Goal: Check status: Check status

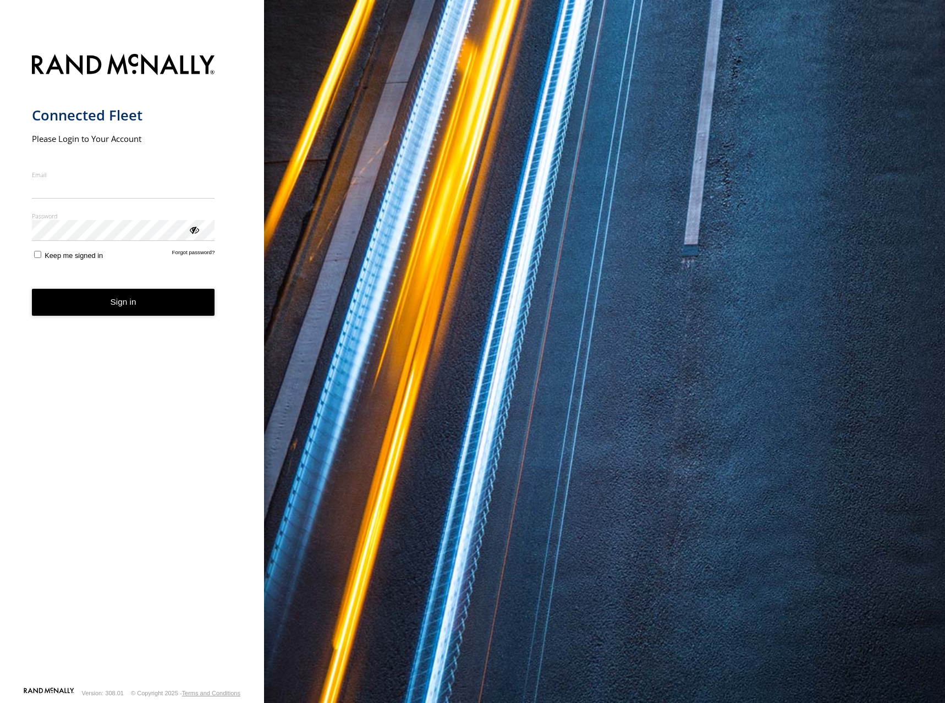
type input "**********"
click at [164, 313] on button "Sign in" at bounding box center [123, 302] width 183 height 27
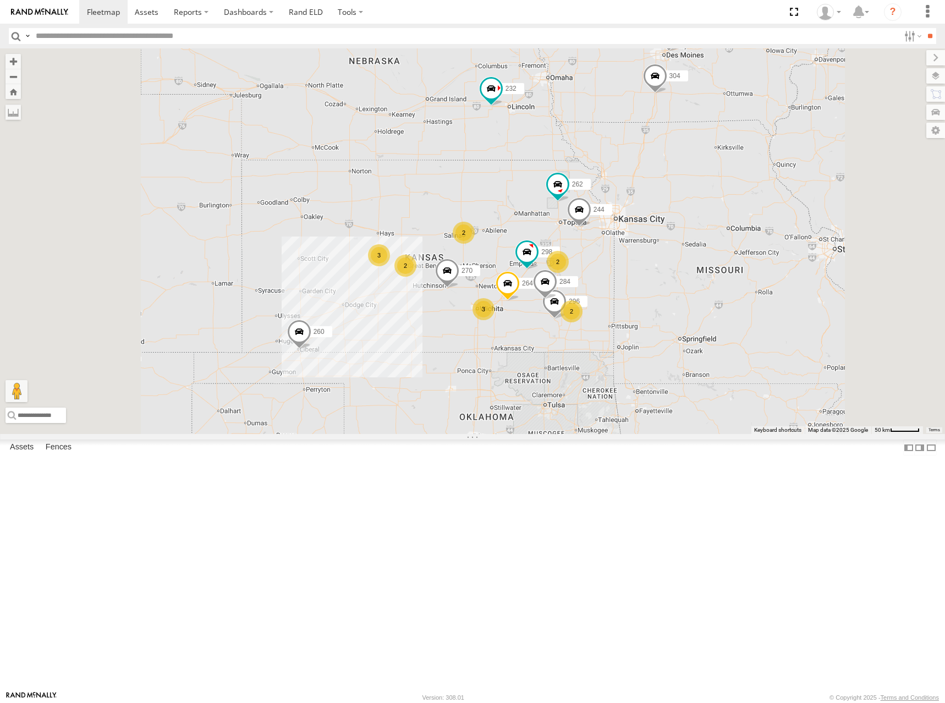
drag, startPoint x: 547, startPoint y: 282, endPoint x: 553, endPoint y: 244, distance: 38.9
click at [553, 244] on div "2 2 244 3 298 270 262 288 2 2 232 296 304 284 264 3 266 260" at bounding box center [472, 241] width 945 height 386
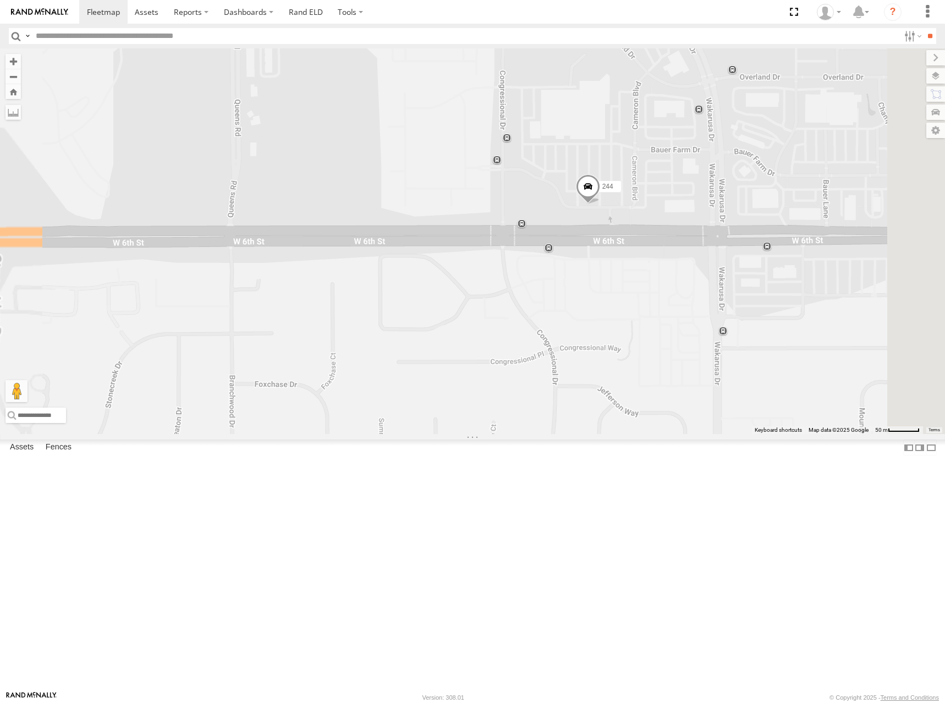
click at [600, 204] on span at bounding box center [588, 189] width 24 height 30
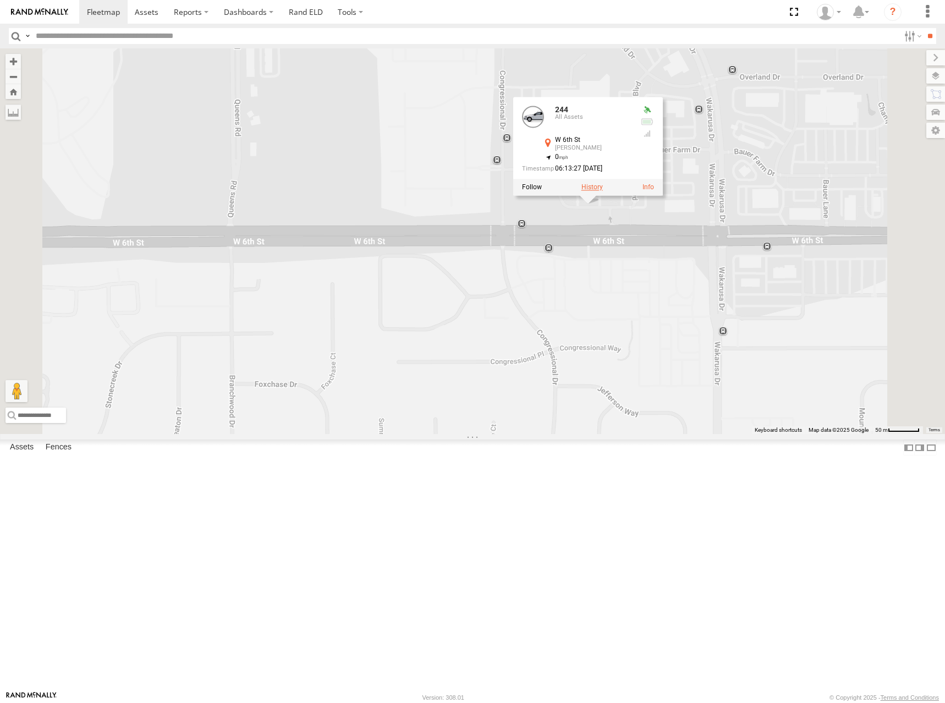
click at [603, 191] on label at bounding box center [591, 187] width 21 height 8
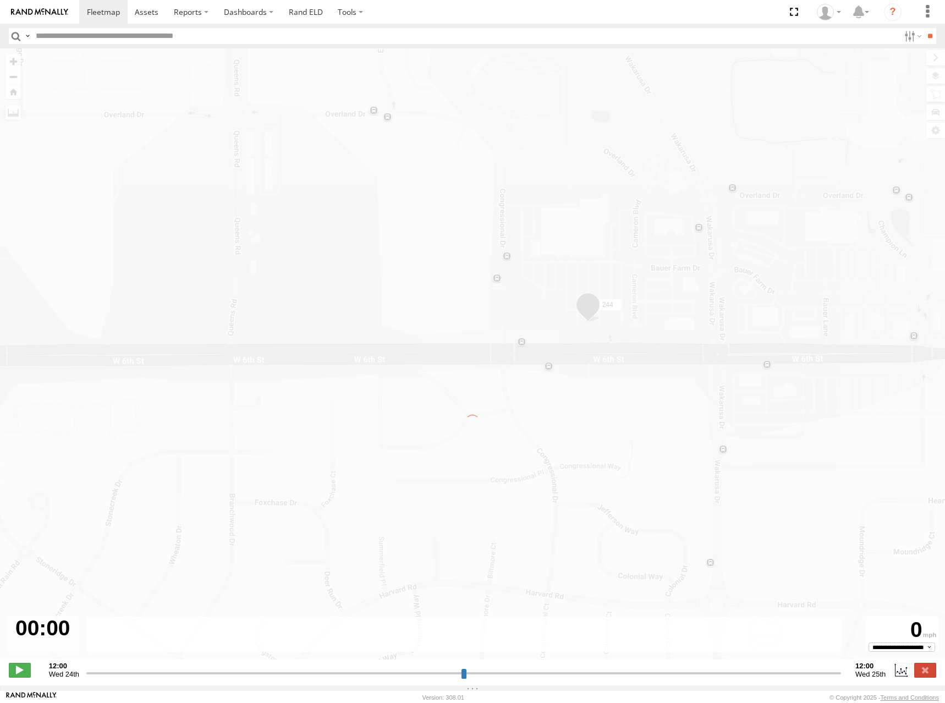
type input "**********"
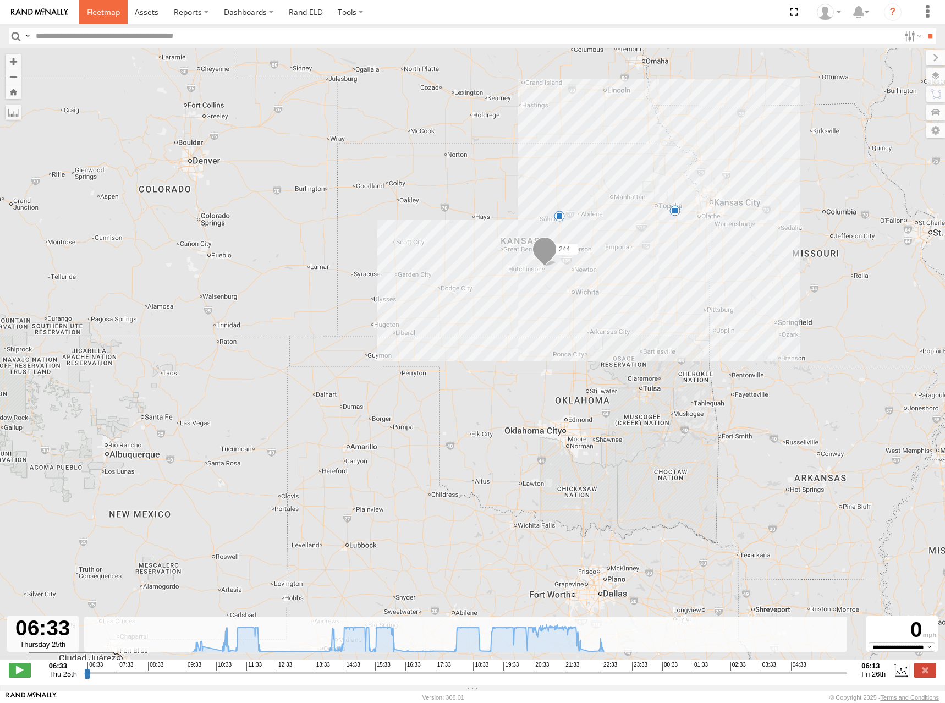
click at [112, 12] on span at bounding box center [103, 12] width 33 height 10
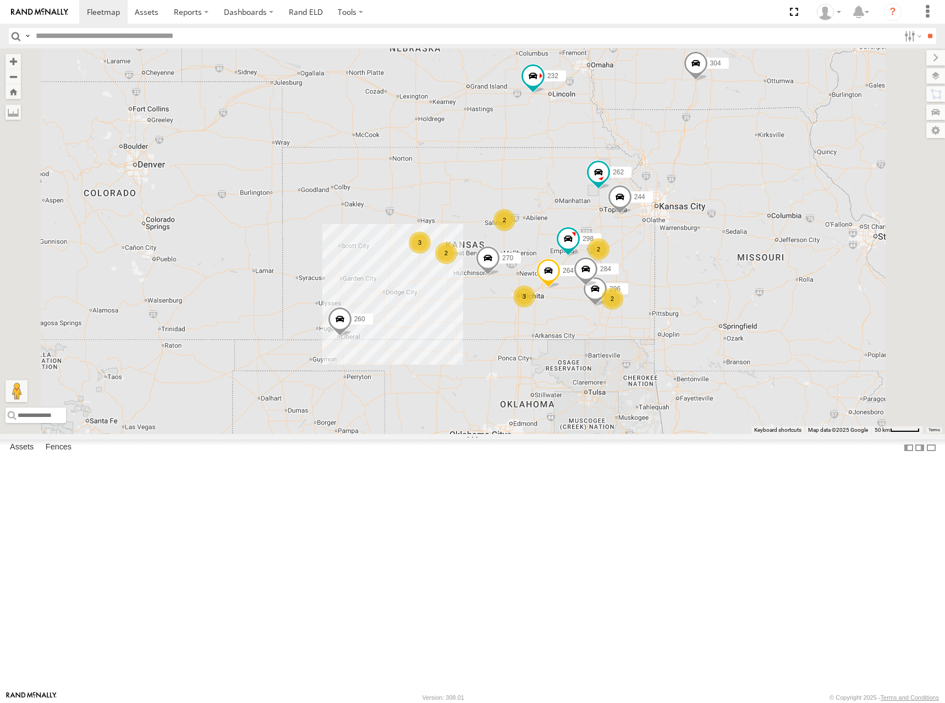
drag, startPoint x: 663, startPoint y: 344, endPoint x: 721, endPoint y: 249, distance: 111.3
click at [721, 249] on div "2 2 244 3 298 270 262 288 2 2 232 296 304 284 264 3 266 260" at bounding box center [472, 241] width 945 height 386
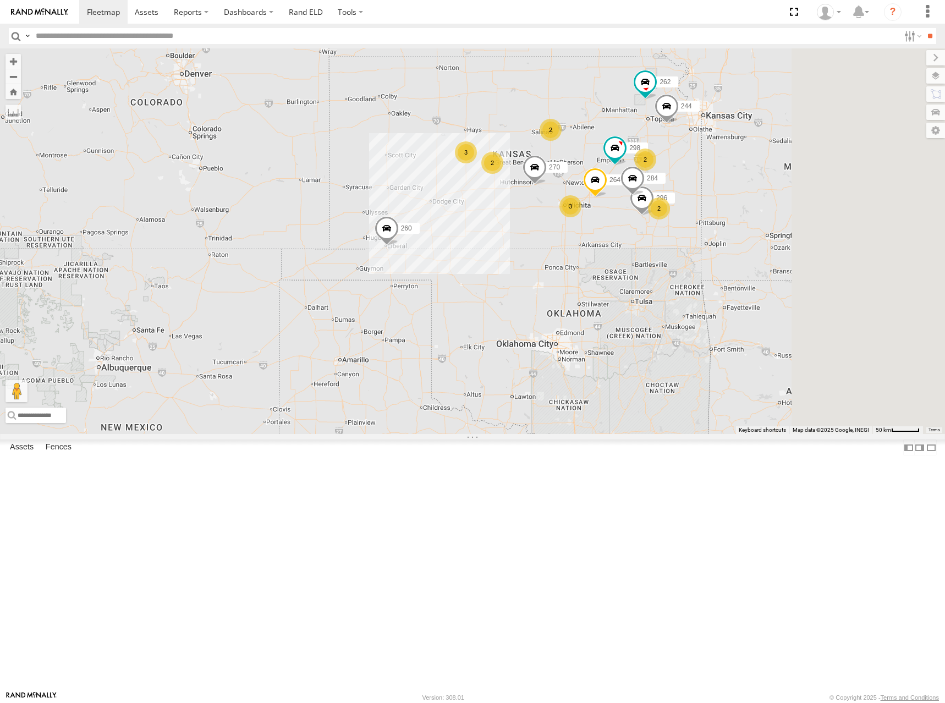
drag, startPoint x: 682, startPoint y: 294, endPoint x: 605, endPoint y: 353, distance: 97.4
click at [603, 352] on div "244 298 270 262 288 232 296 304 284 264 266 260 2 2 3 2 2 3" at bounding box center [472, 241] width 945 height 386
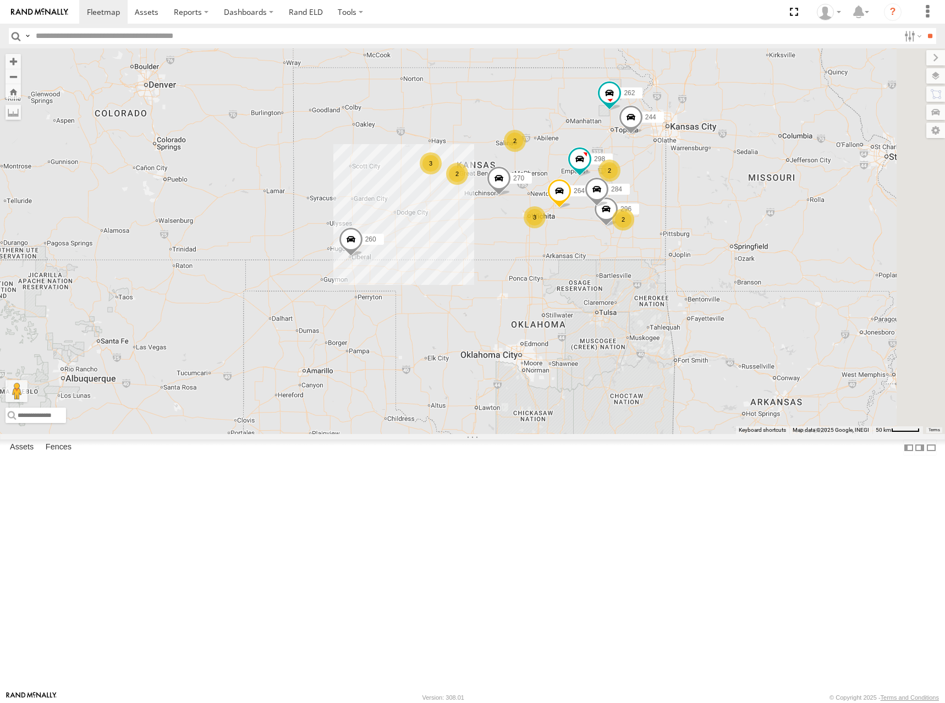
drag, startPoint x: 687, startPoint y: 207, endPoint x: 680, endPoint y: 207, distance: 7.2
click at [680, 207] on div "244 298 270 262 288 232 296 304 284 264 266 260 2 2 3 2 2 3" at bounding box center [472, 241] width 945 height 386
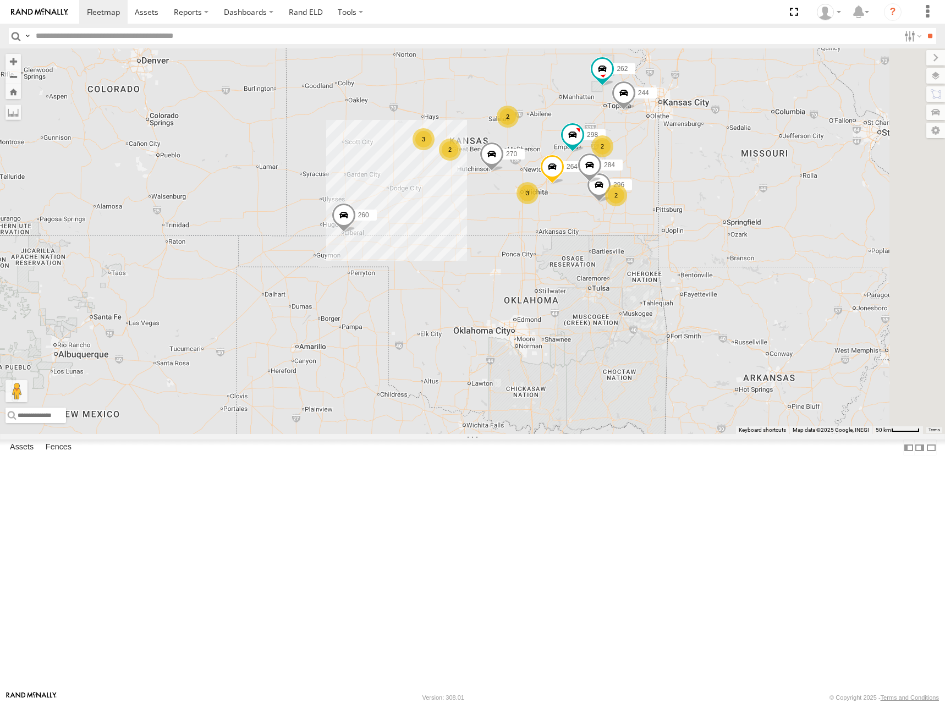
drag, startPoint x: 703, startPoint y: 215, endPoint x: 696, endPoint y: 191, distance: 25.2
click at [696, 191] on div "244 298 270 262 288 232 296 304 284 264 266 260 2 2 3 2 2 3" at bounding box center [472, 241] width 945 height 386
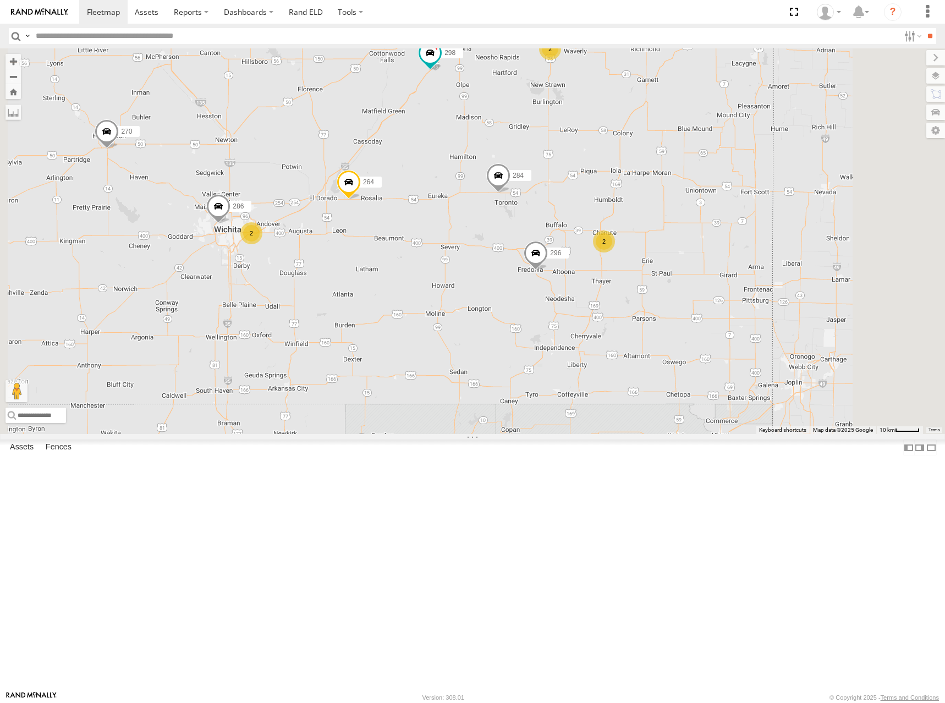
drag, startPoint x: 667, startPoint y: 287, endPoint x: 681, endPoint y: 269, distance: 23.1
click at [681, 269] on div "244 298 270 262 288 232 296 304 284 264 266 260 280 294 2 2 2 2 286" at bounding box center [472, 241] width 945 height 386
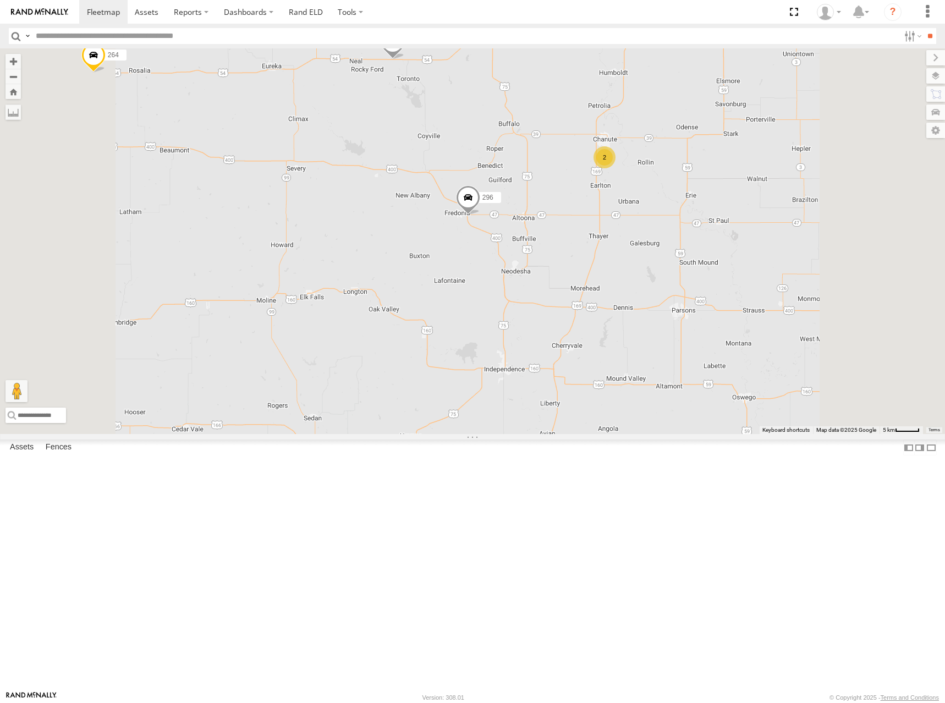
drag, startPoint x: 700, startPoint y: 228, endPoint x: 700, endPoint y: 250, distance: 22.6
click at [700, 250] on div "244 298 270 262 288 232 296 304 284 264 266 260 280 294 286 2" at bounding box center [472, 241] width 945 height 386
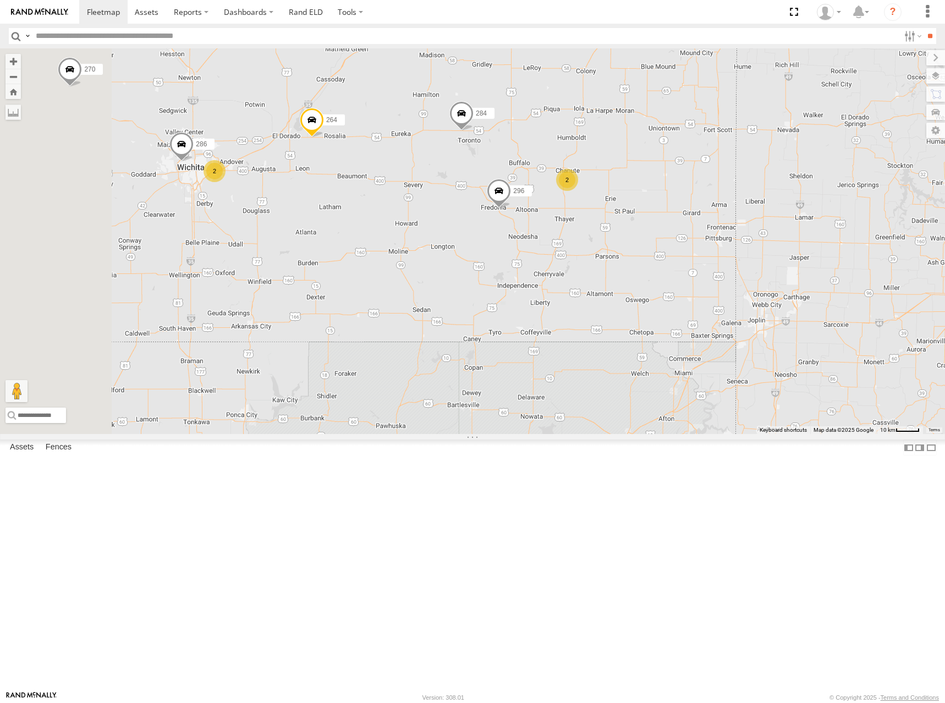
drag, startPoint x: 661, startPoint y: 245, endPoint x: 809, endPoint y: 282, distance: 152.4
click at [809, 282] on div "244 298 270 262 288 232 296 304 284 264 266 260 280 294 286 2 2 2" at bounding box center [472, 241] width 945 height 386
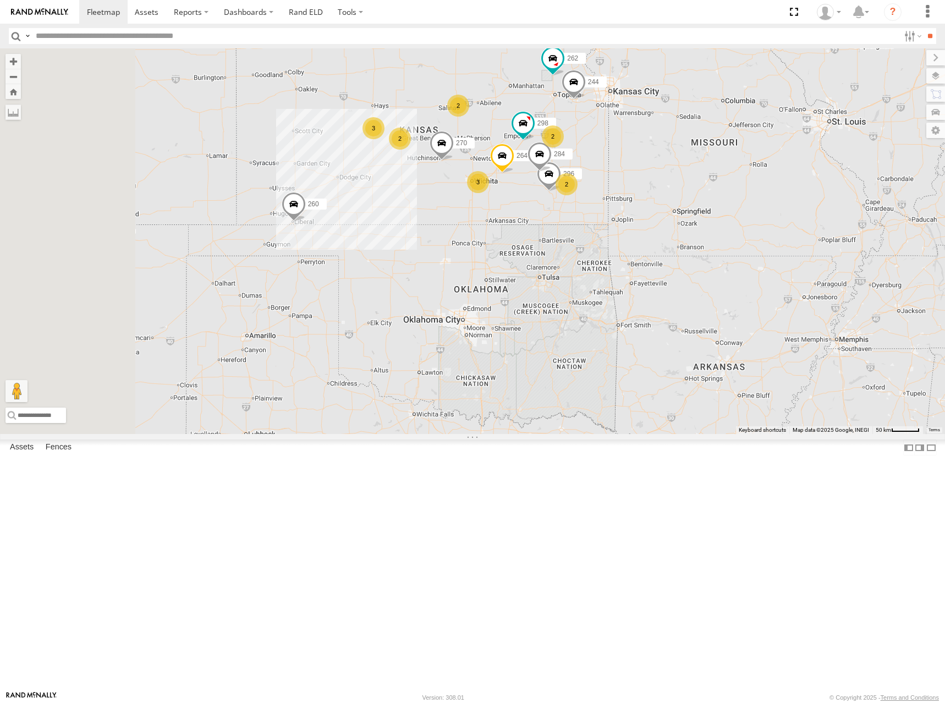
drag, startPoint x: 561, startPoint y: 238, endPoint x: 715, endPoint y: 243, distance: 154.7
click at [715, 243] on div "244 298 270 262 288 232 296 304 284 264 266 260 2 2 3 2 2 3" at bounding box center [472, 241] width 945 height 386
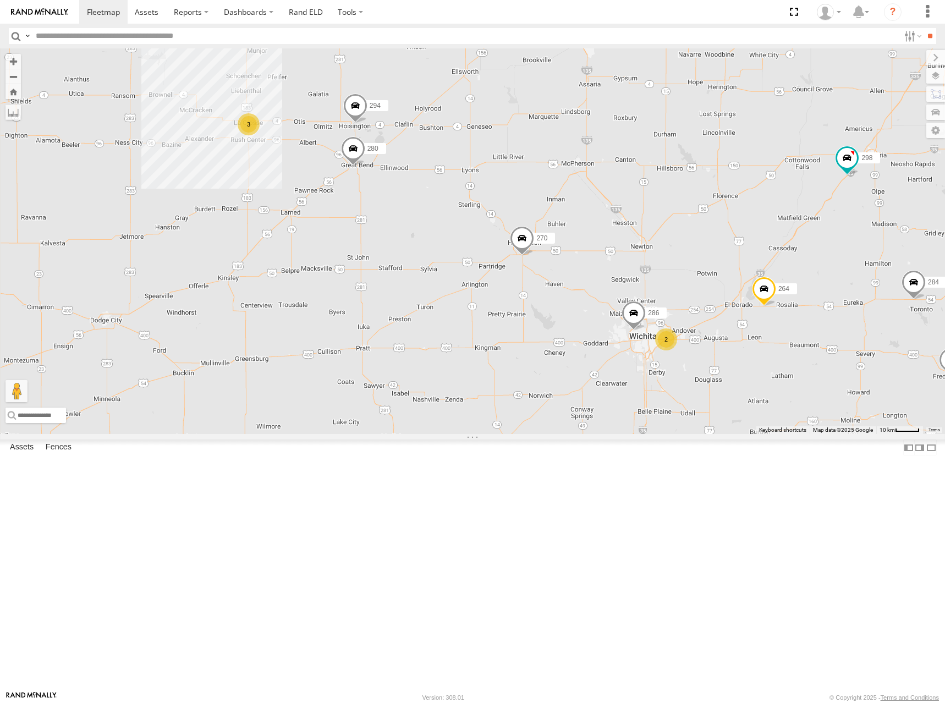
drag, startPoint x: 664, startPoint y: 249, endPoint x: 730, endPoint y: 248, distance: 65.5
click at [730, 248] on div "244 298 270 262 288 232 296 304 284 264 266 260 2 3 280 2 294 286" at bounding box center [472, 241] width 945 height 386
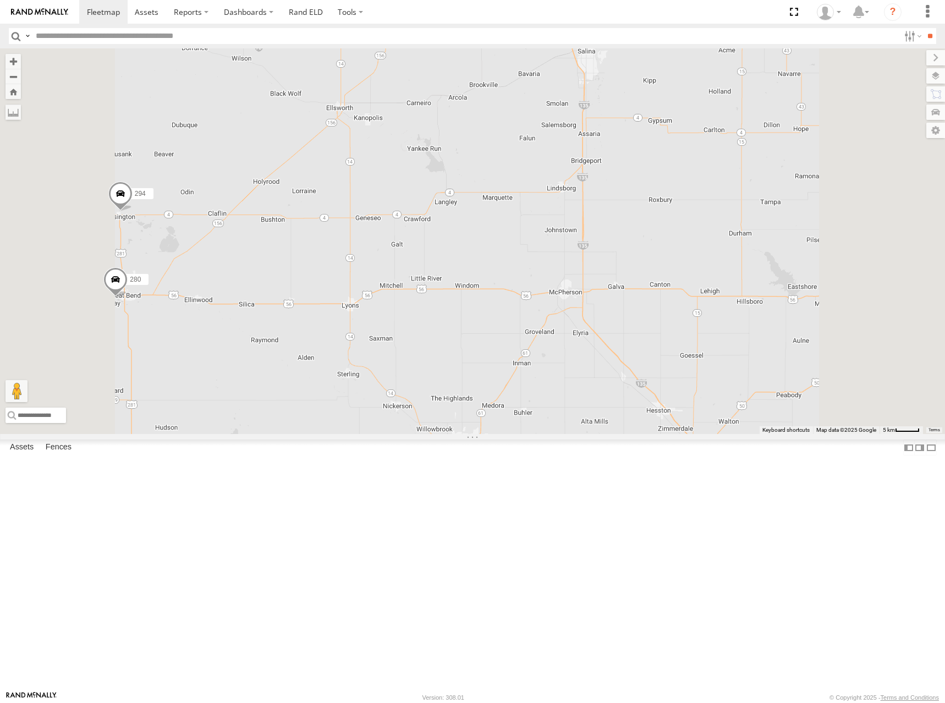
drag, startPoint x: 735, startPoint y: 201, endPoint x: 743, endPoint y: 272, distance: 71.9
click at [743, 272] on div "244 298 270 262 288 232 296 304 284 264 266 260 280 294 286 2" at bounding box center [472, 241] width 945 height 386
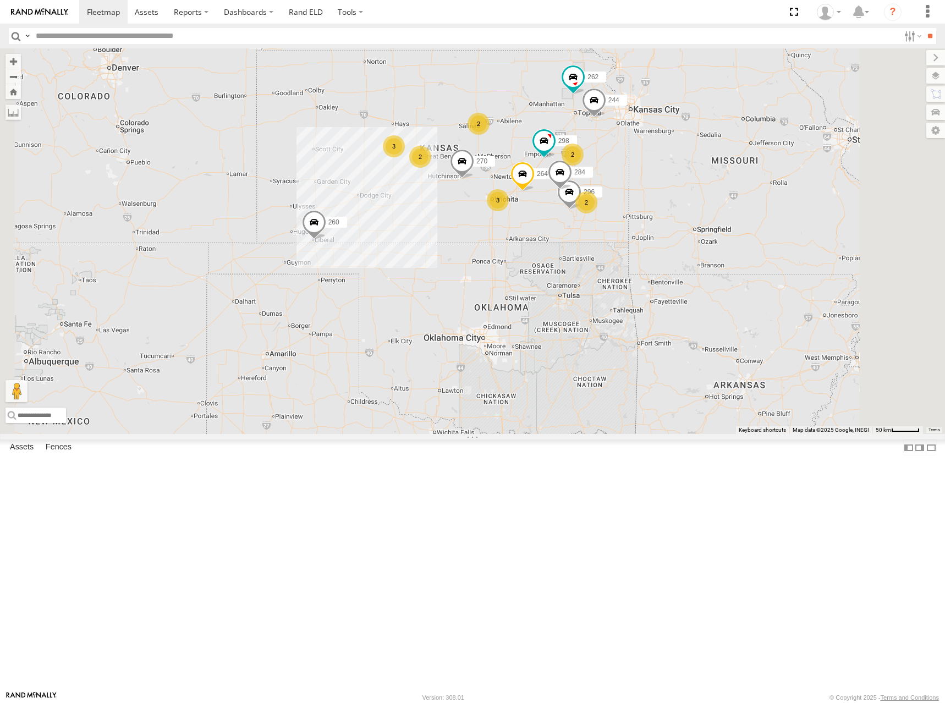
drag, startPoint x: 618, startPoint y: 209, endPoint x: 618, endPoint y: 199, distance: 9.9
click at [618, 199] on div "244 298 270 262 288 232 296 304 284 264 266 260 2 2 3 2 2 3" at bounding box center [472, 241] width 945 height 386
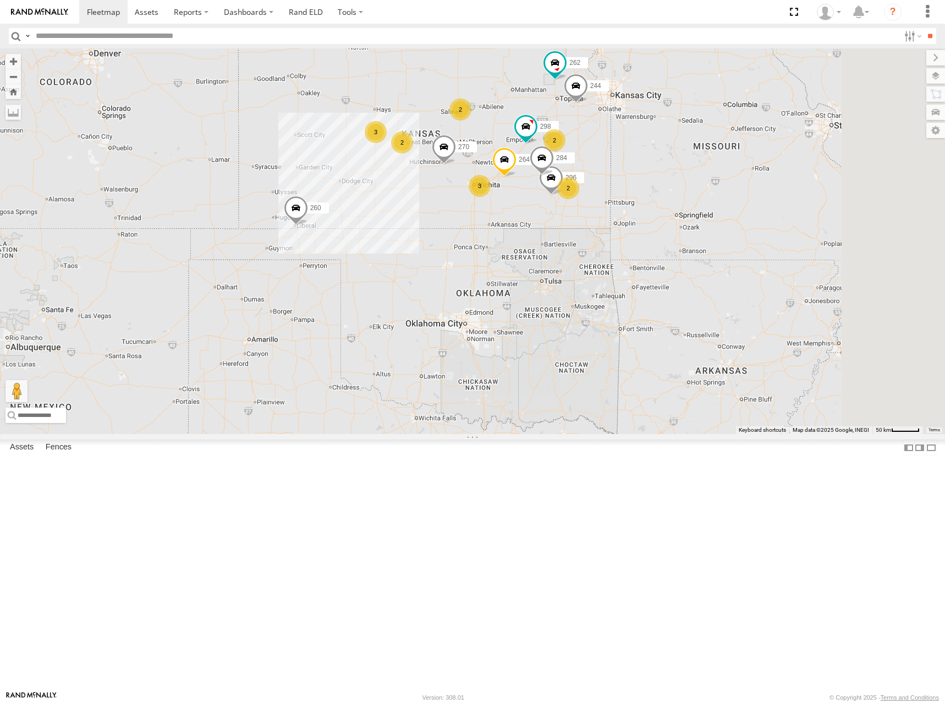
drag, startPoint x: 619, startPoint y: 200, endPoint x: 600, endPoint y: 199, distance: 19.3
click at [598, 199] on div "244 298 270 262 288 232 296 304 284 264 266 260 2 2 3 2 2 3" at bounding box center [472, 241] width 945 height 386
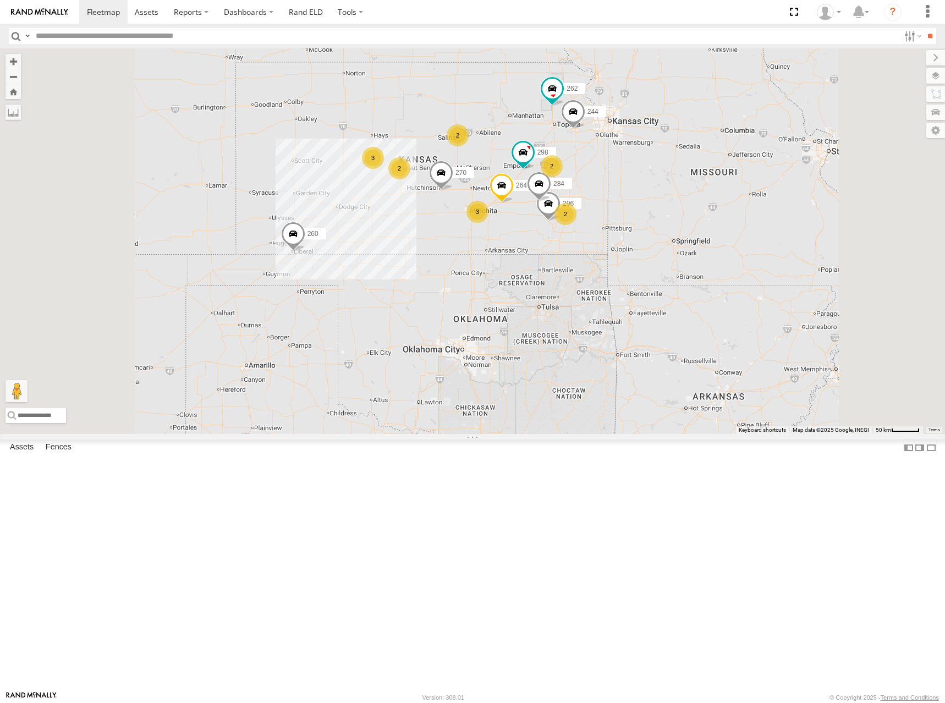
drag, startPoint x: 684, startPoint y: 117, endPoint x: 686, endPoint y: 142, distance: 24.9
click at [686, 142] on div "244 298 270 262 288 232 296 304 284 264 266 260 2 2 3 2 2 3" at bounding box center [472, 241] width 945 height 386
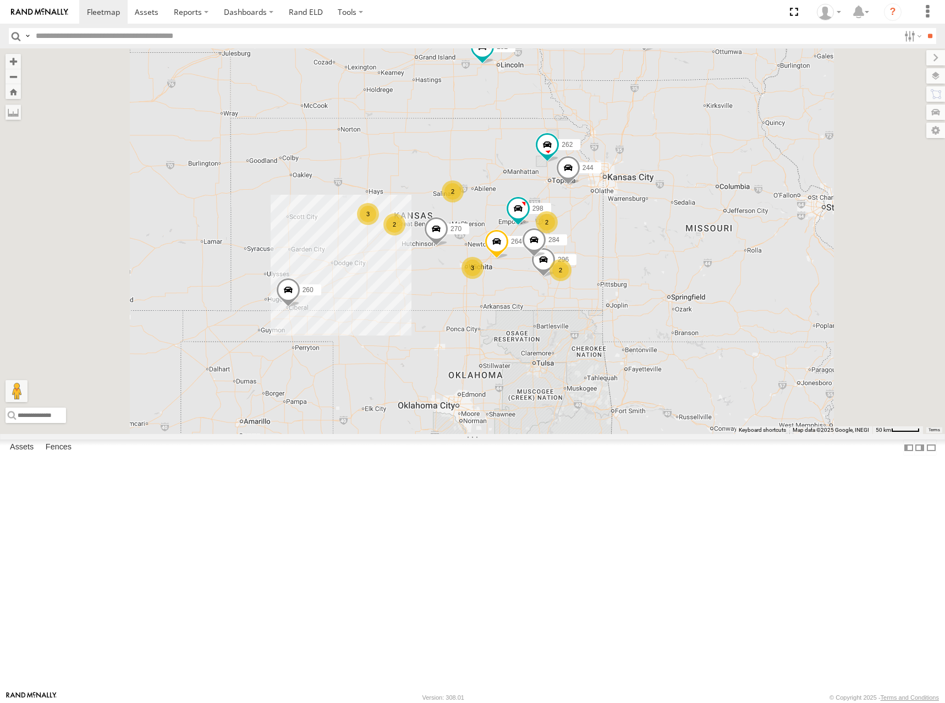
drag, startPoint x: 691, startPoint y: 147, endPoint x: 686, endPoint y: 204, distance: 57.5
click at [686, 204] on div "244 298 270 262 288 232 296 304 284 264 266 260 2 2 3 2 2 3" at bounding box center [472, 241] width 945 height 386
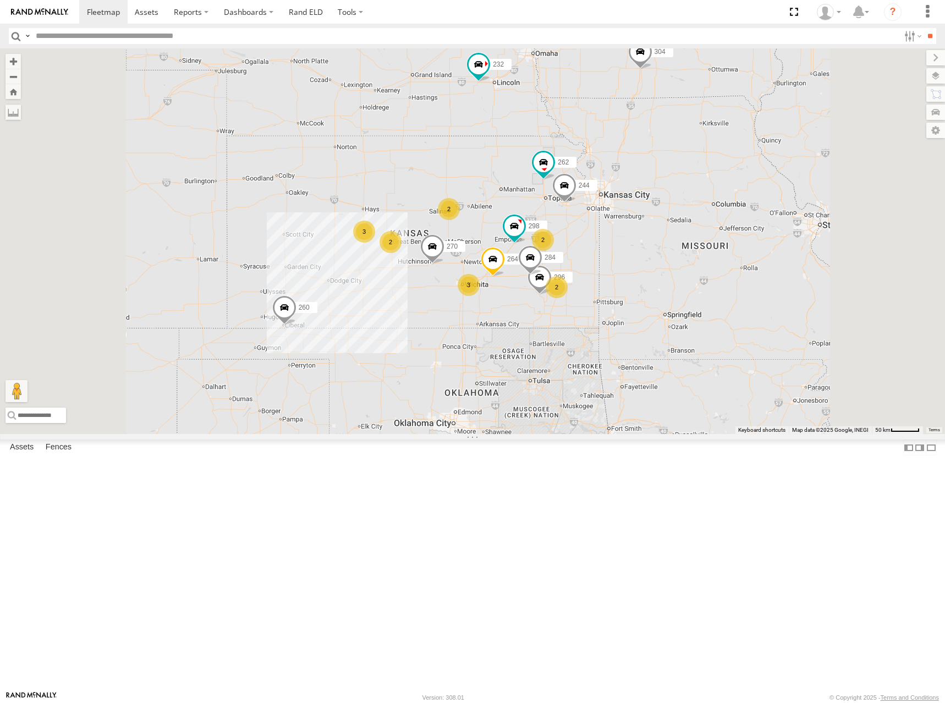
drag, startPoint x: 710, startPoint y: 167, endPoint x: 707, endPoint y: 185, distance: 18.5
click at [707, 185] on div "244 298 270 262 288 232 296 304 284 264 266 260 2 2 3 2 2 3" at bounding box center [472, 241] width 945 height 386
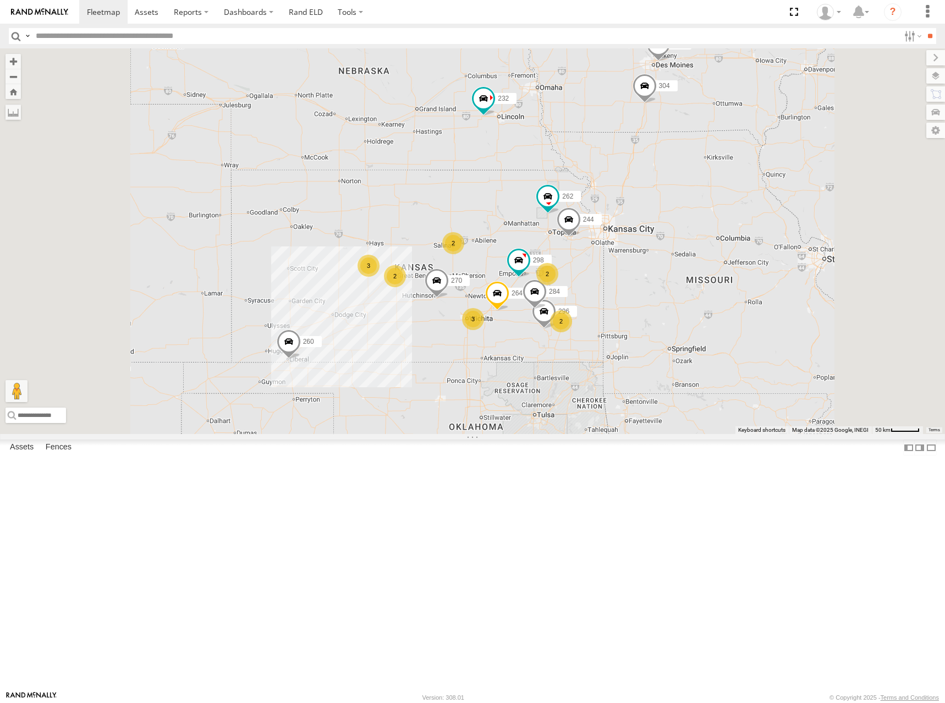
drag, startPoint x: 710, startPoint y: 155, endPoint x: 713, endPoint y: 191, distance: 36.5
click at [713, 191] on div "244 298 270 262 288 232 296 304 284 264 266 260 2 2 3 2 2 3" at bounding box center [472, 241] width 945 height 386
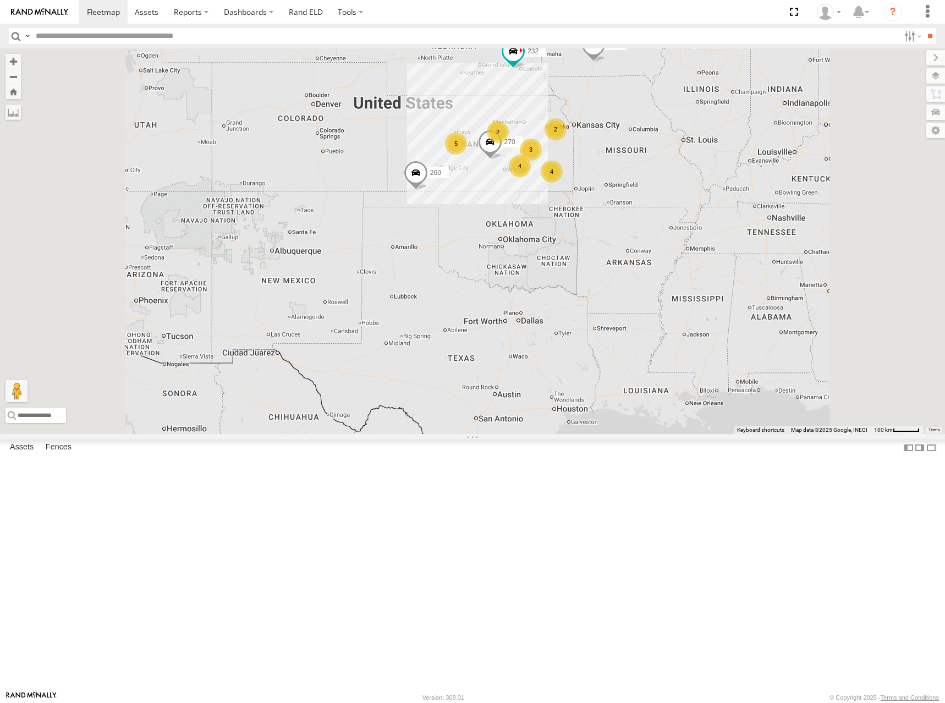
drag, startPoint x: 633, startPoint y: 152, endPoint x: 647, endPoint y: 149, distance: 14.0
click at [647, 149] on div "270 288 232 304 266 260 2 4 2 5 3 4" at bounding box center [472, 241] width 945 height 386
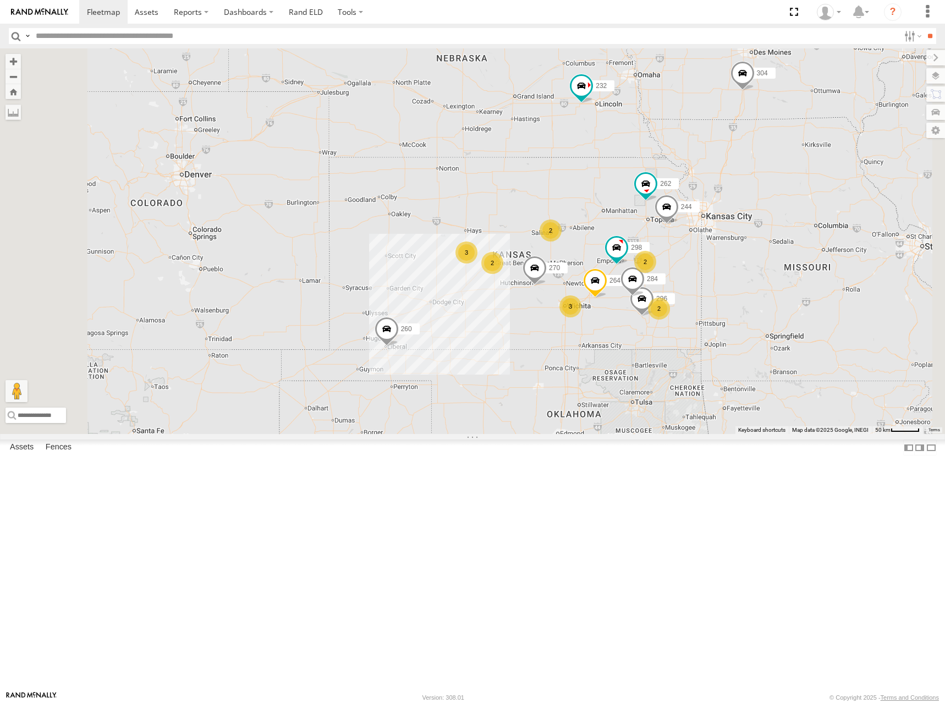
drag, startPoint x: 677, startPoint y: 211, endPoint x: 653, endPoint y: 161, distance: 54.9
click at [653, 161] on div "270 288 232 304 266 260 244 298 262 296 284 264 2 2 3 2 2 3" at bounding box center [472, 241] width 945 height 386
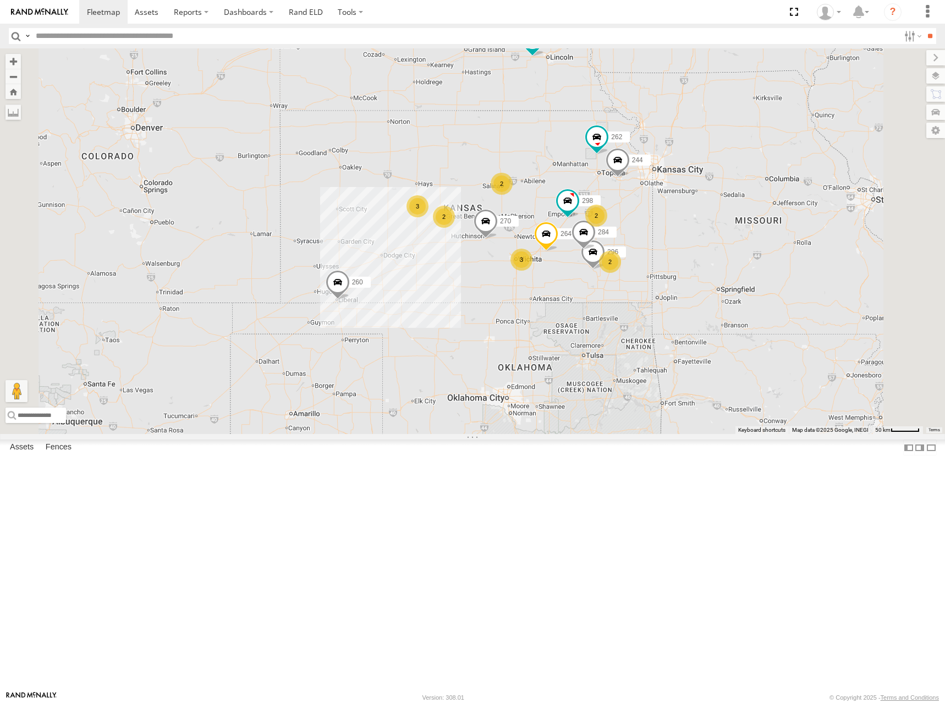
drag, startPoint x: 809, startPoint y: 163, endPoint x: 765, endPoint y: 171, distance: 44.7
click at [765, 171] on div "270 288 232 304 266 260 244 298 262 296 284 264 2 2 3 2 2 3" at bounding box center [472, 241] width 945 height 386
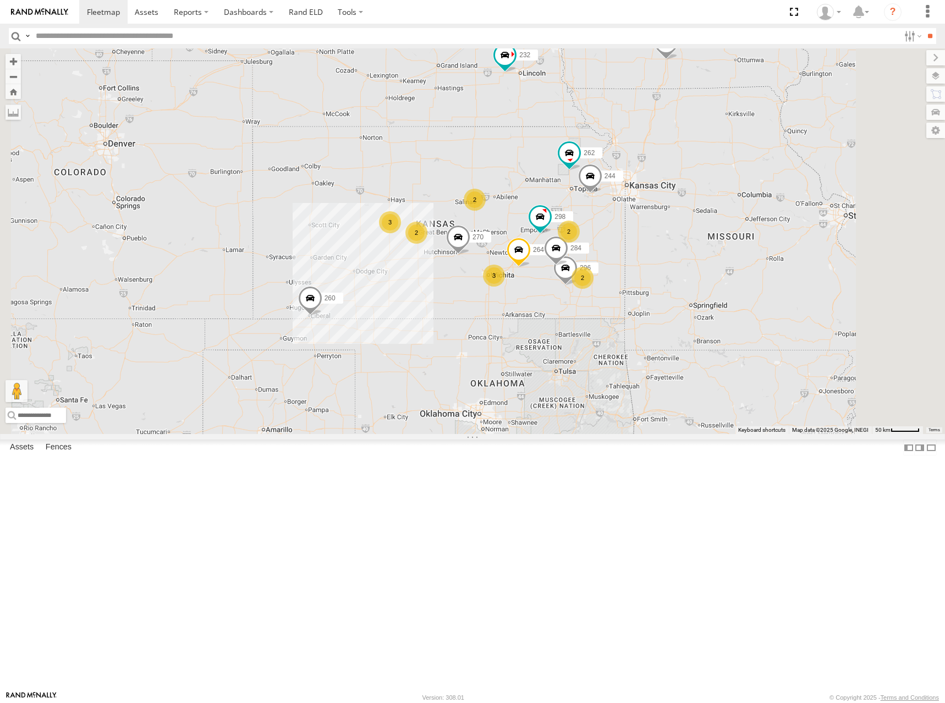
drag, startPoint x: 760, startPoint y: 153, endPoint x: 755, endPoint y: 166, distance: 13.8
click at [755, 166] on div "270 288 232 304 266 260 244 298 262 296 284 264 2 2 3 2 2 3" at bounding box center [472, 241] width 945 height 386
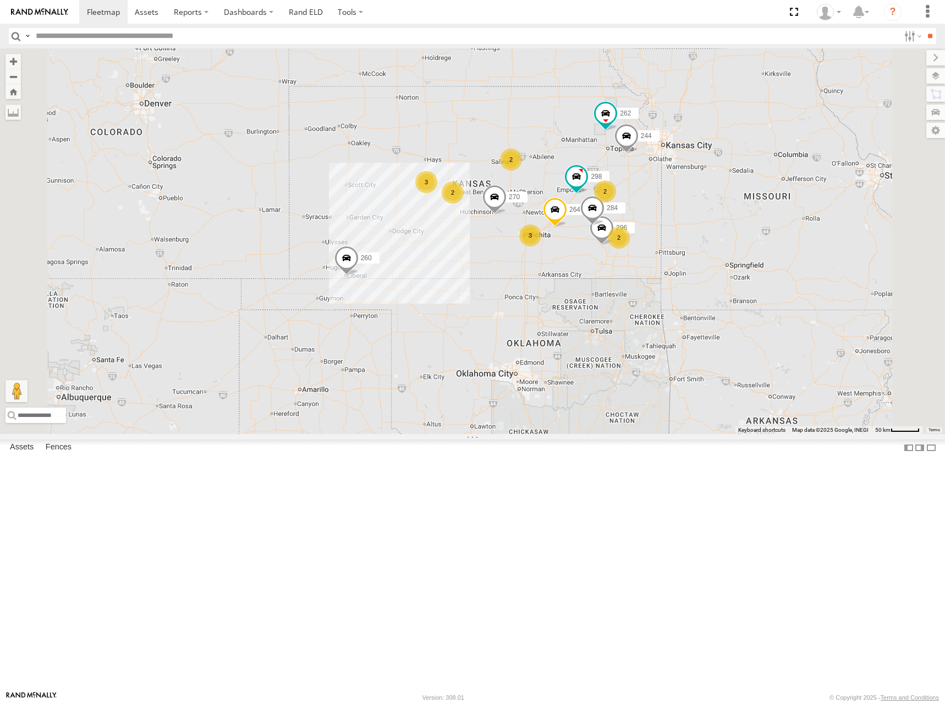
drag, startPoint x: 596, startPoint y: 279, endPoint x: 635, endPoint y: 233, distance: 60.9
click at [635, 233] on div "270 288 232 304 266 260 244 298 262 296 284 264 2 2 3 2 2 3" at bounding box center [472, 241] width 945 height 386
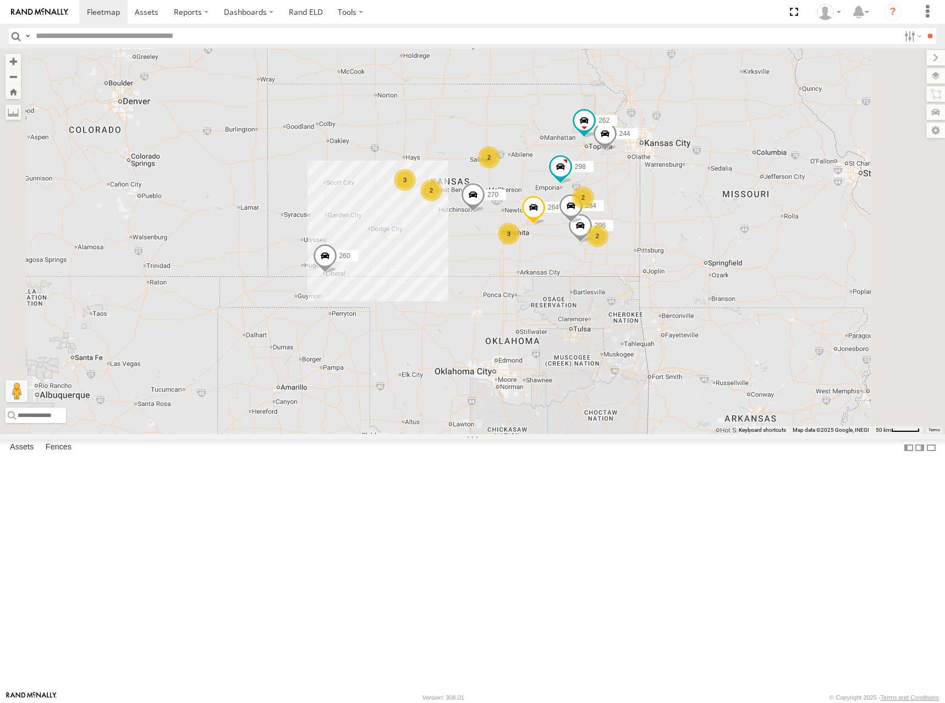
drag, startPoint x: 724, startPoint y: 238, endPoint x: 701, endPoint y: 236, distance: 23.7
click at [701, 236] on div "244 298 270 262 288 232 296 304 284 264 266 260 2 2 3 2 2 3" at bounding box center [472, 241] width 945 height 386
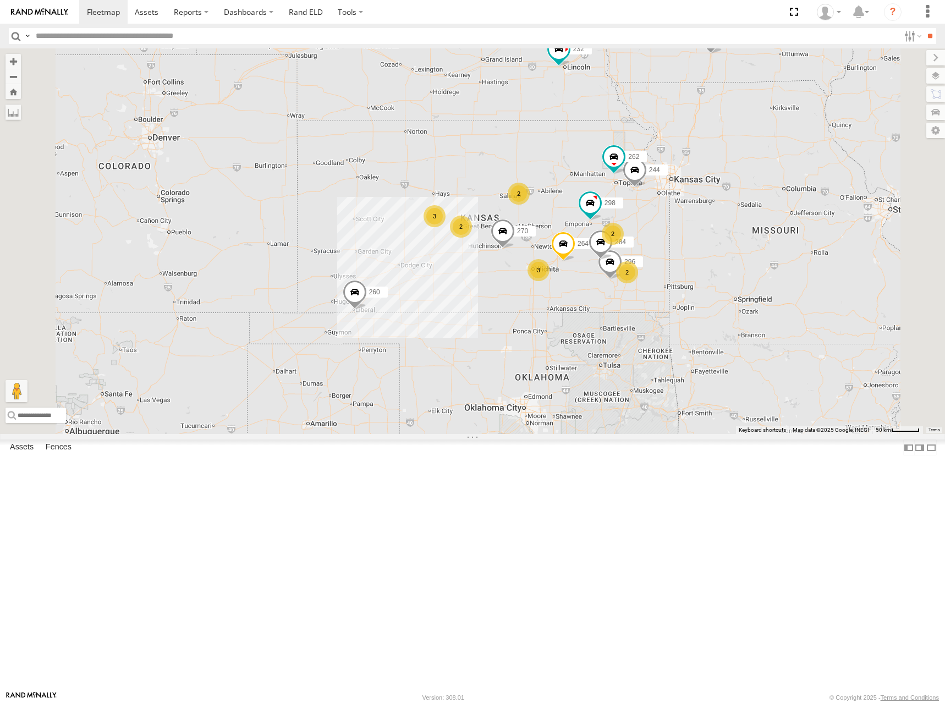
drag, startPoint x: 731, startPoint y: 165, endPoint x: 764, endPoint y: 207, distance: 52.9
click at [764, 207] on div "244 298 270 262 288 232 296 304 284 264 266 260 2 2 3 2 2 3" at bounding box center [472, 241] width 945 height 386
drag, startPoint x: 797, startPoint y: 254, endPoint x: 788, endPoint y: 256, distance: 9.6
click at [788, 256] on div "244 298 270 262 288 232 296 304 284 264 266 260 2 2 3 2 2 3" at bounding box center [472, 241] width 945 height 386
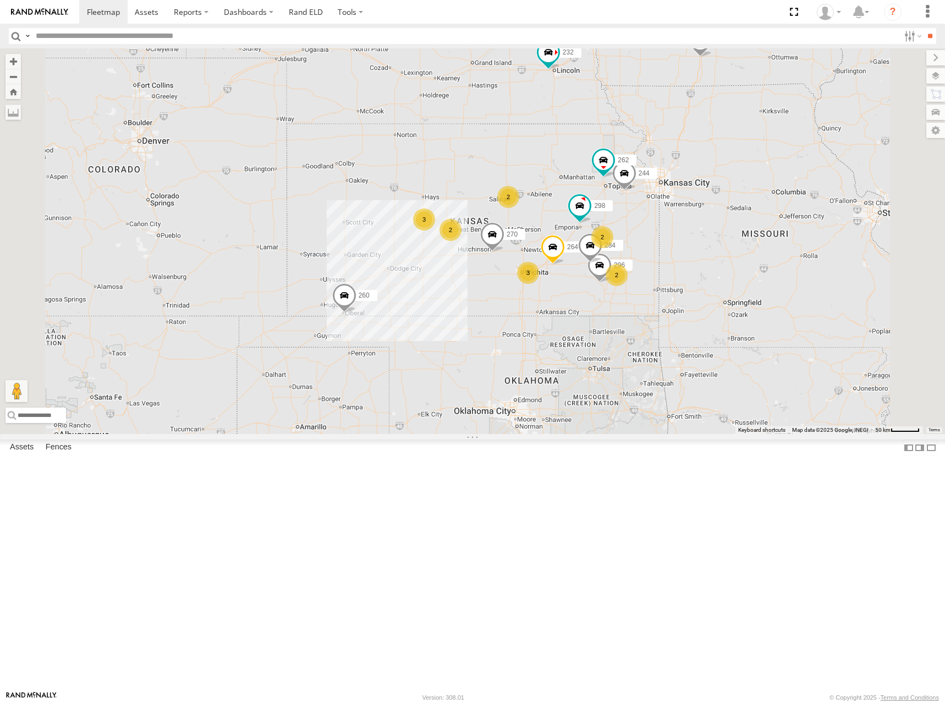
click at [682, 264] on div "244 298 270 262 288 232 296 304 284 264 266 260 2 2 3 2 2 3" at bounding box center [472, 241] width 945 height 386
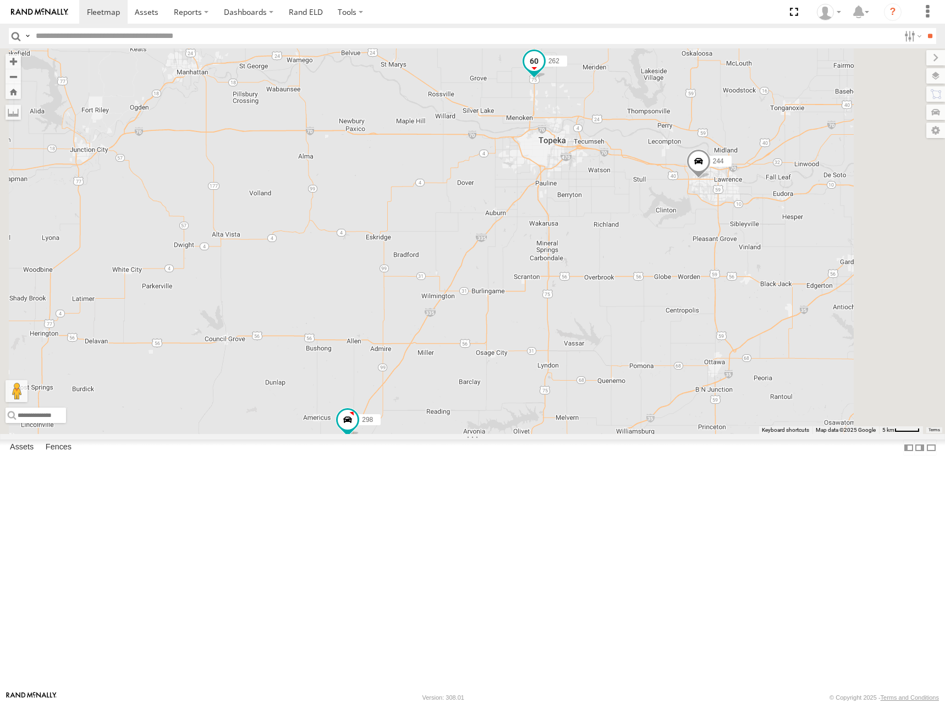
click at [544, 71] on span at bounding box center [534, 61] width 20 height 20
click at [609, 70] on div at bounding box center [534, 62] width 150 height 17
click at [549, 66] on label at bounding box center [538, 62] width 21 height 8
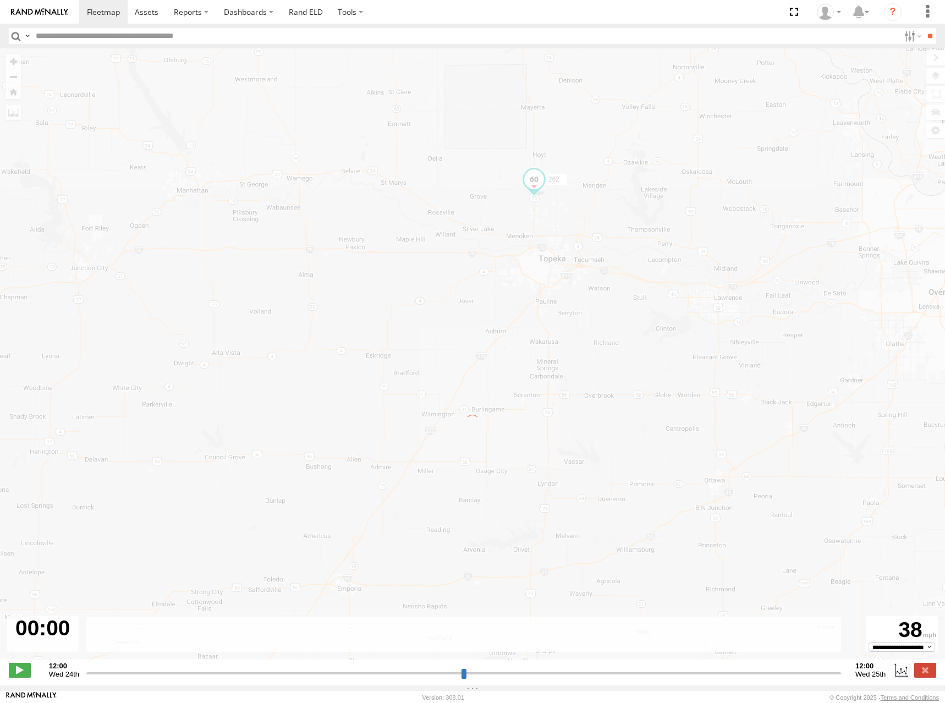
type input "**********"
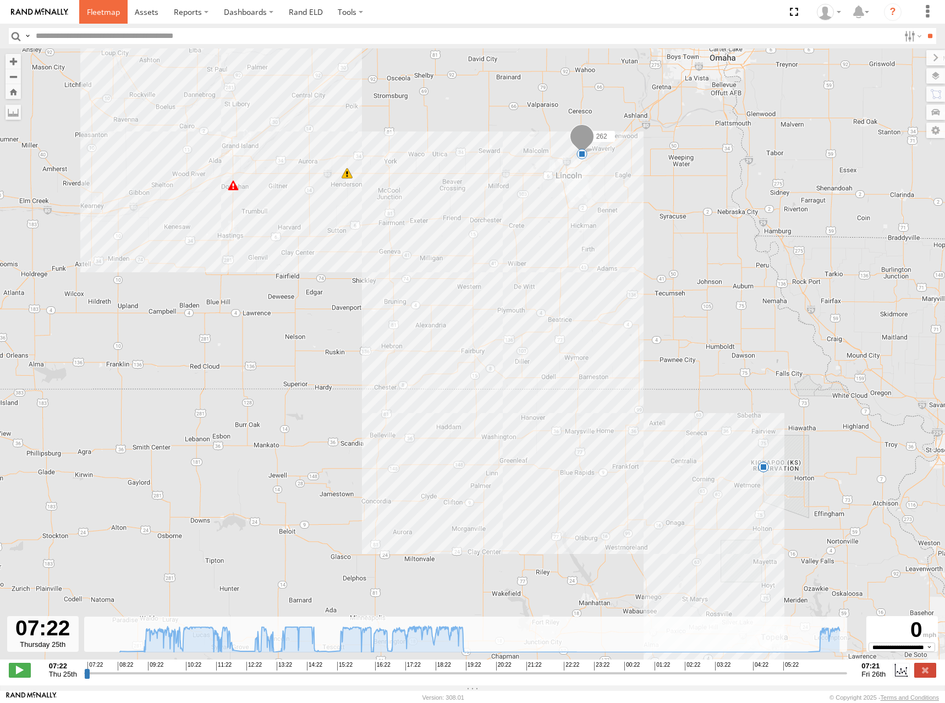
click at [103, 17] on span at bounding box center [103, 12] width 33 height 10
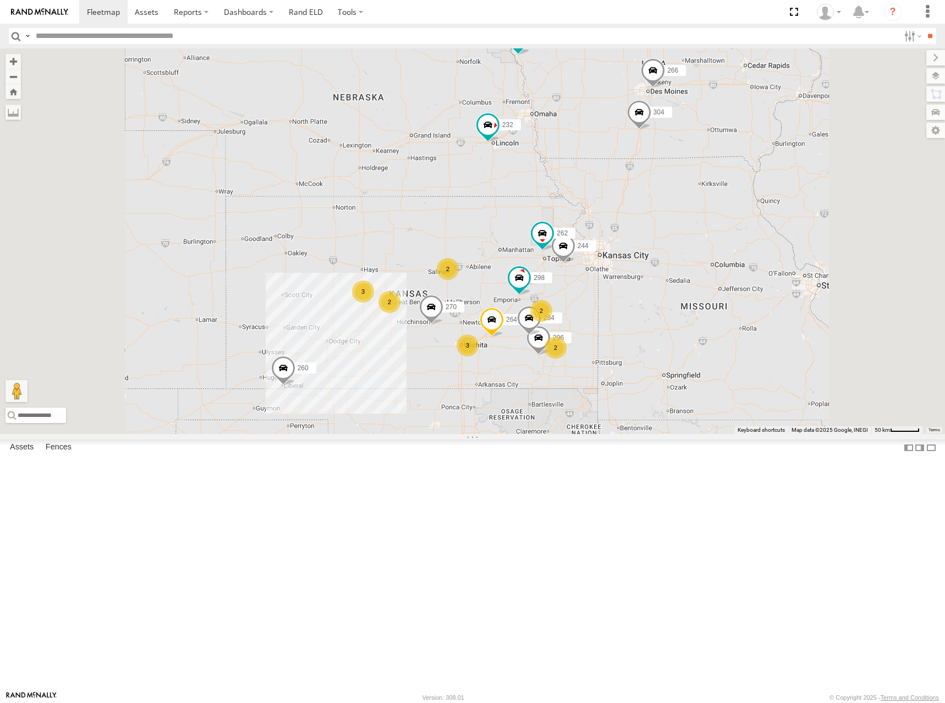
drag, startPoint x: 633, startPoint y: 393, endPoint x: 628, endPoint y: 378, distance: 15.5
click at [628, 378] on div "2 2 244 3 298 270 262 288 2 2 232 296 304 284 264 3 266 260" at bounding box center [472, 241] width 945 height 386
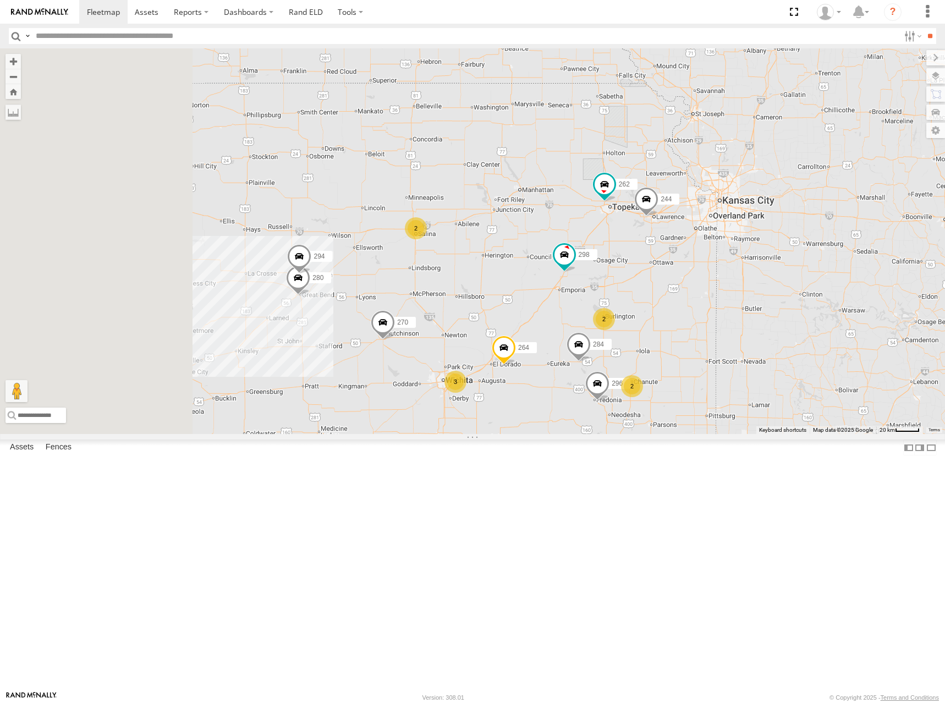
drag, startPoint x: 478, startPoint y: 328, endPoint x: 666, endPoint y: 235, distance: 209.8
click at [657, 239] on div "244 298 270 262 280 232 296 304 284 264 266 294 2 2 2 3" at bounding box center [472, 241] width 945 height 386
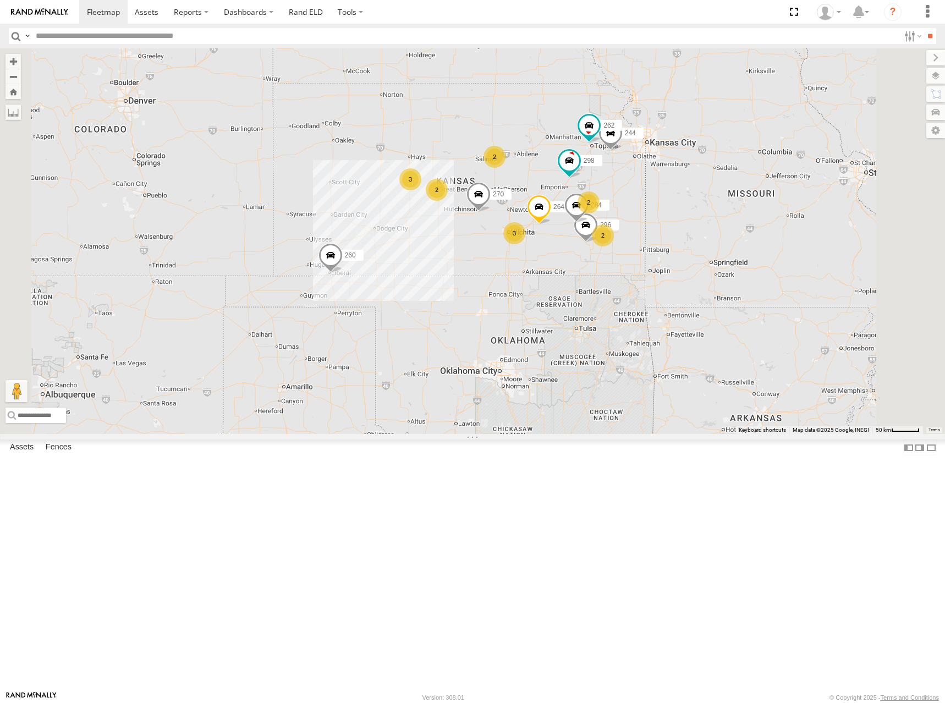
drag, startPoint x: 666, startPoint y: 235, endPoint x: 669, endPoint y: 230, distance: 6.0
click at [669, 230] on div "244 298 270 262 232 296 304 284 264 266 260 2 2 3 288 2 2 3" at bounding box center [472, 241] width 945 height 386
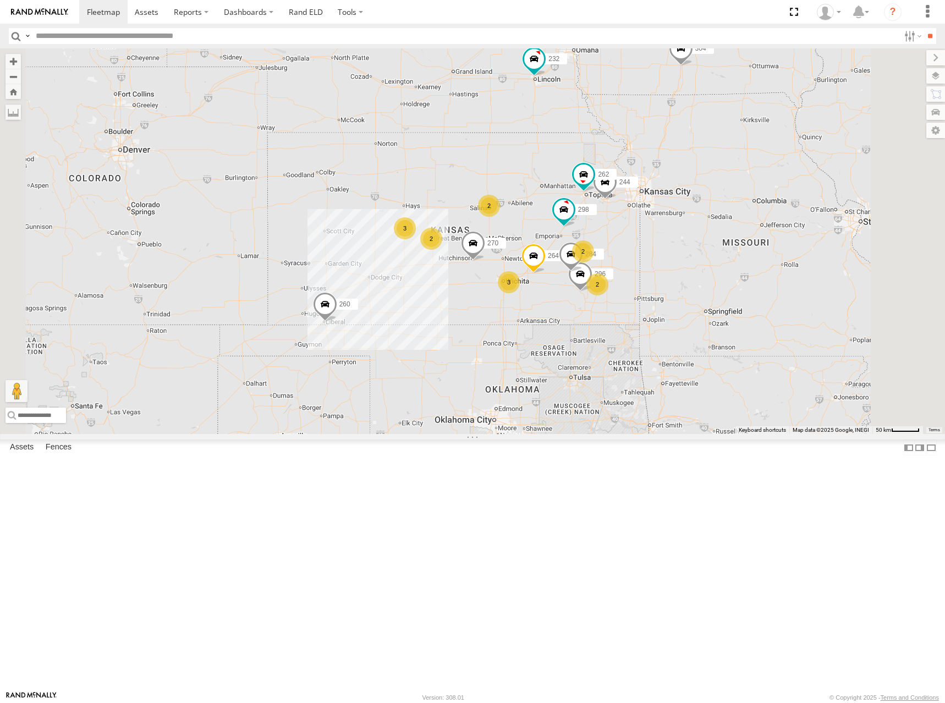
drag, startPoint x: 766, startPoint y: 190, endPoint x: 759, endPoint y: 232, distance: 41.9
click at [759, 232] on div "244 298 270 262 232 296 304 284 264 266 260 2 2 3 288 2 2 3" at bounding box center [472, 241] width 945 height 386
click at [756, 252] on div "244 298 270 262 232 296 304 284 264 266 260 2 2 3 288 2 2 3" at bounding box center [472, 241] width 945 height 386
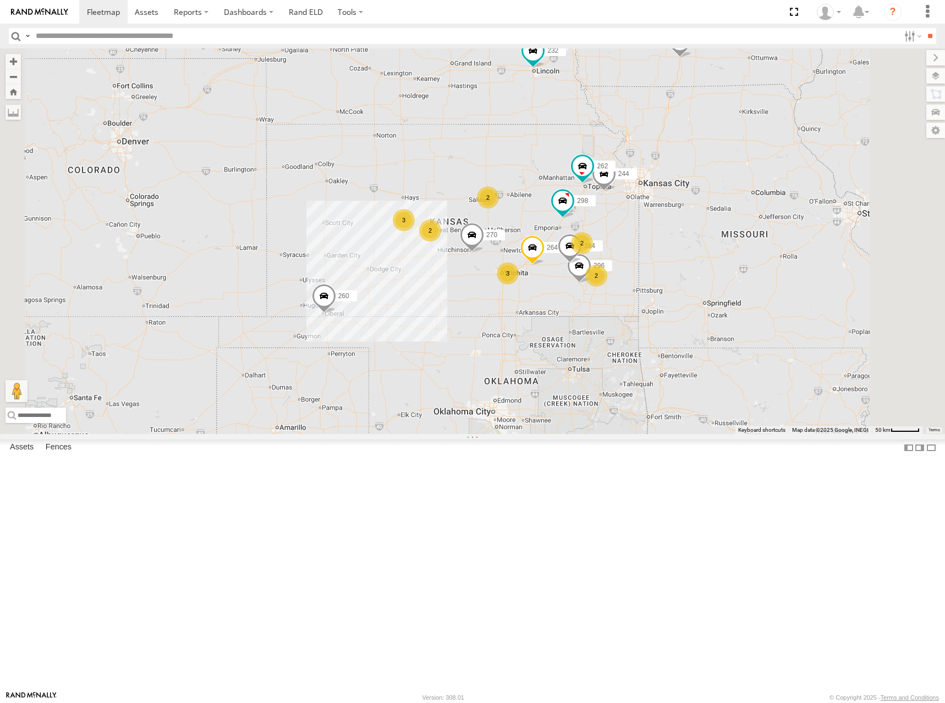
drag, startPoint x: 673, startPoint y: 245, endPoint x: 669, endPoint y: 241, distance: 5.8
click at [669, 241] on div "244 298 270 262 232 296 304 284 264 266 260 2 2 3 288 2 2 3" at bounding box center [472, 241] width 945 height 386
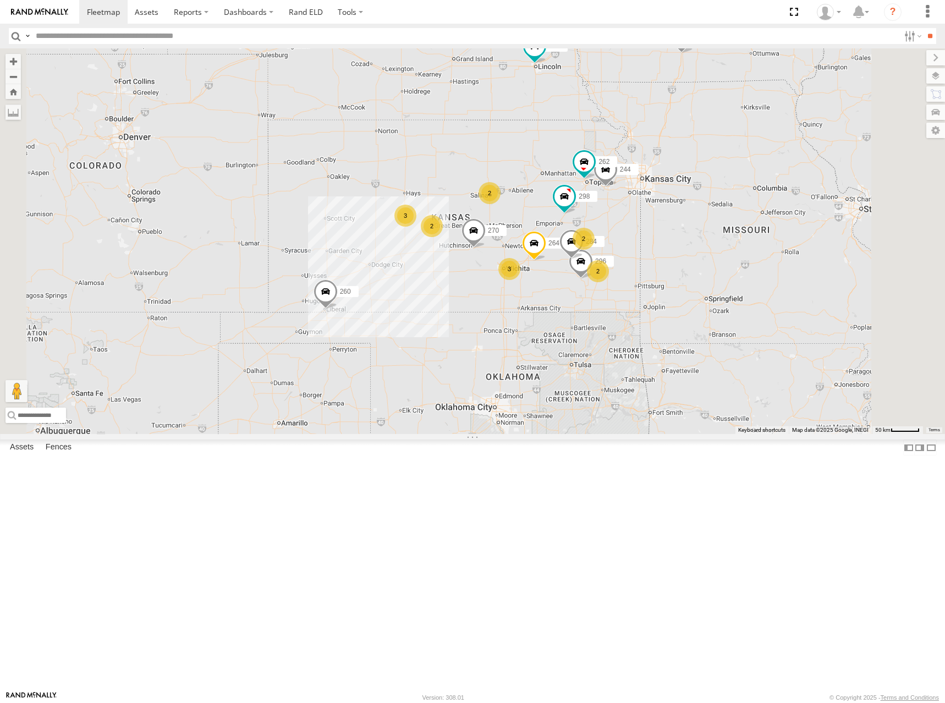
drag, startPoint x: 685, startPoint y: 279, endPoint x: 686, endPoint y: 273, distance: 6.8
click at [686, 273] on div "244 298 270 262 232 296 304 284 264 266 260 2 2 3 288 2 2 3" at bounding box center [472, 241] width 945 height 386
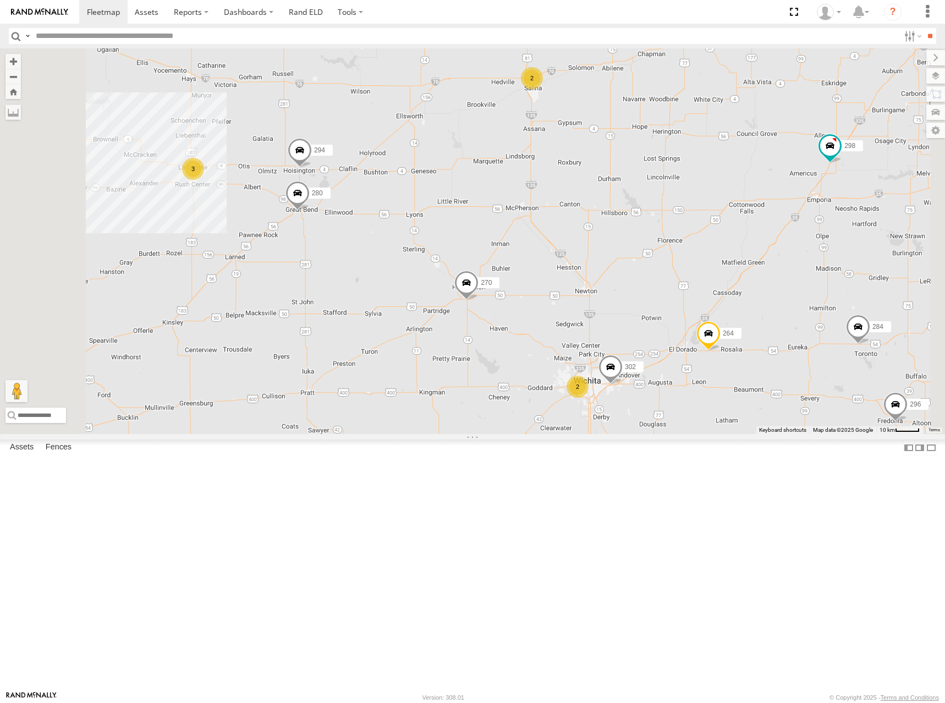
drag, startPoint x: 627, startPoint y: 309, endPoint x: 652, endPoint y: 340, distance: 40.3
click at [652, 340] on div "244 298 270 262 232 296 304 284 264 266 260 288 280 294 2 3 302 2" at bounding box center [472, 241] width 945 height 386
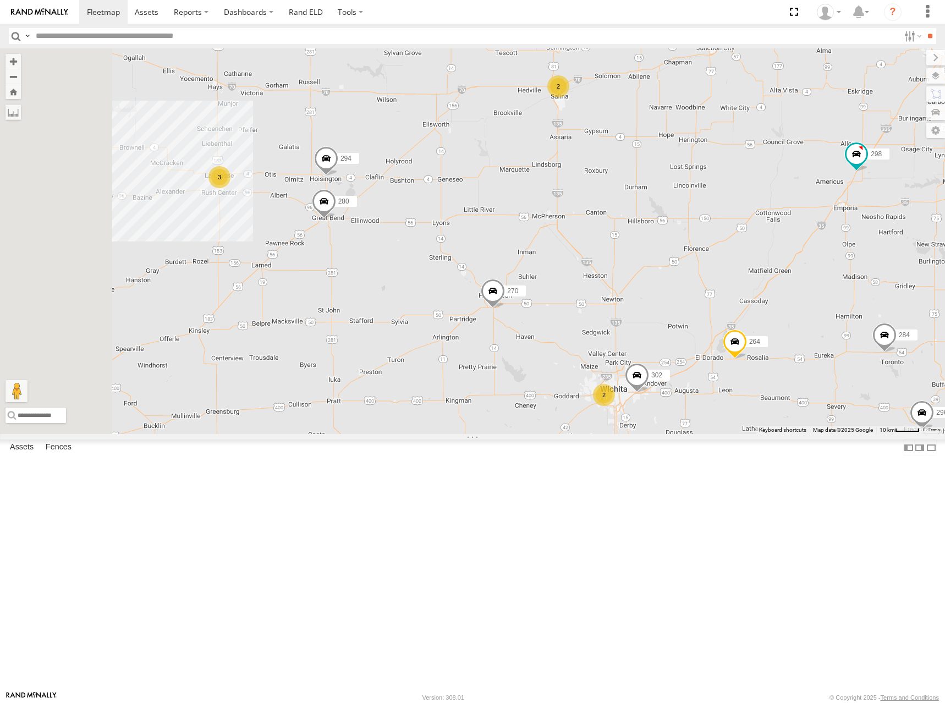
drag, startPoint x: 625, startPoint y: 353, endPoint x: 640, endPoint y: 353, distance: 14.3
click at [640, 353] on div "244 298 270 262 232 296 304 284 264 266 260 288 280 294 2 3 302 2" at bounding box center [472, 241] width 945 height 386
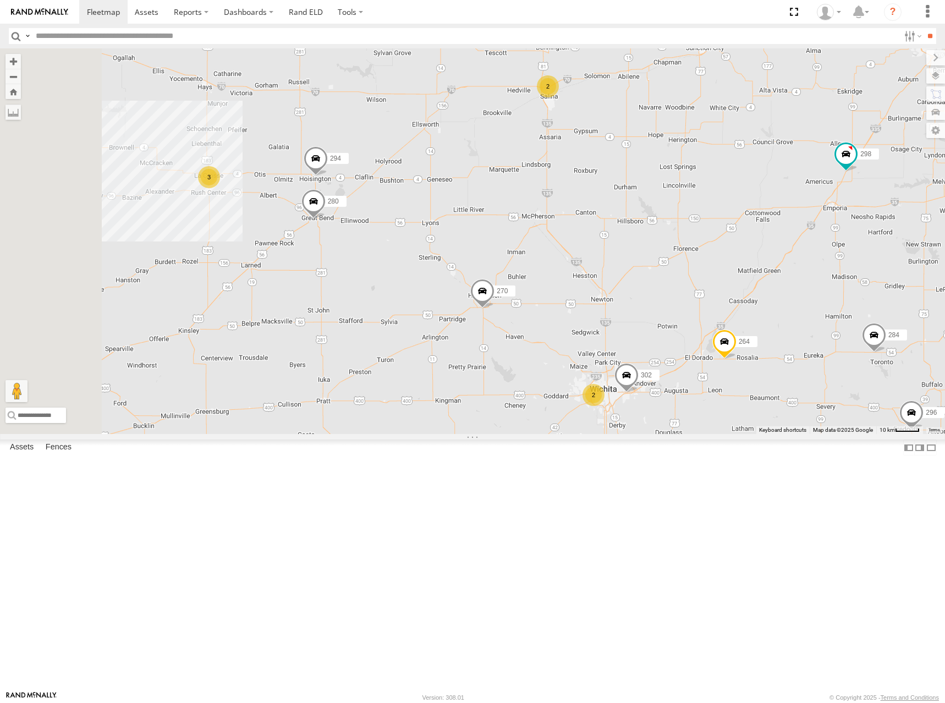
drag, startPoint x: 731, startPoint y: 286, endPoint x: 717, endPoint y: 286, distance: 13.8
click at [717, 286] on div "244 298 270 262 232 296 304 284 264 266 260 288 280 294 2 3 302 2" at bounding box center [472, 241] width 945 height 386
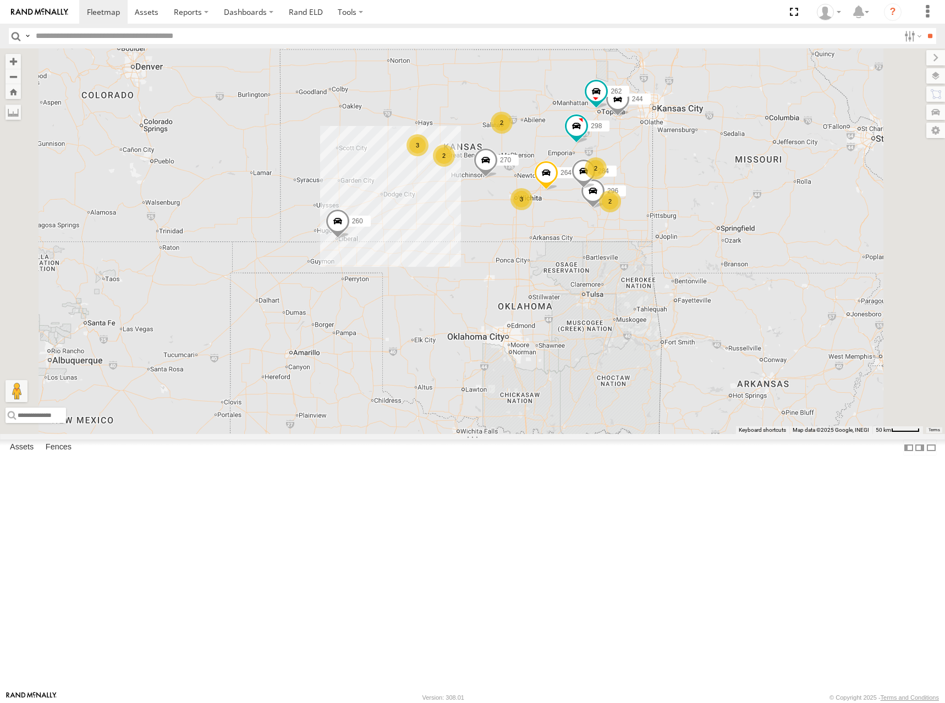
click at [680, 191] on div "244 298 270 262 232 296 304 284 264 266 260 288 2 2 3 2 2 3" at bounding box center [472, 241] width 945 height 386
drag, startPoint x: 701, startPoint y: 205, endPoint x: 711, endPoint y: 191, distance: 16.9
click at [711, 191] on div "244 298 270 262 232 296 304 284 264 266 260 288 2 2 3 2 2 3" at bounding box center [472, 241] width 945 height 386
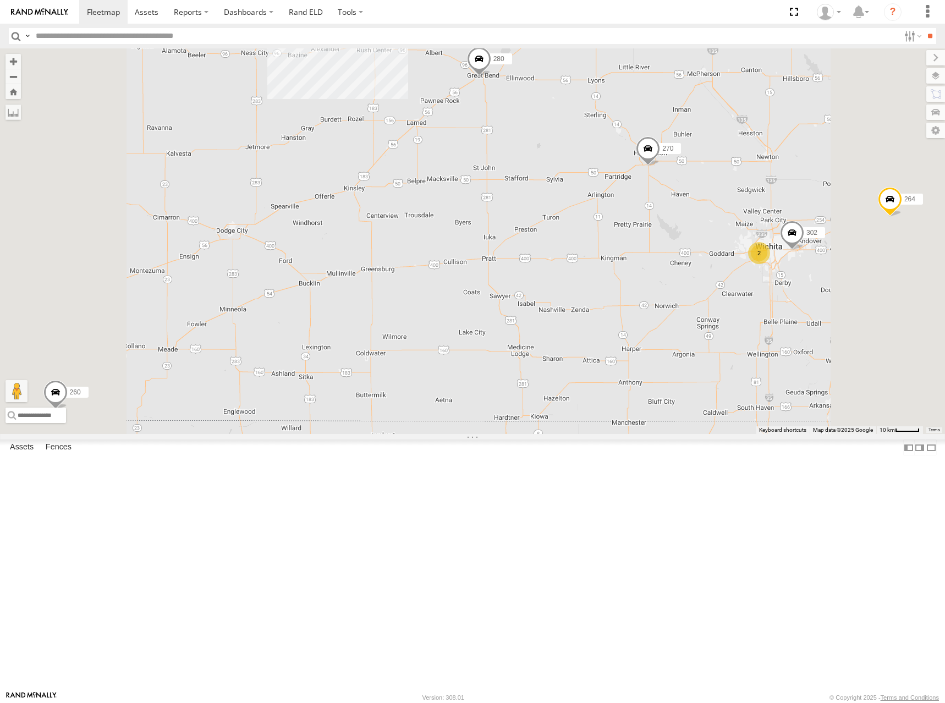
drag, startPoint x: 624, startPoint y: 240, endPoint x: 621, endPoint y: 262, distance: 22.2
click at [621, 262] on div "244 298 270 262 232 296 304 284 264 266 260 288 2 3 280 302 2 294" at bounding box center [472, 241] width 945 height 386
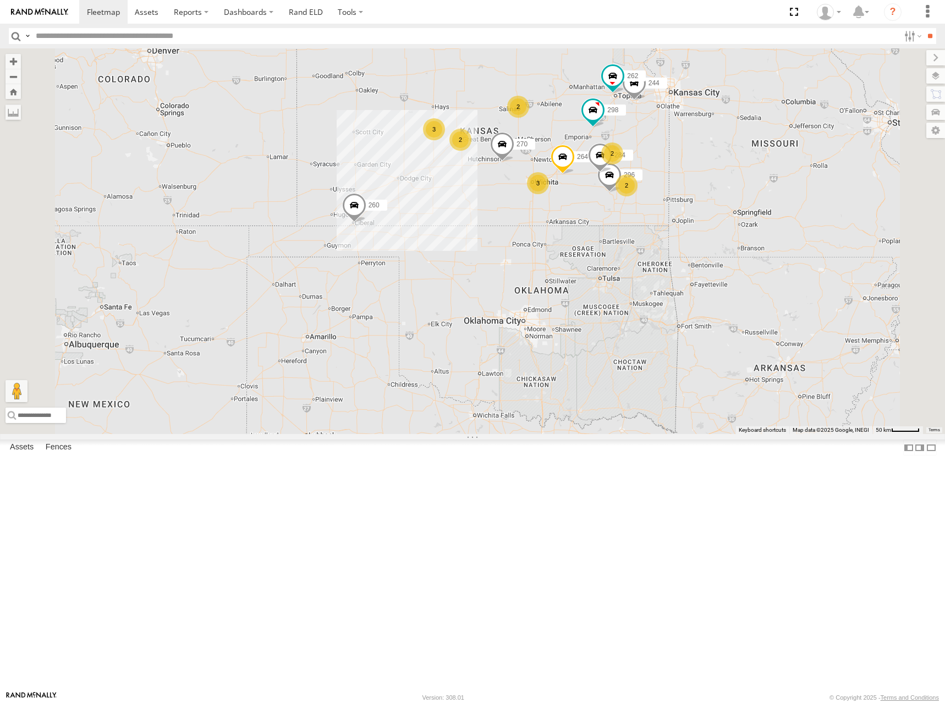
drag, startPoint x: 726, startPoint y: 159, endPoint x: 704, endPoint y: 180, distance: 31.1
click at [704, 180] on div "244 298 270 262 232 296 304 284 264 266 260 288 2 2 3 2 2 3" at bounding box center [472, 241] width 945 height 386
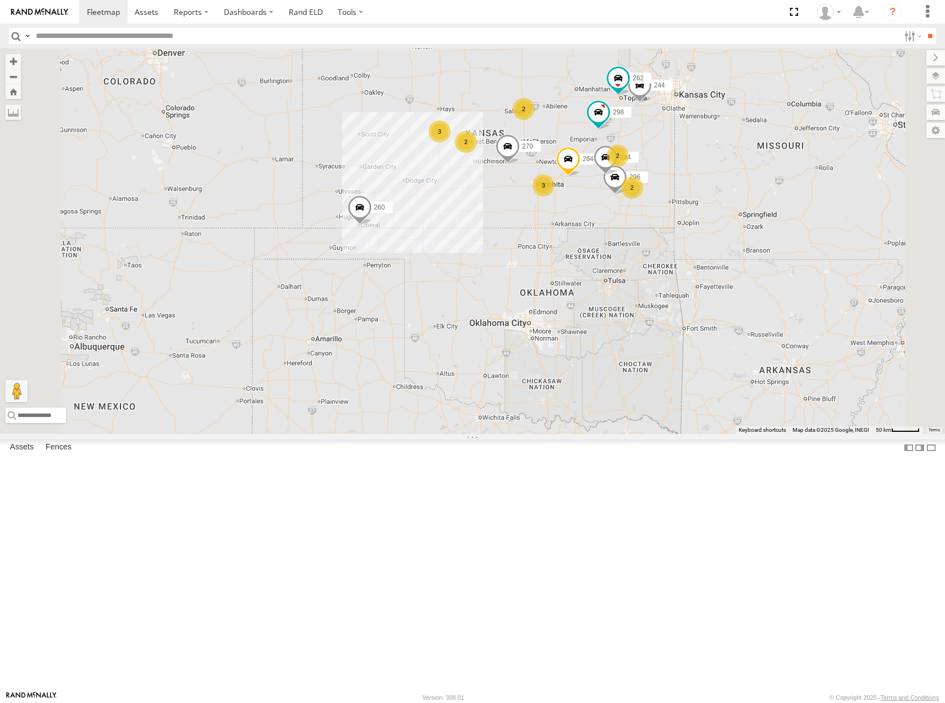
drag, startPoint x: 662, startPoint y: 200, endPoint x: 674, endPoint y: 196, distance: 13.2
click at [674, 196] on div "244 298 270 262 232 296 304 284 264 266 260 288 2 2 3 2 2 3" at bounding box center [472, 241] width 945 height 386
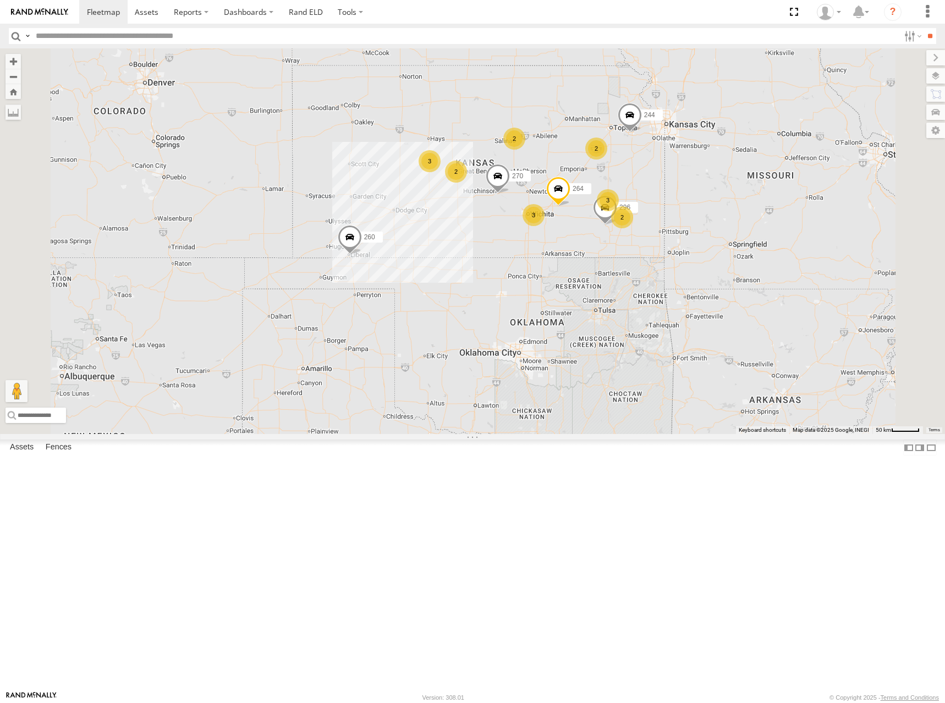
drag, startPoint x: 643, startPoint y: 205, endPoint x: 638, endPoint y: 212, distance: 9.5
click at [638, 212] on div "244 270 288 232 296 304 264 266 260 2 2 3 2 3 2 3" at bounding box center [472, 241] width 945 height 386
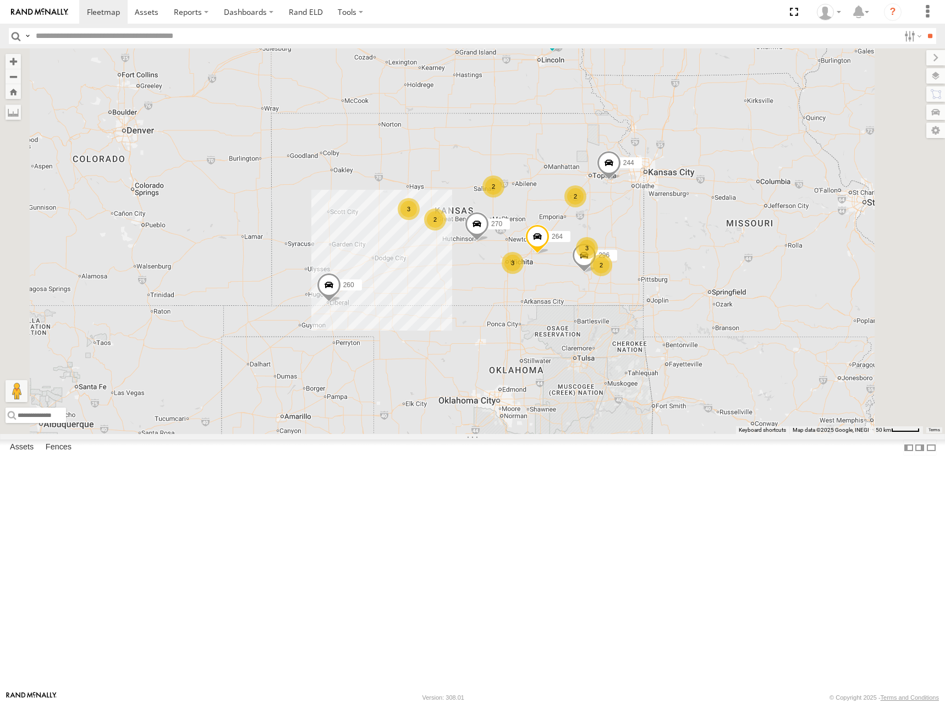
drag, startPoint x: 600, startPoint y: 224, endPoint x: 580, endPoint y: 271, distance: 51.0
click at [580, 271] on div "244 270 288 232 296 304 264 266 260 2 2 3 2 3 2 3" at bounding box center [472, 241] width 945 height 386
drag, startPoint x: 793, startPoint y: 189, endPoint x: 783, endPoint y: 204, distance: 17.9
click at [783, 204] on div "244 270 288 232 296 304 264 266 260 2 2 3 2 3 2 3" at bounding box center [472, 241] width 945 height 386
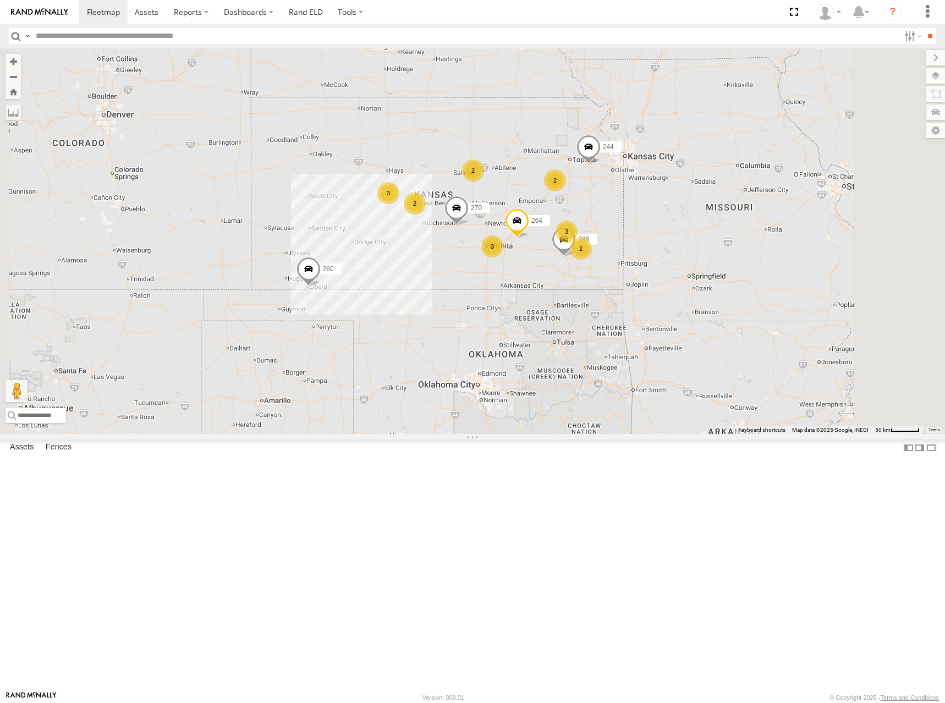
drag, startPoint x: 603, startPoint y: 264, endPoint x: 592, endPoint y: 232, distance: 33.7
click at [592, 232] on div "244 270 288 232 296 304 264 266 260 2 2 3 2 3 2 3" at bounding box center [472, 241] width 945 height 386
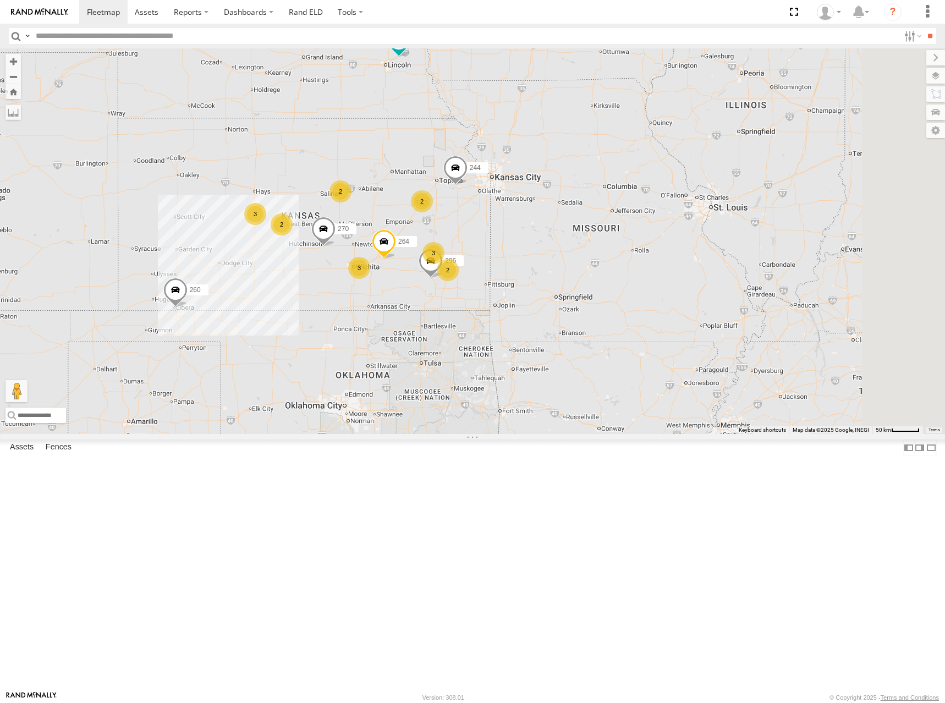
drag, startPoint x: 886, startPoint y: 224, endPoint x: 747, endPoint y: 245, distance: 140.2
click at [747, 245] on div "244 270 288 232 296 304 264 266 260 2 2 3 2 3 2 3" at bounding box center [472, 241] width 945 height 386
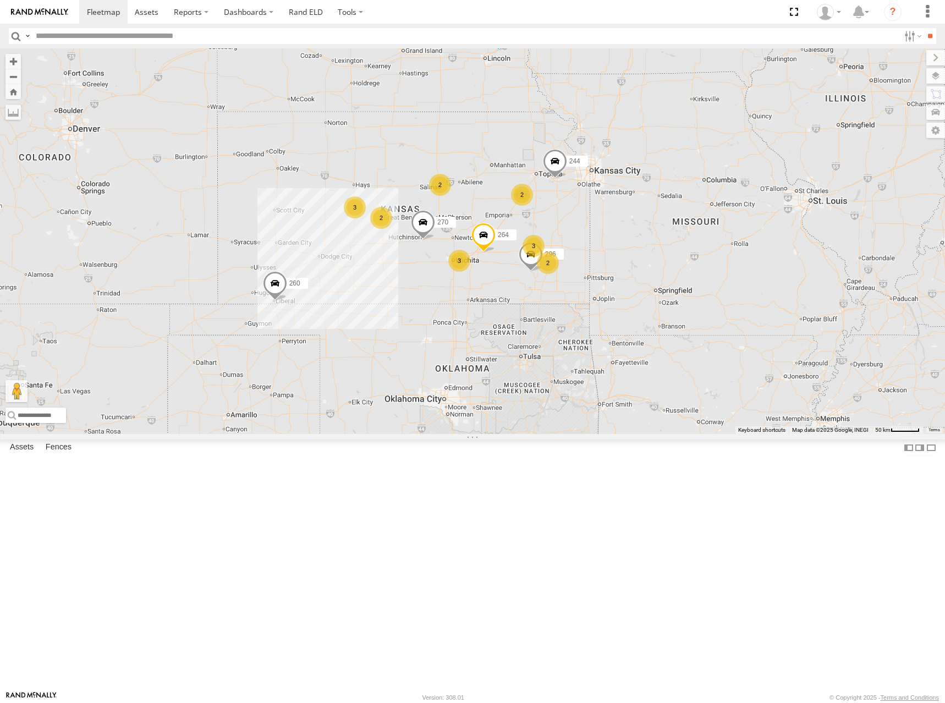
drag, startPoint x: 561, startPoint y: 261, endPoint x: 697, endPoint y: 250, distance: 137.5
click at [695, 251] on div "244 270 288 232 296 304 264 266 260 2 2 3 2 3 2 3" at bounding box center [472, 241] width 945 height 386
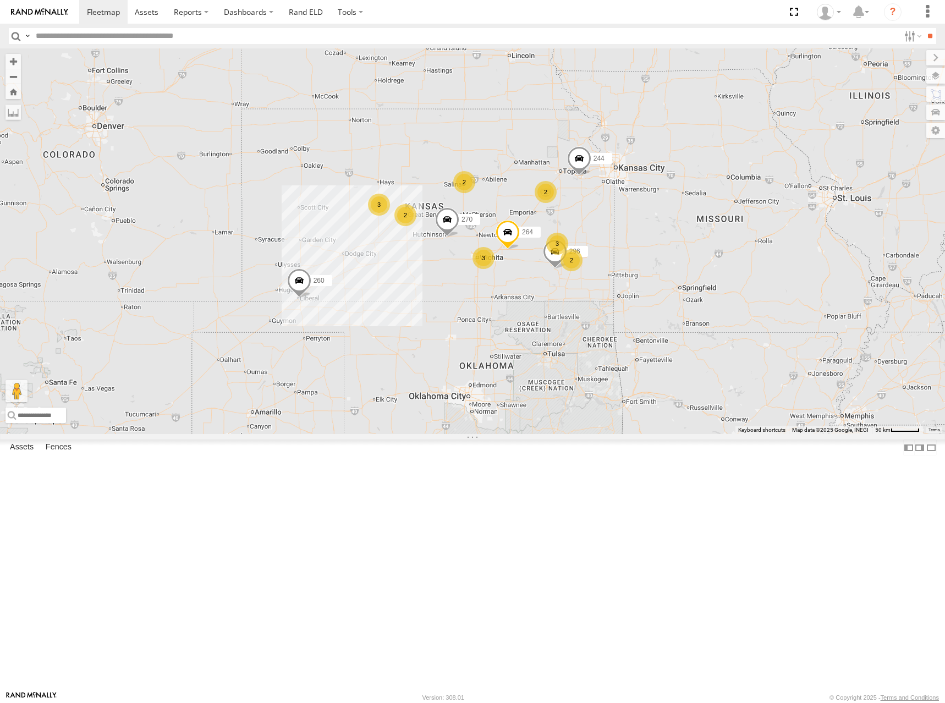
click at [649, 241] on div "244 270 288 232 296 304 264 266 260 2 2 3 2 3 2 3" at bounding box center [472, 241] width 945 height 386
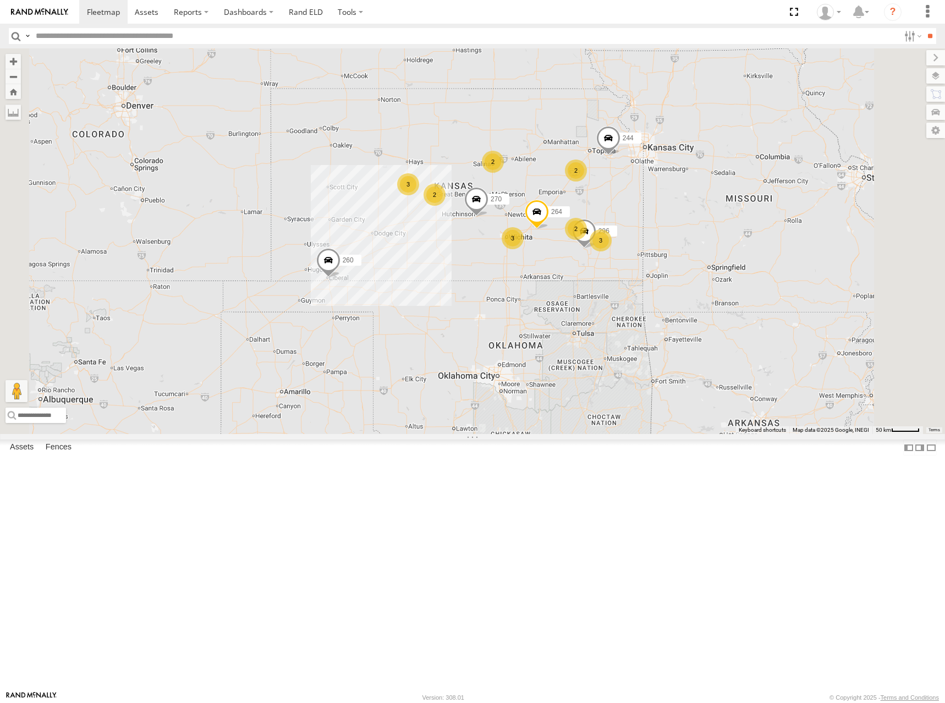
drag, startPoint x: 625, startPoint y: 266, endPoint x: 692, endPoint y: 255, distance: 68.0
click at [692, 255] on div "244 270 288 232 296 304 264 266 260 2 3 3 2 2 2 3" at bounding box center [472, 241] width 945 height 386
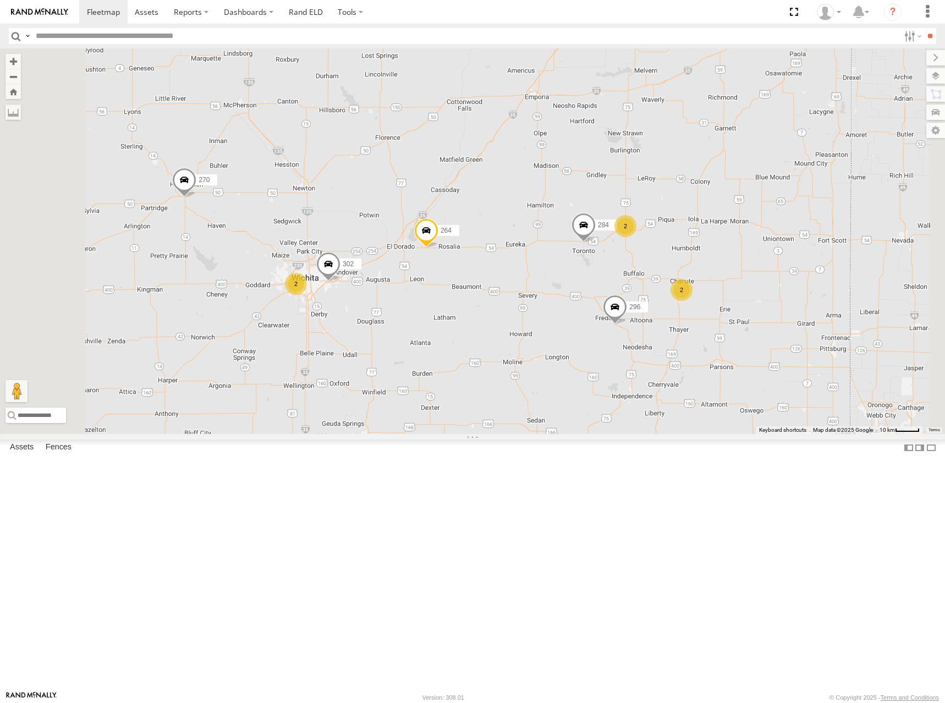
drag, startPoint x: 713, startPoint y: 376, endPoint x: 724, endPoint y: 357, distance: 22.5
click at [596, 243] on span at bounding box center [584, 228] width 24 height 30
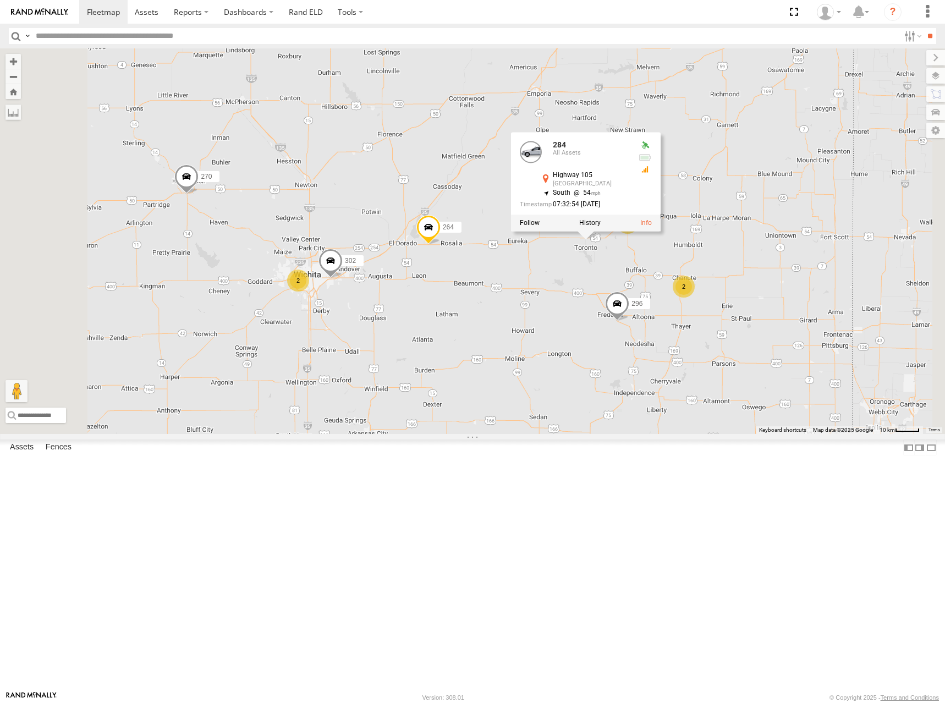
click at [859, 340] on div "244 270 288 232 296 304 264 266 260 2 2 298 262 2 284 302 2 284 All Assets High…" at bounding box center [472, 241] width 945 height 386
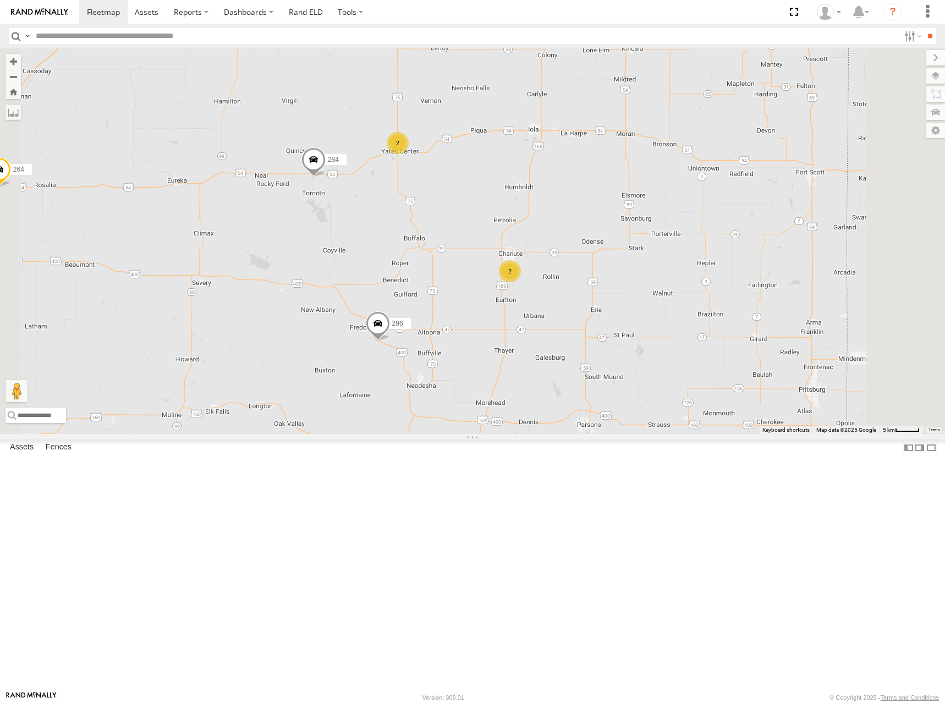
drag, startPoint x: 559, startPoint y: 344, endPoint x: 596, endPoint y: 340, distance: 37.6
click at [596, 340] on div "244 270 288 232 296 304 264 266 260 298 262 284 302 2 2" at bounding box center [472, 241] width 945 height 386
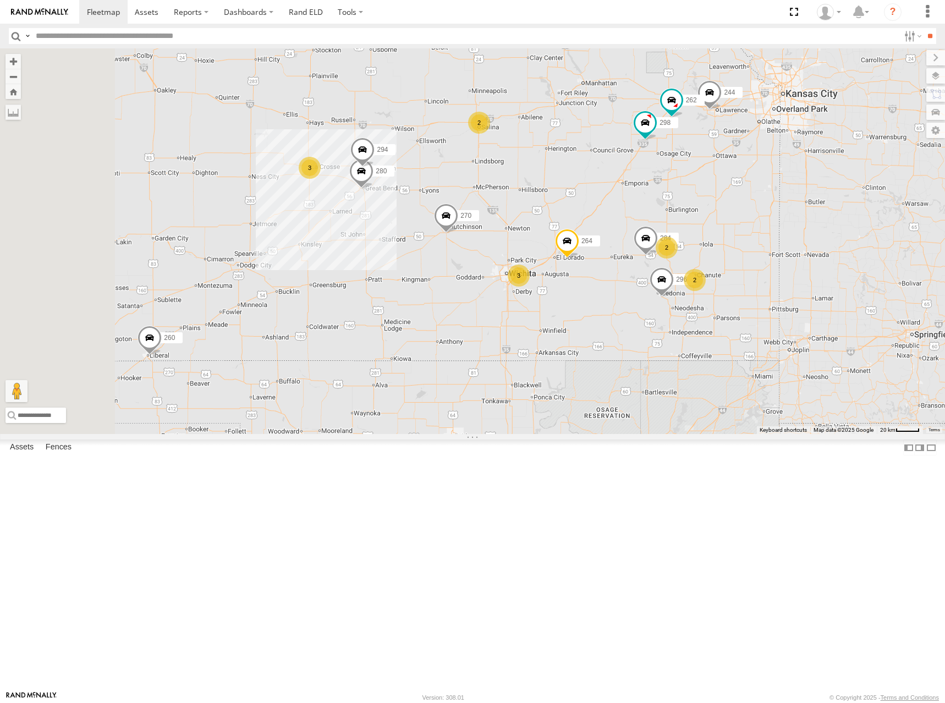
drag, startPoint x: 629, startPoint y: 272, endPoint x: 711, endPoint y: 328, distance: 99.3
click at [711, 328] on div "244 270 288 232 296 304 264 266 260 298 262 284 2 2 3 2 280 3 294" at bounding box center [472, 241] width 945 height 386
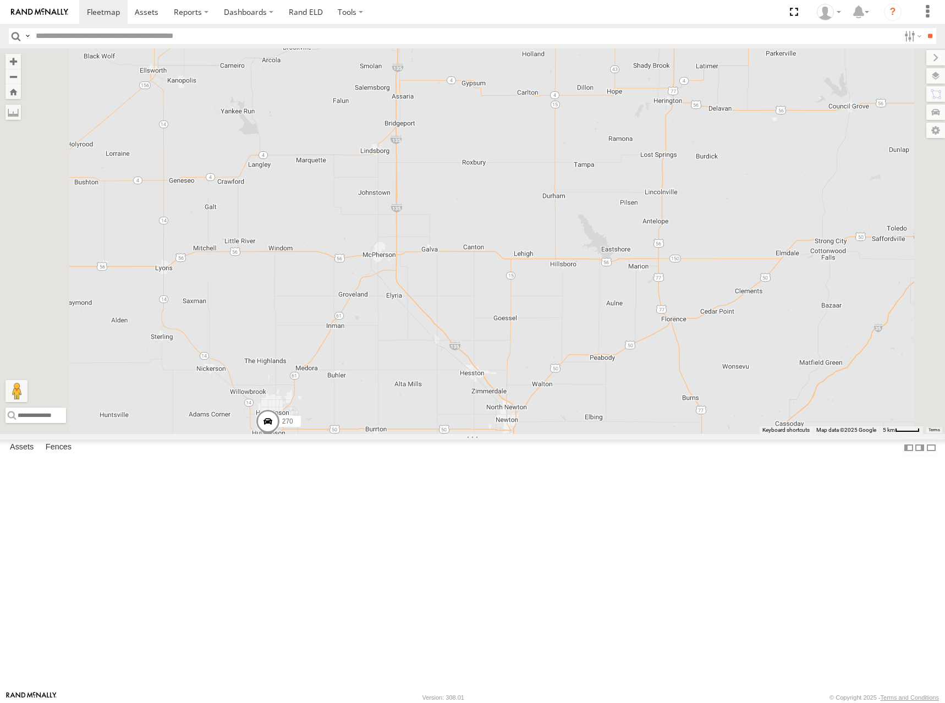
drag, startPoint x: 619, startPoint y: 246, endPoint x: 665, endPoint y: 406, distance: 165.9
click at [667, 406] on div "244 270 288 232 296 304 264 266 260 298 262 284 280 294 302 282 286" at bounding box center [472, 241] width 945 height 386
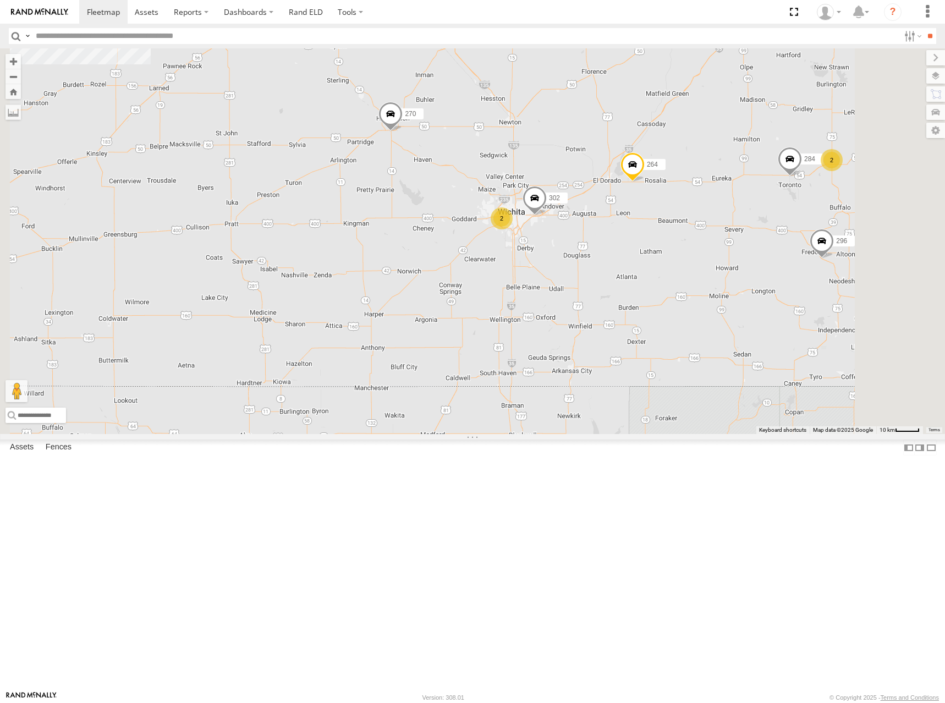
drag, startPoint x: 623, startPoint y: 281, endPoint x: 643, endPoint y: 262, distance: 27.2
click at [643, 262] on div "244 270 288 232 296 304 264 266 260 298 262 280 284 294 2 2 302 2" at bounding box center [472, 241] width 945 height 386
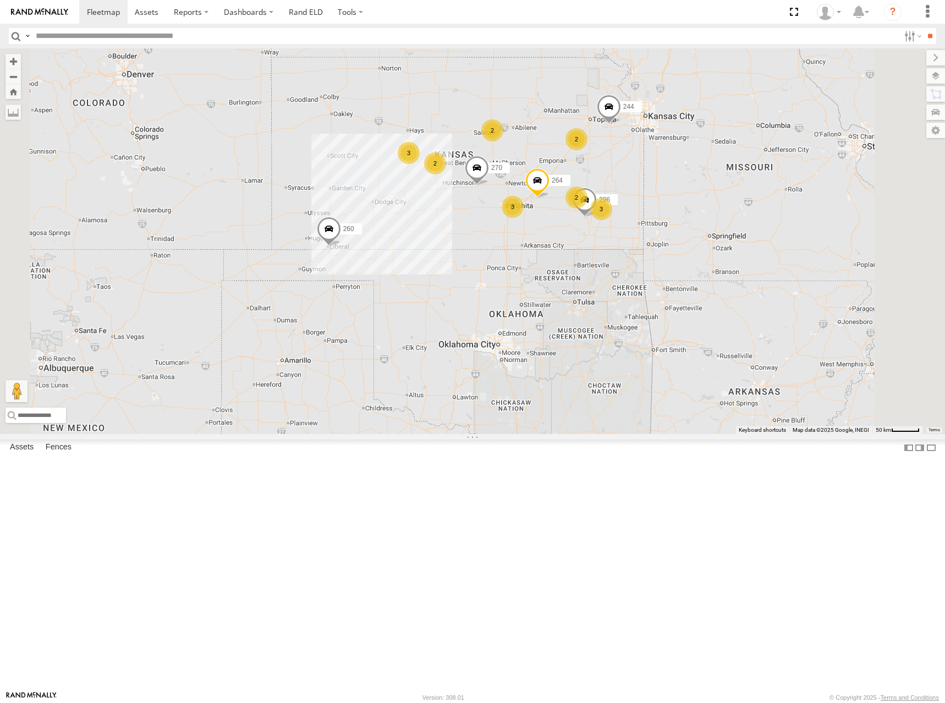
click at [664, 210] on div "244 270 288 232 296 304 264 266 260 2 3 3 2 2 2 3" at bounding box center [472, 241] width 945 height 386
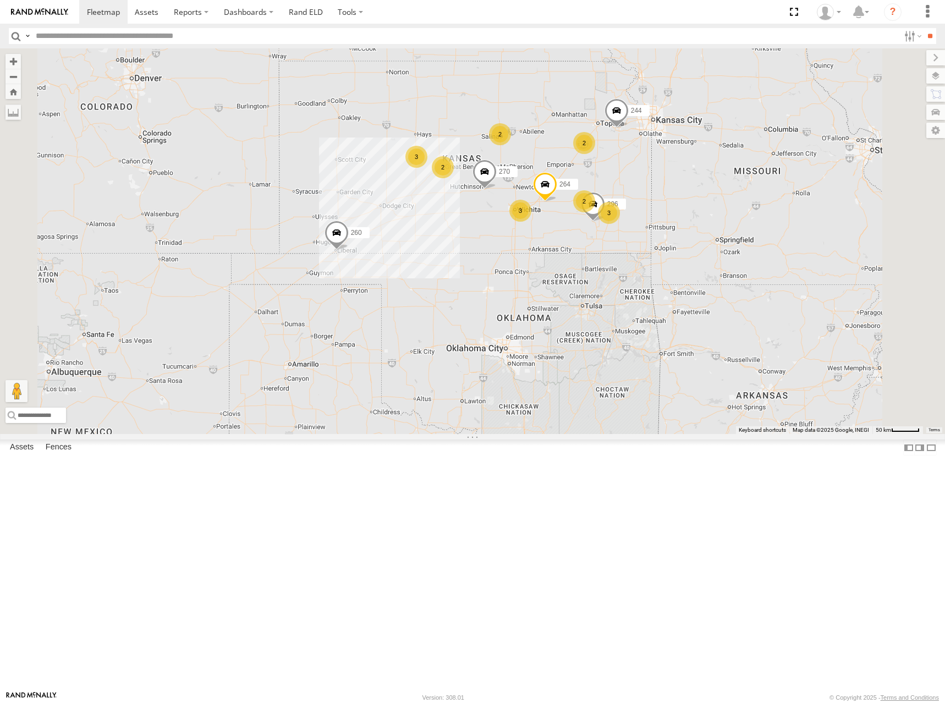
click at [688, 234] on div "244 270 288 232 296 304 264 266 260 2 3 3 2 2 2 3" at bounding box center [472, 241] width 945 height 386
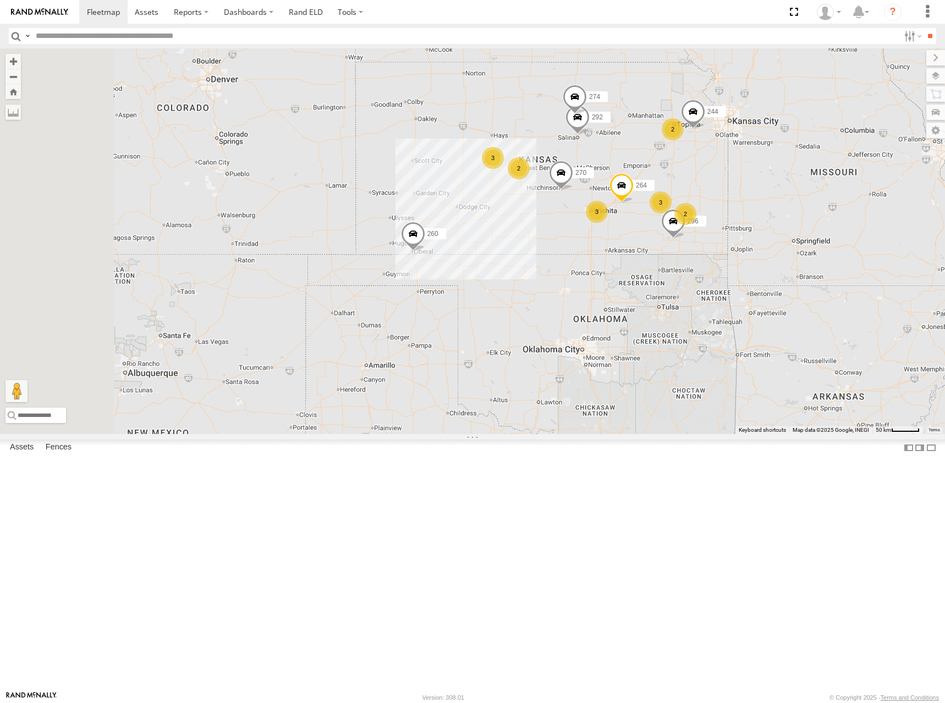
drag, startPoint x: 763, startPoint y: 216, endPoint x: 793, endPoint y: 201, distance: 33.5
click at [793, 201] on div "274 244 270 288 292 232 296 304 264 266 260 2 3 2 3 2 3" at bounding box center [472, 241] width 945 height 386
drag, startPoint x: 789, startPoint y: 199, endPoint x: 773, endPoint y: 199, distance: 16.0
click at [773, 199] on div "274 244 270 288 292 232 296 304 264 266 260 2 3 2 3 2 3" at bounding box center [472, 241] width 945 height 386
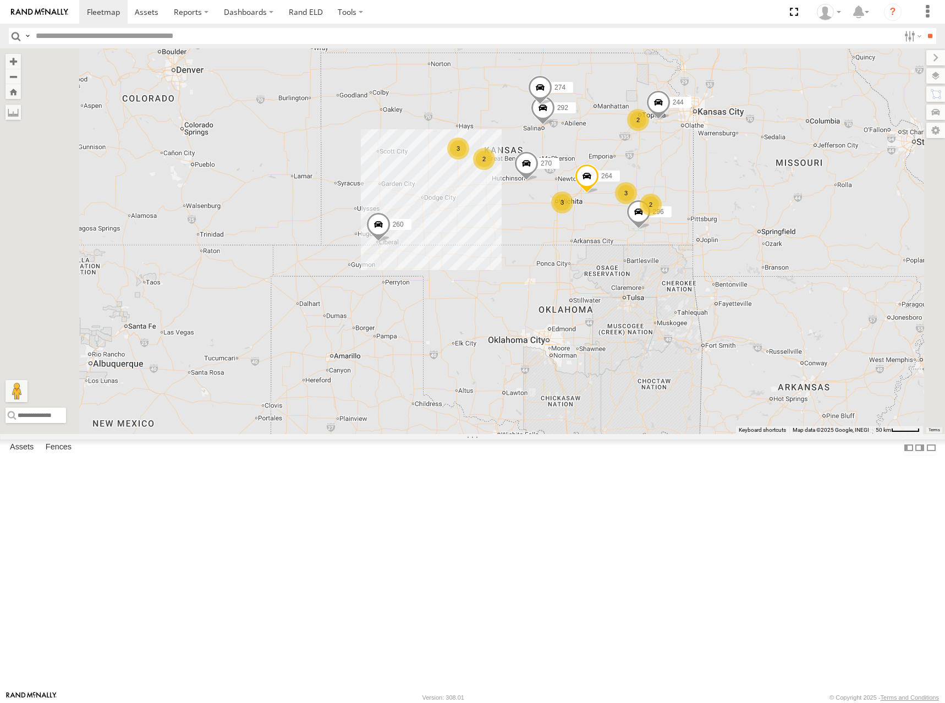
drag, startPoint x: 784, startPoint y: 195, endPoint x: 763, endPoint y: 185, distance: 22.9
click at [763, 185] on div "274 244 270 288 292 232 296 304 264 266 260 2 3 2 3 2 3" at bounding box center [472, 241] width 945 height 386
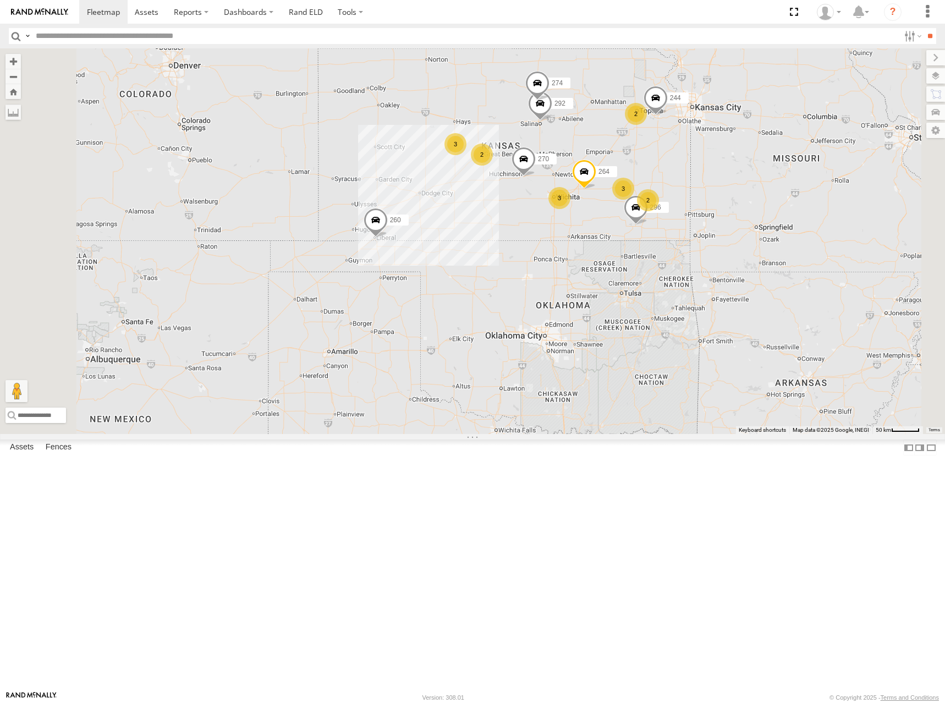
click at [737, 251] on div "274 244 270 288 292 232 296 304 264 266 260 2 3 2 3 2 3" at bounding box center [472, 241] width 945 height 386
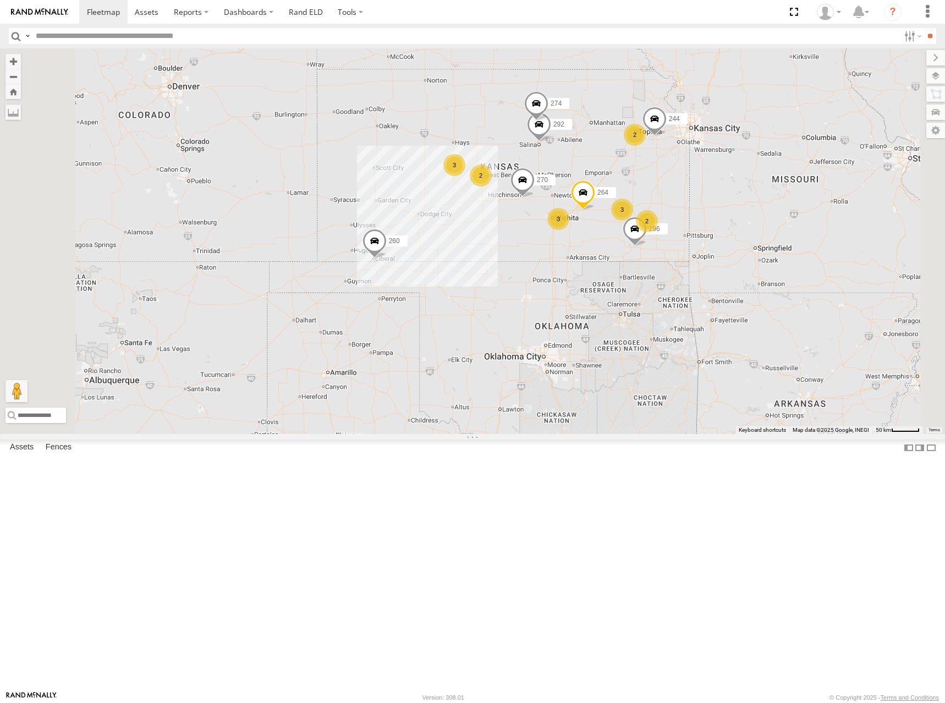
drag, startPoint x: 739, startPoint y: 204, endPoint x: 737, endPoint y: 228, distance: 24.3
click at [737, 228] on div "274 244 270 288 292 232 296 304 264 266 260 2 3 2 3 2 3" at bounding box center [472, 241] width 945 height 386
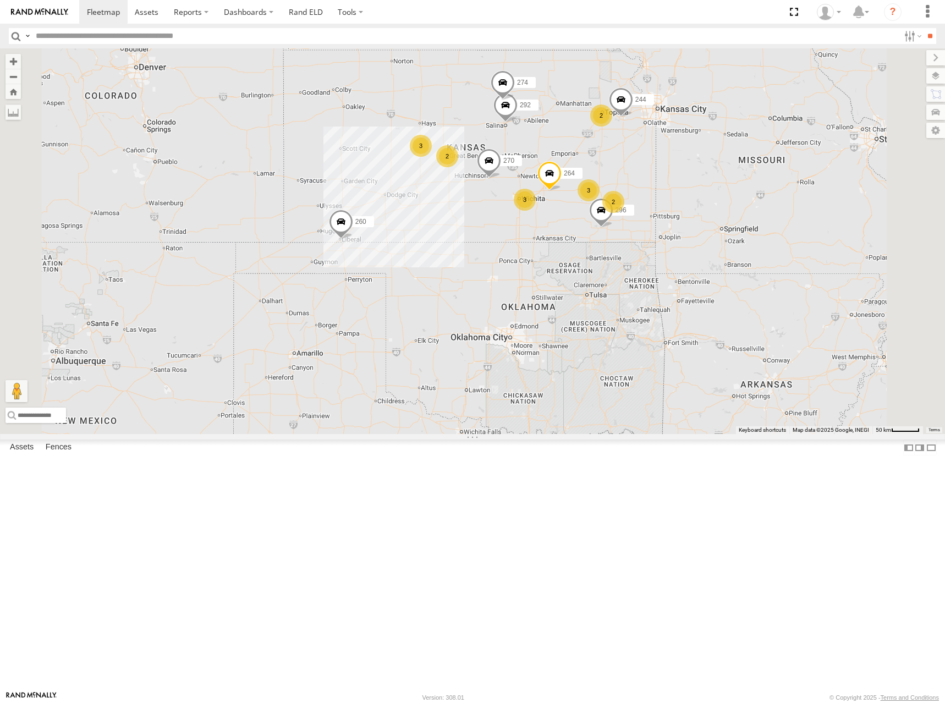
drag, startPoint x: 627, startPoint y: 239, endPoint x: 592, endPoint y: 216, distance: 41.3
click at [592, 216] on div "274 244 270 288 292 232 296 304 264 266 260 2 3 2 3 2 3" at bounding box center [472, 241] width 945 height 386
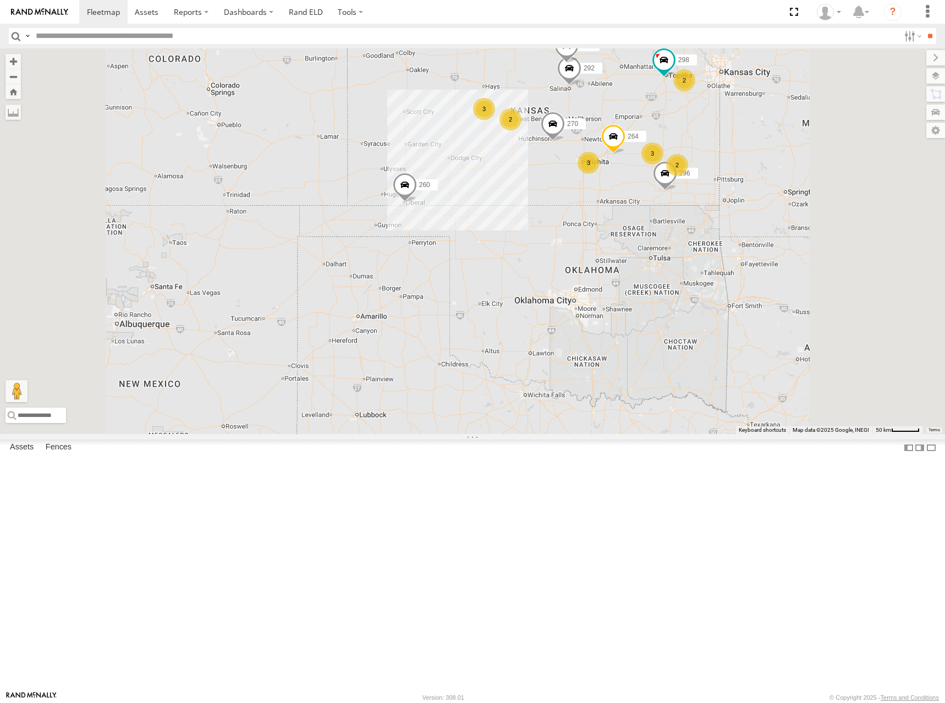
drag, startPoint x: 594, startPoint y: 290, endPoint x: 593, endPoint y: 297, distance: 6.6
click at [593, 297] on div "274 270 288 292 232 296 304 264 266 260 2 2 3 298 3 2 3" at bounding box center [472, 241] width 945 height 386
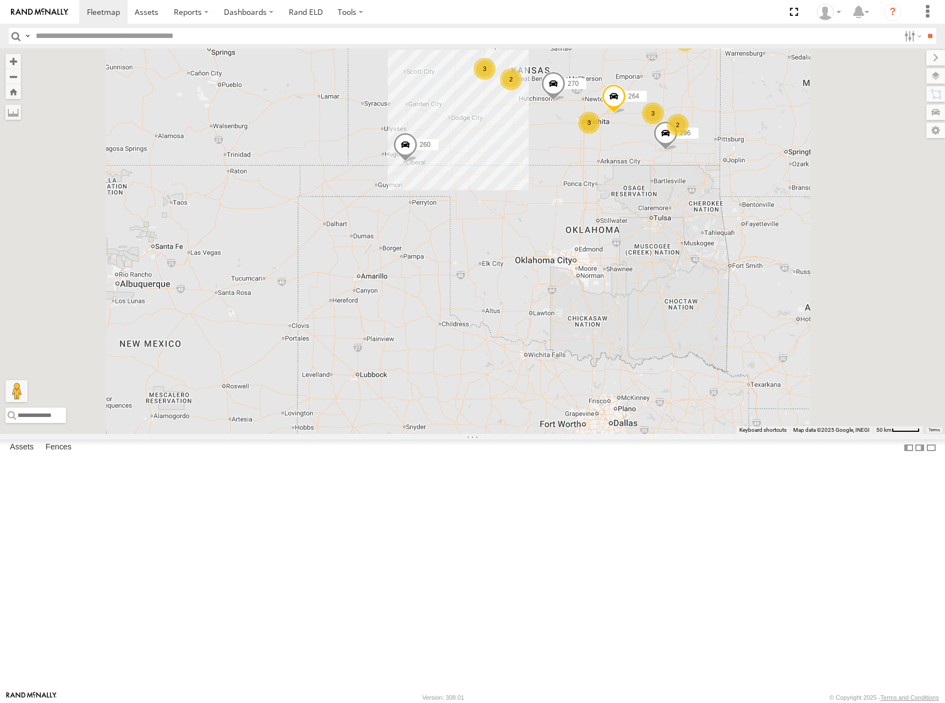
drag, startPoint x: 645, startPoint y: 144, endPoint x: 643, endPoint y: 150, distance: 6.4
click at [643, 150] on div "274 270 288 292 232 296 264 260 298 2 2 3 3 2 3" at bounding box center [472, 241] width 945 height 386
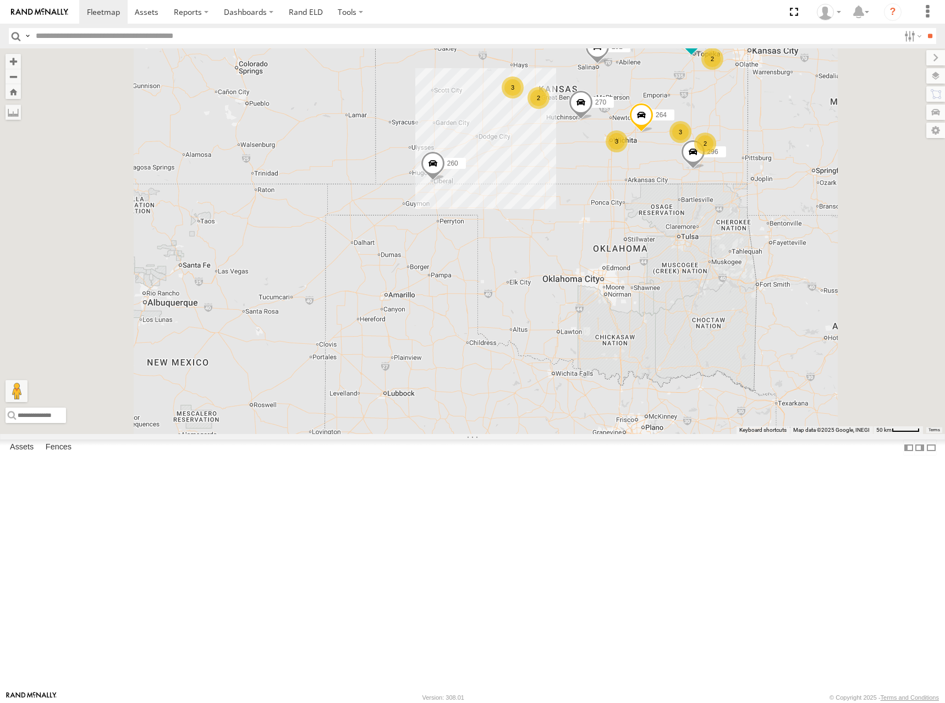
drag, startPoint x: 591, startPoint y: 271, endPoint x: 626, endPoint y: 283, distance: 37.2
click at [624, 283] on div "274 270 288 292 232 296 264 260 298 2 2 3 3 2 3" at bounding box center [472, 241] width 945 height 386
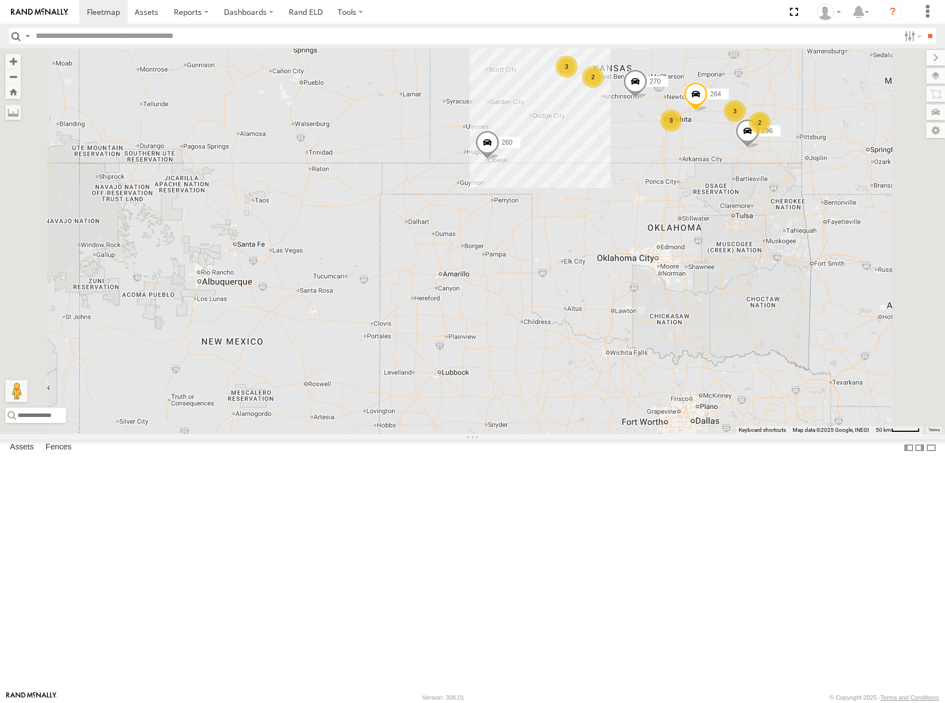
drag, startPoint x: 703, startPoint y: 309, endPoint x: 760, endPoint y: 285, distance: 61.7
click at [760, 285] on div "274 298 270 292 296 264 260 2 2 3 3 2 3" at bounding box center [472, 241] width 945 height 386
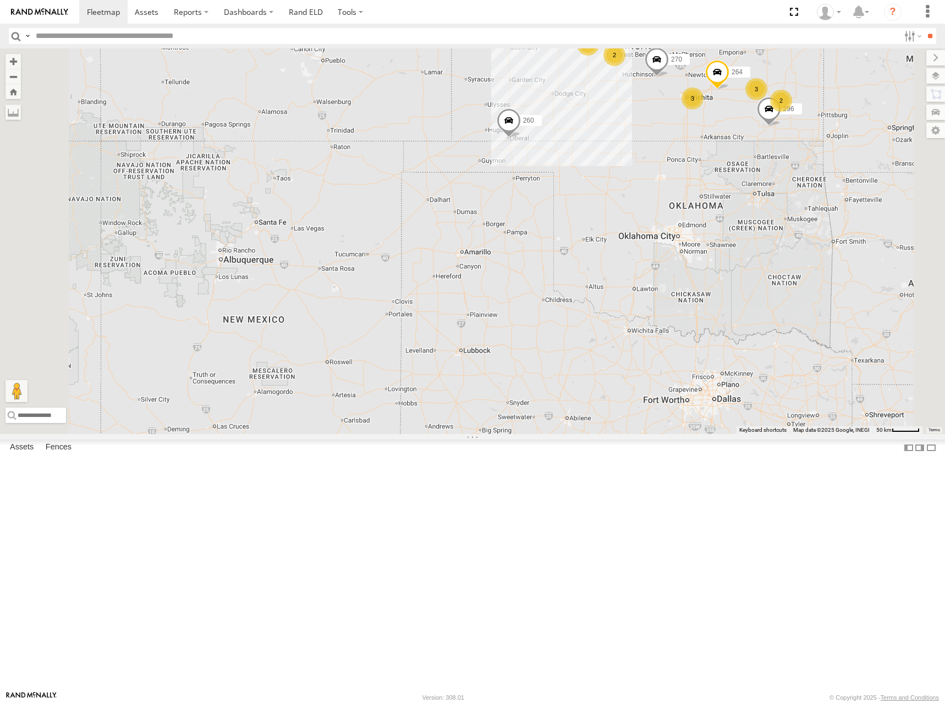
drag, startPoint x: 648, startPoint y: 294, endPoint x: 655, endPoint y: 281, distance: 15.0
click at [655, 281] on div "274 298 270 292 296 264 260 2 2 3 3 2 3" at bounding box center [472, 241] width 945 height 386
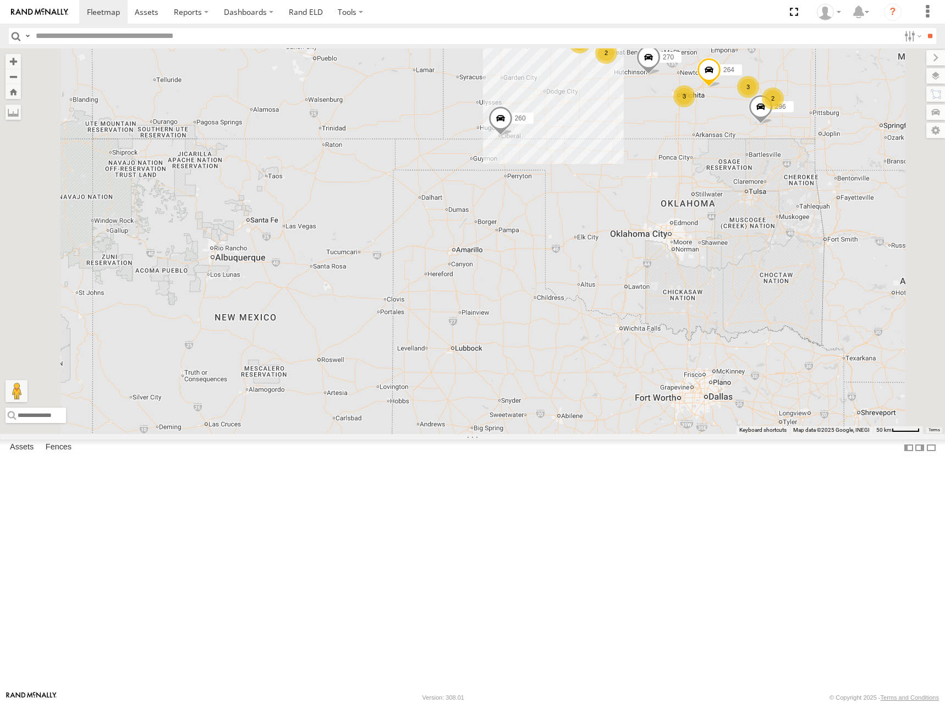
drag, startPoint x: 729, startPoint y: 272, endPoint x: 717, endPoint y: 276, distance: 13.1
click at [717, 276] on div "274 298 270 292 296 264 260 2 2 3 3 2 3" at bounding box center [472, 241] width 945 height 386
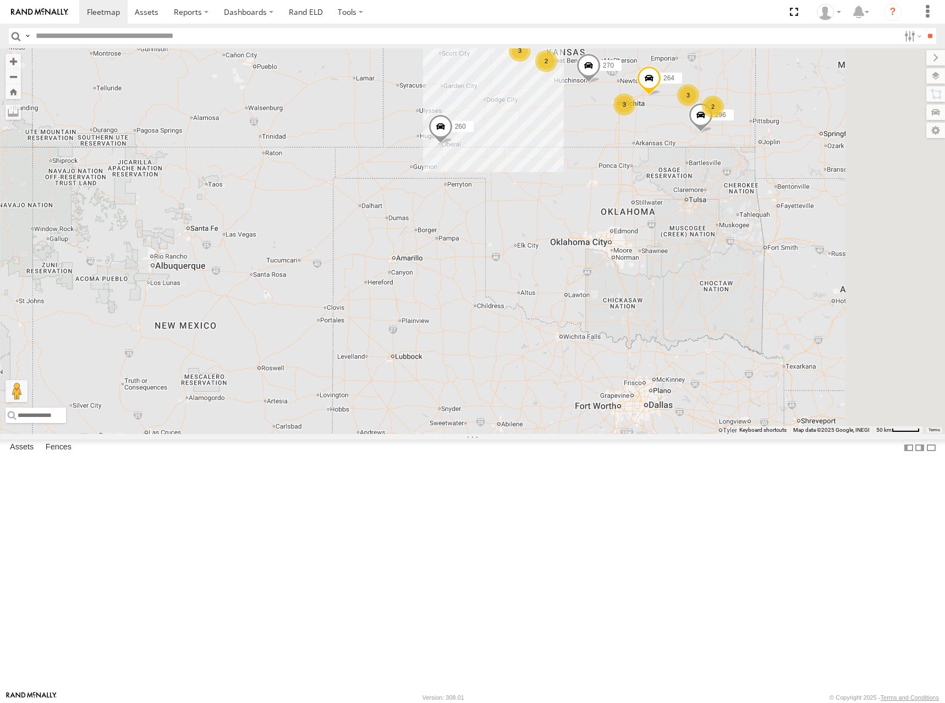
drag, startPoint x: 736, startPoint y: 257, endPoint x: 682, endPoint y: 264, distance: 54.9
click at [682, 264] on div "274 298 270 292 296 264 260 2 2 3 3 2 3" at bounding box center [472, 241] width 945 height 386
drag, startPoint x: 797, startPoint y: 165, endPoint x: 787, endPoint y: 171, distance: 11.3
click at [787, 171] on div "274 298 270 292 296 264 260 2 2 3 3 2 3" at bounding box center [472, 241] width 945 height 386
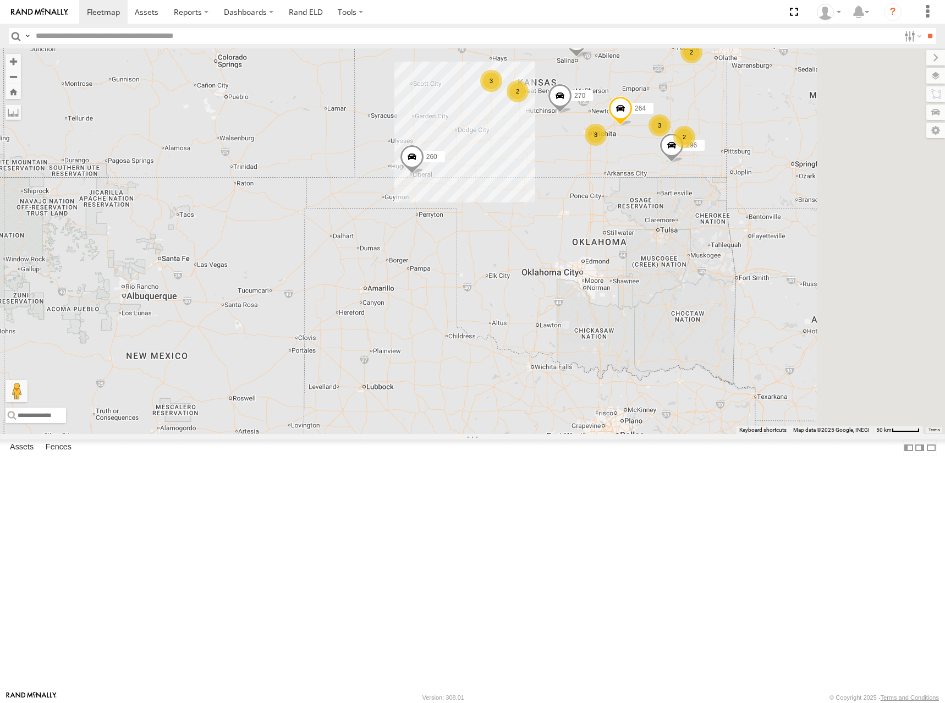
drag, startPoint x: 810, startPoint y: 112, endPoint x: 777, endPoint y: 157, distance: 56.3
click at [777, 157] on div "274 298 270 292 296 264 260 2 2 3 3 2 3" at bounding box center [472, 241] width 945 height 386
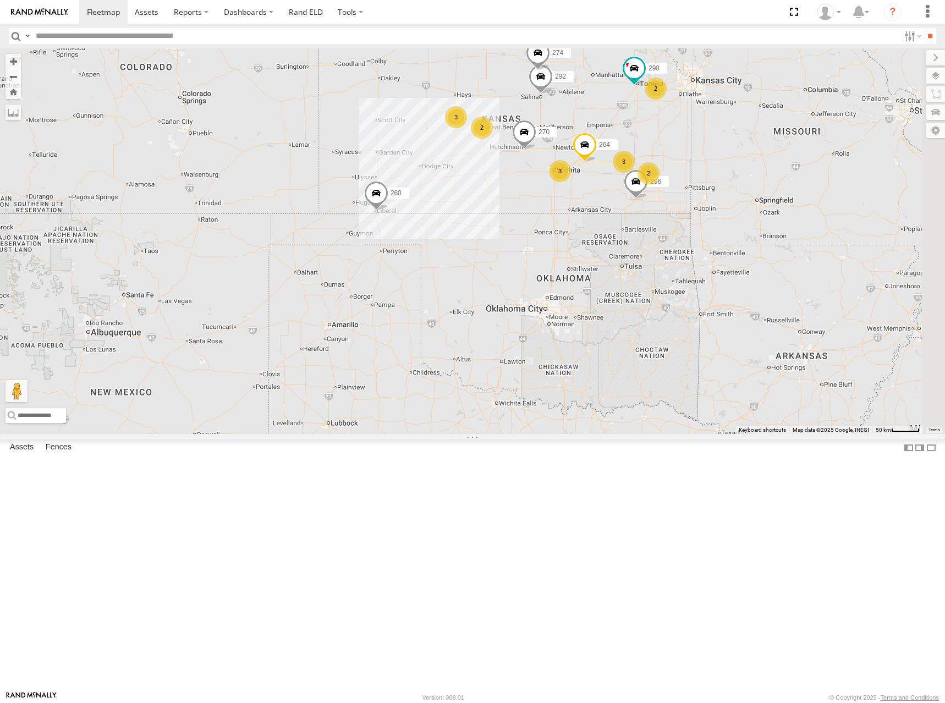
drag, startPoint x: 788, startPoint y: 130, endPoint x: 765, endPoint y: 147, distance: 28.7
click at [765, 147] on div "274 298 270 292 232 296 264 260 2 2 3 3 2 3 288 304" at bounding box center [472, 241] width 945 height 386
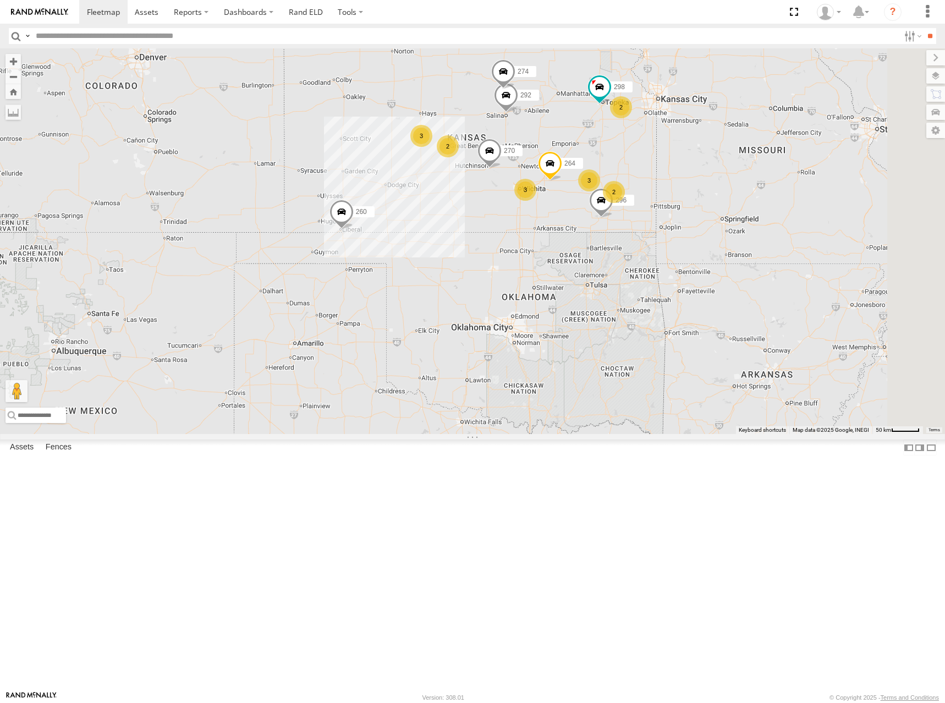
drag, startPoint x: 757, startPoint y: 153, endPoint x: 727, endPoint y: 167, distance: 33.2
click at [727, 167] on div "274 298 270 292 232 296 264 260 2 2 3 3 2 3 288 2" at bounding box center [472, 241] width 945 height 386
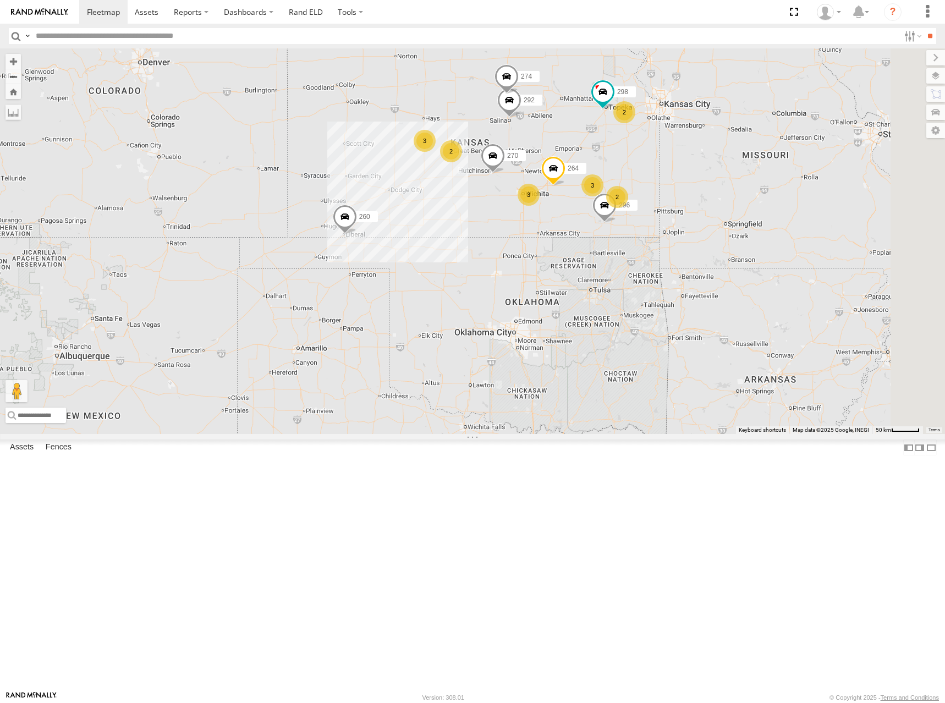
drag, startPoint x: 727, startPoint y: 167, endPoint x: 731, endPoint y: 174, distance: 8.4
click at [731, 174] on div "274 298 270 292 232 296 264 260 2 2 3 3 2 3 288 2" at bounding box center [472, 241] width 945 height 386
click at [745, 173] on div "274 298 270 292 232 296 264 260 2 2 3 3 2 3 288 2" at bounding box center [472, 241] width 945 height 386
click at [736, 163] on div "274 298 270 292 232 296 264 260 2 2 3 3 2 3 288 2" at bounding box center [472, 241] width 945 height 386
click at [733, 180] on div "274 298 270 292 232 296 264 260 2 2 3 3 2 3 288 2" at bounding box center [472, 241] width 945 height 386
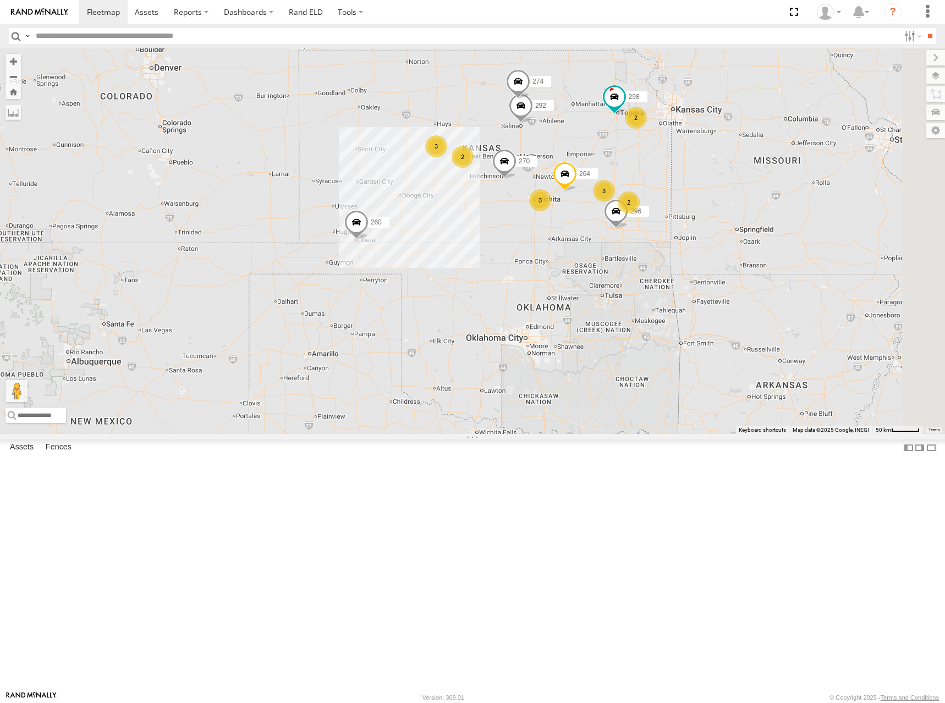
drag, startPoint x: 711, startPoint y: 193, endPoint x: 747, endPoint y: 180, distance: 38.1
click at [720, 200] on div "274 298 270 292 232 296 264 260 2 2 3 3 2 3 288 2" at bounding box center [472, 241] width 945 height 386
drag, startPoint x: 708, startPoint y: 194, endPoint x: 711, endPoint y: 184, distance: 11.0
click at [711, 184] on div "274 298 270 292 232 296 264 260 2 2 3 3 2 3 288 2" at bounding box center [472, 241] width 945 height 386
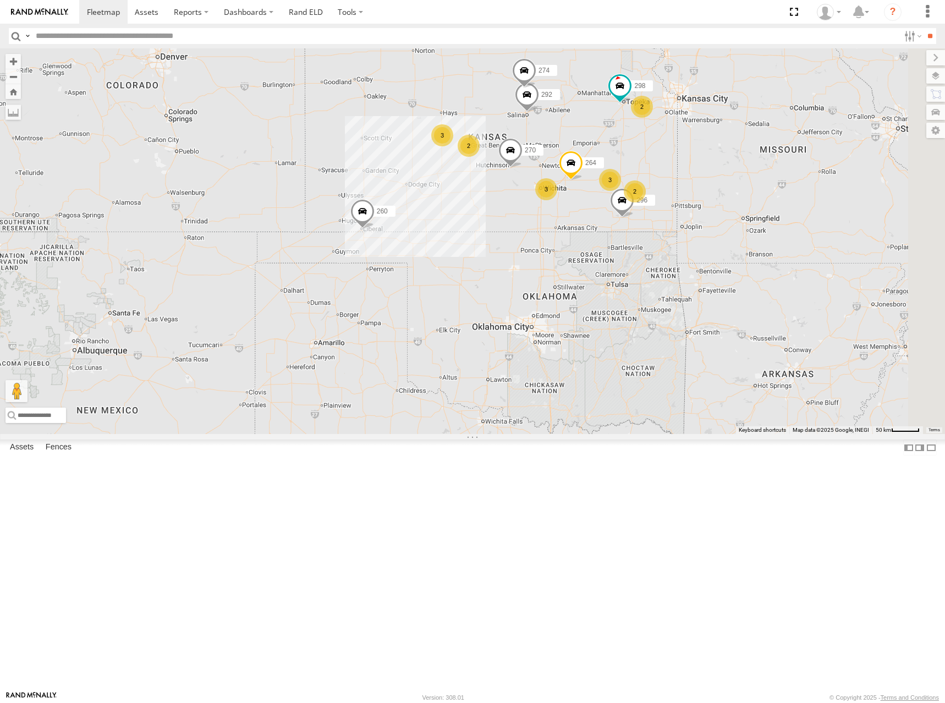
drag, startPoint x: 743, startPoint y: 178, endPoint x: 732, endPoint y: 172, distance: 12.6
click at [732, 172] on div "274 298 270 292 232 296 264 260 2 2 3 3 2 3 288 2" at bounding box center [472, 241] width 945 height 386
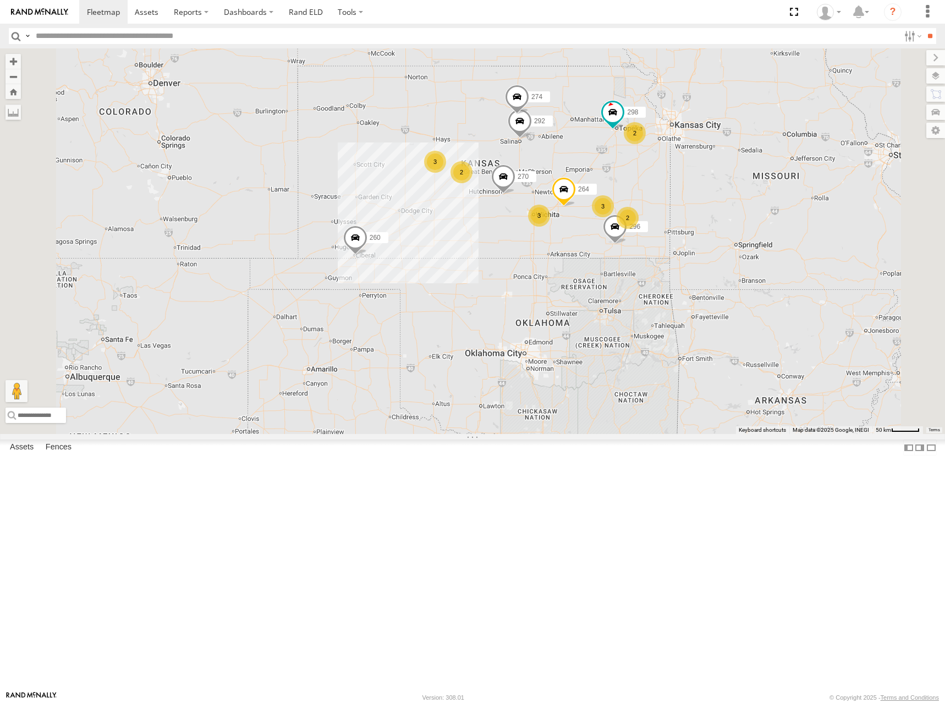
drag, startPoint x: 718, startPoint y: 152, endPoint x: 729, endPoint y: 187, distance: 36.2
click at [729, 187] on div "274 298 270 292 232 296 264 260 288 2 2 3 3 2 2 3" at bounding box center [472, 241] width 945 height 386
drag, startPoint x: 720, startPoint y: 206, endPoint x: 733, endPoint y: 205, distance: 13.2
click at [733, 205] on div "274 298 270 292 232 296 264 260 288 2 2 3 3 2 2 3" at bounding box center [472, 241] width 945 height 386
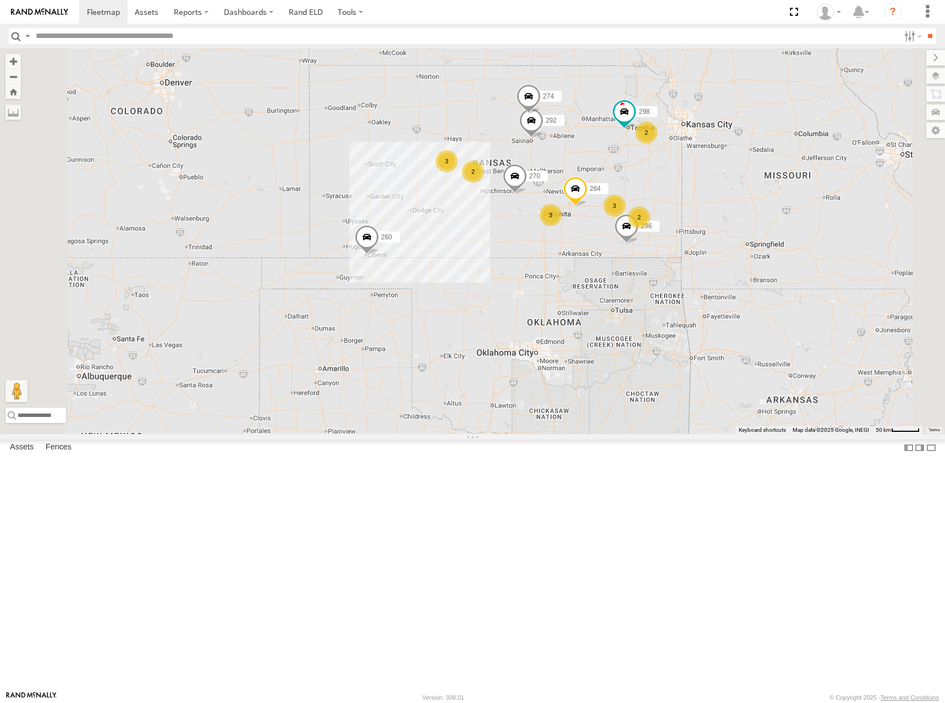
drag, startPoint x: 754, startPoint y: 197, endPoint x: 757, endPoint y: 206, distance: 9.1
click at [757, 206] on div "274 298 270 292 232 296 264 260 288 2 2 3 3 2 2 3" at bounding box center [472, 241] width 945 height 386
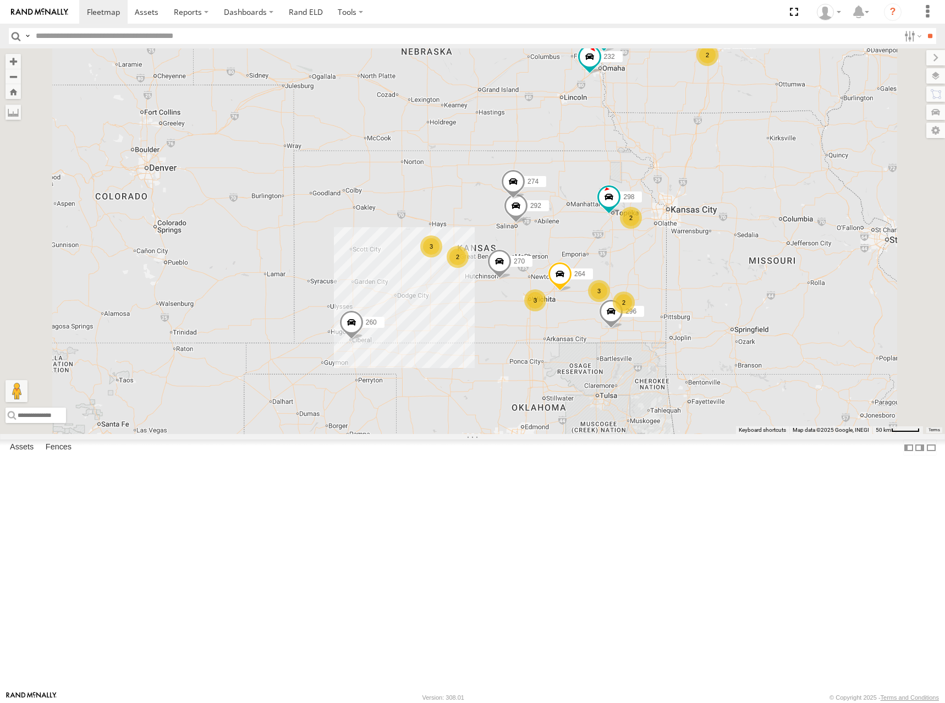
drag, startPoint x: 728, startPoint y: 201, endPoint x: 710, endPoint y: 285, distance: 86.2
click at [710, 285] on div "274 298 270 292 232 296 264 260 288 2 2 3 3 2 2 3" at bounding box center [472, 241] width 945 height 386
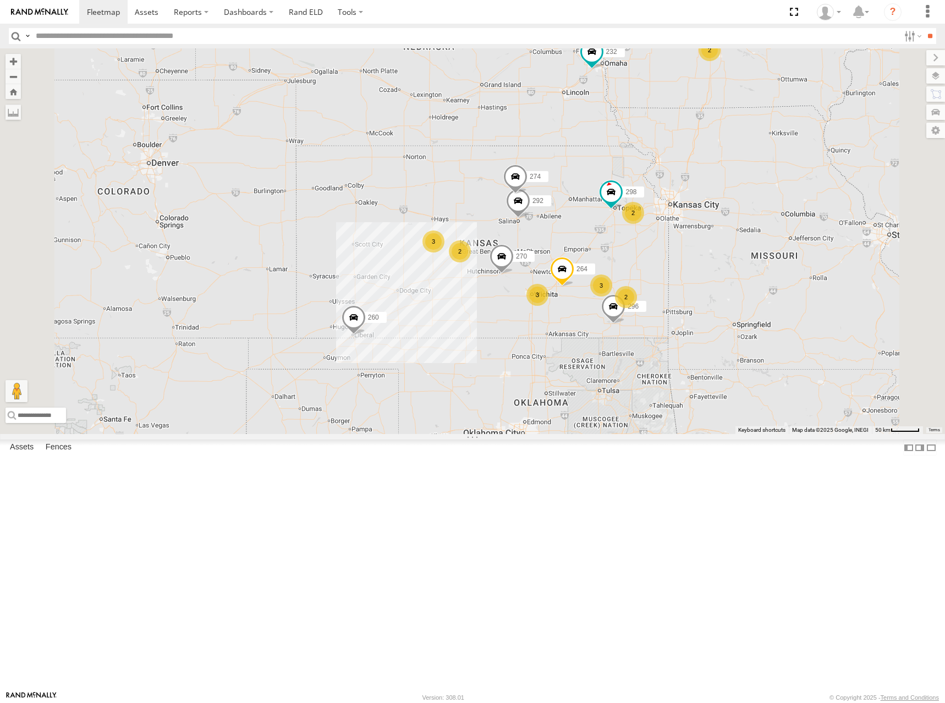
drag, startPoint x: 719, startPoint y: 240, endPoint x: 727, endPoint y: 219, distance: 22.3
click at [727, 219] on div "274 298 270 292 232 296 264 260 288 2 2 3 3 2 2 3" at bounding box center [472, 241] width 945 height 386
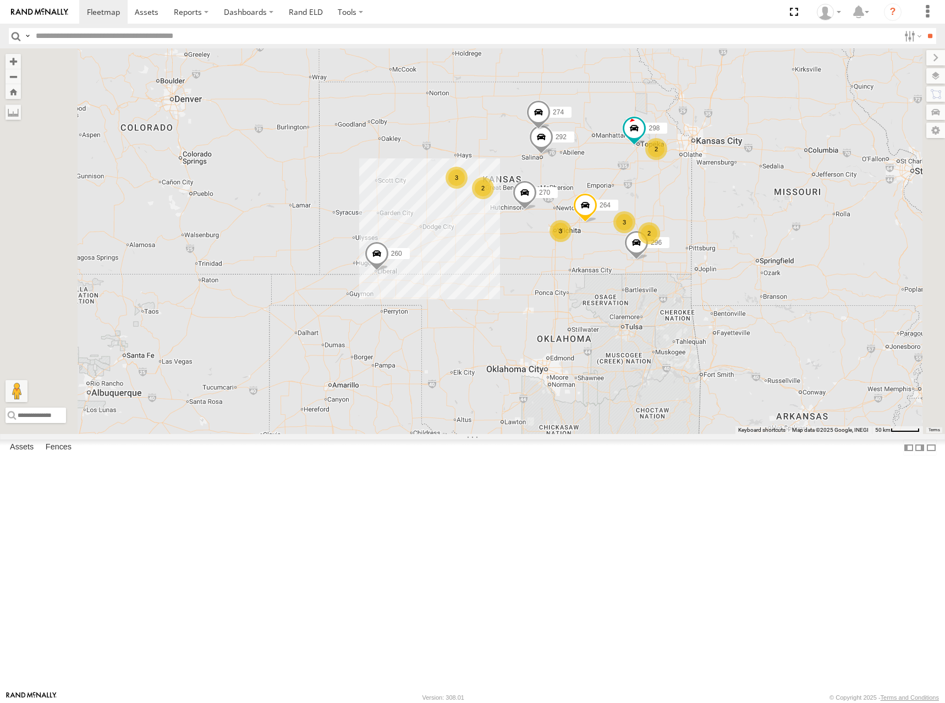
drag, startPoint x: 730, startPoint y: 322, endPoint x: 781, endPoint y: 269, distance: 73.1
click at [778, 271] on div "274 298 270 292 232 296 264 260 288 2 2 3 3 2 2 3" at bounding box center [472, 241] width 945 height 386
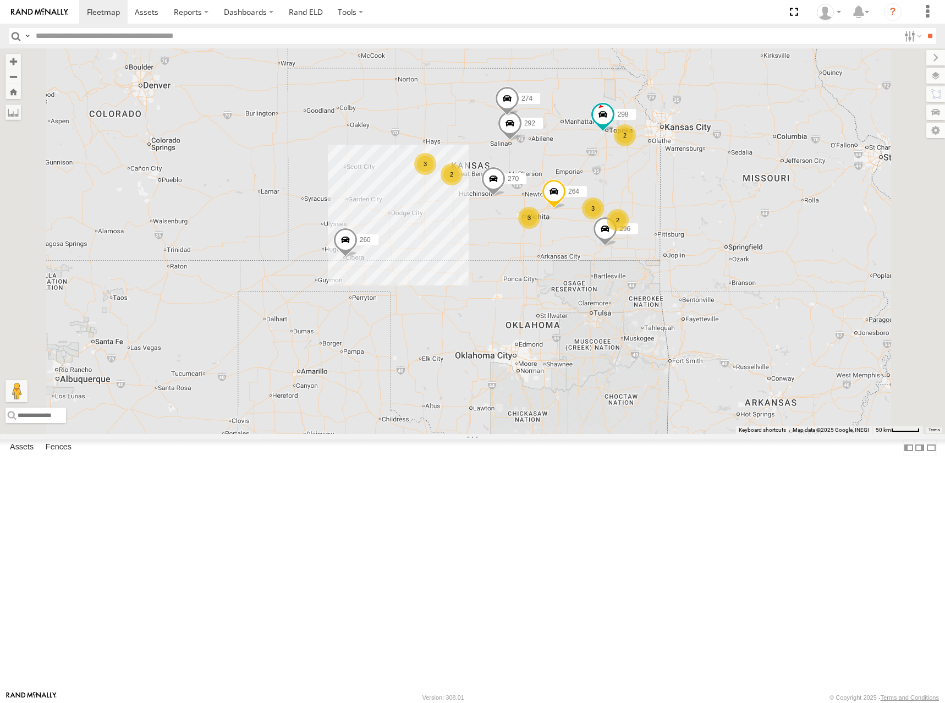
drag, startPoint x: 780, startPoint y: 298, endPoint x: 773, endPoint y: 304, distance: 8.6
click at [773, 304] on div "274 298 270 292 232 296 264 260 288 2 2 3 3 2 2 3" at bounding box center [472, 241] width 945 height 386
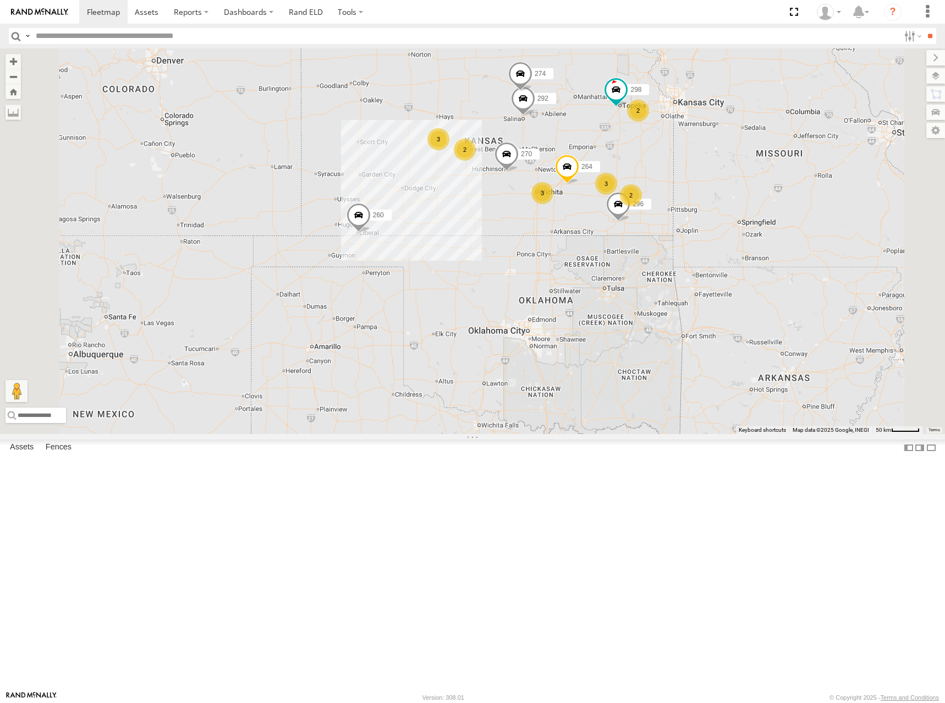
drag, startPoint x: 697, startPoint y: 259, endPoint x: 717, endPoint y: 257, distance: 19.4
click at [717, 257] on div "274 298 270 292 232 296 264 260 288 2 2 3 3 2 2 3" at bounding box center [472, 241] width 945 height 386
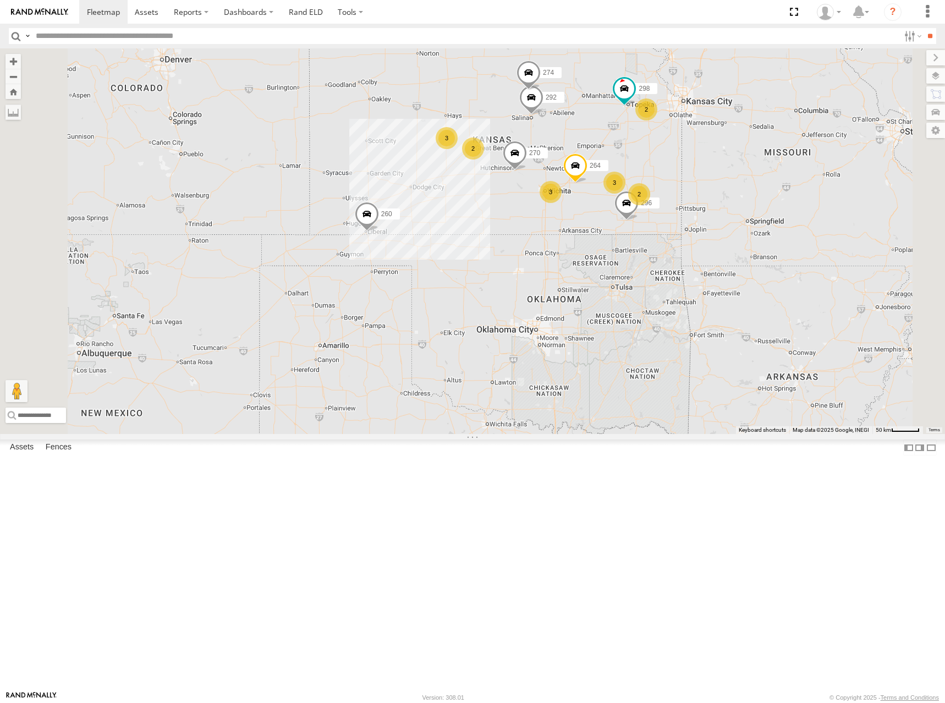
drag, startPoint x: 735, startPoint y: 181, endPoint x: 745, endPoint y: 180, distance: 9.4
click at [745, 180] on div "274 298 270 292 232 296 264 260 288 2 2 3 3 2 2 3" at bounding box center [472, 241] width 945 height 386
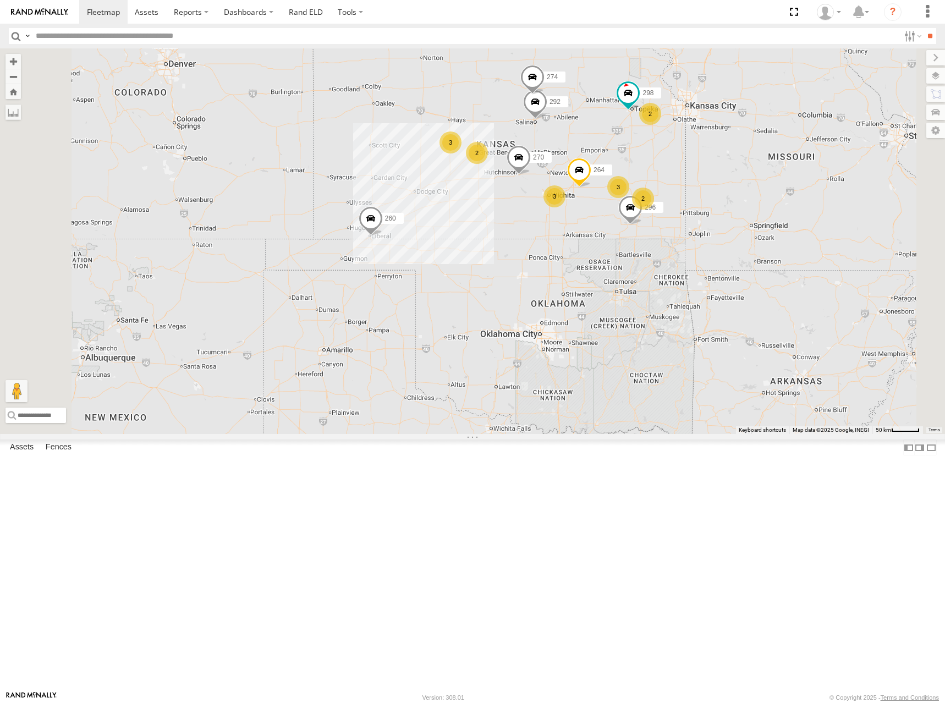
drag, startPoint x: 742, startPoint y: 205, endPoint x: 746, endPoint y: 210, distance: 6.2
click at [746, 210] on div "274 298 270 292 232 296 264 260 288 2 2 3 3 2 2 3" at bounding box center [472, 241] width 945 height 386
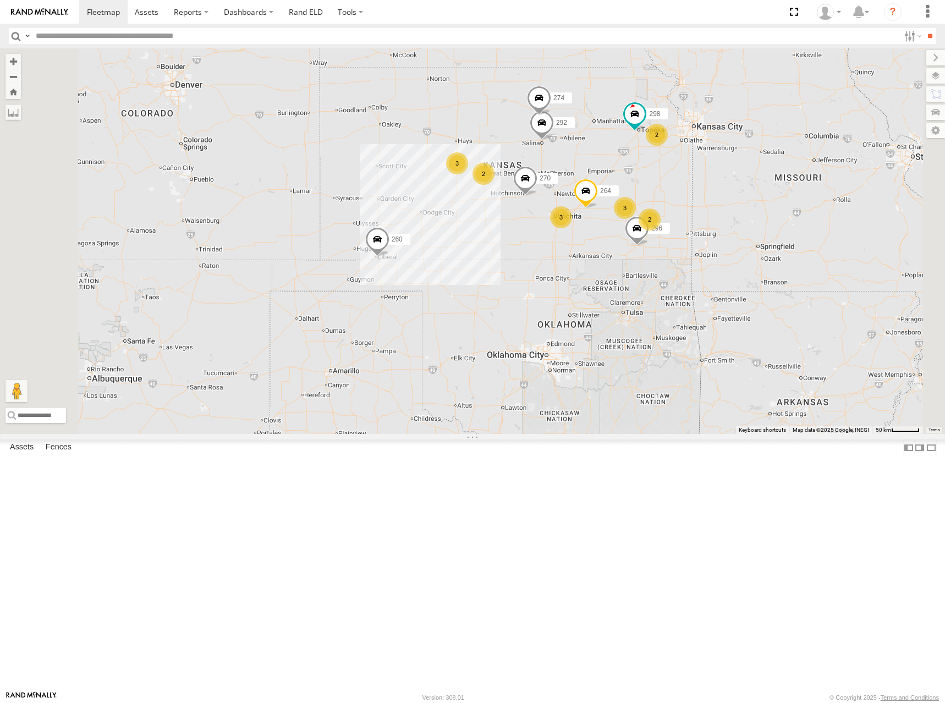
drag, startPoint x: 733, startPoint y: 197, endPoint x: 737, endPoint y: 212, distance: 15.5
click at [737, 212] on div "274 298 270 292 232 296 264 260 288 2 2 3 3 2 2 3" at bounding box center [472, 241] width 945 height 386
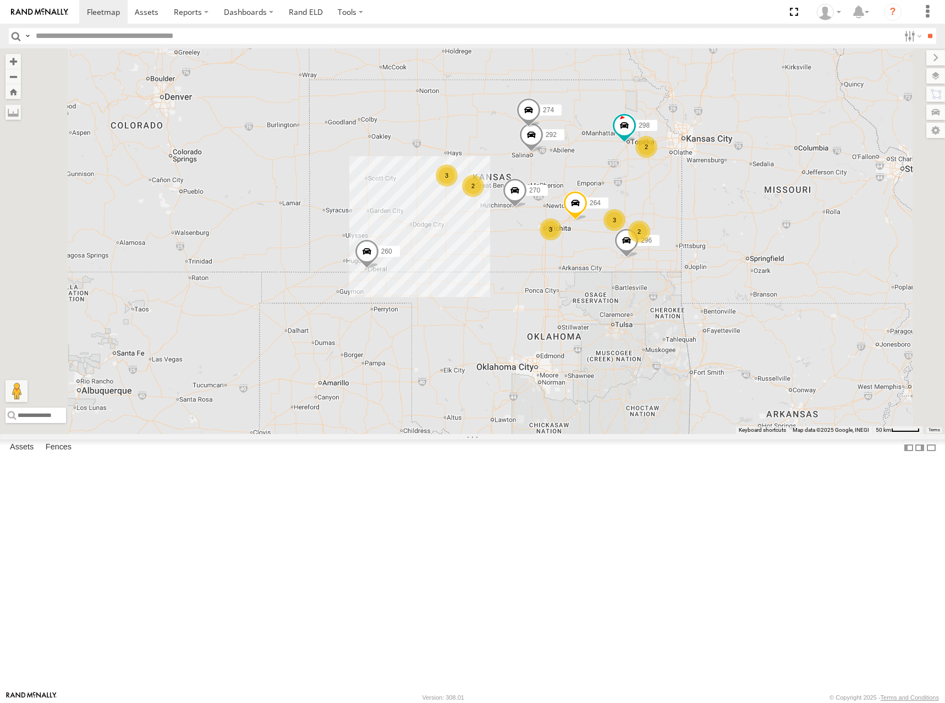
drag, startPoint x: 861, startPoint y: 144, endPoint x: 848, endPoint y: 161, distance: 21.2
click at [848, 161] on div "274 298 270 292 232 296 264 260 288 2 2 3 3 2 2 3" at bounding box center [472, 241] width 945 height 386
drag, startPoint x: 559, startPoint y: 220, endPoint x: 555, endPoint y: 204, distance: 16.9
click at [555, 204] on div "274 298 270 292 232 296 264 260 288 2 2 3 3 2 2 3" at bounding box center [472, 241] width 945 height 386
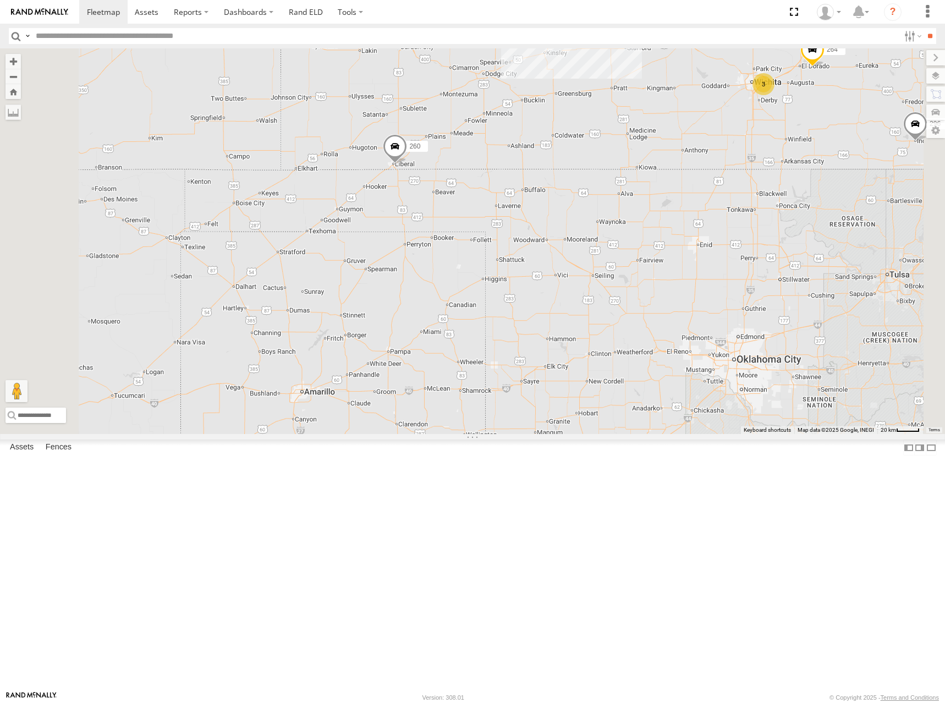
drag, startPoint x: 598, startPoint y: 168, endPoint x: 578, endPoint y: 212, distance: 48.3
click at [578, 212] on div "274 298 270 292 232 296 264 260 288 280 3 3 294" at bounding box center [472, 241] width 945 height 386
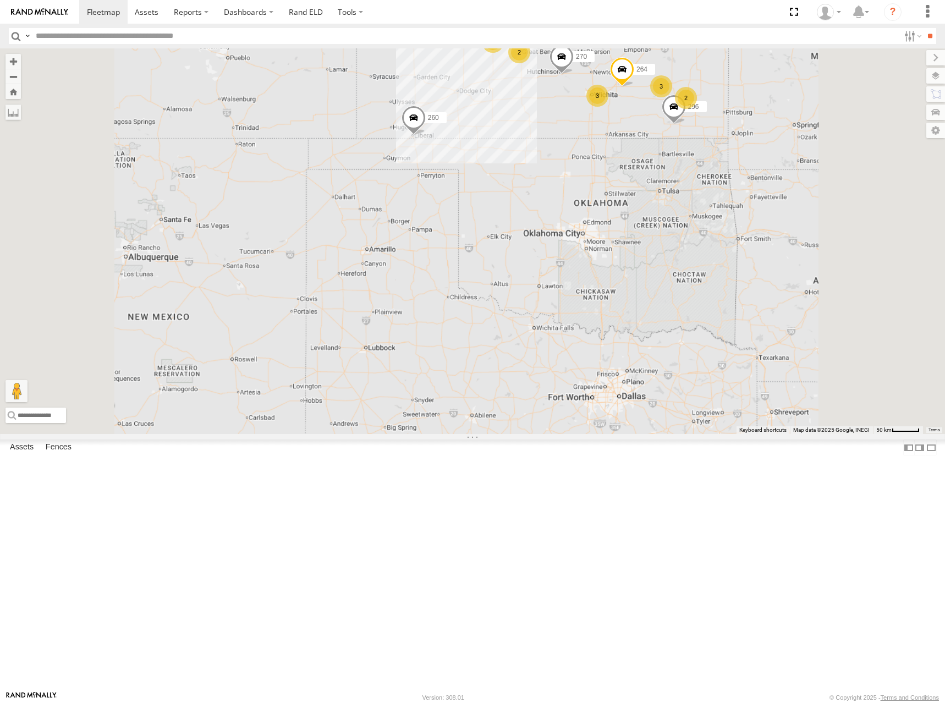
drag, startPoint x: 594, startPoint y: 206, endPoint x: 576, endPoint y: 222, distance: 23.4
click at [576, 222] on div "274 298 270 292 232 296 264 260 288 2 2 3 3 2 3" at bounding box center [472, 241] width 945 height 386
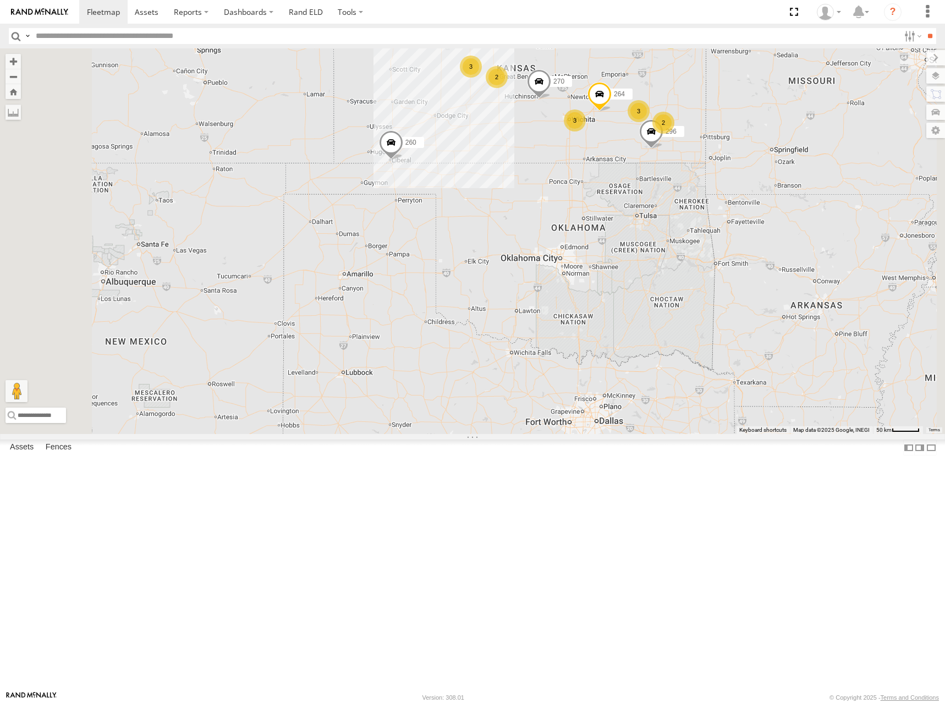
drag, startPoint x: 732, startPoint y: 176, endPoint x: 729, endPoint y: 204, distance: 27.6
click at [729, 204] on div "274 298 270 292 296 264 260 2 2 3 3 2 3" at bounding box center [472, 241] width 945 height 386
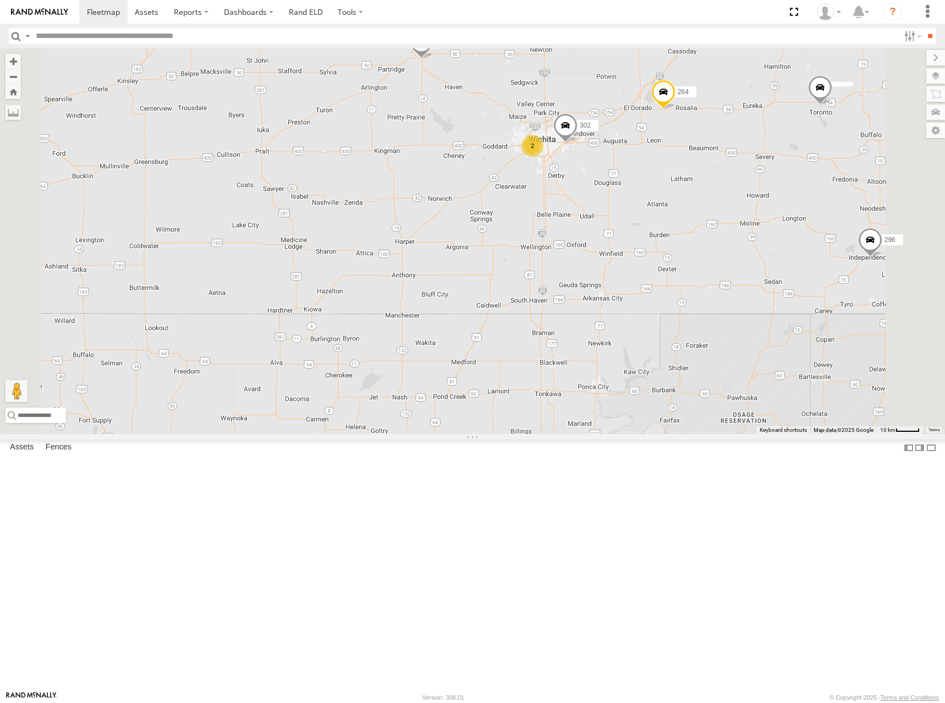
drag, startPoint x: 655, startPoint y: 176, endPoint x: 649, endPoint y: 210, distance: 34.6
click at [649, 210] on div "274 298 270 292 296 264 260 280 302 3 2" at bounding box center [472, 241] width 945 height 386
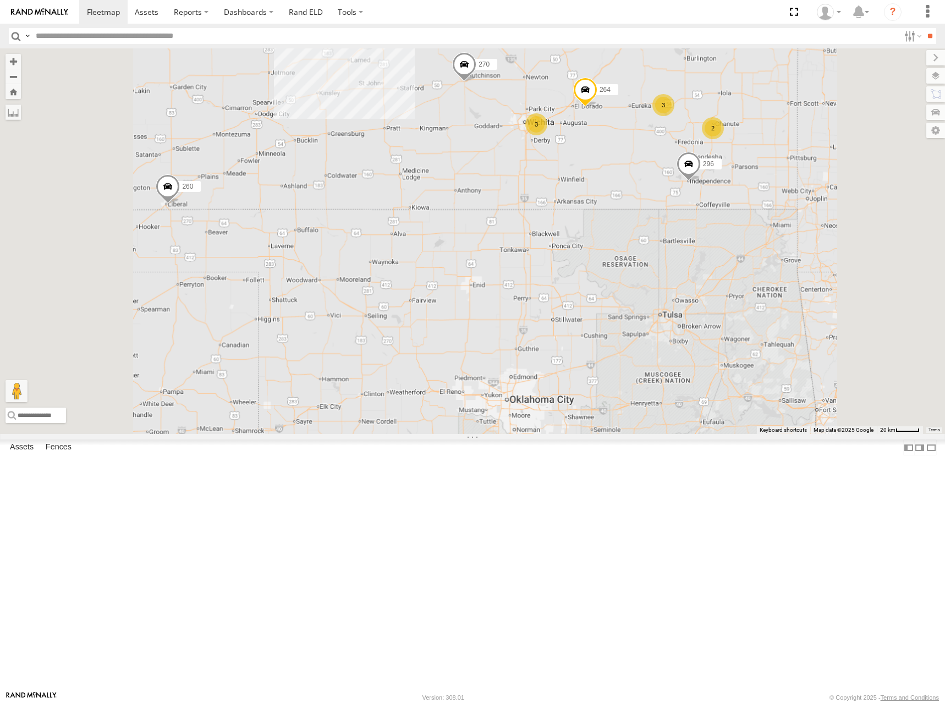
drag, startPoint x: 679, startPoint y: 164, endPoint x: 681, endPoint y: 182, distance: 17.7
click at [681, 182] on div "274 298 270 292 296 264 260 280 294 2 244 3 262 3 3" at bounding box center [472, 241] width 945 height 386
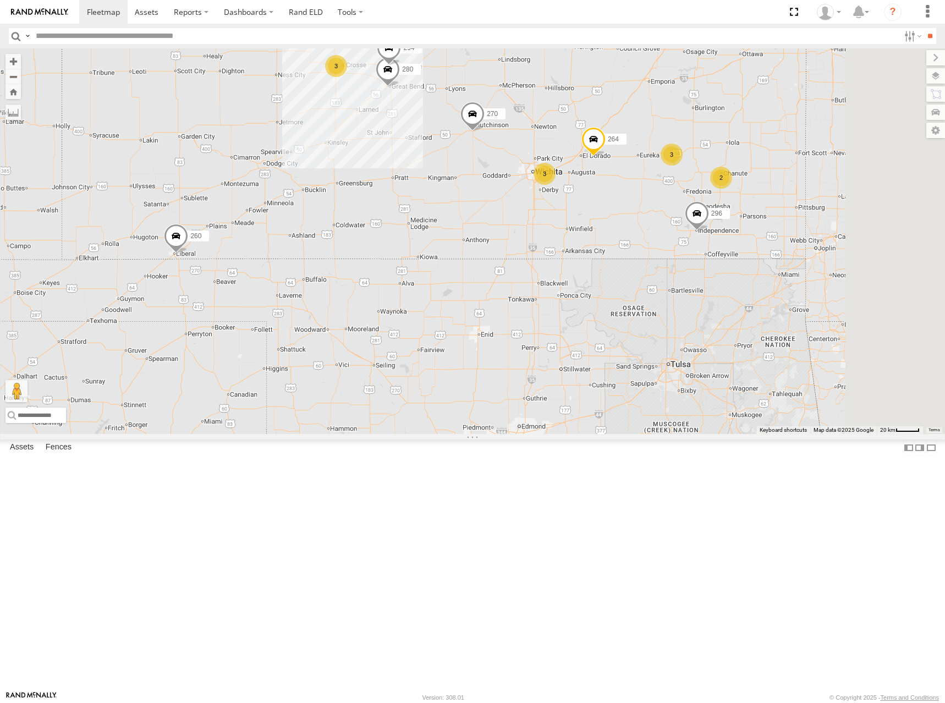
drag, startPoint x: 719, startPoint y: 169, endPoint x: 726, endPoint y: 205, distance: 36.4
click at [726, 205] on div "274 298 270 292 296 264 260 280 294 2 244 3 262 3 3" at bounding box center [472, 241] width 945 height 386
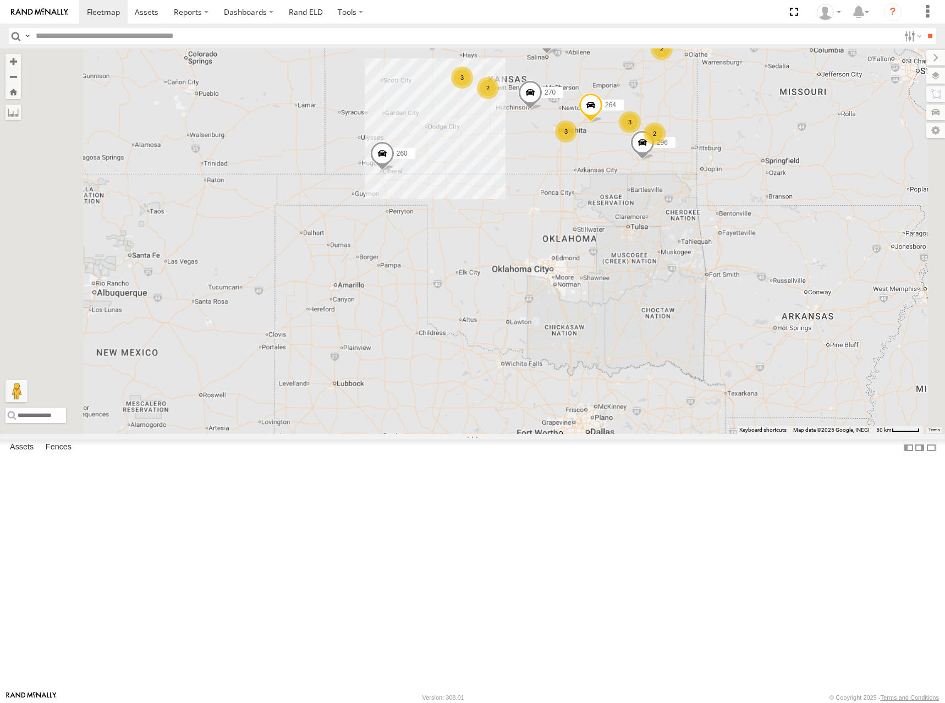
drag, startPoint x: 739, startPoint y: 167, endPoint x: 739, endPoint y: 175, distance: 8.3
click at [739, 175] on div "274 298 270 292 296 264 260 2 2 3 3 2 3" at bounding box center [472, 241] width 945 height 386
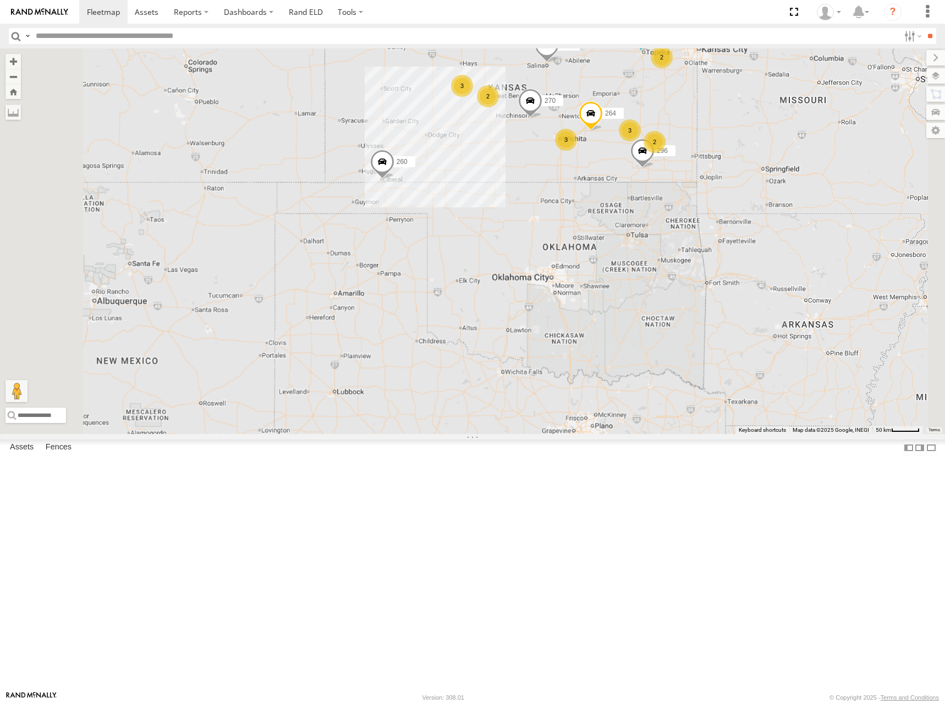
click at [739, 152] on div "274 298 270 292 296 264 260 2 2 3 3 2 3" at bounding box center [472, 241] width 945 height 386
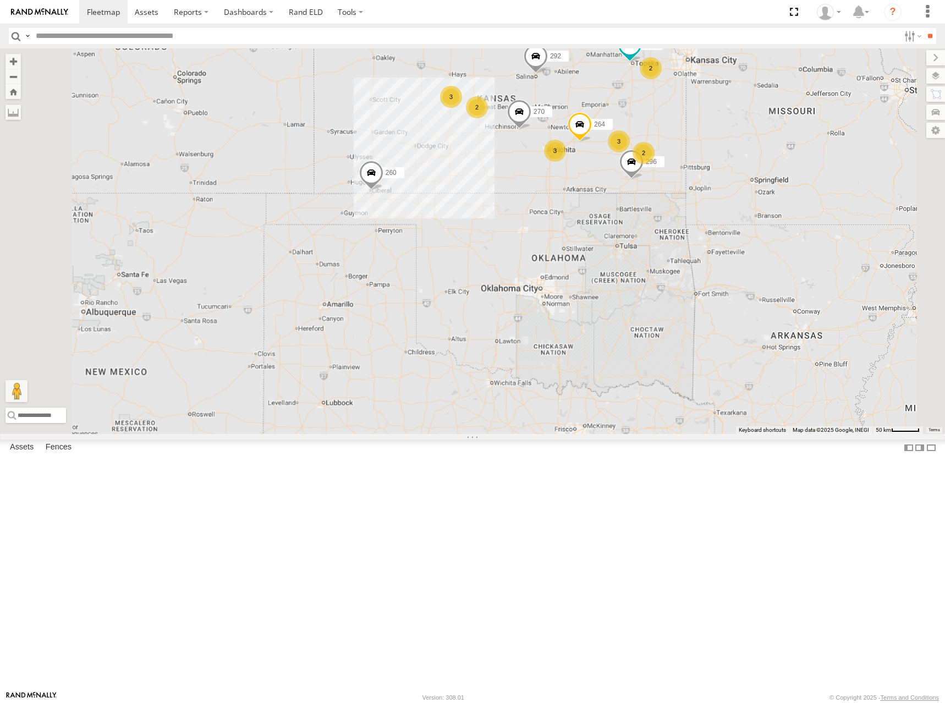
drag, startPoint x: 746, startPoint y: 116, endPoint x: 729, endPoint y: 133, distance: 24.9
click at [729, 133] on div "274 298 270 292 296 264 260 2 2 3 3 2 3" at bounding box center [472, 241] width 945 height 386
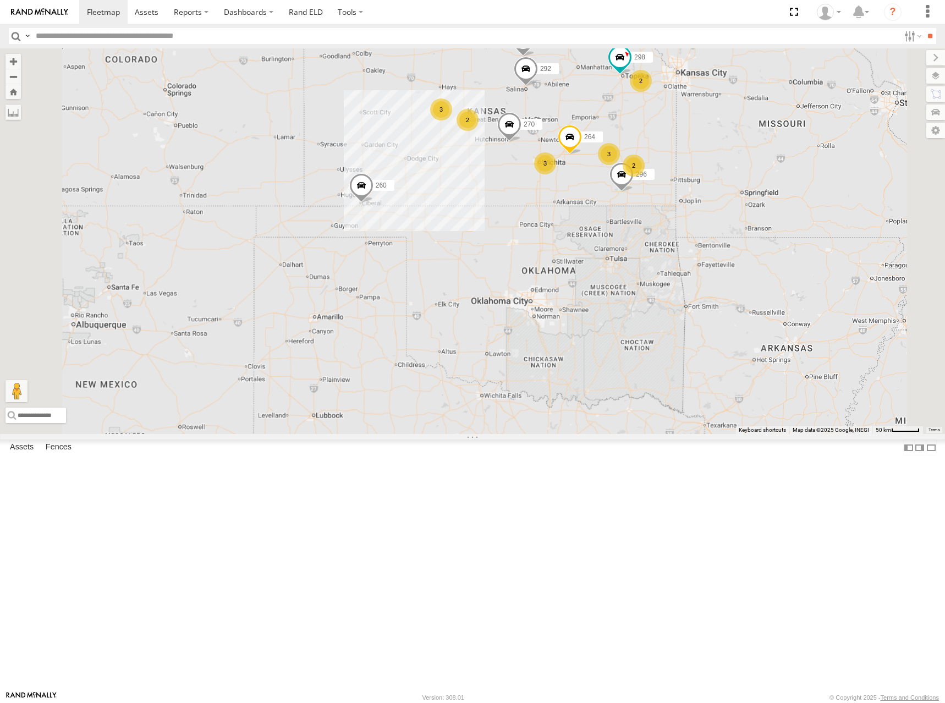
click at [731, 123] on div "274 298 270 292 296 264 260 232 2 2 3 3 2 3 2" at bounding box center [472, 241] width 945 height 386
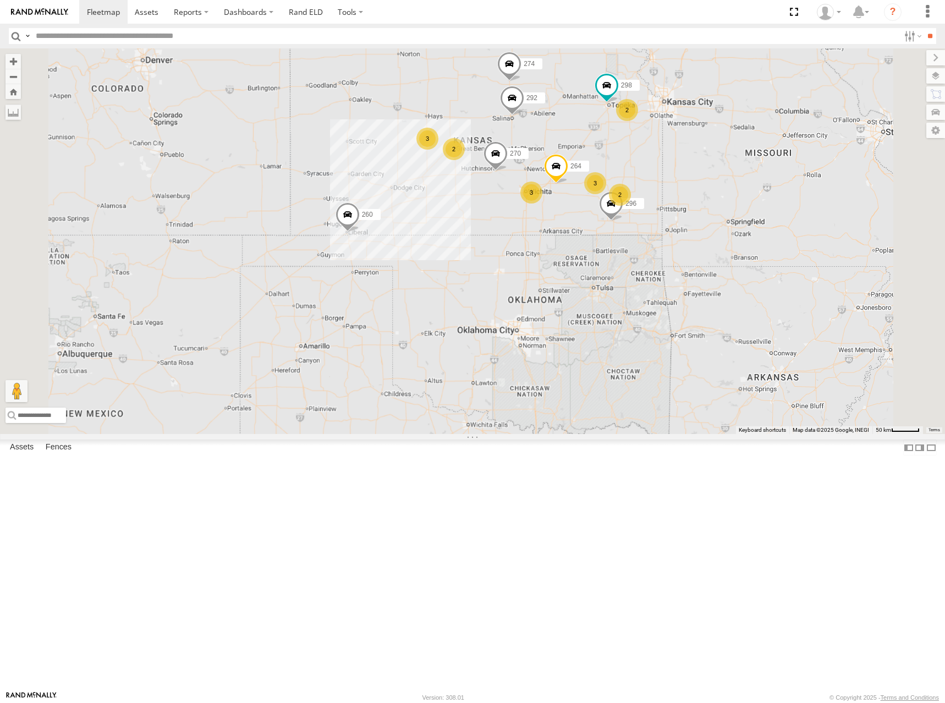
drag, startPoint x: 597, startPoint y: 146, endPoint x: 581, endPoint y: 177, distance: 35.2
click at [581, 177] on div "274 298 270 292 296 264 260 232 2 2 3 3 2 3 288 2" at bounding box center [472, 241] width 945 height 386
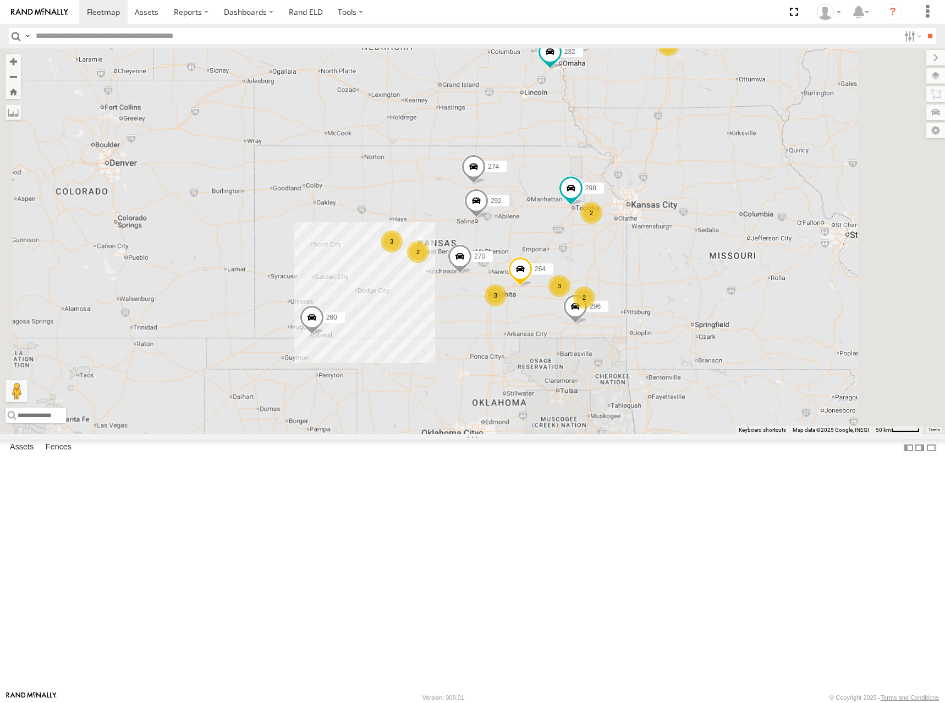
drag, startPoint x: 665, startPoint y: 173, endPoint x: 643, endPoint y: 240, distance: 70.1
click at [643, 240] on div "274 298 270 292 296 264 260 232 2 2 3 3 2 3 288 2" at bounding box center [472, 241] width 945 height 386
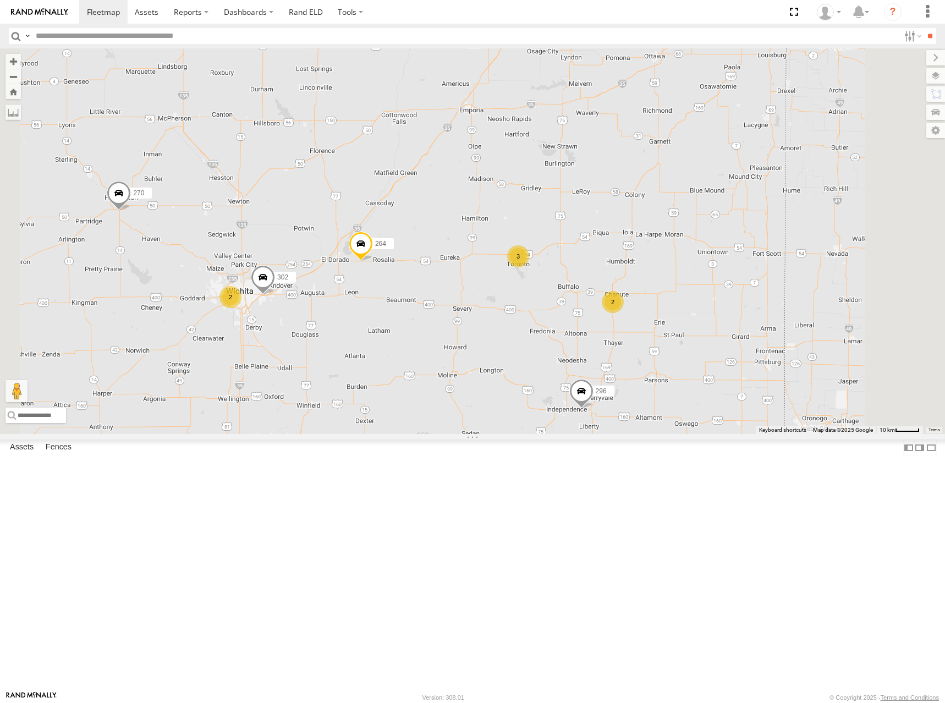
drag, startPoint x: 648, startPoint y: 438, endPoint x: 692, endPoint y: 396, distance: 61.1
click at [692, 396] on div "274 298 270 292 296 264 260 232 288 2 244 262 3 302 2" at bounding box center [472, 241] width 945 height 386
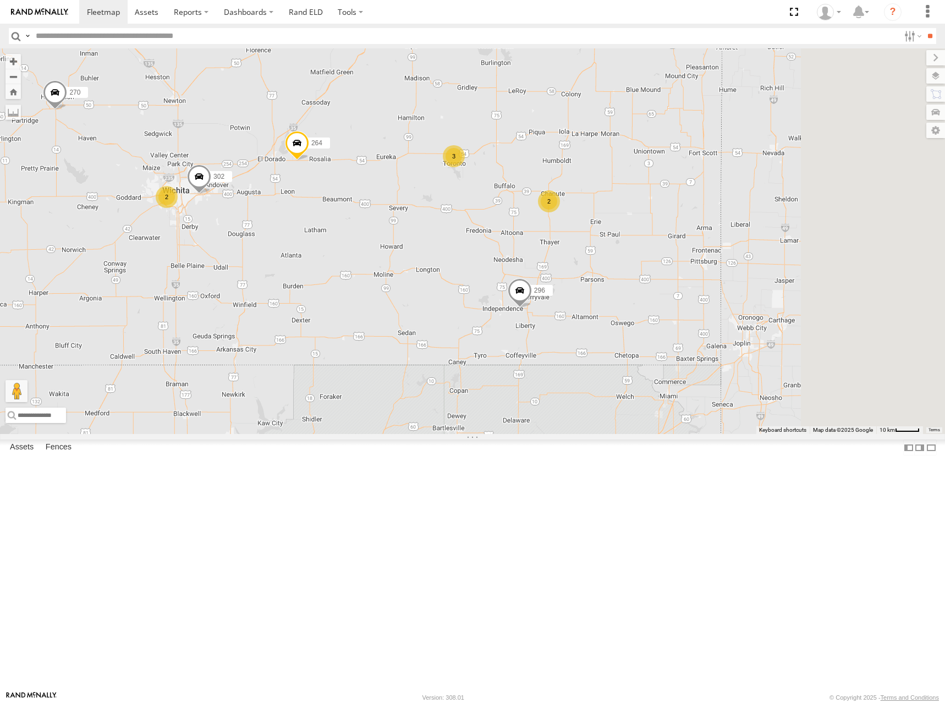
drag, startPoint x: 787, startPoint y: 361, endPoint x: 609, endPoint y: 303, distance: 187.2
click at [609, 303] on div "274 298 270 292 296 264 260 232 288 244 262 302 2 3 2" at bounding box center [472, 241] width 945 height 386
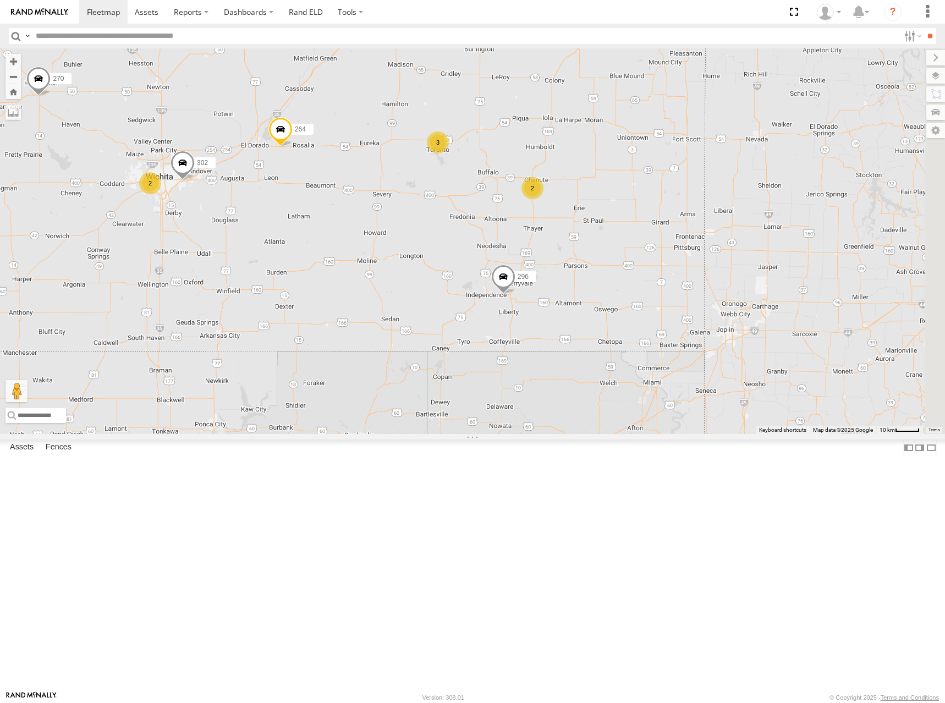
click at [605, 290] on div "274 298 270 292 296 264 260 232 288 244 262 302 2 3 2" at bounding box center [472, 241] width 945 height 386
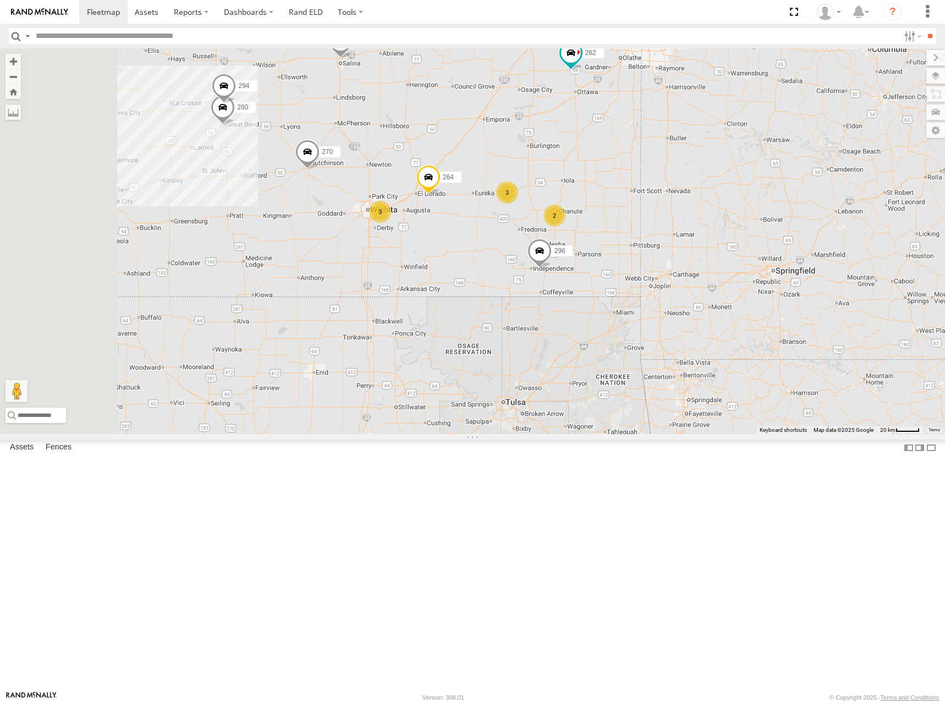
drag, startPoint x: 539, startPoint y: 373, endPoint x: 614, endPoint y: 356, distance: 77.3
click at [614, 356] on div "274 2 244 298 270 262 292 3 280 296 264 3 294" at bounding box center [472, 241] width 945 height 386
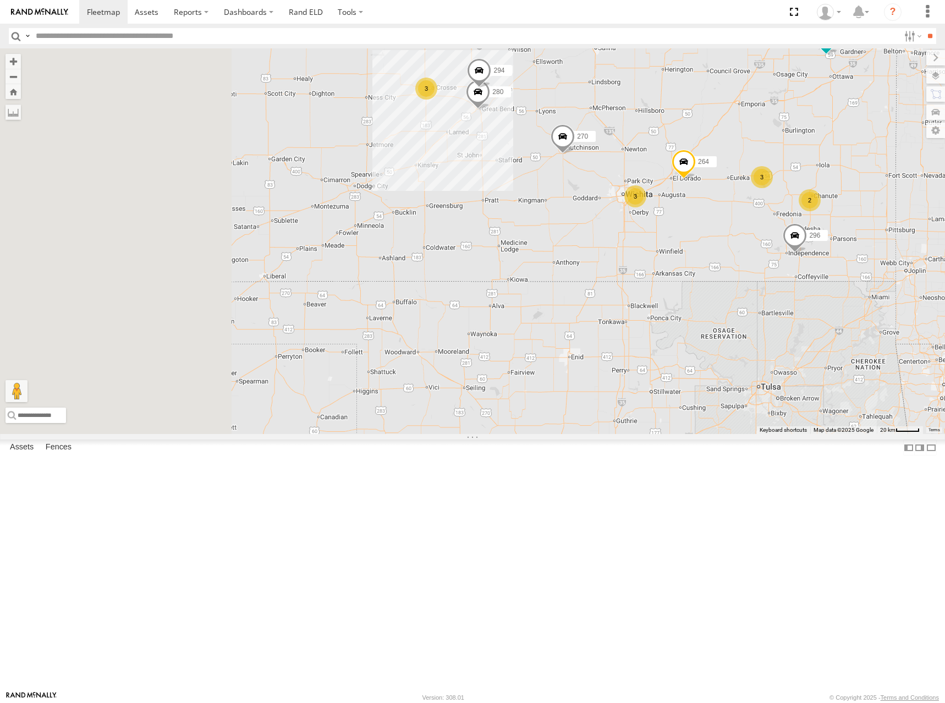
drag, startPoint x: 602, startPoint y: 219, endPoint x: 900, endPoint y: 197, distance: 299.0
click at [900, 197] on div "274 2 244 298 270 262 292 3 280 296 264 3 294 3" at bounding box center [472, 241] width 945 height 386
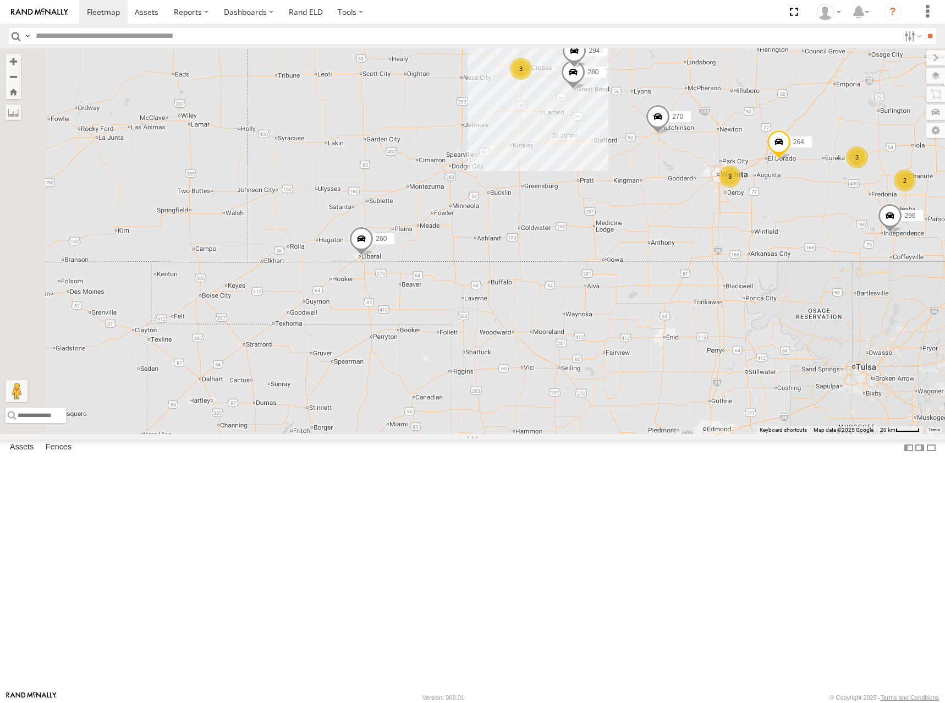
drag, startPoint x: 623, startPoint y: 320, endPoint x: 637, endPoint y: 314, distance: 14.8
click at [637, 314] on div "274 2 244 298 270 262 292 3 280 296 264 3 294 3 260" at bounding box center [472, 241] width 945 height 386
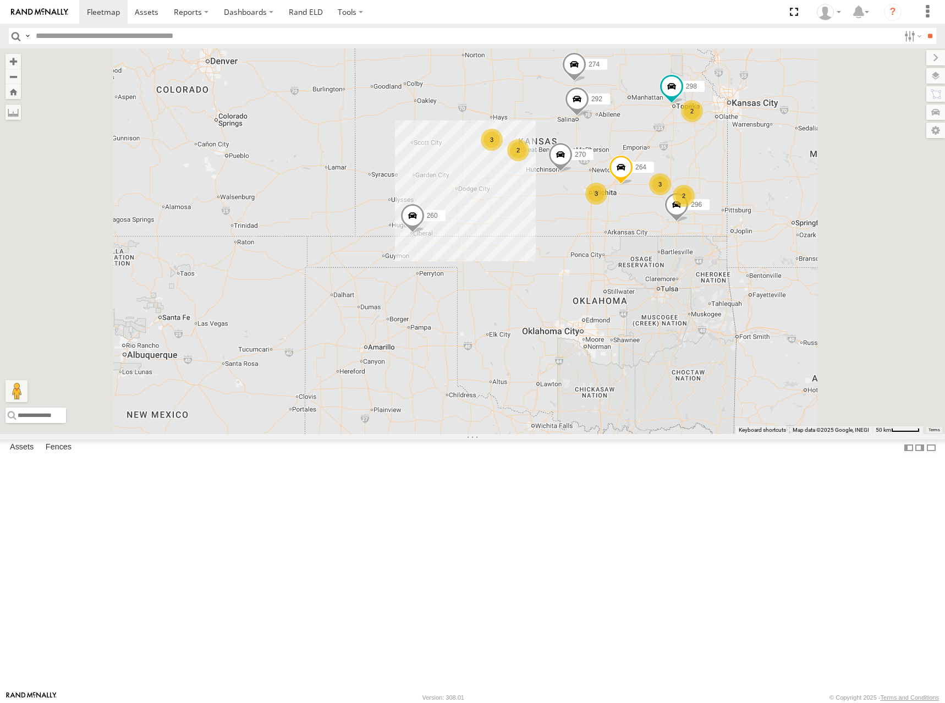
drag, startPoint x: 806, startPoint y: 249, endPoint x: 788, endPoint y: 256, distance: 20.0
click at [788, 256] on div "274 298 270 292 296 264 260 2 2 3 288 3 2 232 2 3" at bounding box center [472, 241] width 945 height 386
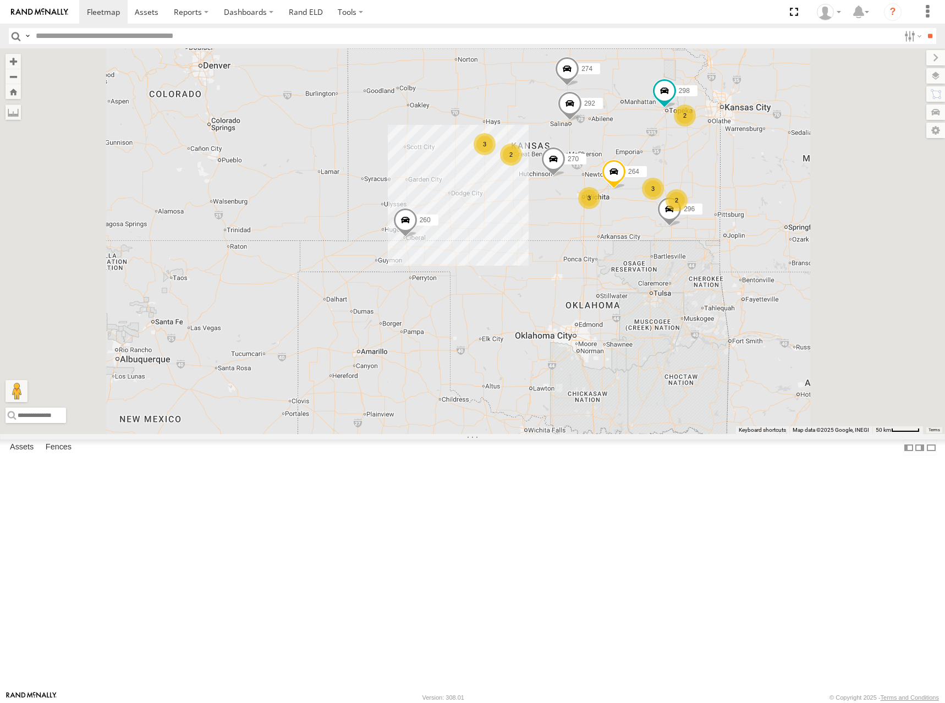
drag, startPoint x: 781, startPoint y: 178, endPoint x: 774, endPoint y: 184, distance: 9.0
click at [774, 184] on div "274 298 270 292 296 264 260 2 2 3 288 3 2 232 2 3" at bounding box center [472, 241] width 945 height 386
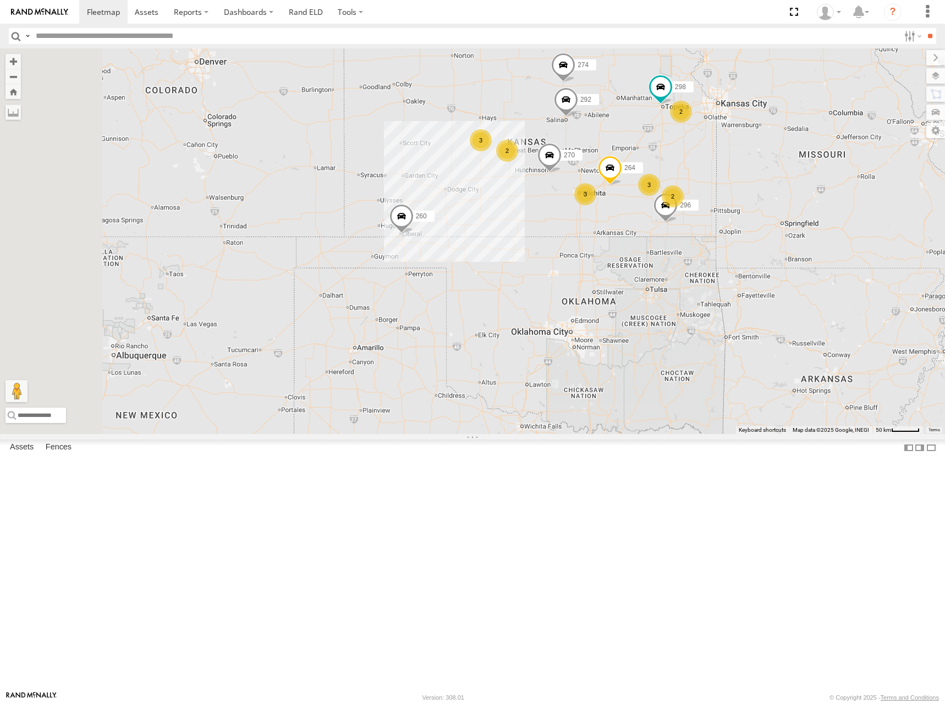
click at [768, 252] on div "274 298 270 292 296 264 260 2 2 3 288 3 2 232 2 3" at bounding box center [472, 241] width 945 height 386
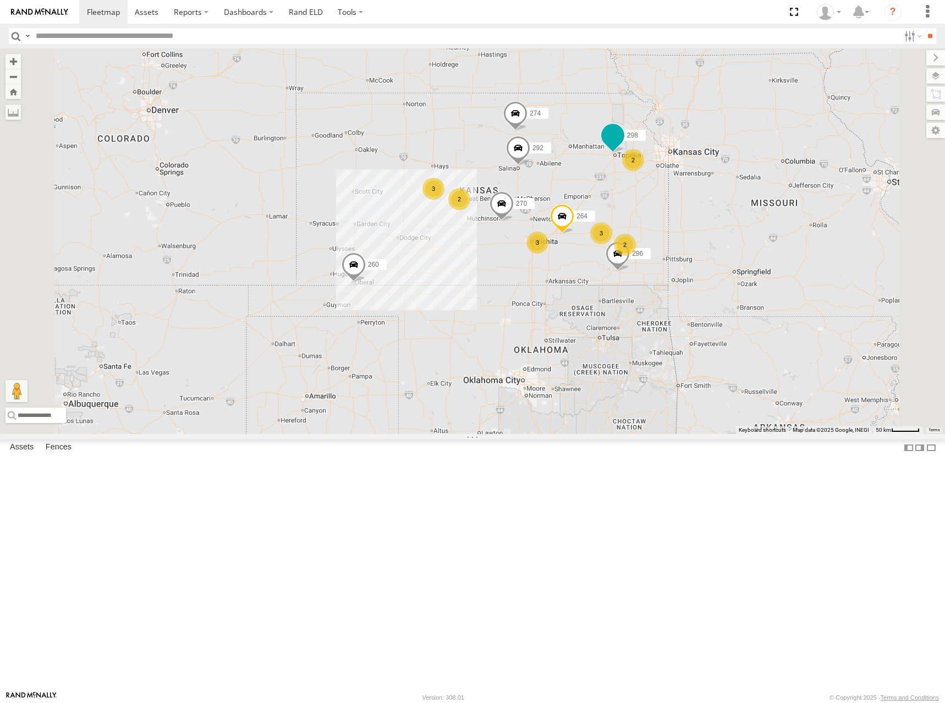
drag, startPoint x: 769, startPoint y: 241, endPoint x: 752, endPoint y: 266, distance: 30.1
click at [623, 145] on span at bounding box center [613, 135] width 20 height 20
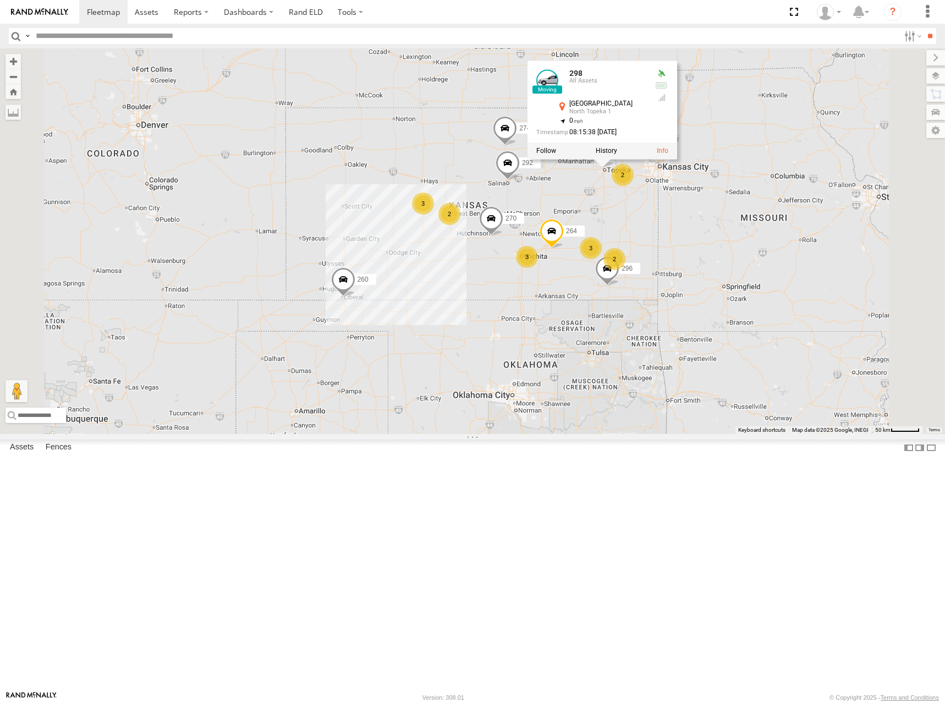
click at [644, 194] on div "274 298 270 292 296 264 260 2 2 3 288 3 2 232 2 3 298 All Assets NW Lower Silve…" at bounding box center [472, 241] width 945 height 386
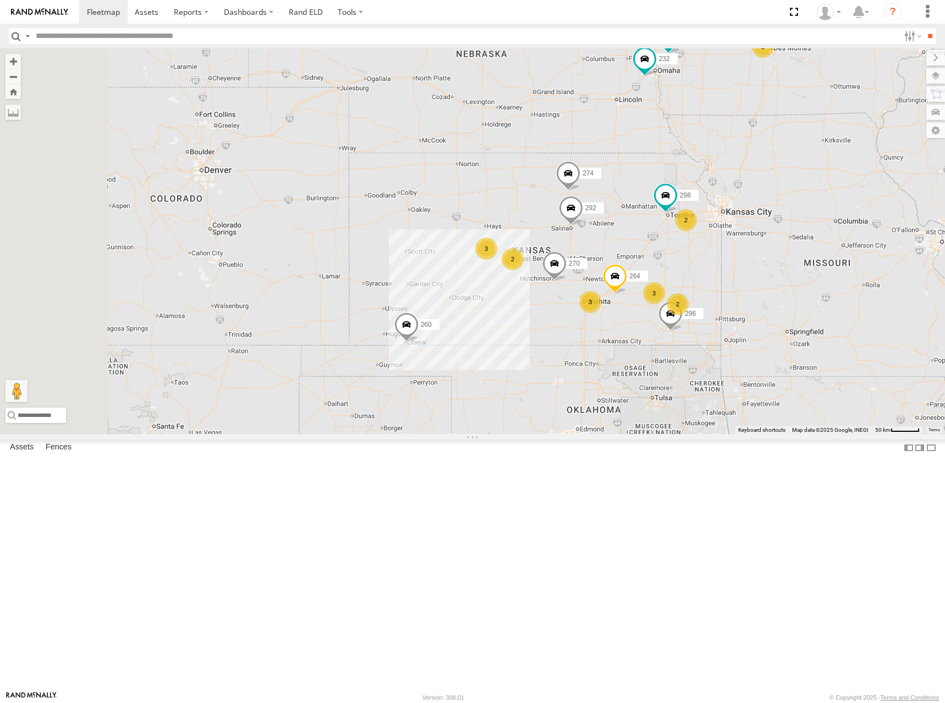
drag, startPoint x: 669, startPoint y: 210, endPoint x: 734, endPoint y: 255, distance: 78.3
click at [734, 255] on div "274 298 270 292 296 264 260 2 2 3 288 3 2 232 2 3" at bounding box center [472, 241] width 945 height 386
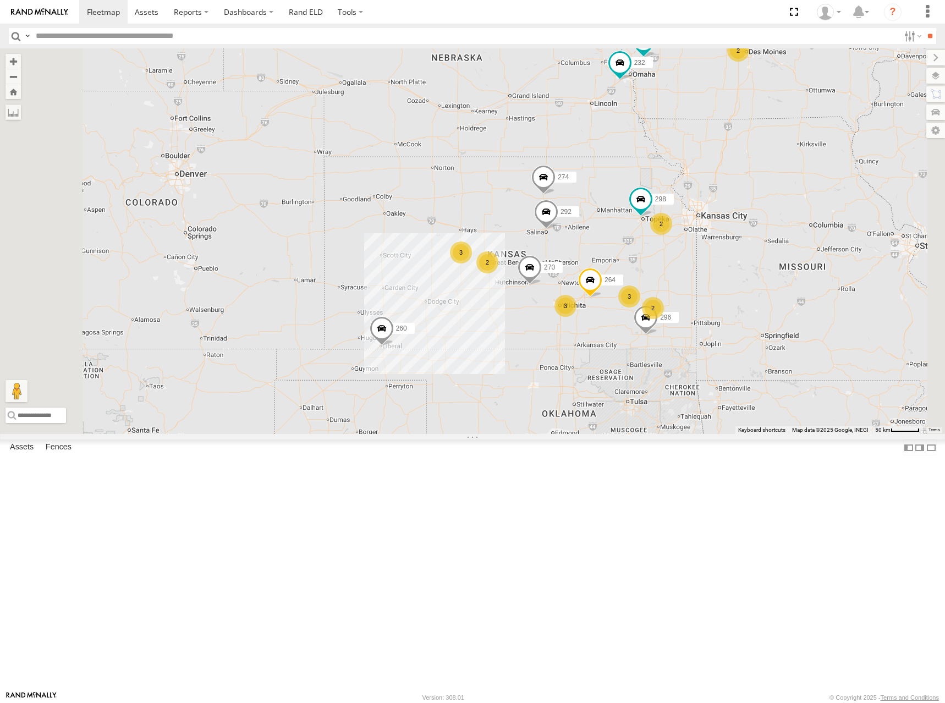
drag, startPoint x: 712, startPoint y: 261, endPoint x: 701, endPoint y: 265, distance: 11.7
click at [701, 265] on div "274 298 270 292 296 264 260 2 2 3 288 3 2 232 2 3" at bounding box center [472, 241] width 945 height 386
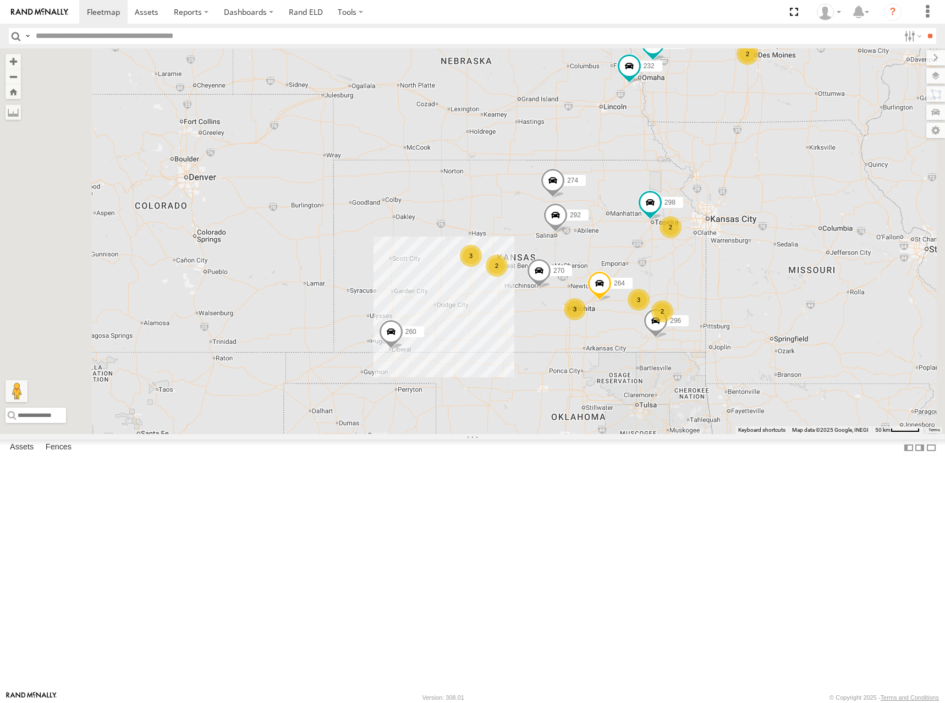
drag, startPoint x: 712, startPoint y: 271, endPoint x: 726, endPoint y: 276, distance: 14.4
click at [726, 276] on div "274 298 270 292 296 264 260 2 2 3 288 3 2 232 2 3" at bounding box center [472, 241] width 945 height 386
click at [750, 261] on div "274 298 270 292 296 264 260 2 2 3 288 3 2 232 2 3" at bounding box center [472, 241] width 945 height 386
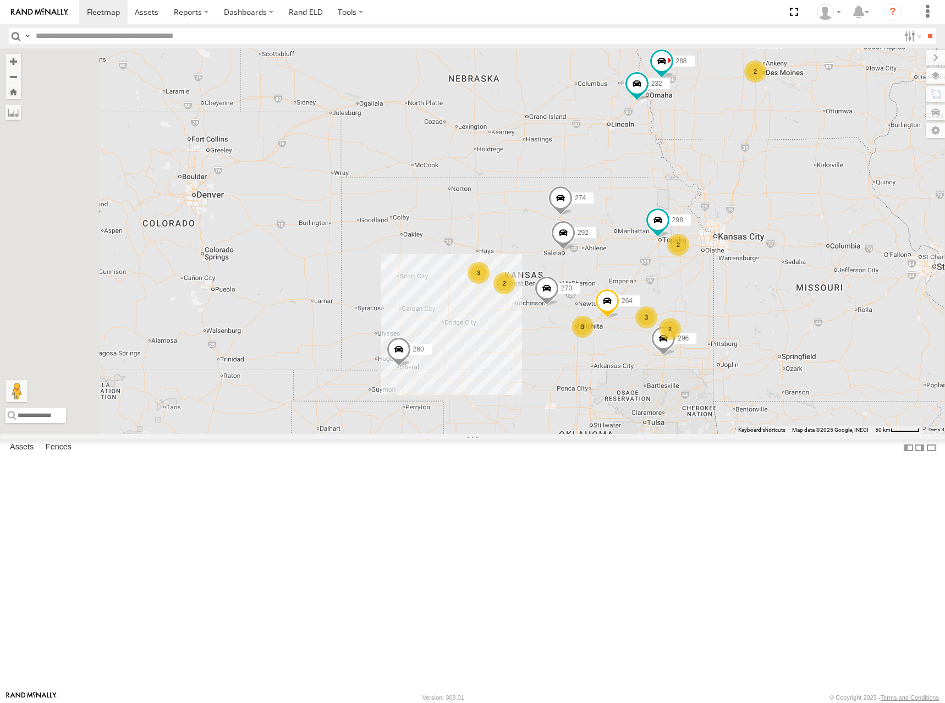
click at [722, 234] on div "274 298 270 292 296 264 260 2 2 3 288 3 2 232 2 3" at bounding box center [472, 241] width 945 height 386
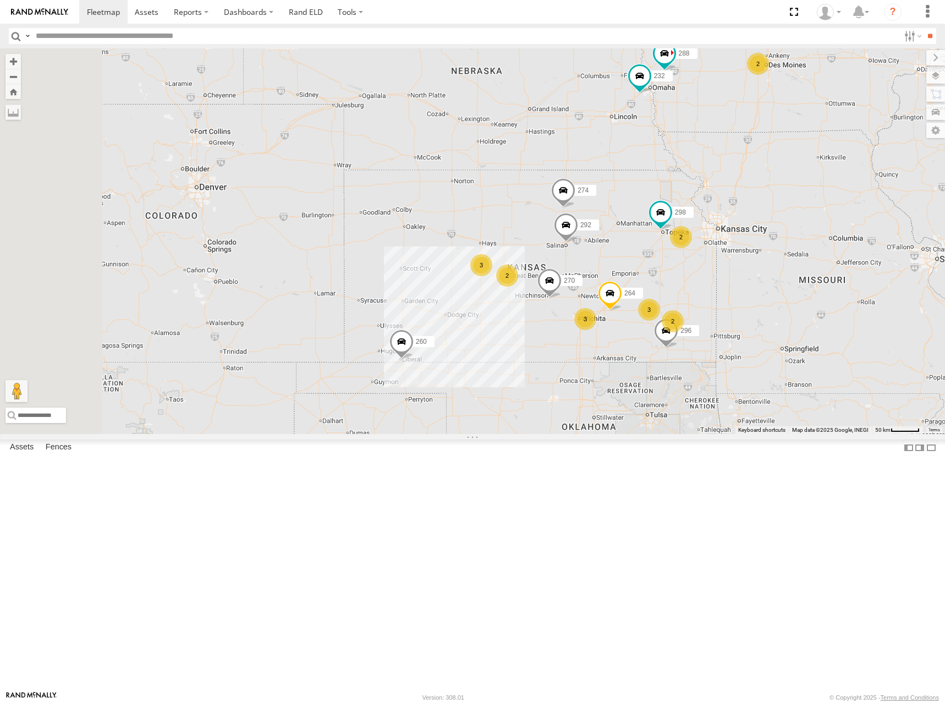
drag, startPoint x: 561, startPoint y: 190, endPoint x: 563, endPoint y: 183, distance: 6.8
click at [563, 183] on div "274 298 270 292 296 264 260 2 2 3 288 3 2 232 2 3" at bounding box center [472, 241] width 945 height 386
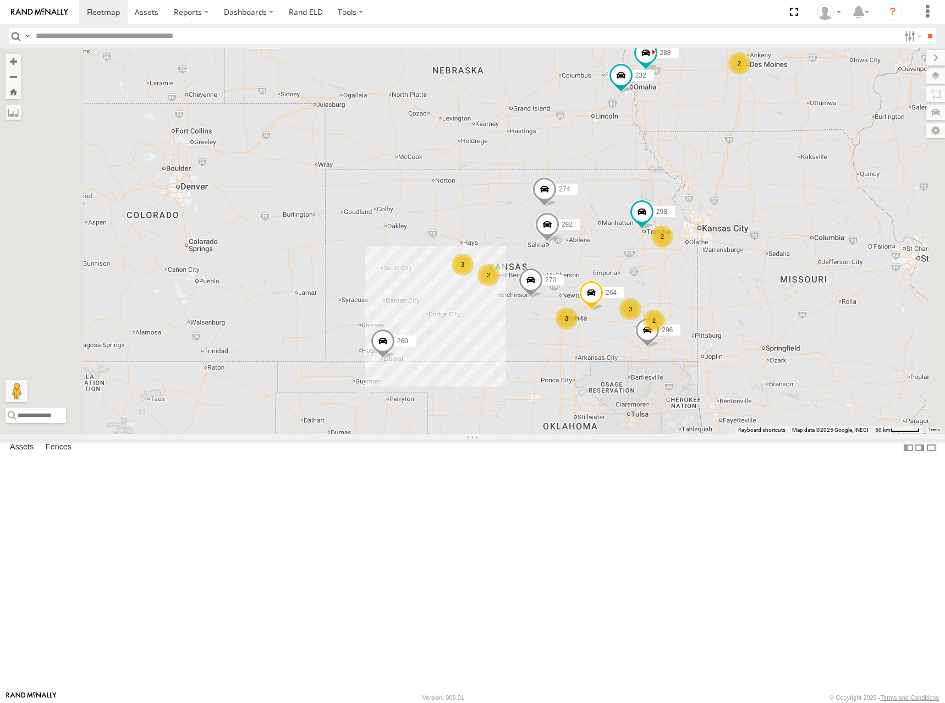
drag, startPoint x: 599, startPoint y: 263, endPoint x: 580, endPoint y: 260, distance: 19.6
click at [580, 260] on div "274 298 270 292 296 264 260 2 2 3 288 3 2 232 2 3" at bounding box center [472, 241] width 945 height 386
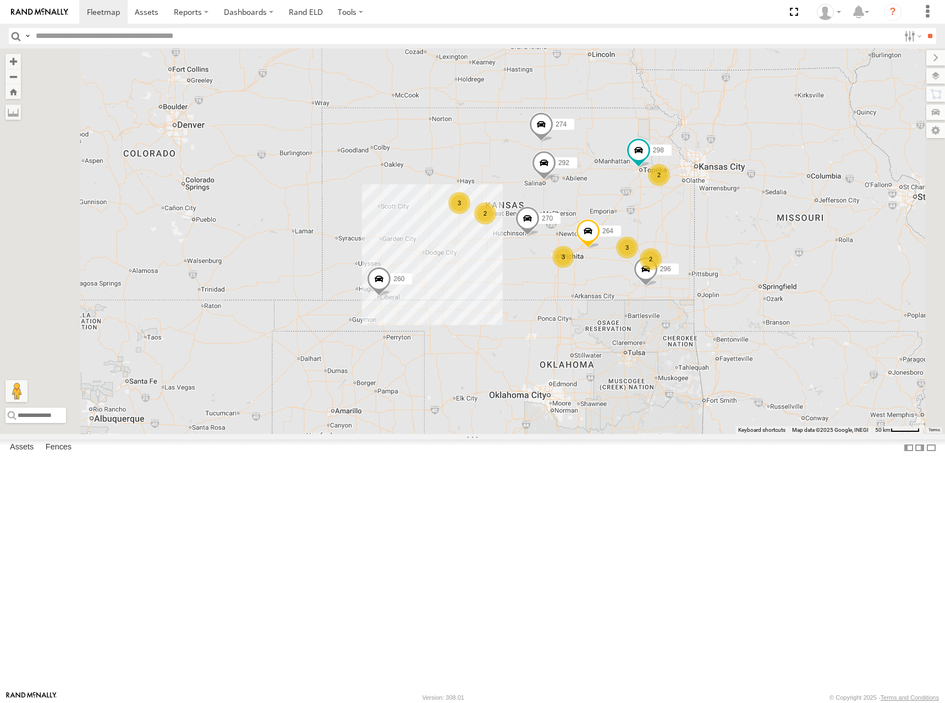
drag, startPoint x: 763, startPoint y: 290, endPoint x: 761, endPoint y: 239, distance: 51.8
click at [761, 239] on div "274 298 270 292 296 264 260 2 2 3 288 3 2 232 2 3" at bounding box center [472, 241] width 945 height 386
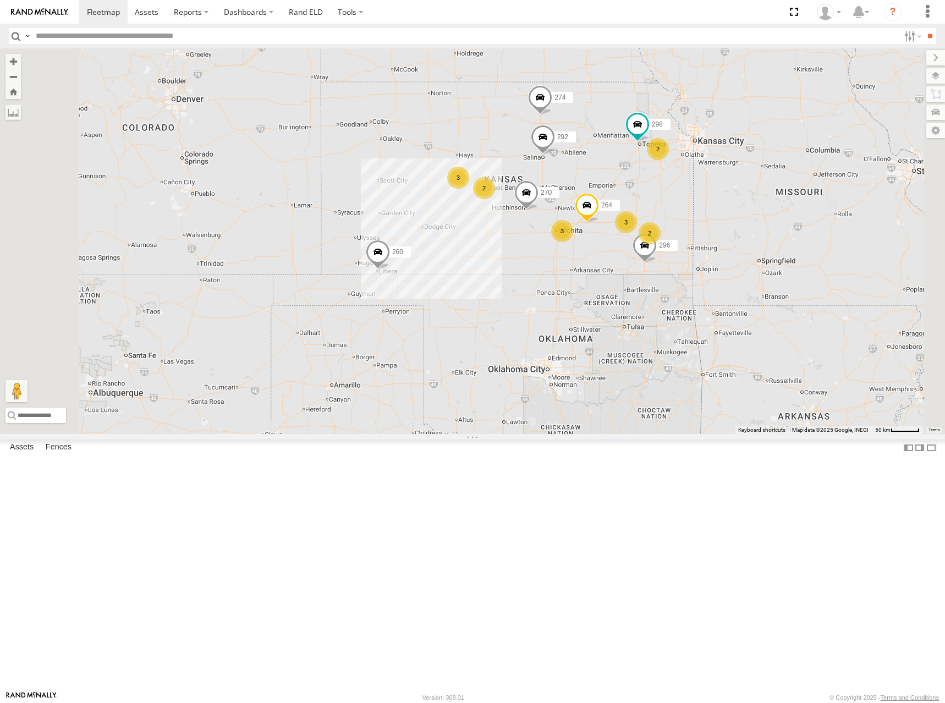
drag, startPoint x: 591, startPoint y: 205, endPoint x: 591, endPoint y: 178, distance: 27.0
click at [591, 178] on div "274 298 270 288 292 232 296 264 260 2 2 3 3 2 2 3" at bounding box center [472, 241] width 945 height 386
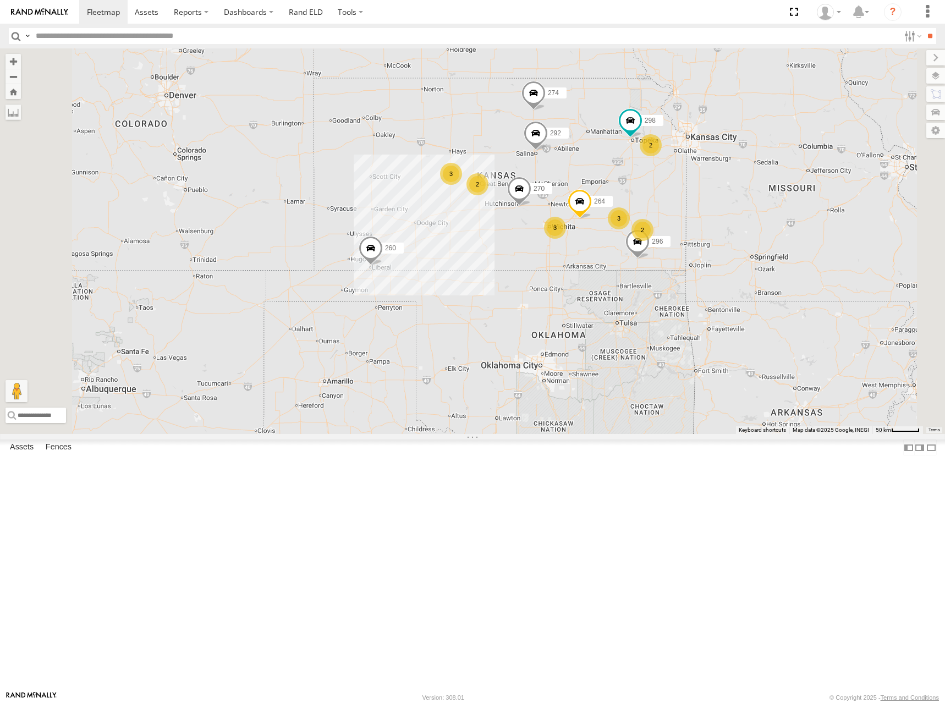
click at [605, 200] on div "274 298 270 288 292 232 296 264 260 2 2 3 3 2 2 3" at bounding box center [472, 241] width 945 height 386
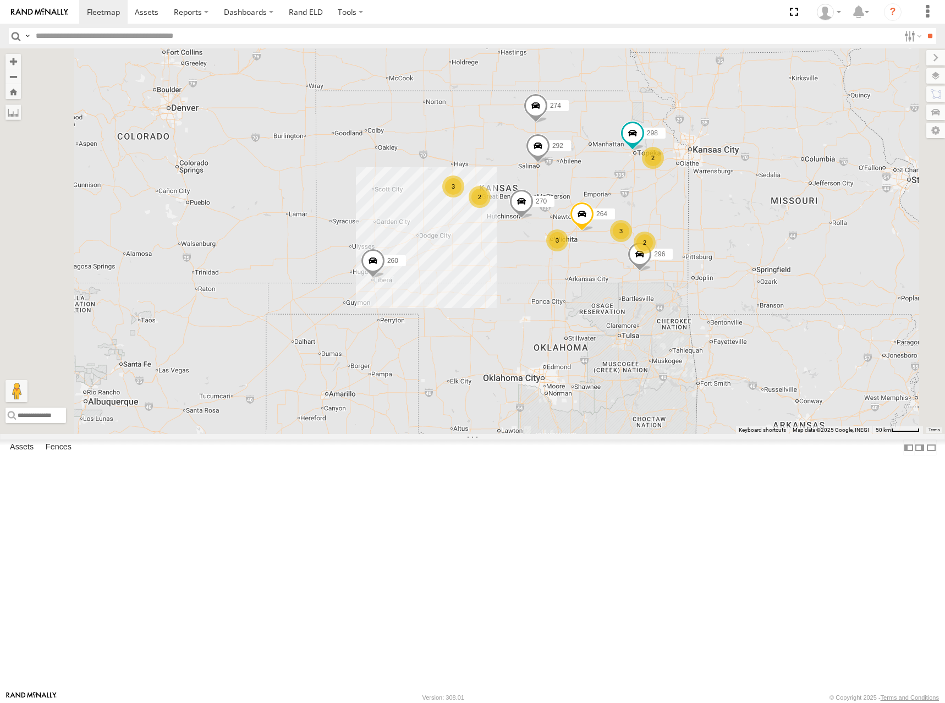
drag, startPoint x: 708, startPoint y: 185, endPoint x: 712, endPoint y: 196, distance: 11.8
click at [712, 196] on div "274 298 270 288 292 232 296 264 260 2 2 3 3 2 2 3" at bounding box center [472, 241] width 945 height 386
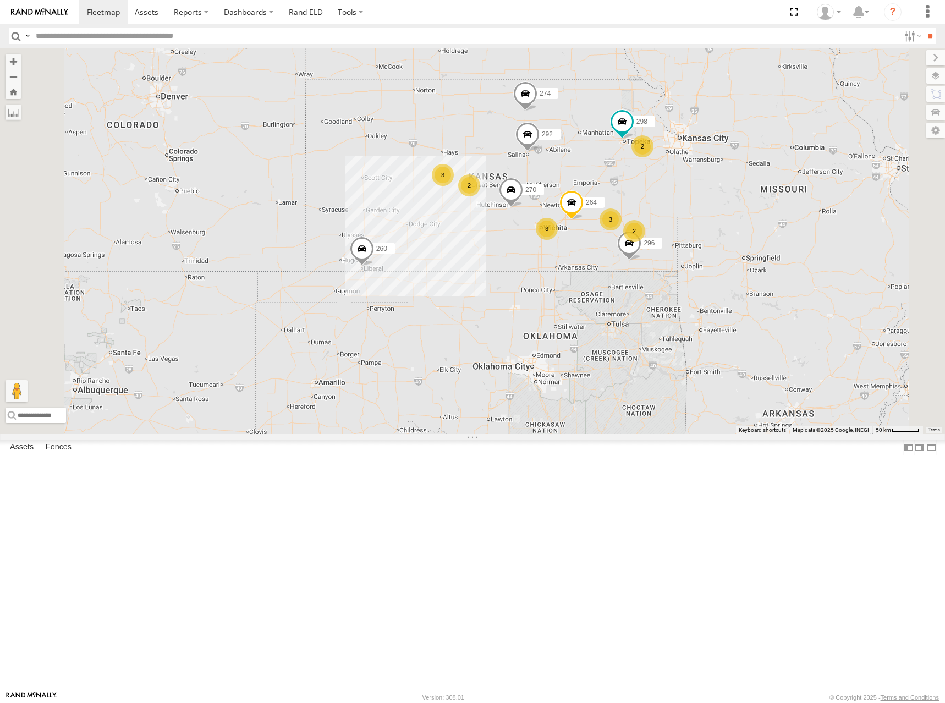
drag, startPoint x: 723, startPoint y: 234, endPoint x: 711, endPoint y: 219, distance: 18.7
click at [711, 219] on div "274 298 270 288 292 232 296 264 260 2 2 3 3 2 2 3" at bounding box center [472, 241] width 945 height 386
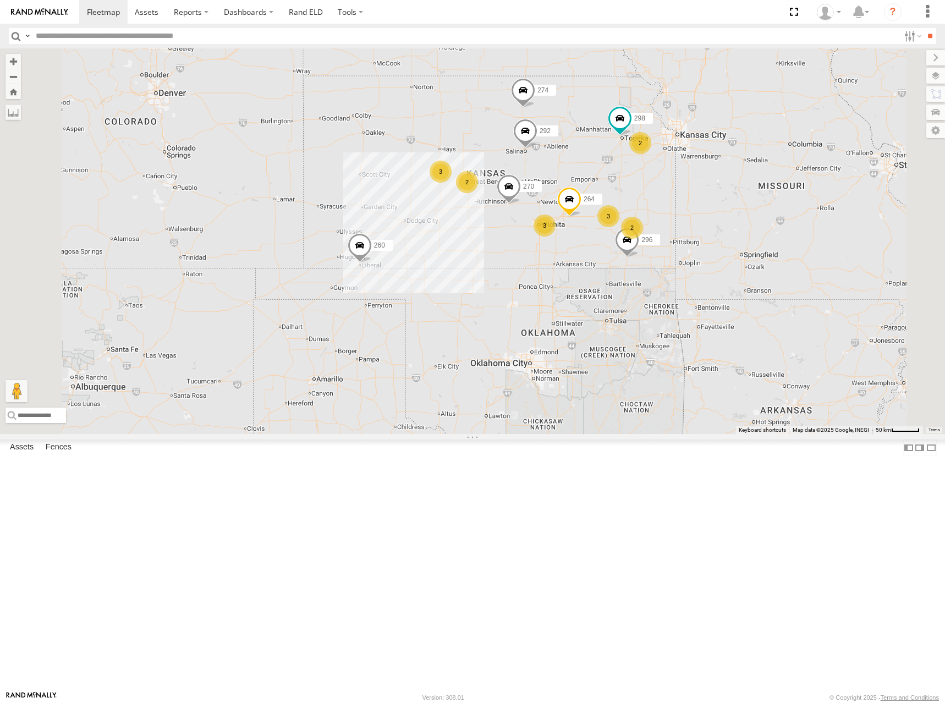
click at [750, 196] on div "274 298 270 288 292 232 296 264 260 2 2 3 3 2 2 3" at bounding box center [472, 241] width 945 height 386
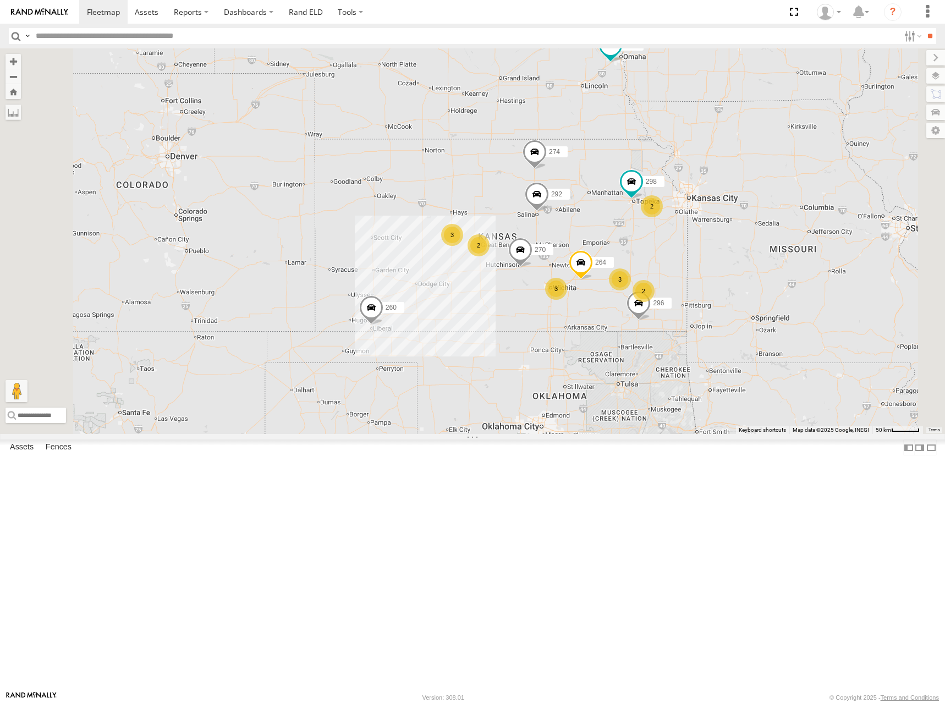
drag, startPoint x: 690, startPoint y: 171, endPoint x: 705, endPoint y: 240, distance: 70.2
click at [705, 240] on div "274 298 270 288 292 232 296 264 260 2 2 3 3 2 2 3" at bounding box center [472, 241] width 945 height 386
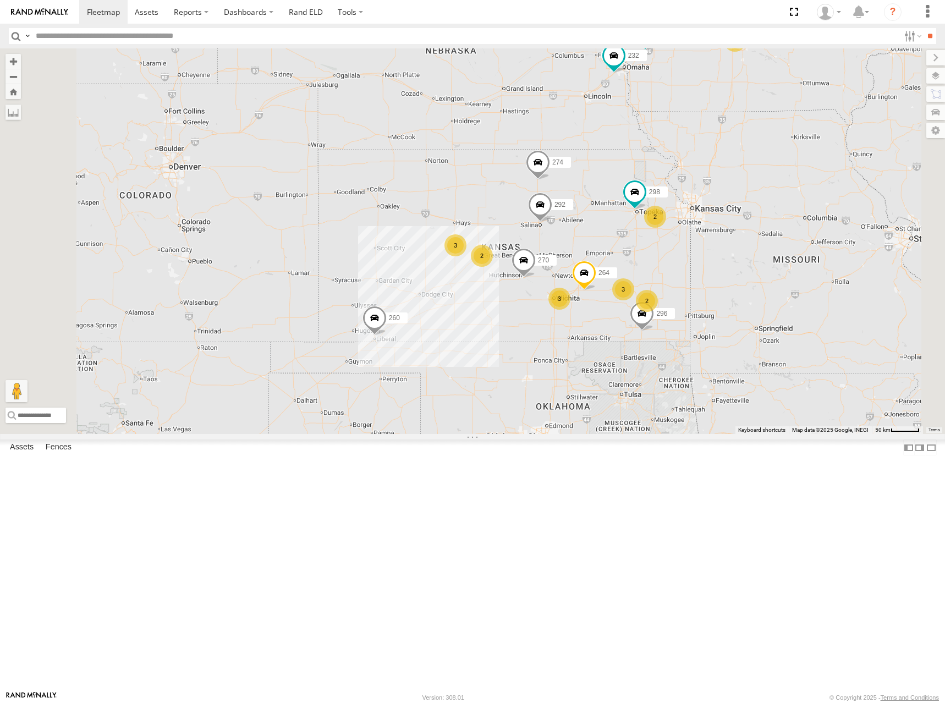
drag, startPoint x: 751, startPoint y: 279, endPoint x: 753, endPoint y: 287, distance: 7.3
click at [753, 287] on div "274 298 270 288 292 232 296 264 260 2 2 3 3 2 2 3" at bounding box center [472, 241] width 945 height 386
drag, startPoint x: 631, startPoint y: 309, endPoint x: 639, endPoint y: 314, distance: 8.4
click at [639, 314] on div "274 298 270 288 292 232 296 264 260 2 2 3 3 2 2 3" at bounding box center [472, 241] width 945 height 386
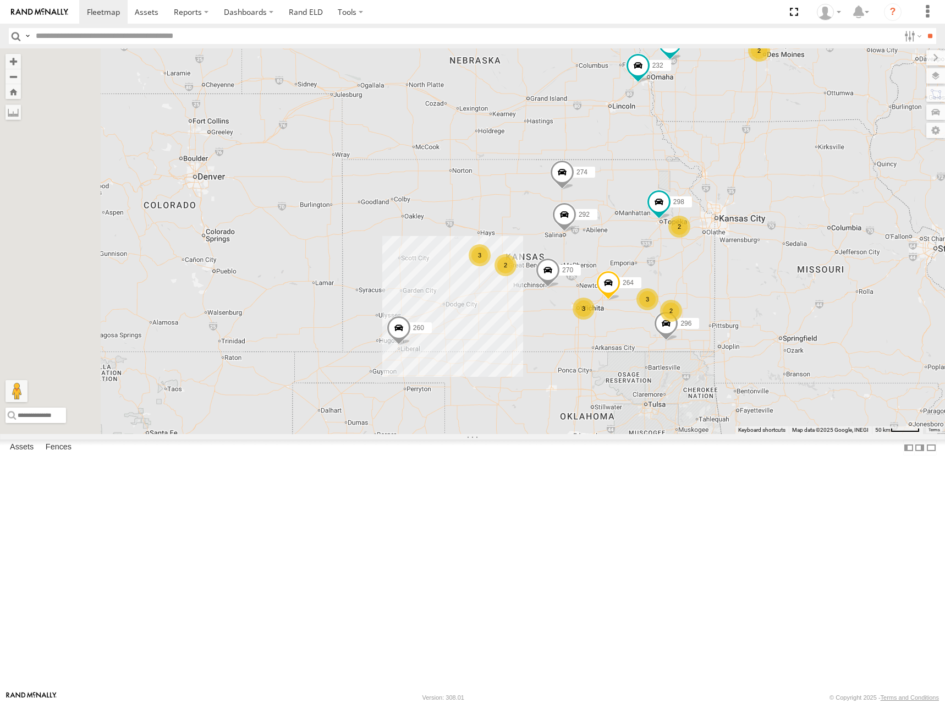
drag, startPoint x: 739, startPoint y: 283, endPoint x: 763, endPoint y: 295, distance: 27.1
click at [763, 295] on div "274 298 270 288 292 232 296 264 260 2 2 3 3 2 2 3" at bounding box center [472, 241] width 945 height 386
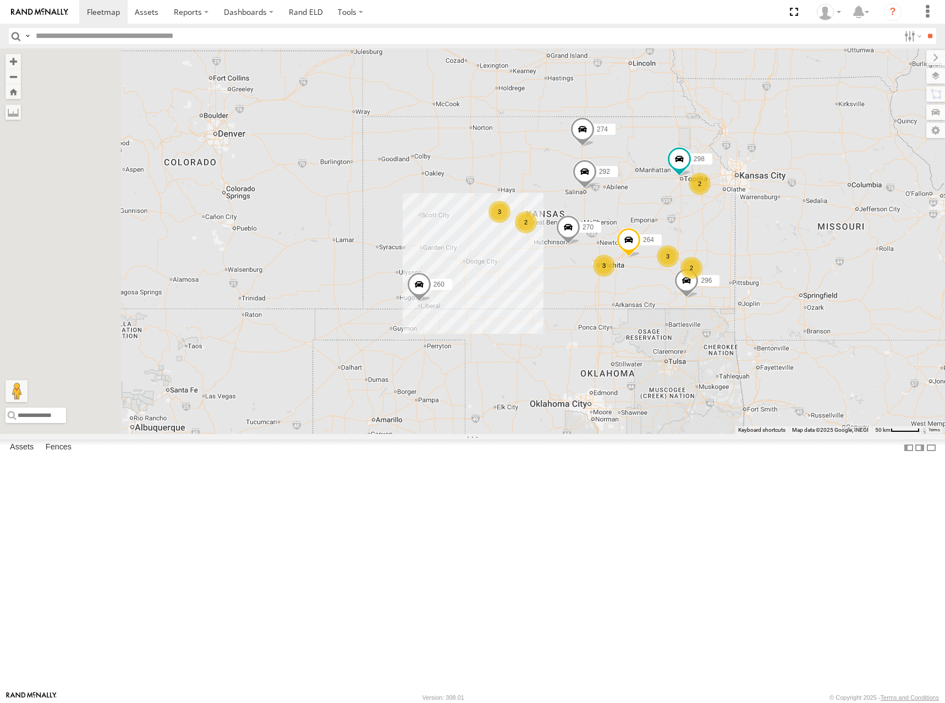
drag, startPoint x: 628, startPoint y: 331, endPoint x: 656, endPoint y: 265, distance: 71.5
click at [642, 278] on div "274 298 270 288 292 232 296 264 260 2 2 3 3 2 2 3" at bounding box center [472, 241] width 945 height 386
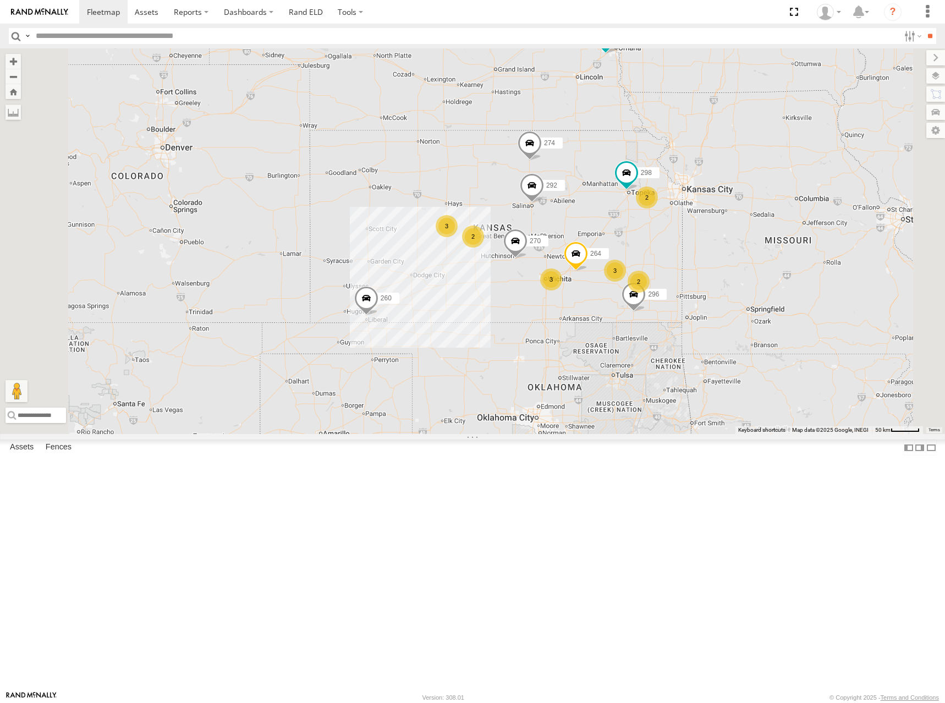
drag, startPoint x: 777, startPoint y: 249, endPoint x: 728, endPoint y: 268, distance: 52.1
click at [728, 268] on div "274 298 270 288 292 232 296 264 260 2 2 3 3 2 2 3" at bounding box center [472, 241] width 945 height 386
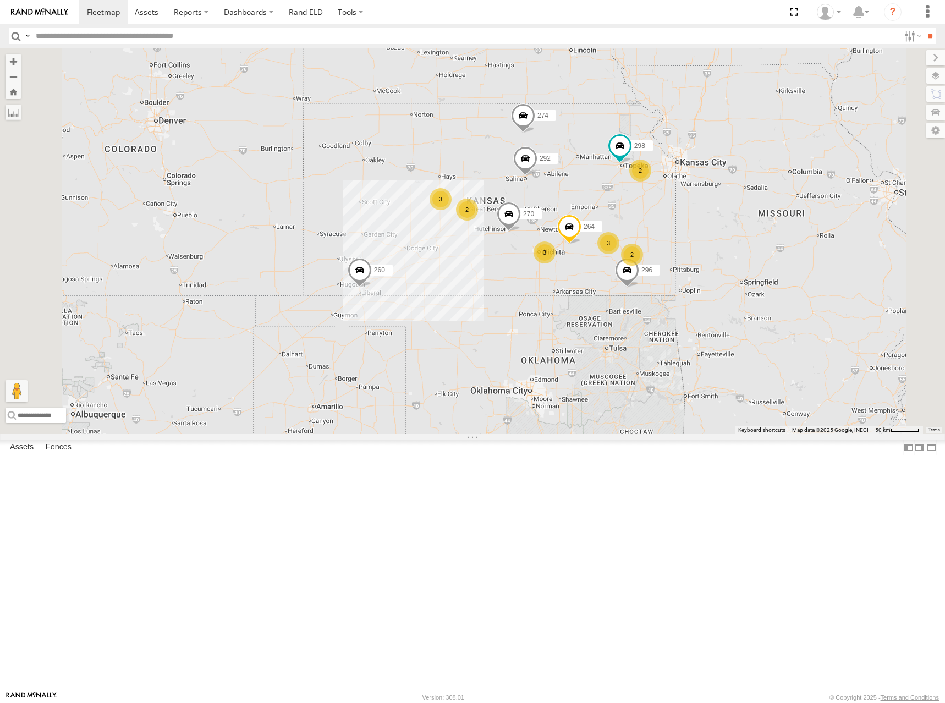
drag, startPoint x: 747, startPoint y: 278, endPoint x: 735, endPoint y: 246, distance: 33.4
click at [738, 246] on div "274 298 270 288 292 232 296 264 260 2 2 3 3 2 2 3" at bounding box center [472, 241] width 945 height 386
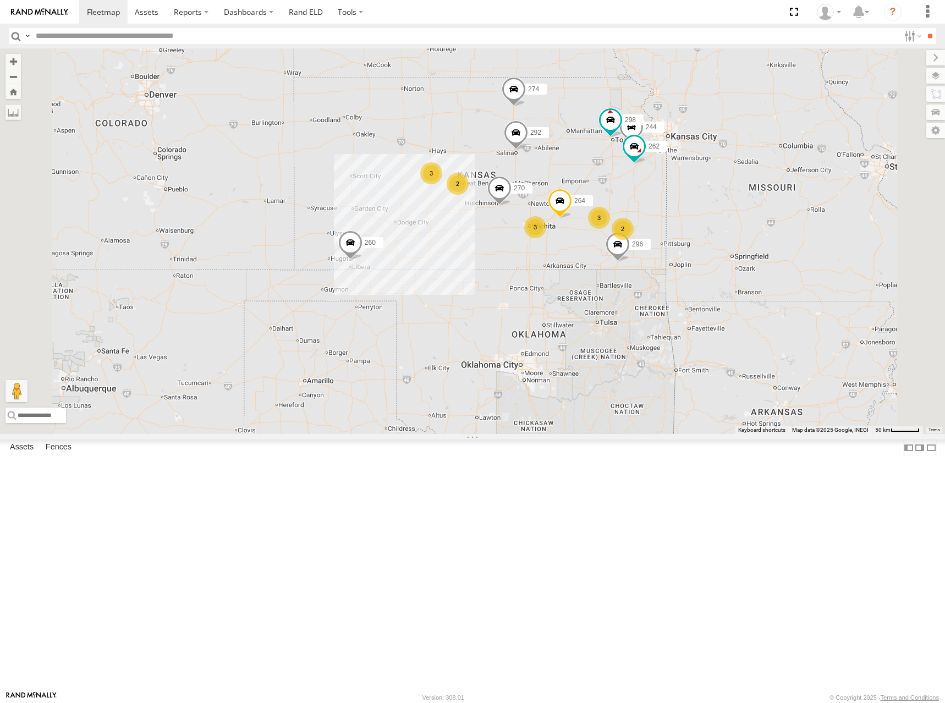
drag, startPoint x: 565, startPoint y: 180, endPoint x: 562, endPoint y: 172, distance: 8.2
click at [562, 172] on div "274 244 298 270 262 288 292 232 296 264 260 2 3 3 2 2 3" at bounding box center [472, 241] width 945 height 386
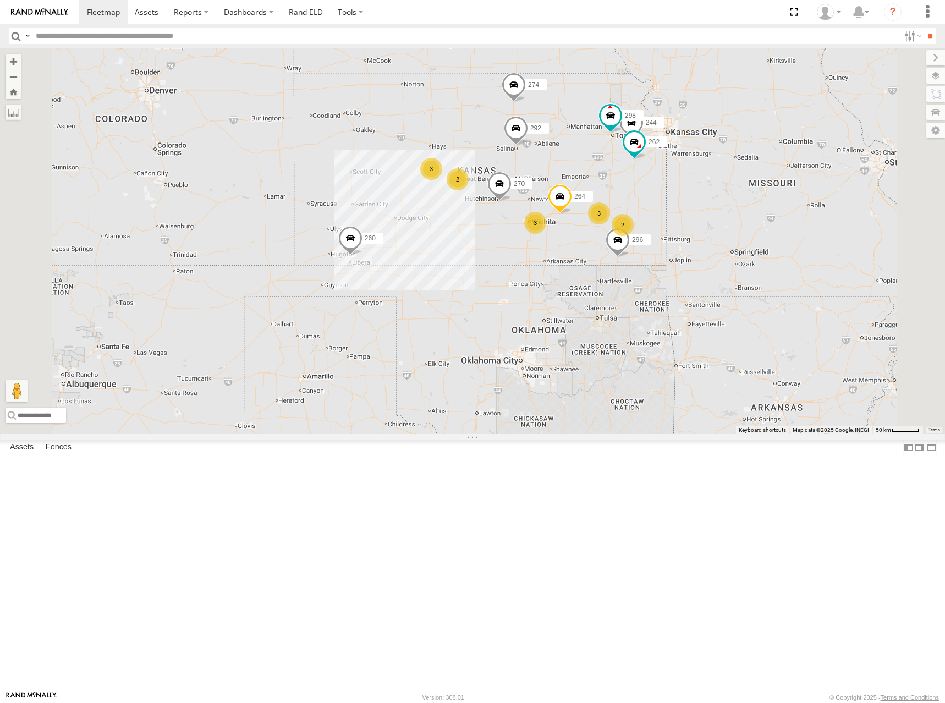
click at [780, 168] on div "274 244 298 270 262 288 292 232 296 264 260 2 3 3 2 2 3" at bounding box center [472, 241] width 945 height 386
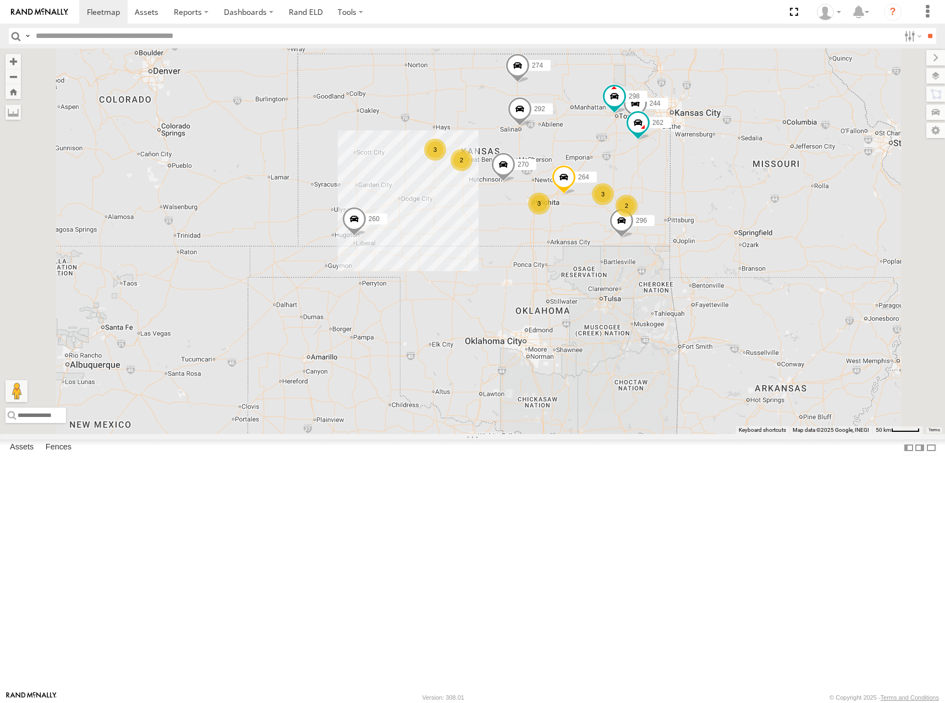
drag, startPoint x: 742, startPoint y: 186, endPoint x: 746, endPoint y: 166, distance: 20.4
click at [746, 166] on div "274 244 298 270 262 288 292 232 296 264 260 2 3 3 2 2 3" at bounding box center [472, 241] width 945 height 386
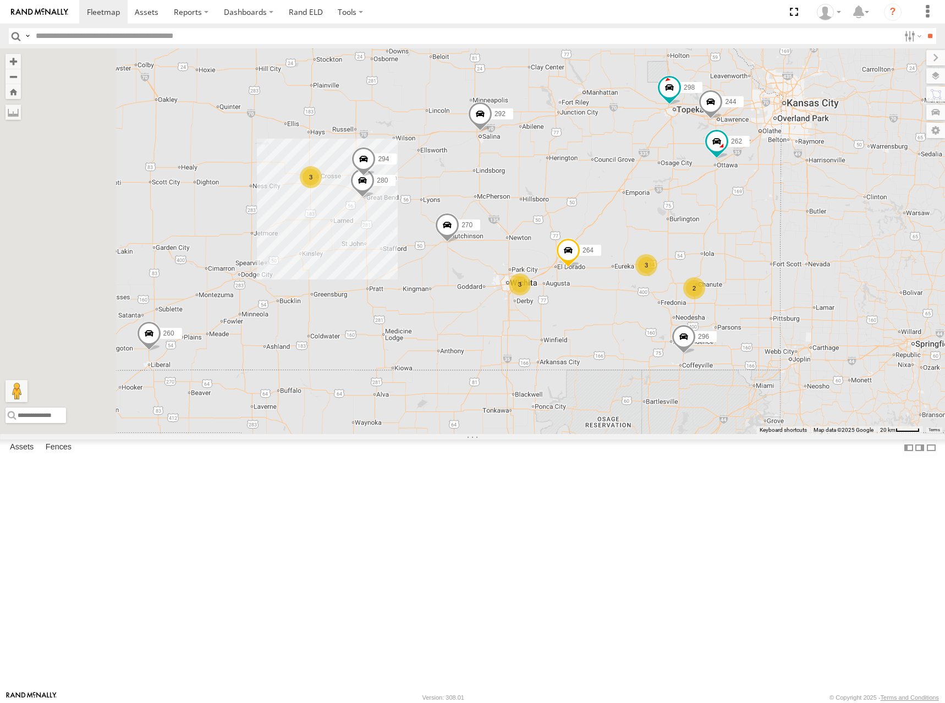
drag, startPoint x: 543, startPoint y: 271, endPoint x: 686, endPoint y: 255, distance: 144.0
click at [686, 255] on div "274 244 298 270 262 288 292 232 296 264 260 2 3 3 280 3 294" at bounding box center [472, 241] width 945 height 386
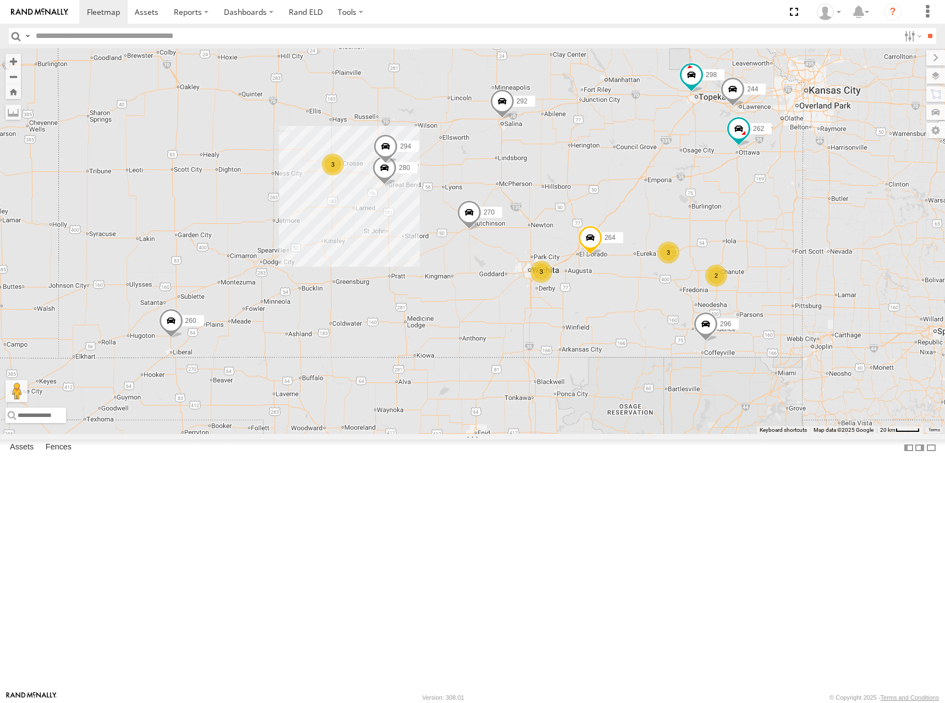
drag, startPoint x: 737, startPoint y: 315, endPoint x: 745, endPoint y: 305, distance: 12.5
click at [745, 305] on div "274 244 298 270 262 288 292 232 296 264 260 2 3 3 280 3 294" at bounding box center [472, 241] width 945 height 386
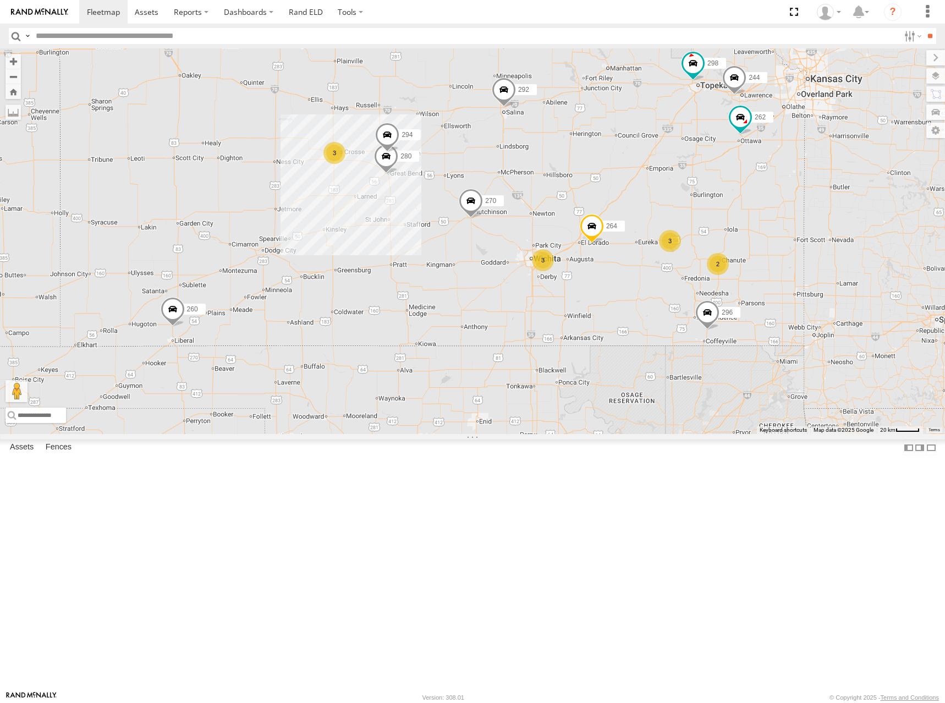
drag, startPoint x: 743, startPoint y: 289, endPoint x: 745, endPoint y: 282, distance: 6.8
click at [745, 282] on div "274 244 298 270 262 288 292 232 296 264 260 2 3 3 280 3 294" at bounding box center [472, 241] width 945 height 386
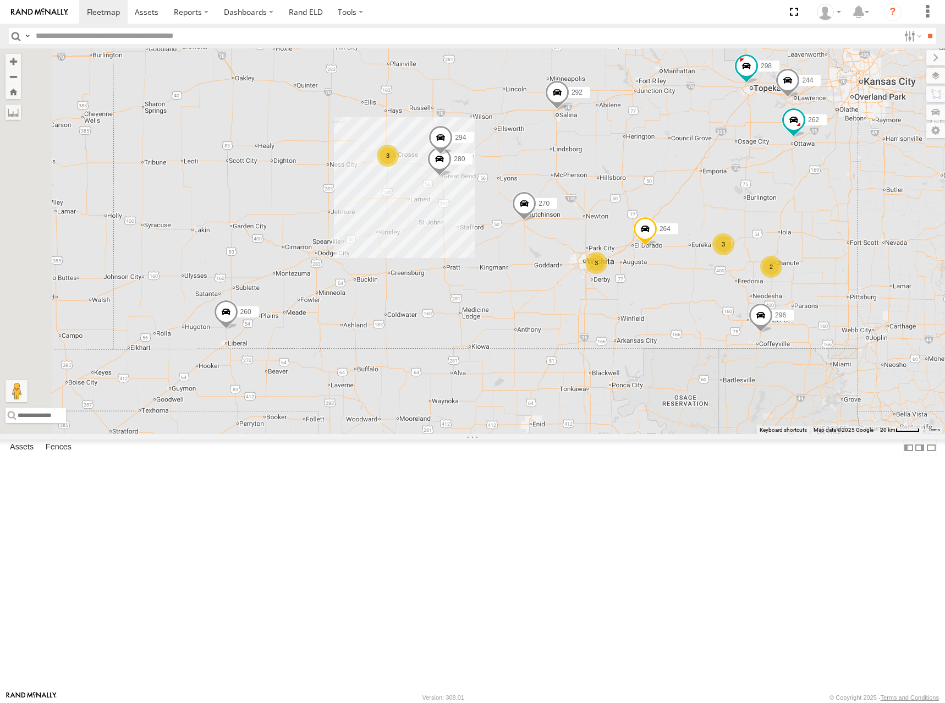
drag, startPoint x: 670, startPoint y: 283, endPoint x: 693, endPoint y: 287, distance: 23.3
click at [693, 287] on div "274 244 298 270 262 288 292 232 296 264 260 2 3 3 280 3 294" at bounding box center [472, 241] width 945 height 386
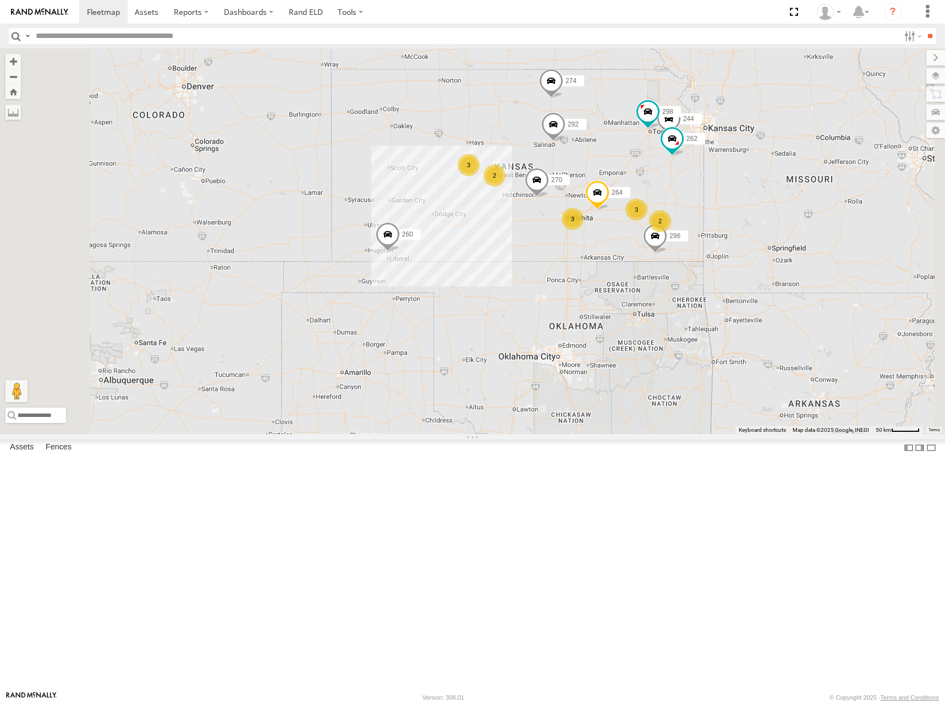
drag, startPoint x: 759, startPoint y: 224, endPoint x: 755, endPoint y: 235, distance: 11.3
click at [755, 235] on div "274 244 298 270 262 288 292 232 296 264 260 2 3 3 2 2 3" at bounding box center [472, 241] width 945 height 386
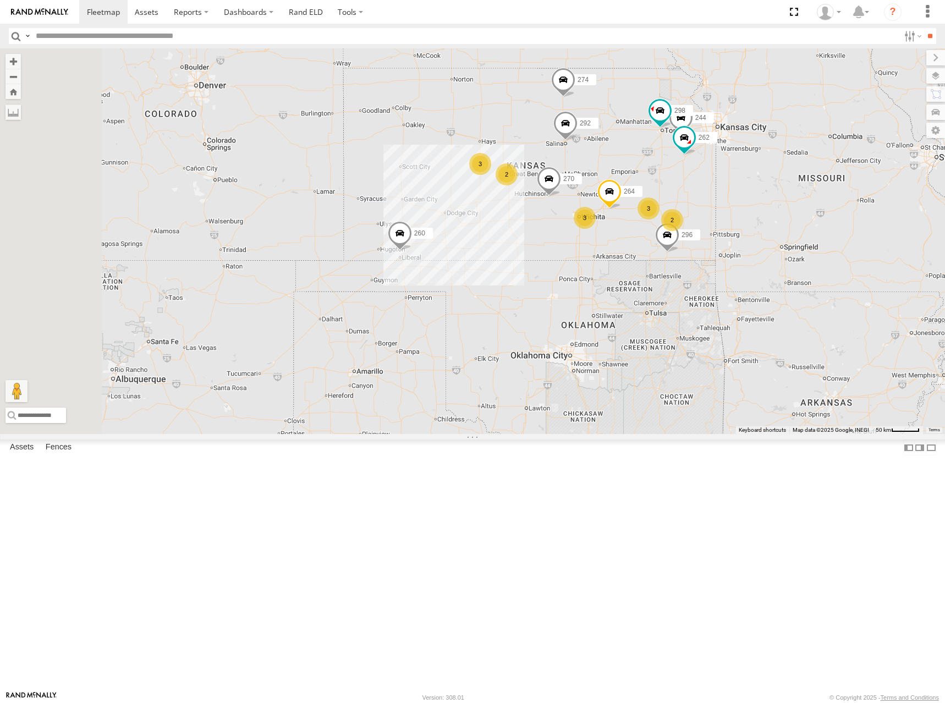
drag, startPoint x: 794, startPoint y: 266, endPoint x: 787, endPoint y: 267, distance: 6.8
click at [787, 267] on div "274 244 298 270 262 288 292 232 296 264 260 2 3 3 2 2 3" at bounding box center [472, 241] width 945 height 386
drag, startPoint x: 783, startPoint y: 213, endPoint x: 777, endPoint y: 217, distance: 6.4
click at [777, 217] on div "274 244 298 270 262 288 292 232 296 264 260 2 3 3 2 2 3" at bounding box center [472, 241] width 945 height 386
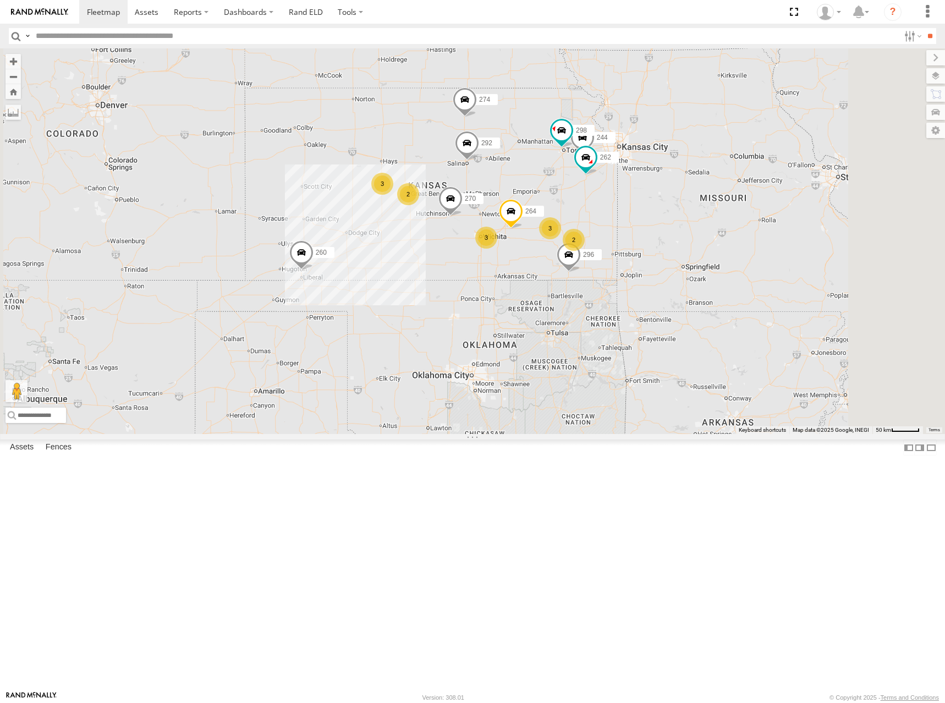
drag, startPoint x: 729, startPoint y: 215, endPoint x: 674, endPoint y: 225, distance: 55.9
click at [674, 225] on div "274 244 298 270 262 288 292 232 296 264 260 2 3 3 2 2 3" at bounding box center [472, 241] width 945 height 386
drag, startPoint x: 653, startPoint y: 196, endPoint x: 661, endPoint y: 196, distance: 8.3
click at [661, 196] on div "274 244 298 270 262 288 292 232 296 264 260 2 3 3 2 2 3" at bounding box center [472, 241] width 945 height 386
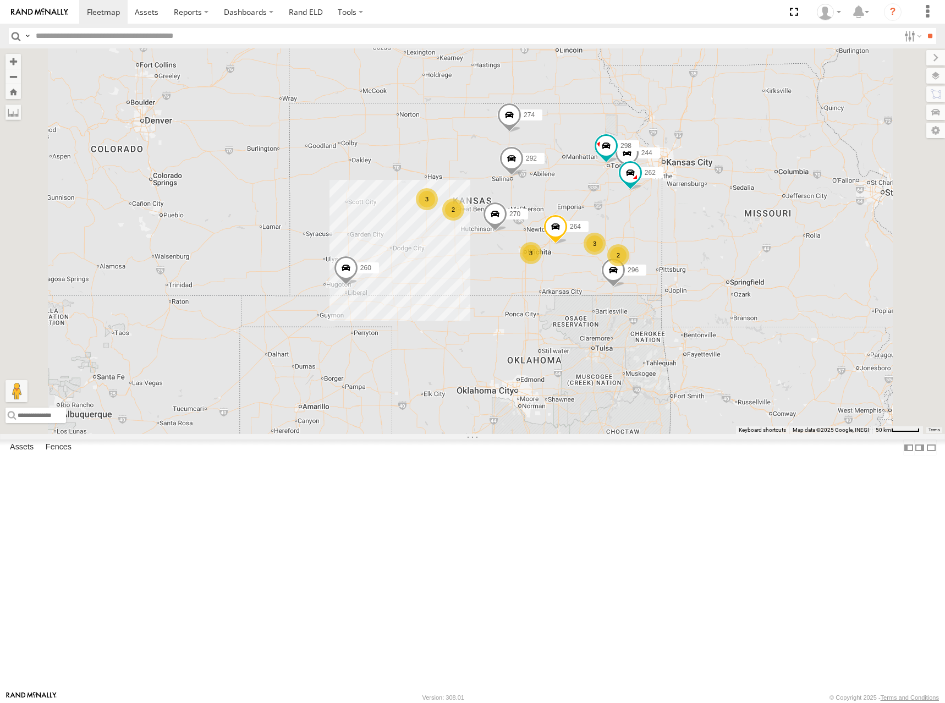
drag, startPoint x: 687, startPoint y: 216, endPoint x: 731, endPoint y: 226, distance: 44.6
click at [731, 226] on div "274 244 298 270 262 288 292 232 296 264 260 2 3 3 2 2 3" at bounding box center [472, 241] width 945 height 386
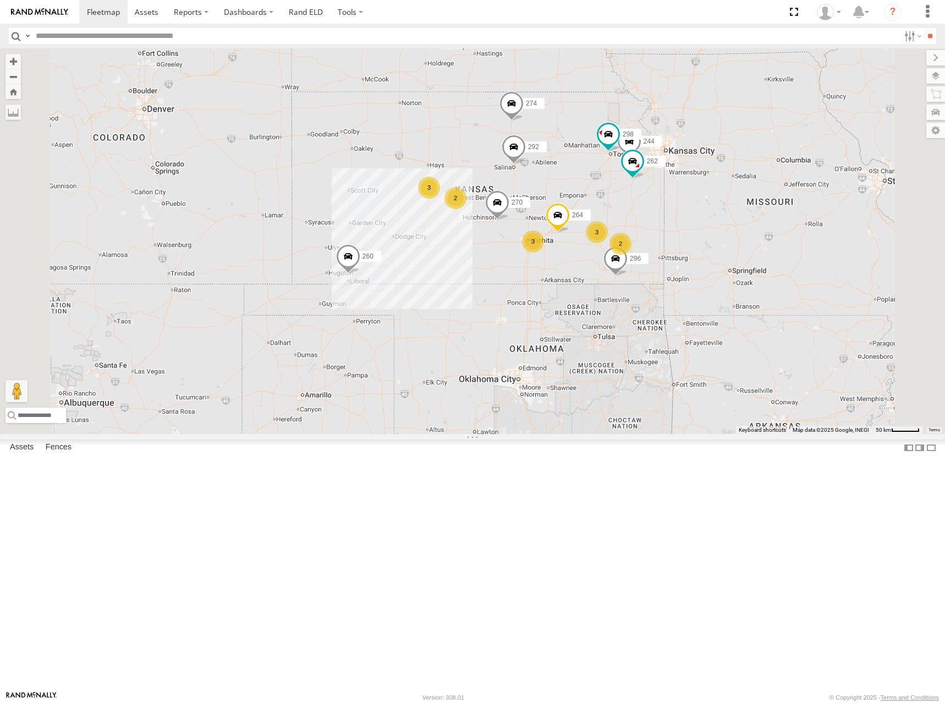
drag, startPoint x: 711, startPoint y: 255, endPoint x: 711, endPoint y: 246, distance: 9.4
click at [711, 246] on div "274 244 298 270 262 288 292 232 296 264 260 2 3 3 2 2 3" at bounding box center [472, 241] width 945 height 386
drag, startPoint x: 724, startPoint y: 216, endPoint x: 722, endPoint y: 224, distance: 8.5
click at [722, 224] on div "274 244 298 270 262 288 292 232 296 264 260 2 3 3 2 2 3" at bounding box center [472, 241] width 945 height 386
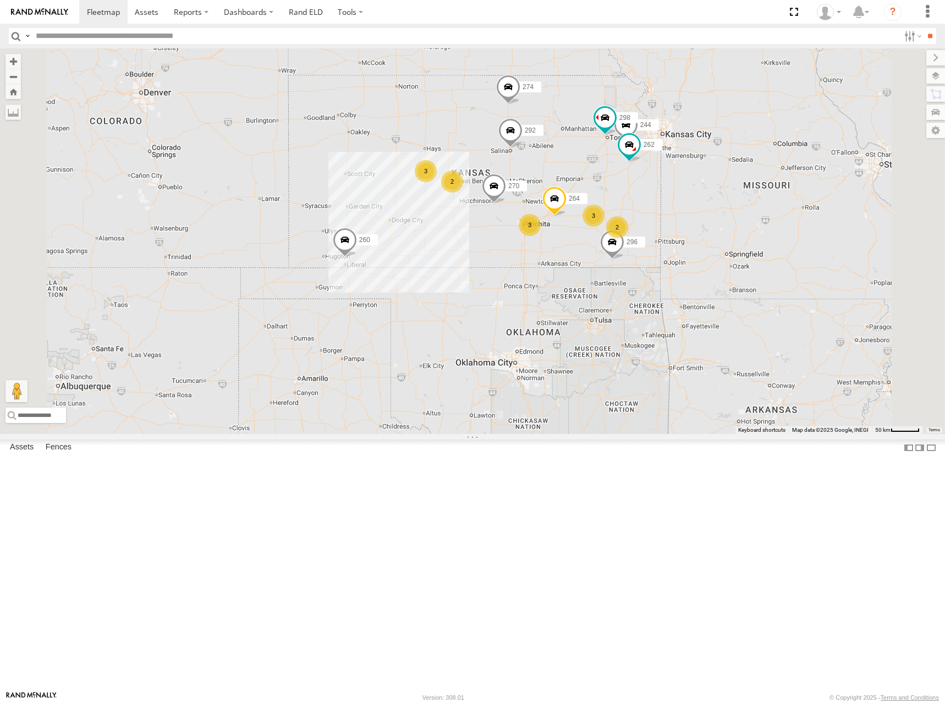
drag, startPoint x: 705, startPoint y: 304, endPoint x: 705, endPoint y: 280, distance: 23.7
click at [705, 280] on div "274 244 298 270 262 288 292 232 296 264 260 2 3 3 2 2 3" at bounding box center [472, 241] width 945 height 386
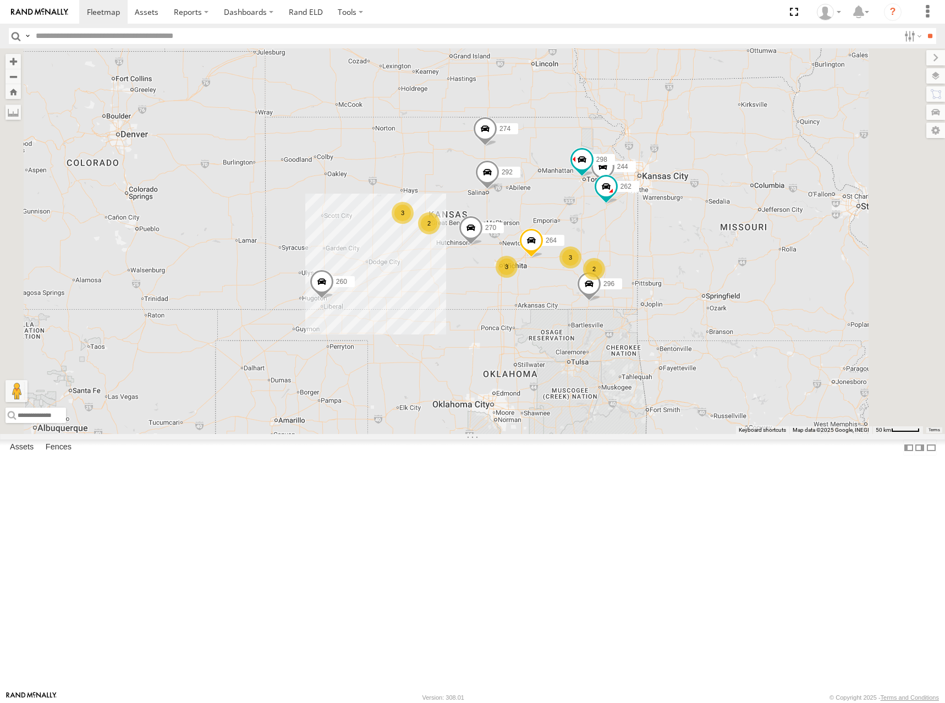
drag, startPoint x: 843, startPoint y: 149, endPoint x: 804, endPoint y: 251, distance: 109.2
click at [804, 251] on div "274 244 298 270 262 288 292 232 296 264 260 2 3 3 2 2 3" at bounding box center [472, 241] width 945 height 386
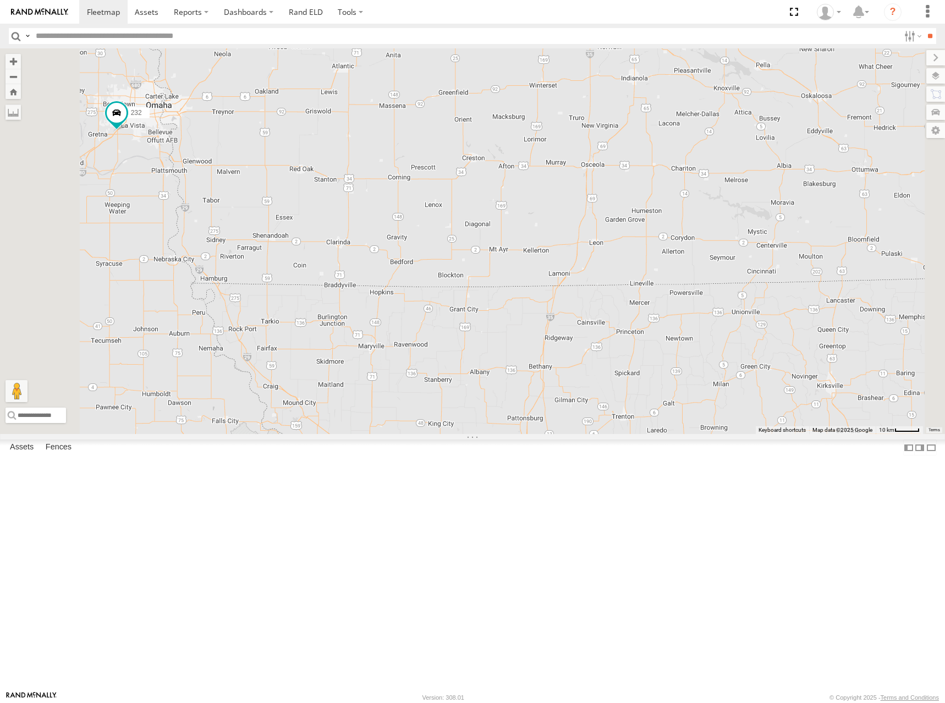
drag, startPoint x: 792, startPoint y: 198, endPoint x: 784, endPoint y: 277, distance: 79.0
click at [784, 277] on div "274 244 298 270 262 288 292 232 296 264 260 2" at bounding box center [472, 241] width 945 height 386
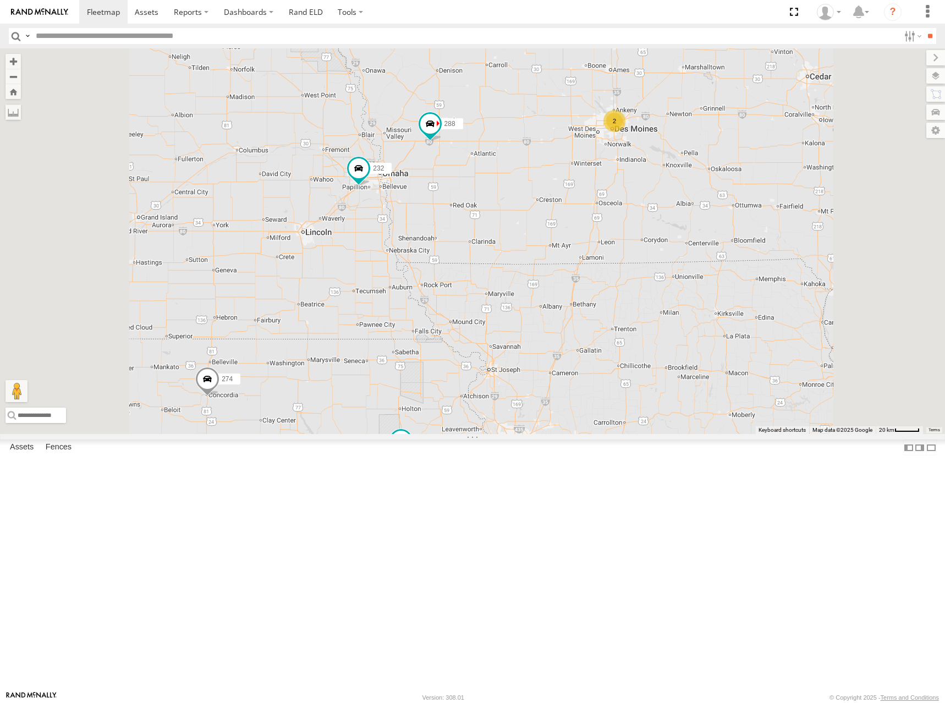
drag, startPoint x: 664, startPoint y: 347, endPoint x: 740, endPoint y: 239, distance: 131.9
click at [733, 245] on div "274 244 298 270 262 288 292 232 296 264 260 2" at bounding box center [472, 241] width 945 height 386
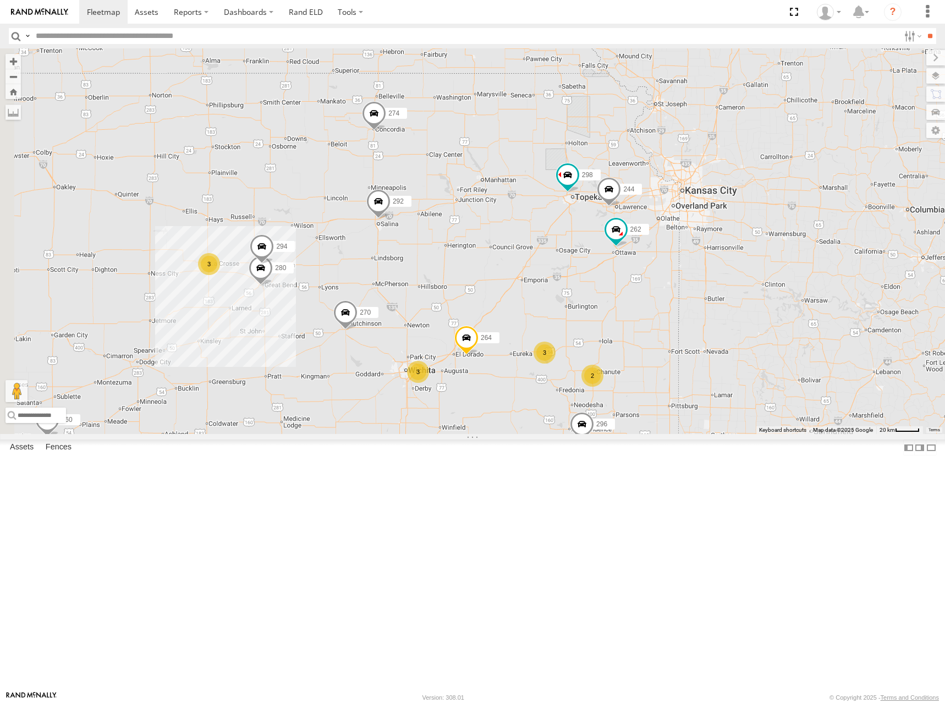
drag, startPoint x: 647, startPoint y: 353, endPoint x: 654, endPoint y: 261, distance: 92.1
click at [654, 261] on div "274 244 298 270 262 288 292 232 296 264 260 2 2 3 3 280 3 294" at bounding box center [472, 241] width 945 height 386
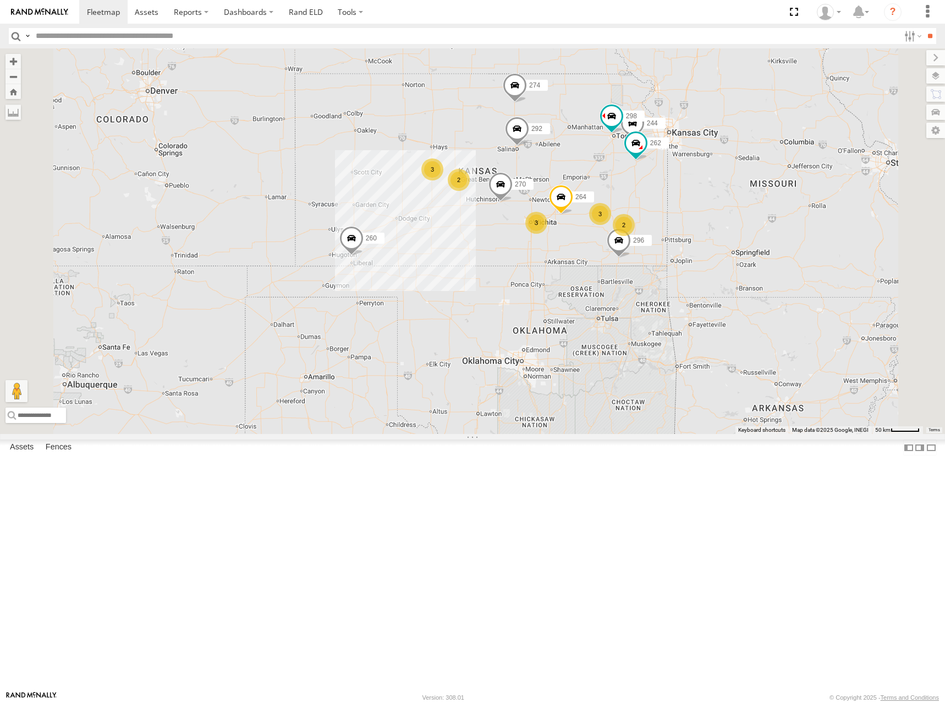
drag, startPoint x: 733, startPoint y: 329, endPoint x: 735, endPoint y: 285, distance: 43.5
click at [735, 285] on div "274 244 298 270 262 288 292 232 296 264 260 2 3 3 2 2 3" at bounding box center [472, 241] width 945 height 386
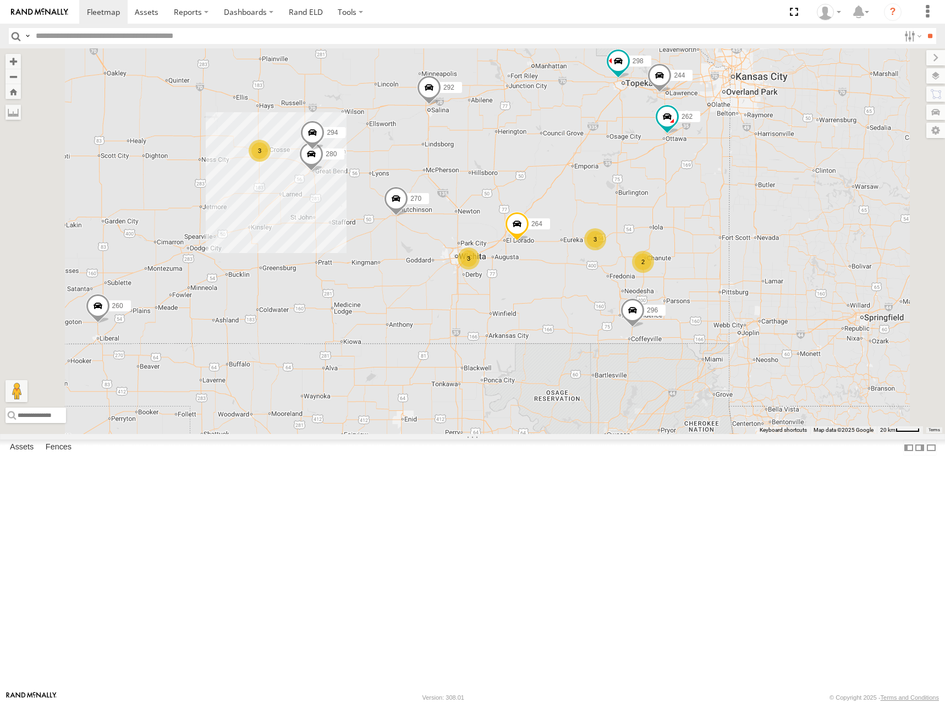
drag, startPoint x: 732, startPoint y: 287, endPoint x: 731, endPoint y: 295, distance: 8.3
click at [731, 295] on div "274 244 298 270 262 288 292 232 296 264 260 2 3 3 280 3 294" at bounding box center [472, 241] width 945 height 386
drag, startPoint x: 653, startPoint y: 228, endPoint x: 692, endPoint y: 236, distance: 39.8
click at [692, 236] on div "274 244 298 270 262 288 292 232 296 264 260 2 3 3 280 3 294" at bounding box center [472, 241] width 945 height 386
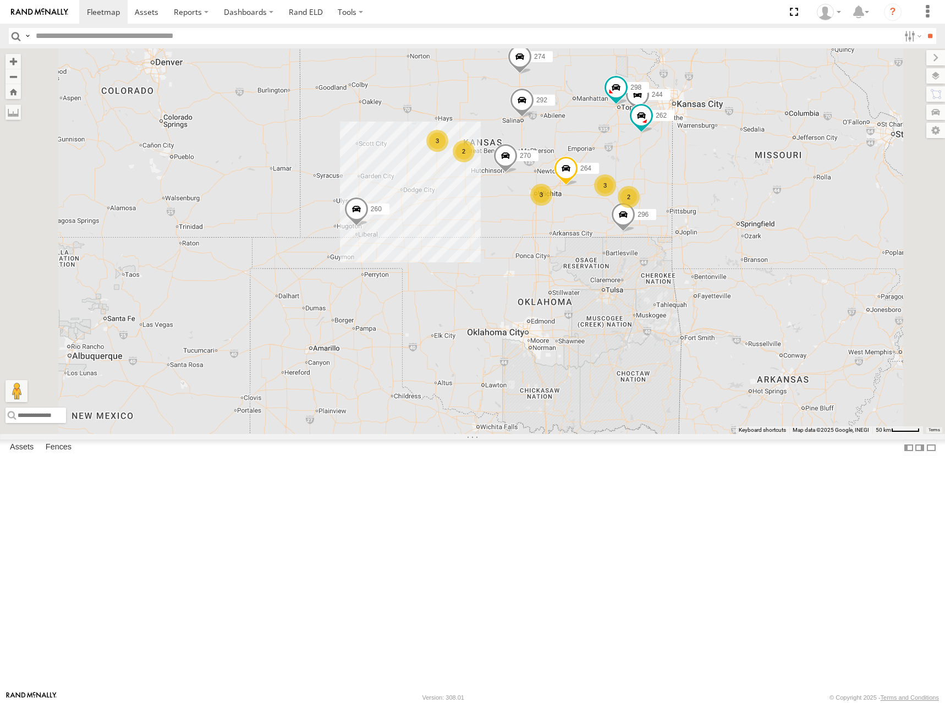
drag, startPoint x: 707, startPoint y: 206, endPoint x: 708, endPoint y: 212, distance: 6.6
click at [708, 212] on div "274 244 298 270 262 288 292 232 296 264 260 2 3 3 2 2 3" at bounding box center [472, 241] width 945 height 386
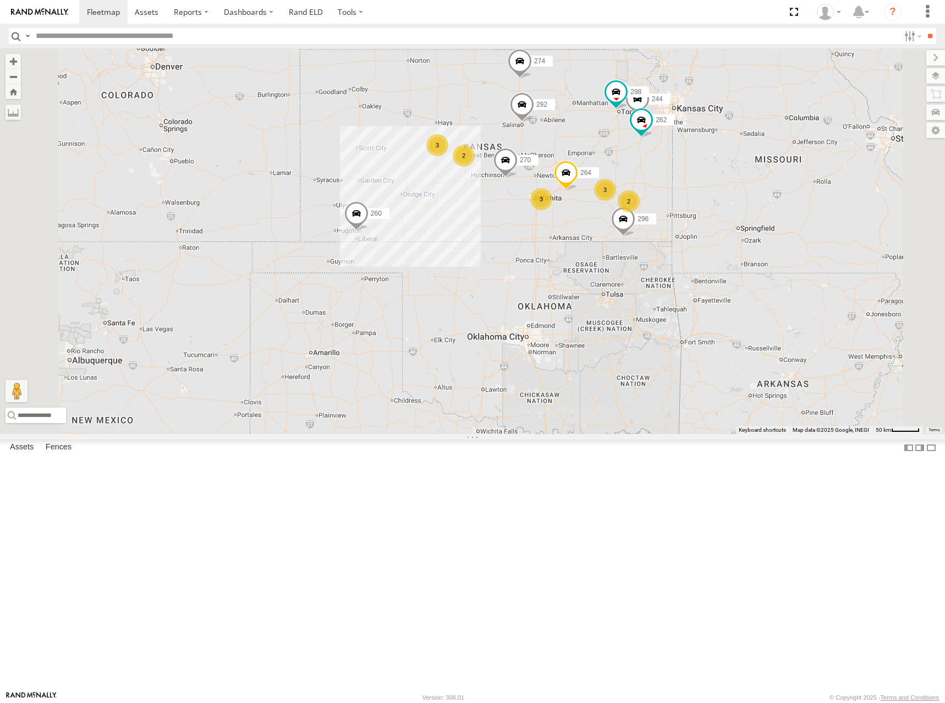
click at [723, 199] on div "274 244 298 270 262 288 292 232 296 264 260 2 3 3 2 2 3" at bounding box center [472, 241] width 945 height 386
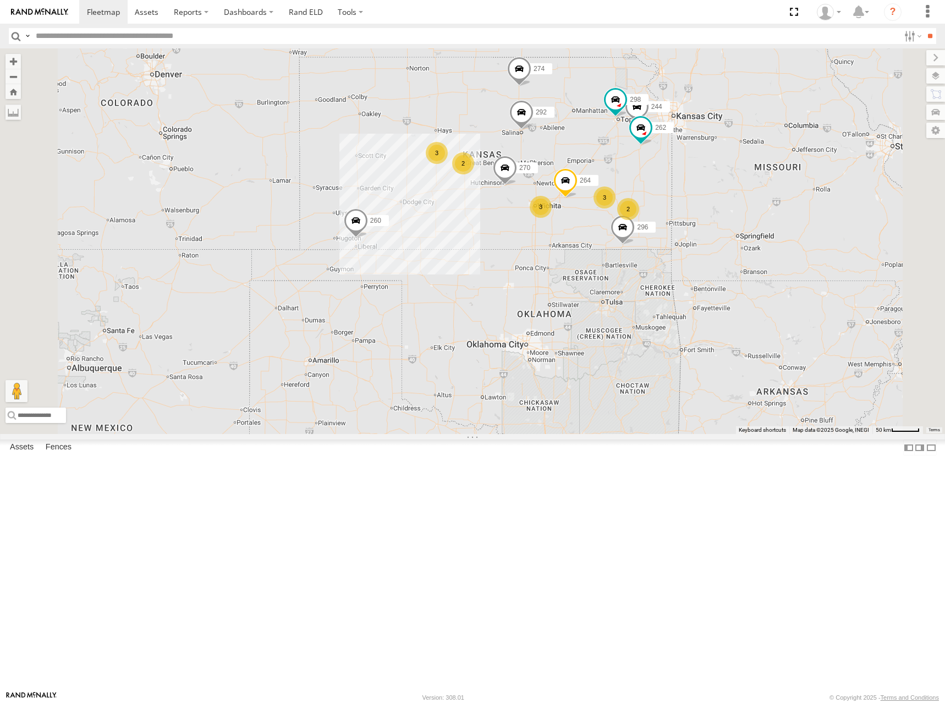
click at [713, 197] on div "274 244 298 270 262 288 292 232 296 264 260 2 3 3 2 2 3" at bounding box center [472, 241] width 945 height 386
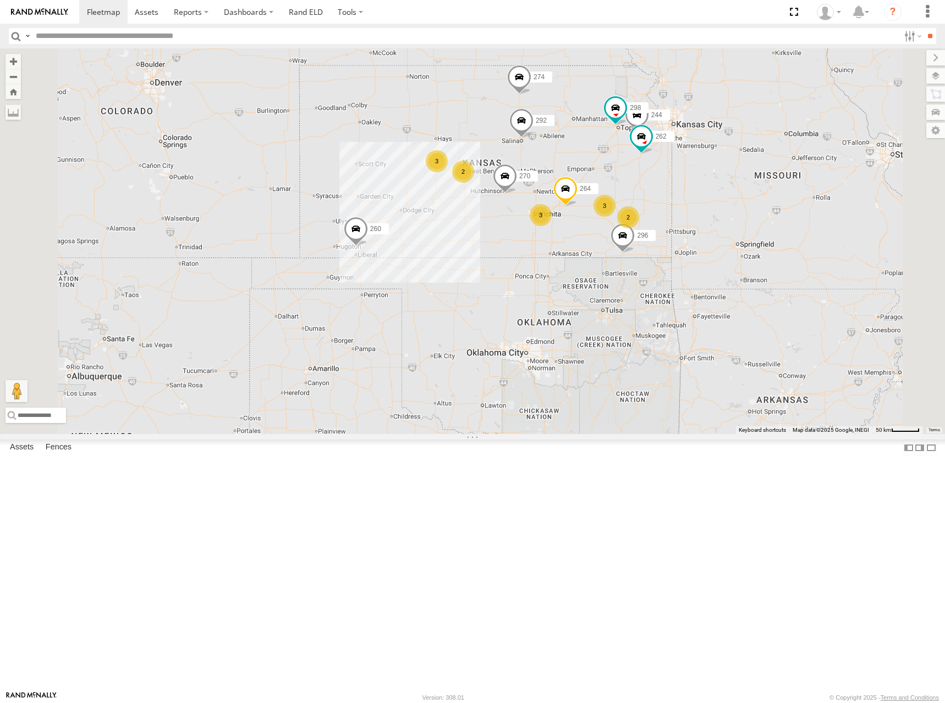
drag, startPoint x: 753, startPoint y: 162, endPoint x: 753, endPoint y: 175, distance: 13.2
click at [753, 175] on div "274 244 298 270 262 288 292 232 296 264 260 2 3 3 2 2 3" at bounding box center [472, 241] width 945 height 386
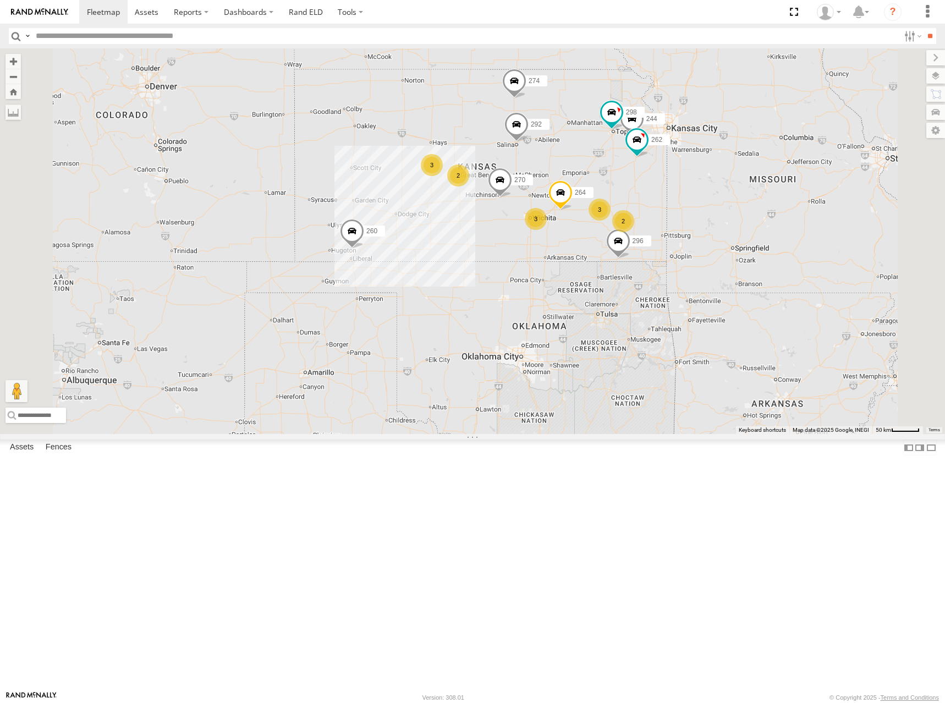
click at [590, 182] on div "274 244 298 270 262 288 292 232 296 264 260 2 3 3 2 2 3" at bounding box center [472, 241] width 945 height 386
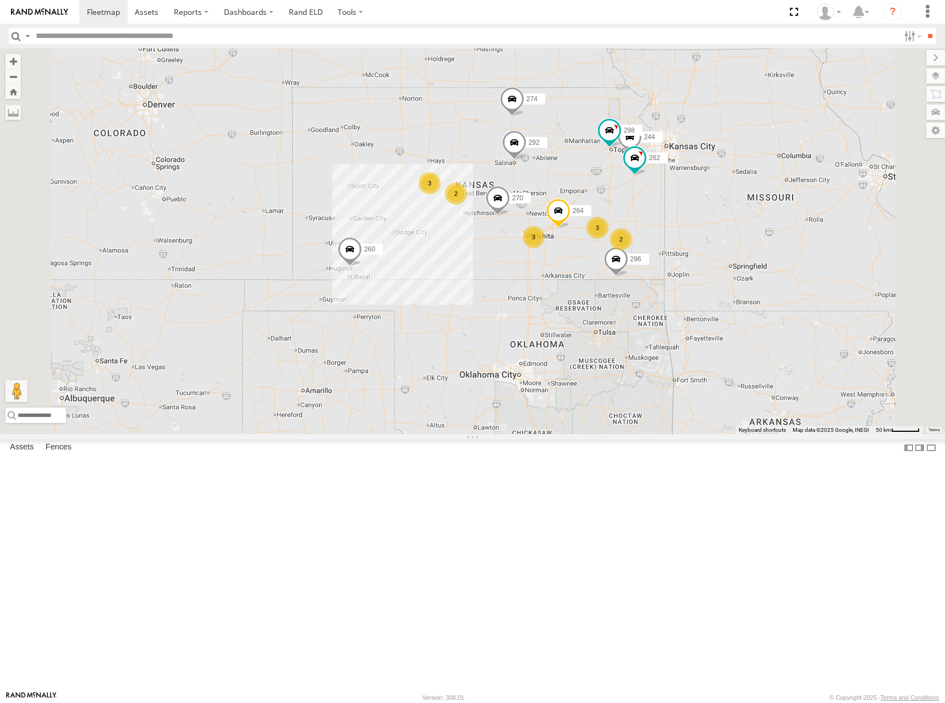
drag, startPoint x: 729, startPoint y: 217, endPoint x: 728, endPoint y: 234, distance: 17.1
click at [728, 234] on div "274 244 298 270 262 288 292 232 296 264 260 2 3 3 2 2 3" at bounding box center [472, 241] width 945 height 386
drag, startPoint x: 762, startPoint y: 216, endPoint x: 746, endPoint y: 199, distance: 23.4
click at [746, 199] on div "274 244 298 270 262 288 292 232 296 264 260 2 3 3 2 2 3" at bounding box center [472, 241] width 945 height 386
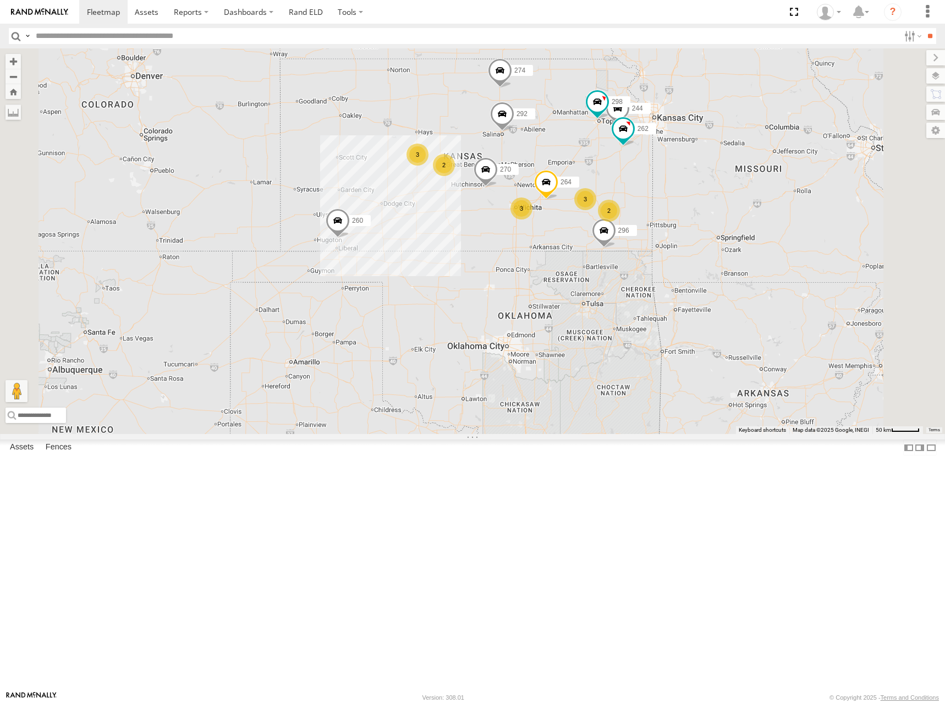
drag, startPoint x: 680, startPoint y: 212, endPoint x: 685, endPoint y: 190, distance: 22.0
click at [685, 190] on div "274 244 298 270 262 288 292 232 296 264 260 2 3 3 2 2 3" at bounding box center [472, 241] width 945 height 386
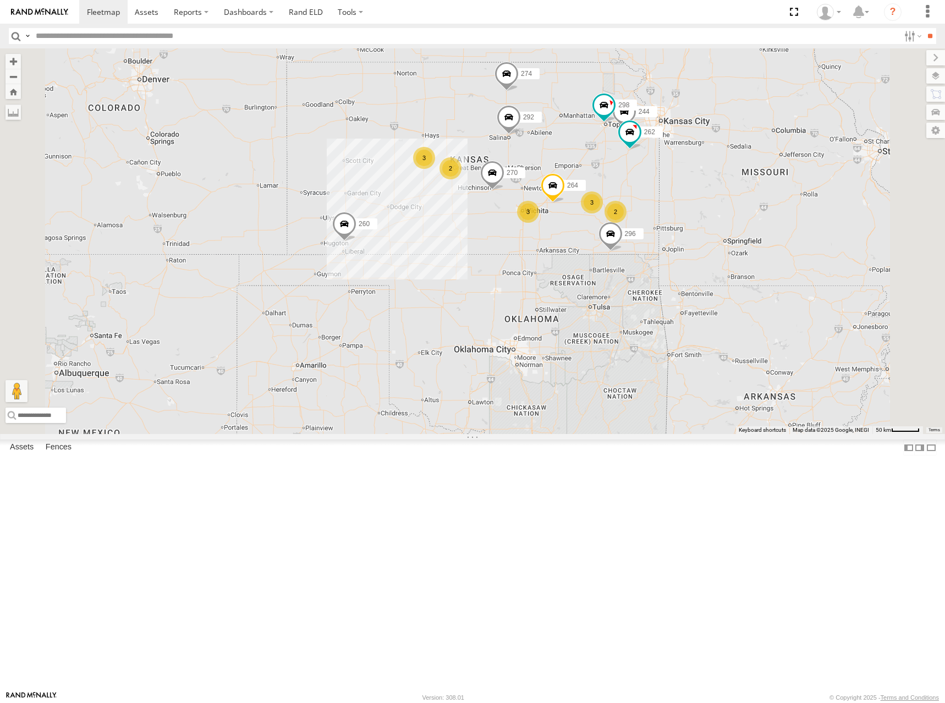
drag, startPoint x: 699, startPoint y: 249, endPoint x: 713, endPoint y: 263, distance: 20.2
click at [713, 263] on div "274 244 298 270 262 288 292 232 296 264 260 2 3 3 2 2 3" at bounding box center [472, 241] width 945 height 386
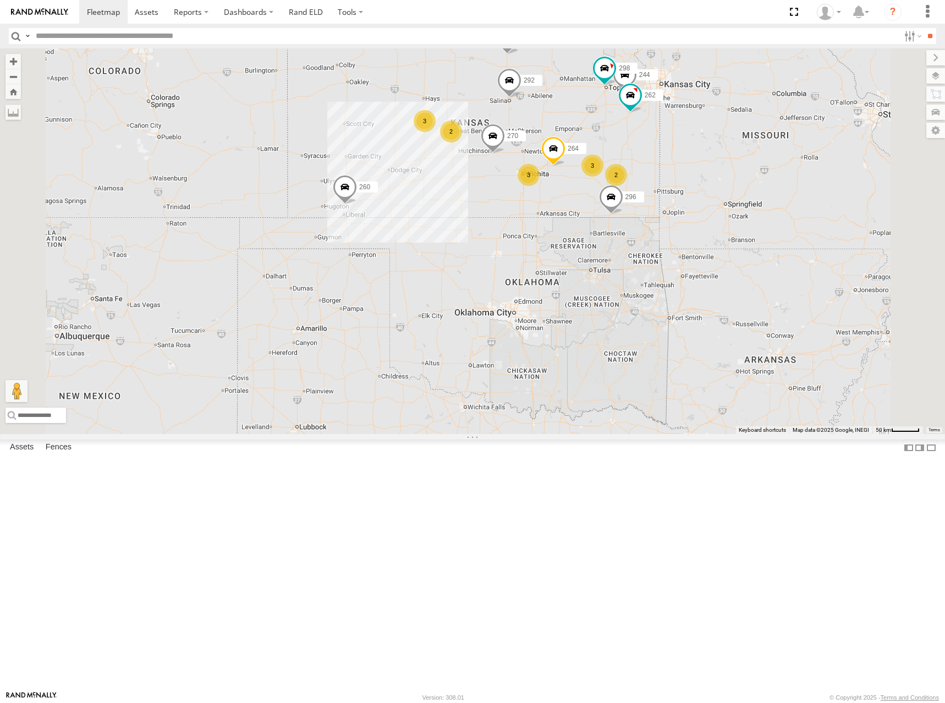
drag, startPoint x: 767, startPoint y: 315, endPoint x: 768, endPoint y: 274, distance: 40.2
click at [768, 274] on div "274 244 298 270 262 288 292 232 296 264 260 2 3 3 2 2 3" at bounding box center [472, 241] width 945 height 386
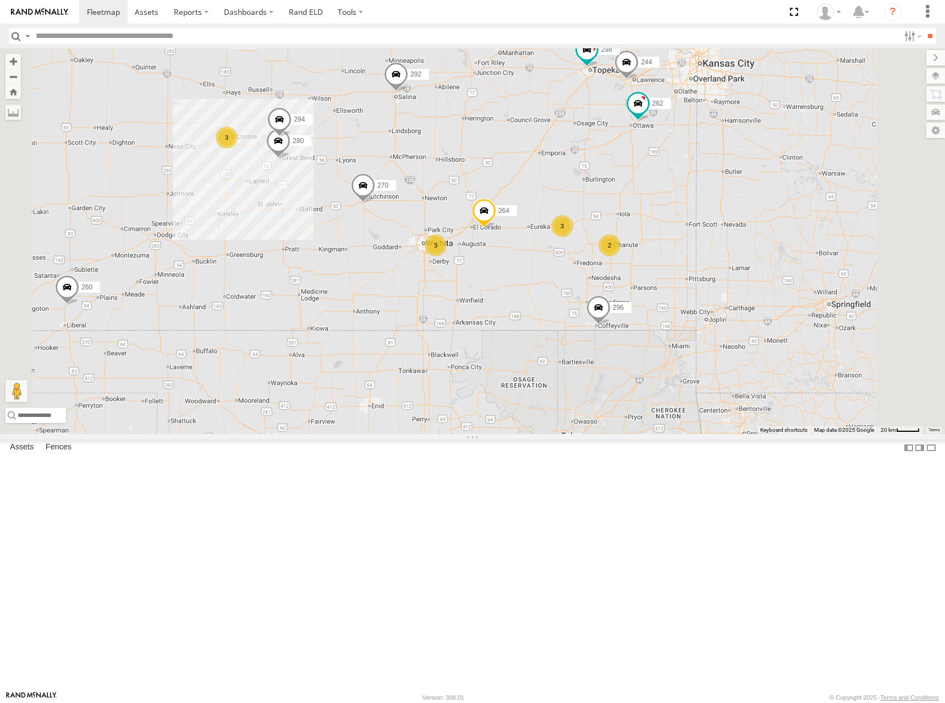
drag, startPoint x: 658, startPoint y: 137, endPoint x: 662, endPoint y: 277, distance: 140.3
click at [662, 277] on div "274 244 298 270 262 288 292 232 296 264 260 2 3 3 280 3 294" at bounding box center [472, 241] width 945 height 386
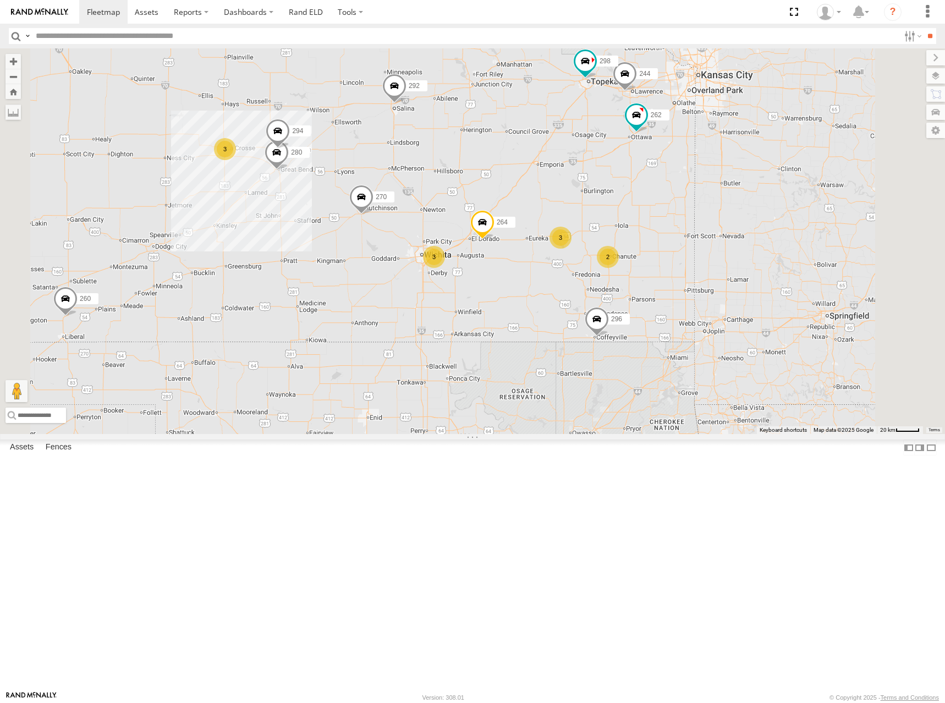
drag, startPoint x: 664, startPoint y: 271, endPoint x: 662, endPoint y: 283, distance: 12.8
click at [662, 283] on div "274 244 298 270 262 288 292 232 296 264 260 2 3 3 280 3 294" at bounding box center [472, 241] width 945 height 386
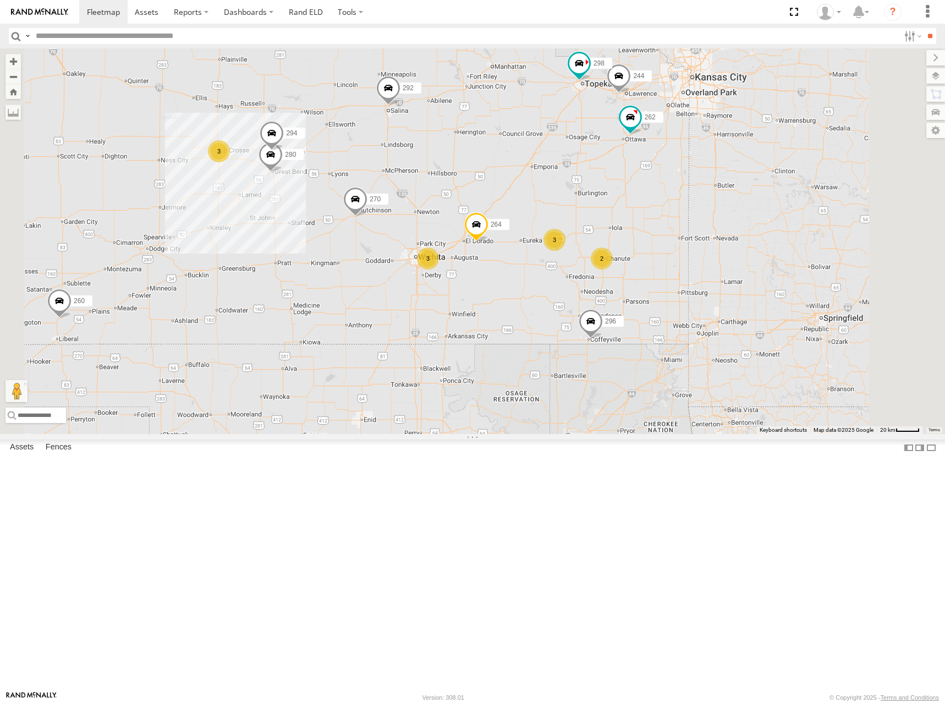
drag, startPoint x: 662, startPoint y: 270, endPoint x: 655, endPoint y: 272, distance: 7.7
click at [655, 272] on div "274 244 298 270 262 288 292 232 296 264 260 2 3 3 280 3 294" at bounding box center [472, 241] width 945 height 386
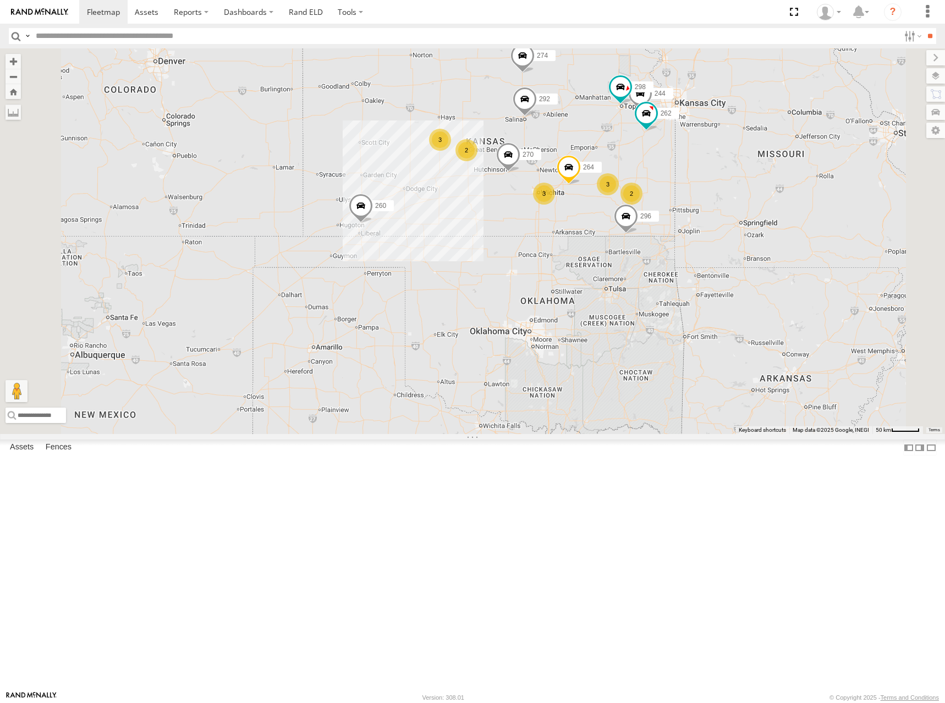
drag, startPoint x: 708, startPoint y: 257, endPoint x: 727, endPoint y: 250, distance: 20.4
click at [727, 250] on div "274 244 298 270 262 288 292 232 296 264 260 2 3 3 2 2 3" at bounding box center [472, 241] width 945 height 386
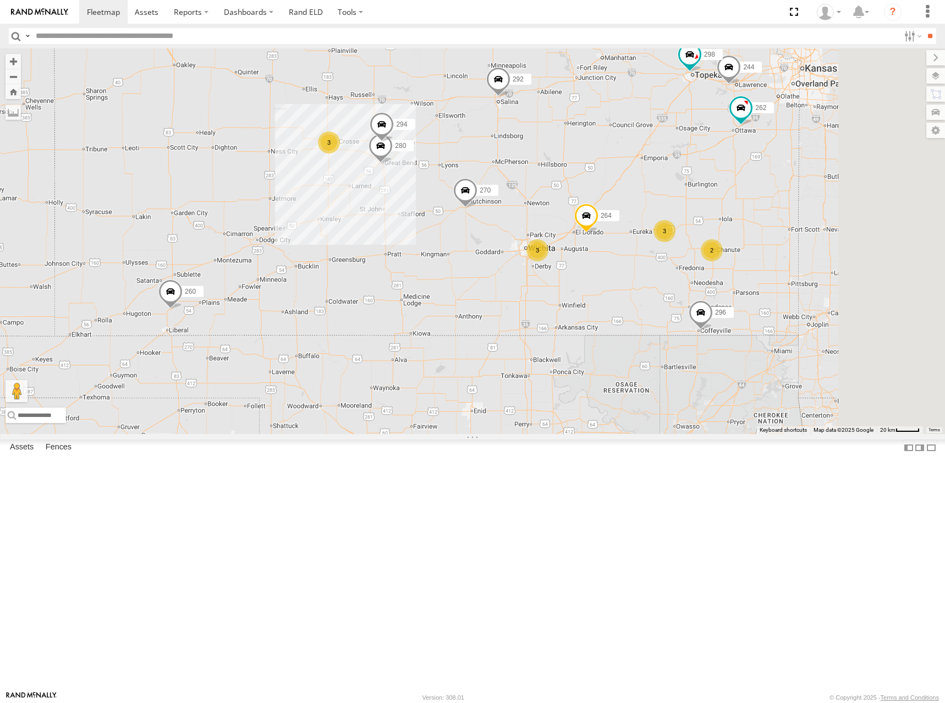
drag, startPoint x: 726, startPoint y: 254, endPoint x: 703, endPoint y: 256, distance: 23.2
click at [703, 256] on div "274 244 298 270 262 288 292 232 296 264 260 280 294 2 3 3 3" at bounding box center [472, 241] width 945 height 386
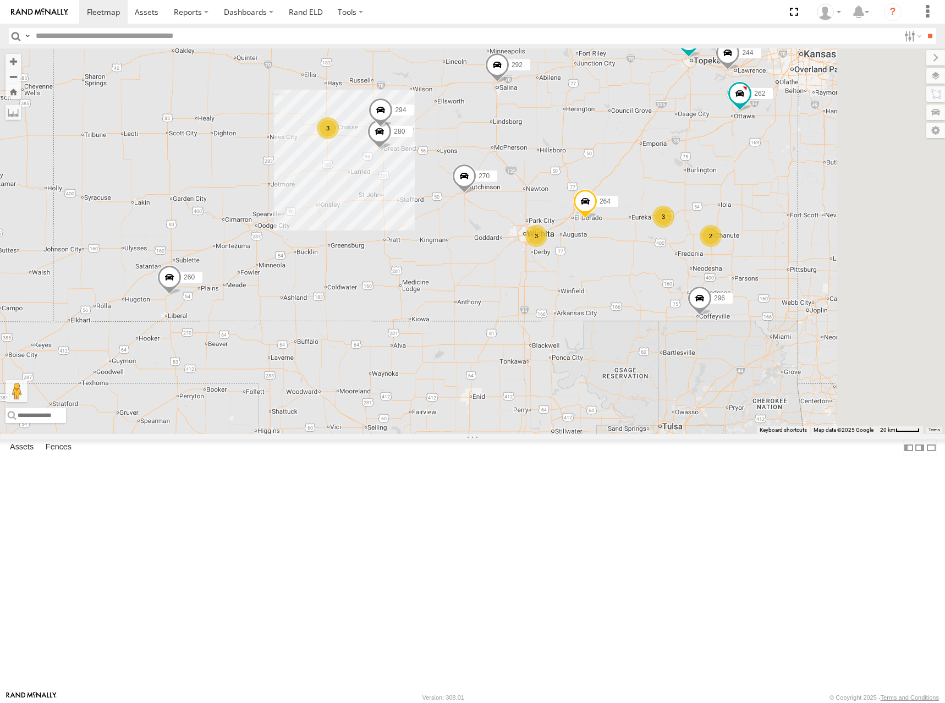
drag, startPoint x: 701, startPoint y: 246, endPoint x: 700, endPoint y: 240, distance: 6.6
click at [700, 240] on div "274 244 298 270 262 288 292 232 296 264 260 280 294 2 3 3 3" at bounding box center [472, 241] width 945 height 386
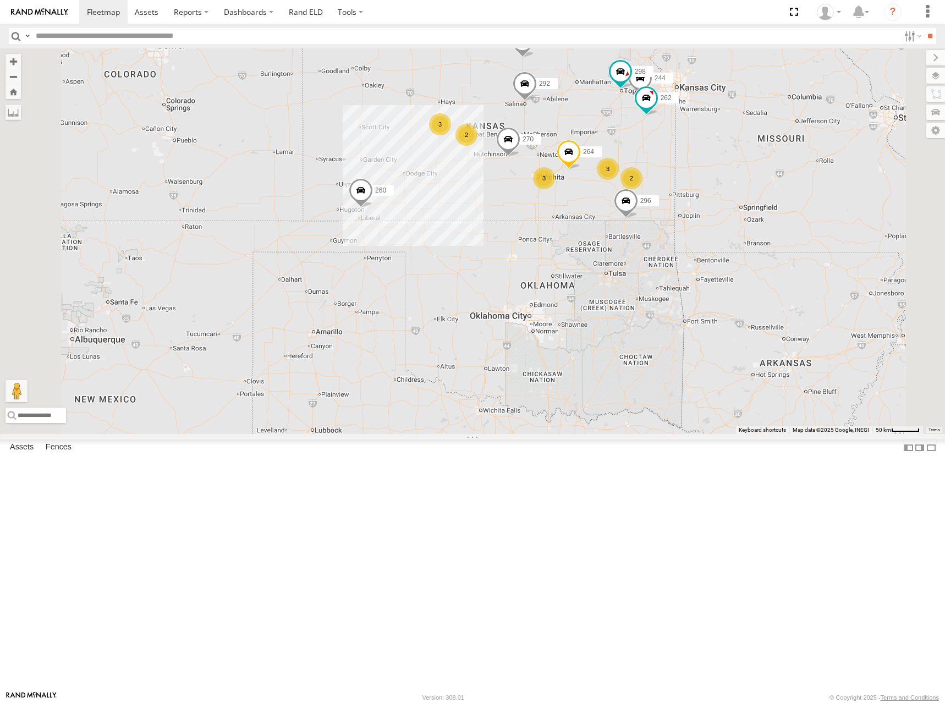
click at [723, 249] on div "274 244 298 270 262 288 292 232 296 264 260 2 3 3 2 2 3" at bounding box center [472, 241] width 945 height 386
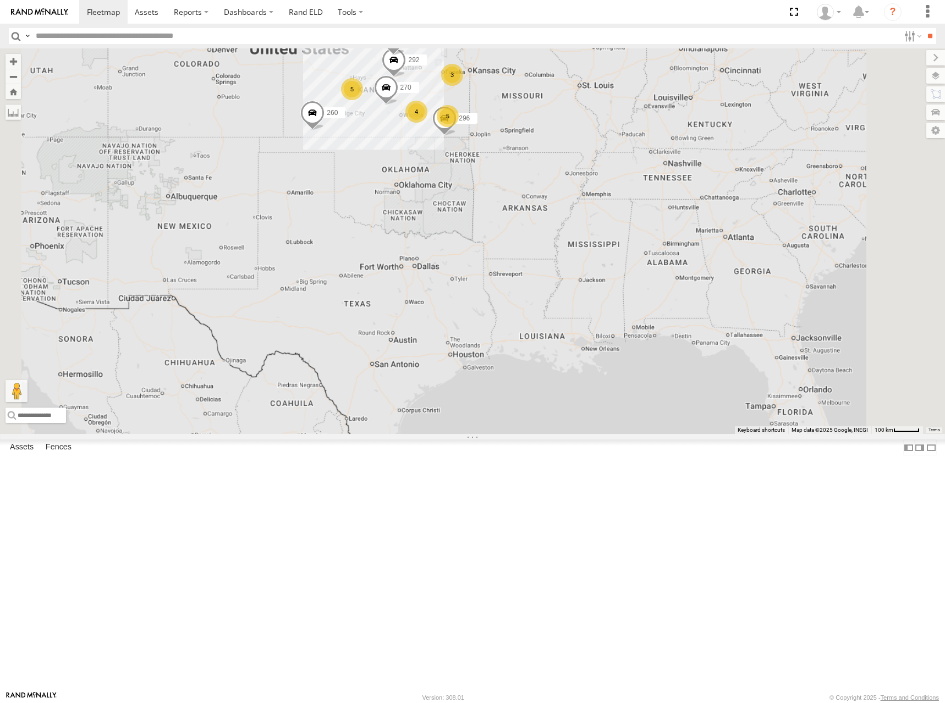
drag, startPoint x: 532, startPoint y: 145, endPoint x: 598, endPoint y: 155, distance: 66.7
click at [598, 155] on div "296 274 5 3 5 270 288 292 232 2 4 260" at bounding box center [472, 241] width 945 height 386
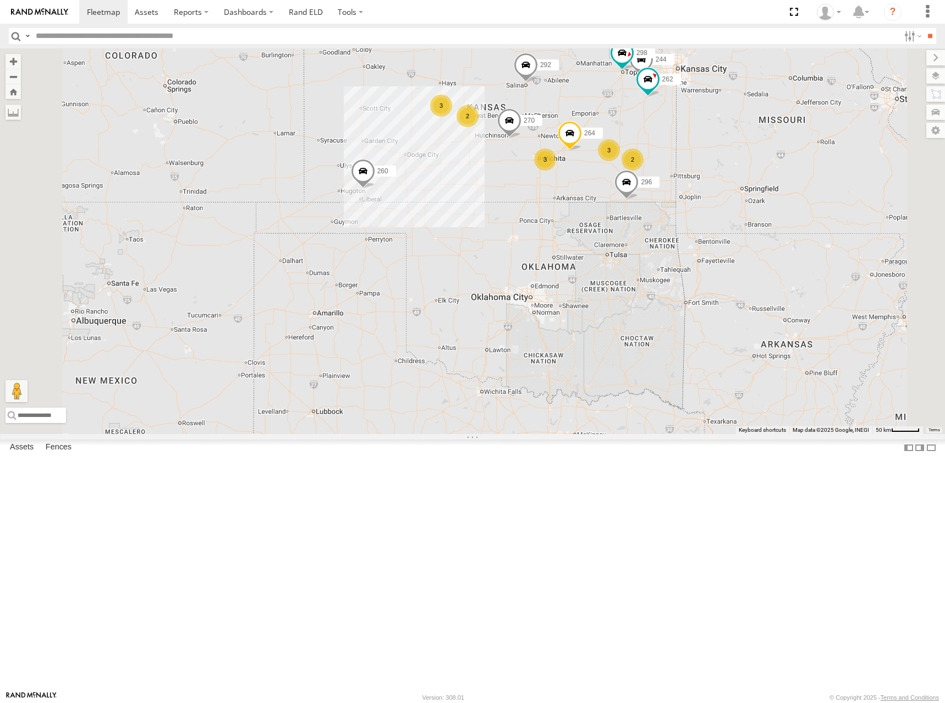
drag, startPoint x: 604, startPoint y: 171, endPoint x: 605, endPoint y: 187, distance: 16.0
click at [606, 187] on div "296 274 270 288 292 232 260 2 244 3 298 262 3 2 264 3" at bounding box center [472, 241] width 945 height 386
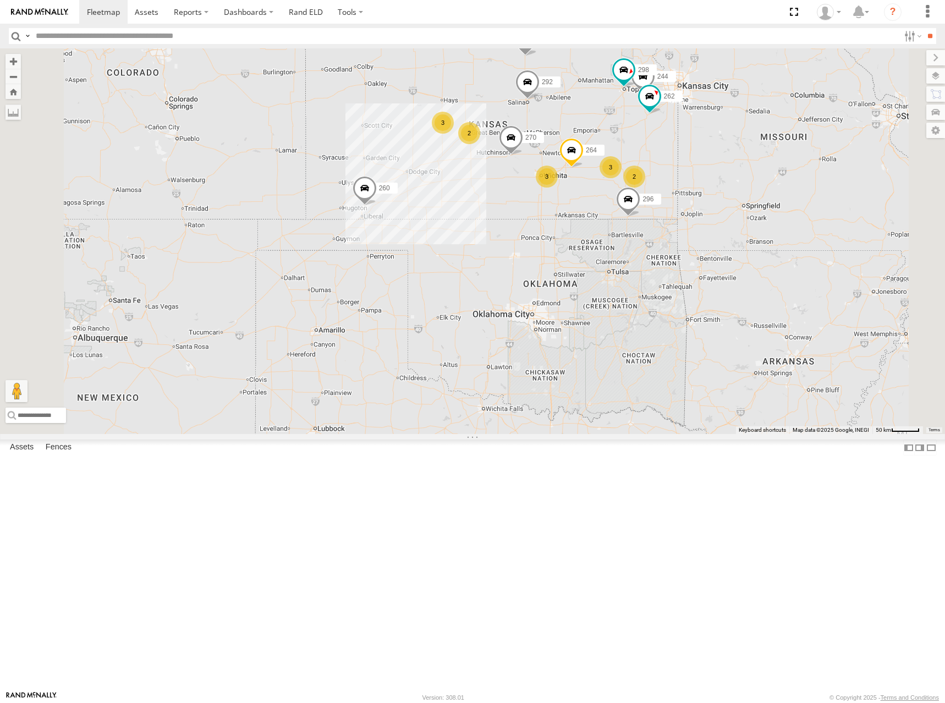
click at [605, 158] on div "296 274 270 288 292 232 260 2 244 3 298 262 3 2 264 3 2" at bounding box center [472, 241] width 945 height 386
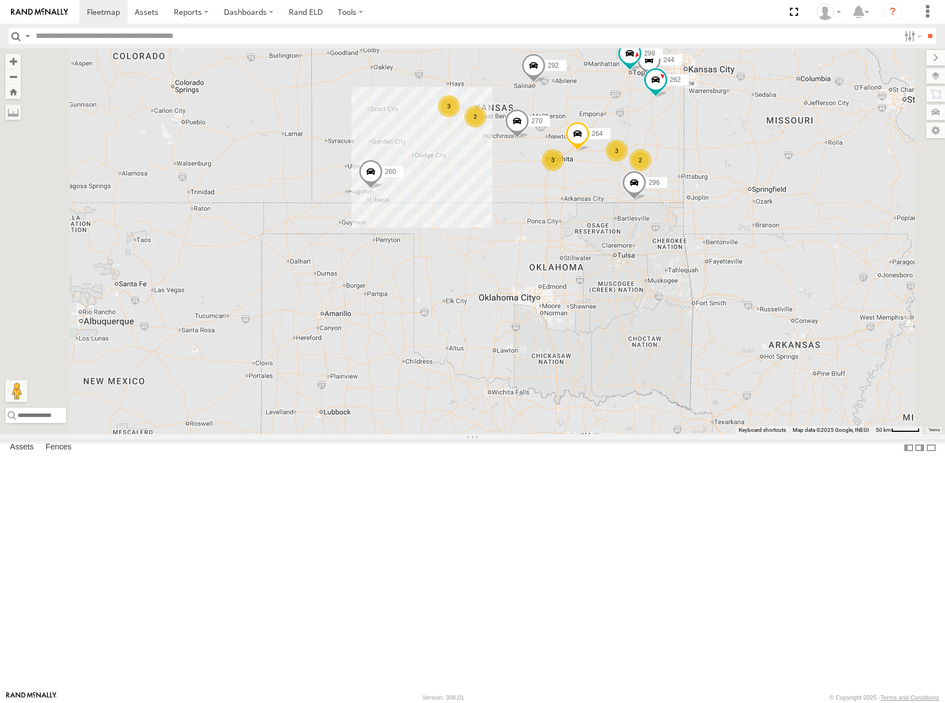
drag, startPoint x: 735, startPoint y: 172, endPoint x: 743, endPoint y: 152, distance: 21.6
click at [743, 152] on div "296 274 270 288 292 232 260 2 244 3 298 262 3 2 264 3 2" at bounding box center [472, 241] width 945 height 386
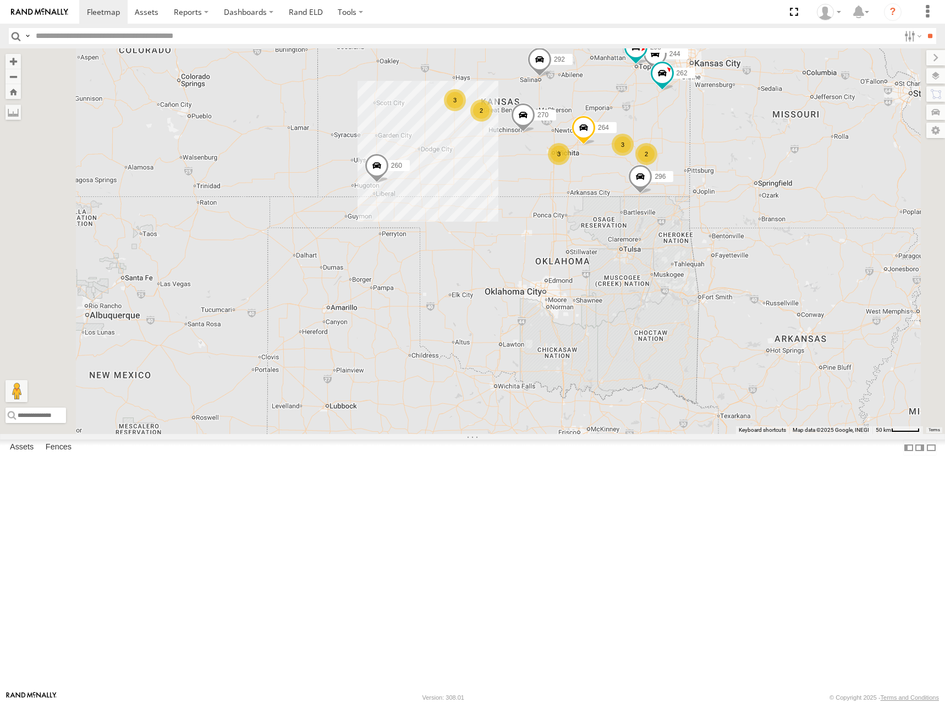
drag, startPoint x: 745, startPoint y: 137, endPoint x: 753, endPoint y: 130, distance: 10.5
click at [753, 130] on div "296 274 270 288 292 232 260 2 244 3 298 262 3 2 264 3 2" at bounding box center [472, 241] width 945 height 386
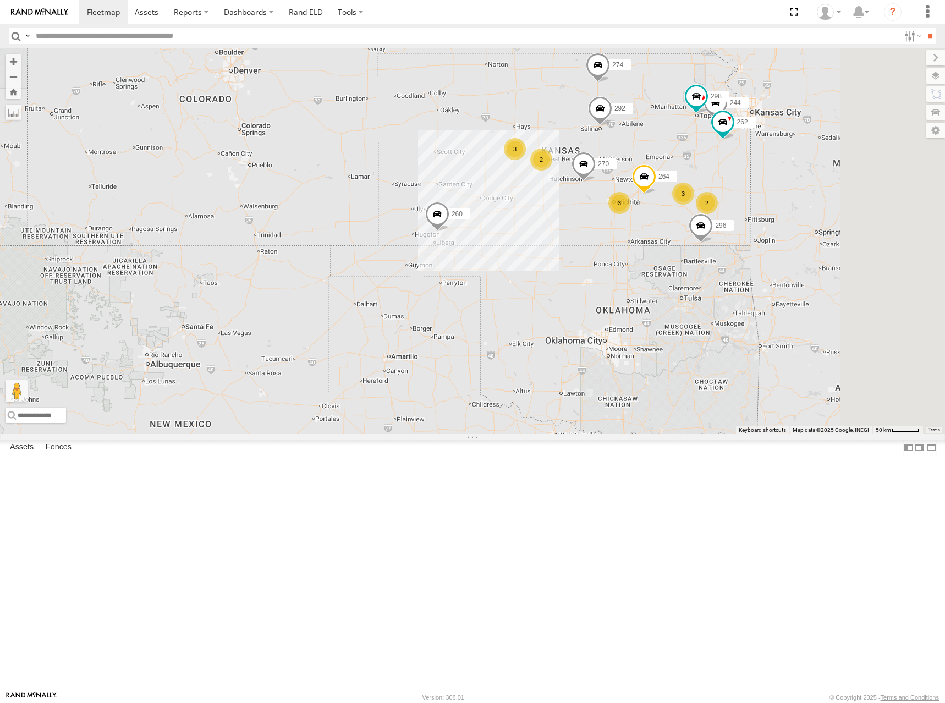
drag, startPoint x: 815, startPoint y: 212, endPoint x: 811, endPoint y: 217, distance: 7.0
click at [811, 217] on div "296 274 270 288 292 232 260 244 298 262 264 2 3 3 2 2 3" at bounding box center [472, 241] width 945 height 386
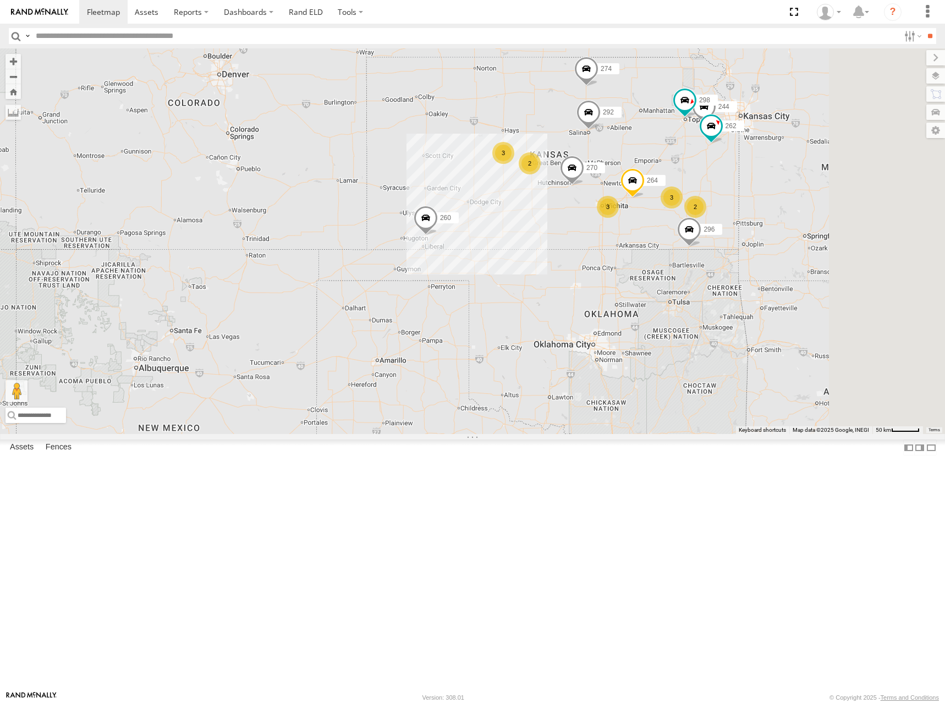
drag, startPoint x: 810, startPoint y: 189, endPoint x: 793, endPoint y: 191, distance: 17.1
click at [793, 191] on div "296 274 270 288 292 232 260 244 298 262 264 2 3 3 2 2 3" at bounding box center [472, 241] width 945 height 386
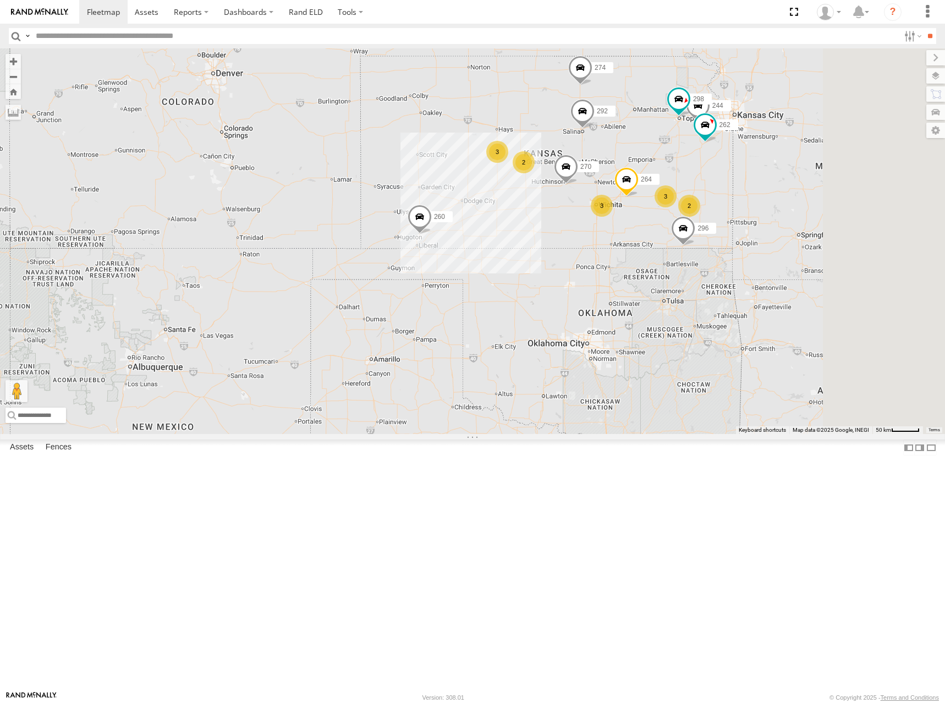
click at [815, 199] on div "296 274 270 288 292 232 260 244 298 262 264 2 3 3 2 2 3" at bounding box center [472, 241] width 945 height 386
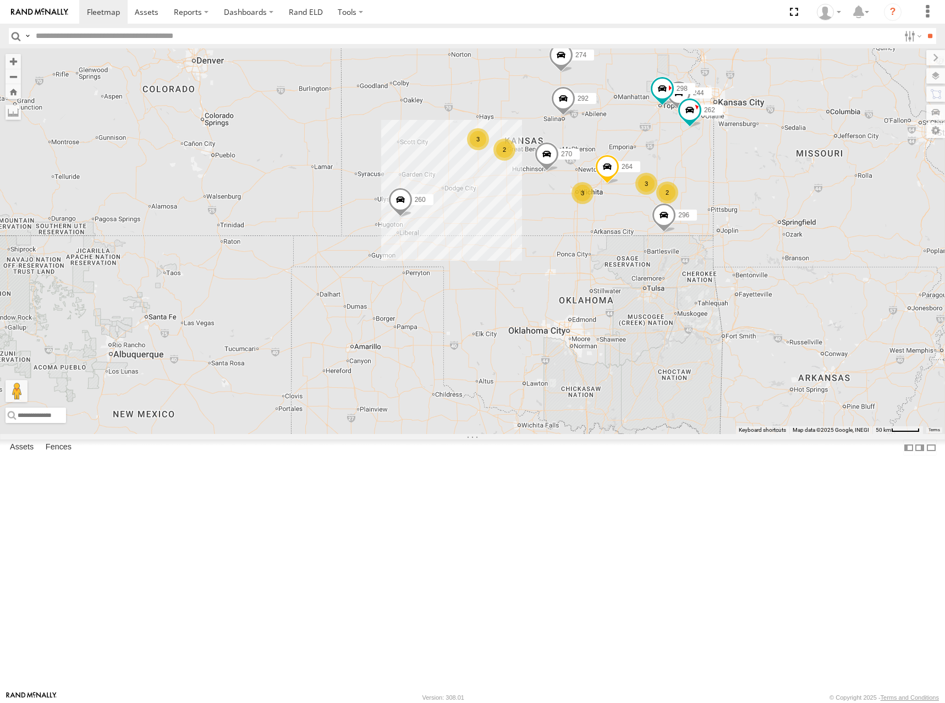
drag, startPoint x: 900, startPoint y: 206, endPoint x: 882, endPoint y: 194, distance: 21.8
click at [882, 194] on div "274 244 298 270 262 288 292 232 296 264 260 2 3 3 2 2 3" at bounding box center [472, 241] width 945 height 386
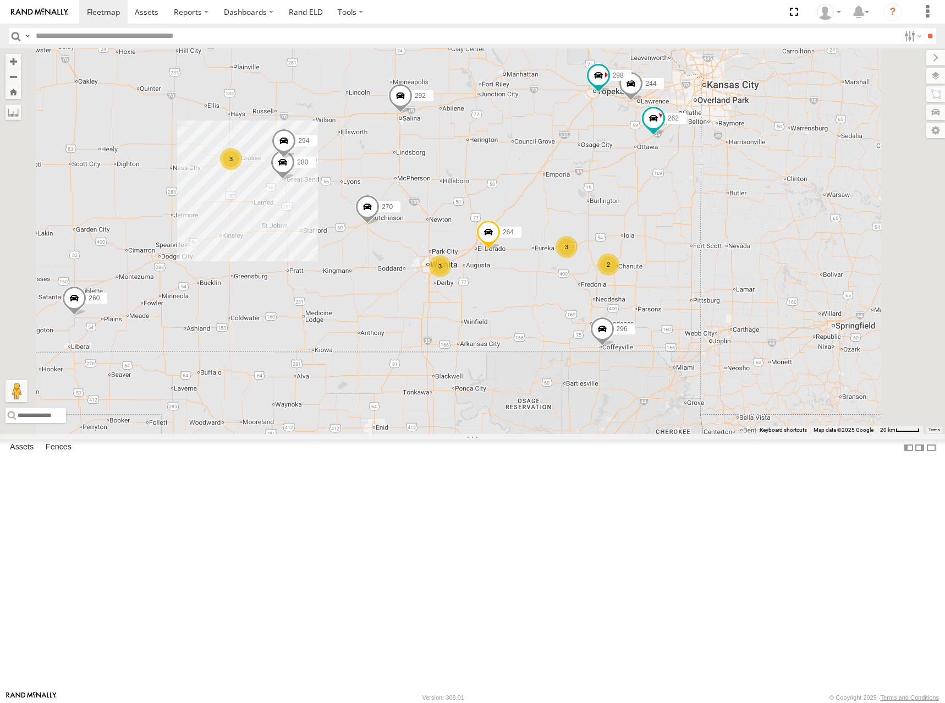
drag, startPoint x: 837, startPoint y: 235, endPoint x: 852, endPoint y: 196, distance: 41.1
click at [852, 196] on div "274 244 298 270 262 288 292 232 296 264 260 2 3 3 280 3 294" at bounding box center [472, 241] width 945 height 386
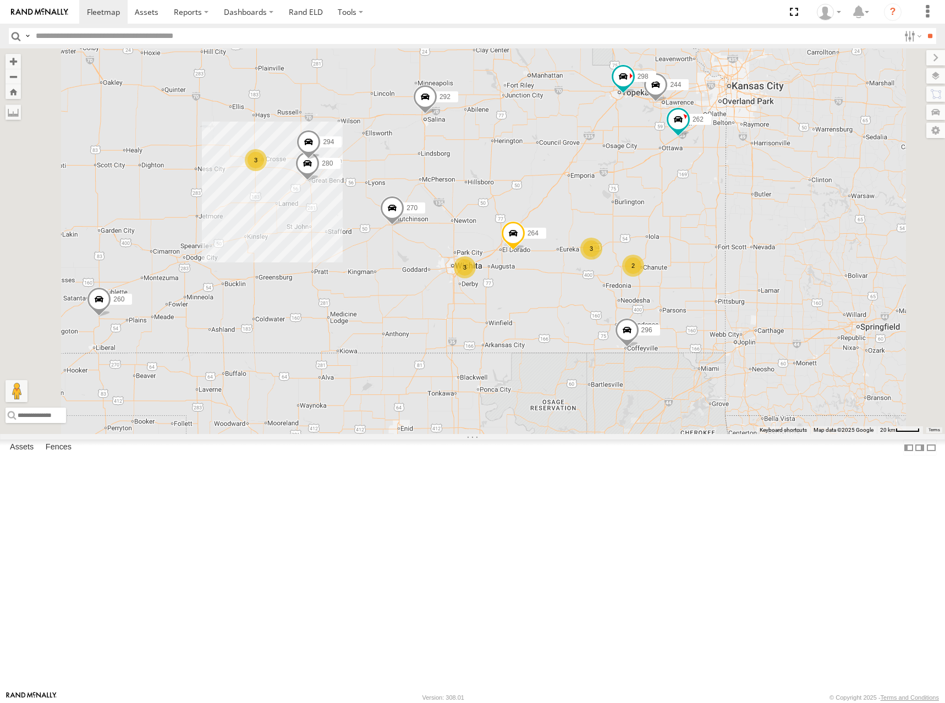
drag, startPoint x: 667, startPoint y: 220, endPoint x: 693, endPoint y: 221, distance: 25.9
click at [693, 221] on div "274 244 298 270 262 288 292 232 296 264 260 2 3 3 280 3 294" at bounding box center [472, 241] width 945 height 386
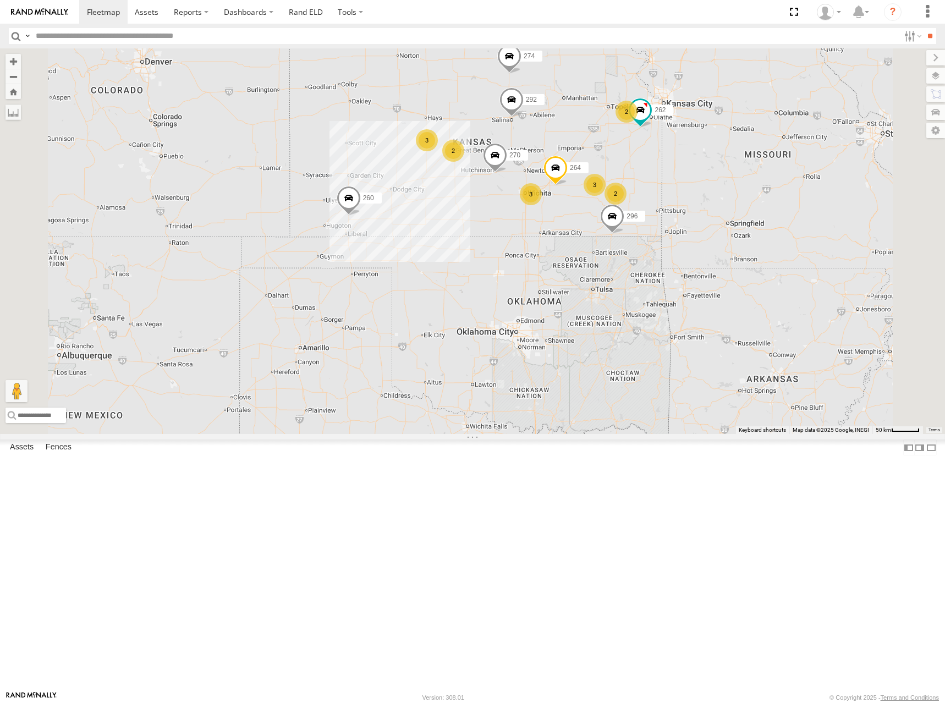
drag, startPoint x: 690, startPoint y: 200, endPoint x: 711, endPoint y: 214, distance: 25.0
click at [711, 214] on div "274 270 262 288 292 232 296 264 260 2 2 3 3 2 2 3" at bounding box center [472, 241] width 945 height 386
drag, startPoint x: 738, startPoint y: 199, endPoint x: 750, endPoint y: 189, distance: 16.1
click at [750, 189] on div "274 270 262 288 292 232 296 264 260 2 2 3 3 2 2 3" at bounding box center [472, 241] width 945 height 386
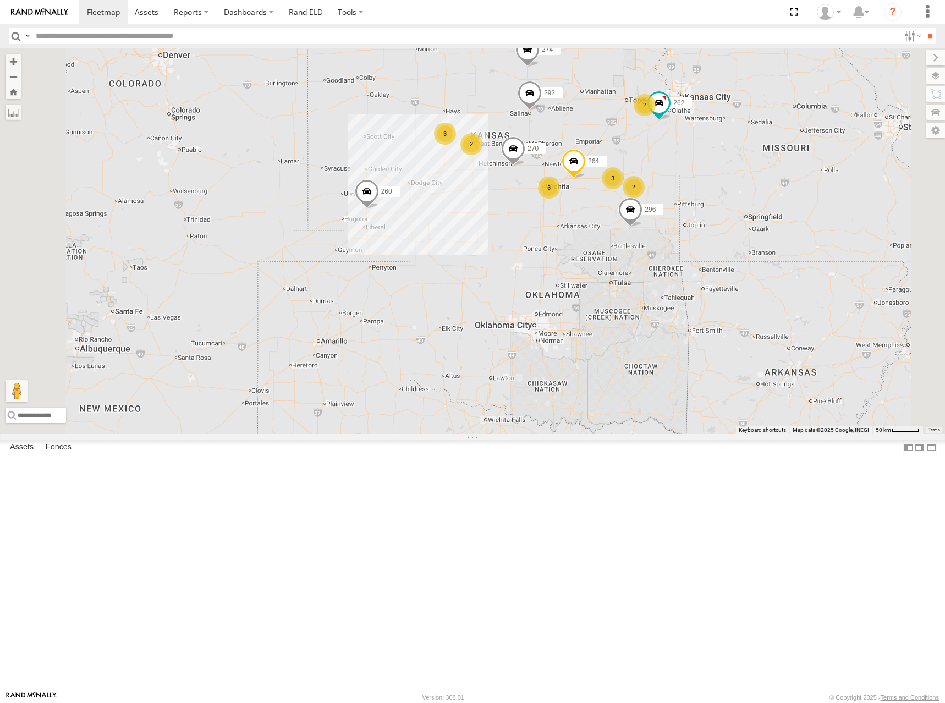
drag, startPoint x: 725, startPoint y: 183, endPoint x: 732, endPoint y: 186, distance: 7.9
click at [732, 186] on div "274 270 262 288 292 232 296 264 260 2 2 3 3 2 2 3" at bounding box center [472, 241] width 945 height 386
drag, startPoint x: 742, startPoint y: 200, endPoint x: 867, endPoint y: 161, distance: 131.4
click at [748, 200] on div "274 270 262 288 292 232 296 264 260 2 2 3 3 2 2 3" at bounding box center [472, 241] width 945 height 386
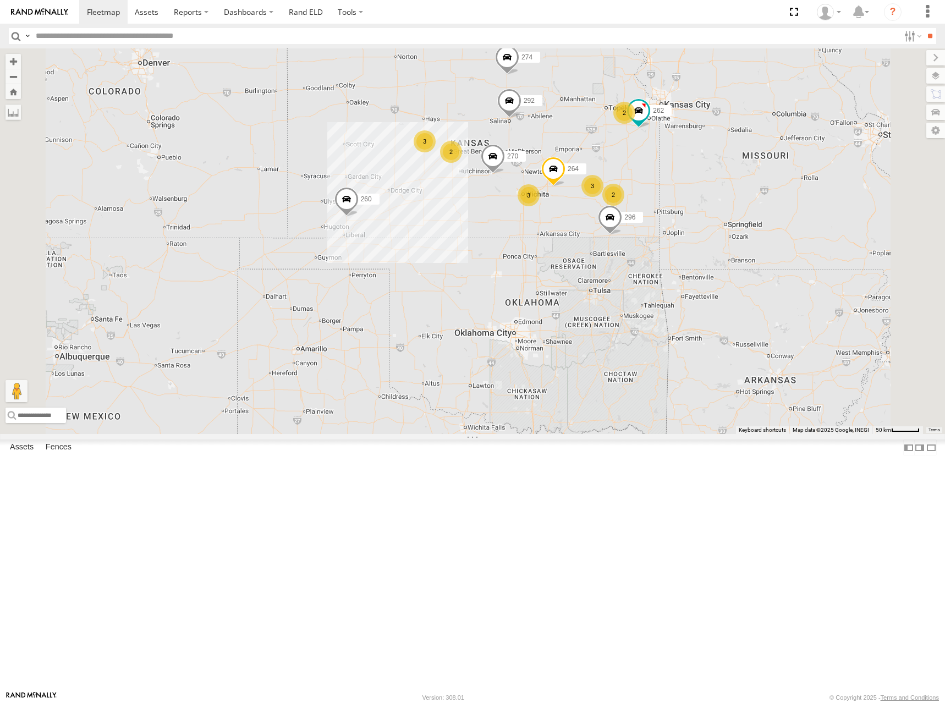
drag, startPoint x: 744, startPoint y: 188, endPoint x: 721, endPoint y: 194, distance: 23.5
click at [721, 194] on div "274 270 262 288 292 232 296 264 260 2 2 3 3 2 2 3" at bounding box center [472, 241] width 945 height 386
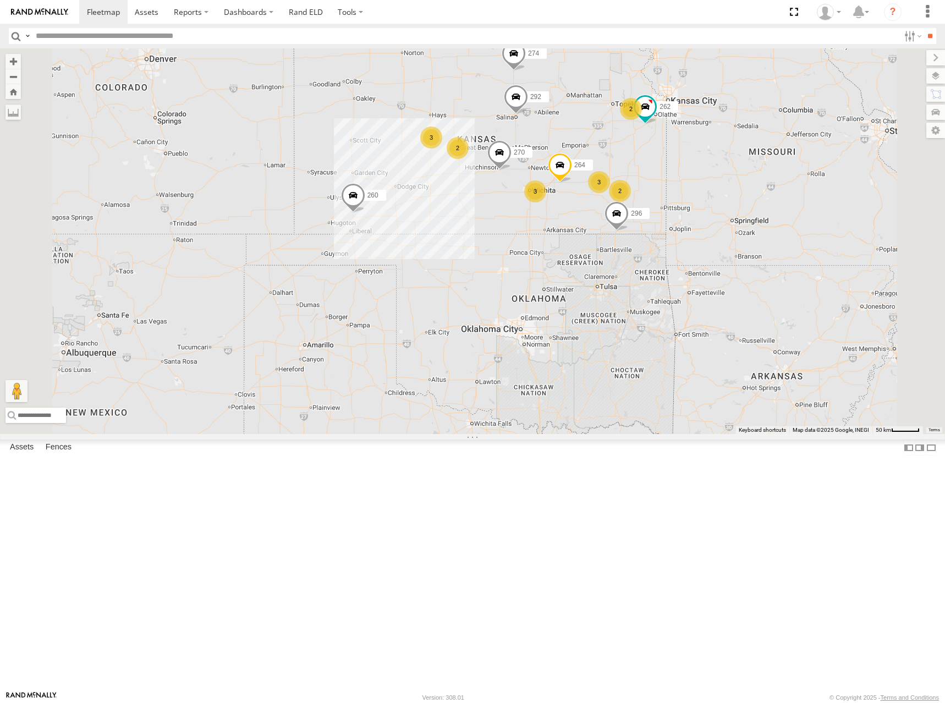
drag, startPoint x: 712, startPoint y: 197, endPoint x: 720, endPoint y: 194, distance: 8.6
click at [720, 194] on div "274 270 262 288 292 232 296 264 260 2 2 3 3 2 2 3" at bounding box center [472, 241] width 945 height 386
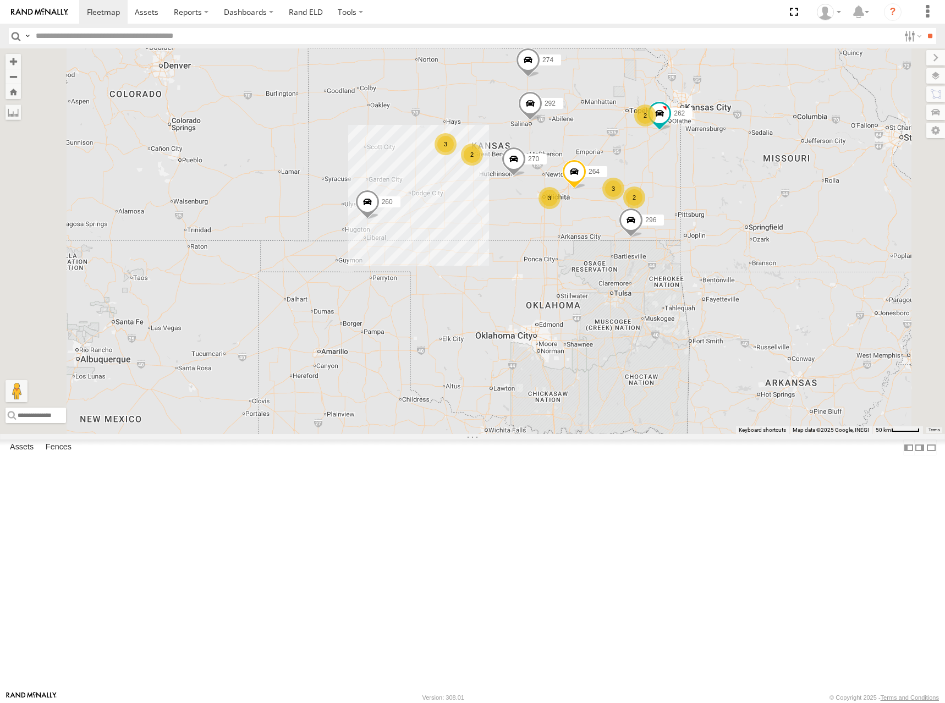
drag, startPoint x: 723, startPoint y: 191, endPoint x: 738, endPoint y: 199, distance: 17.0
click at [738, 199] on div "274 270 262 288 292 232 296 264 260 2 2 3 3 2 2 3" at bounding box center [472, 241] width 945 height 386
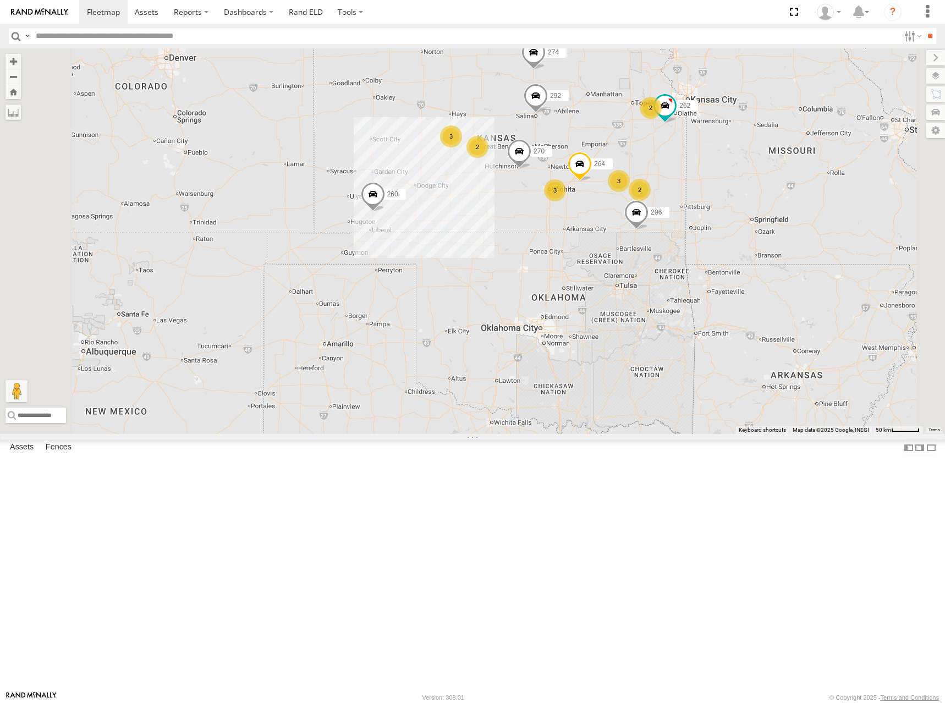
drag, startPoint x: 739, startPoint y: 193, endPoint x: 743, endPoint y: 186, distance: 7.6
click at [743, 186] on div "274 270 262 288 292 232 296 264 260 2 2 3 3 2 2 3" at bounding box center [472, 241] width 945 height 386
click at [762, 193] on div "274 270 262 288 292 232 296 264 260 2 2 3 3 2 2 3" at bounding box center [472, 241] width 945 height 386
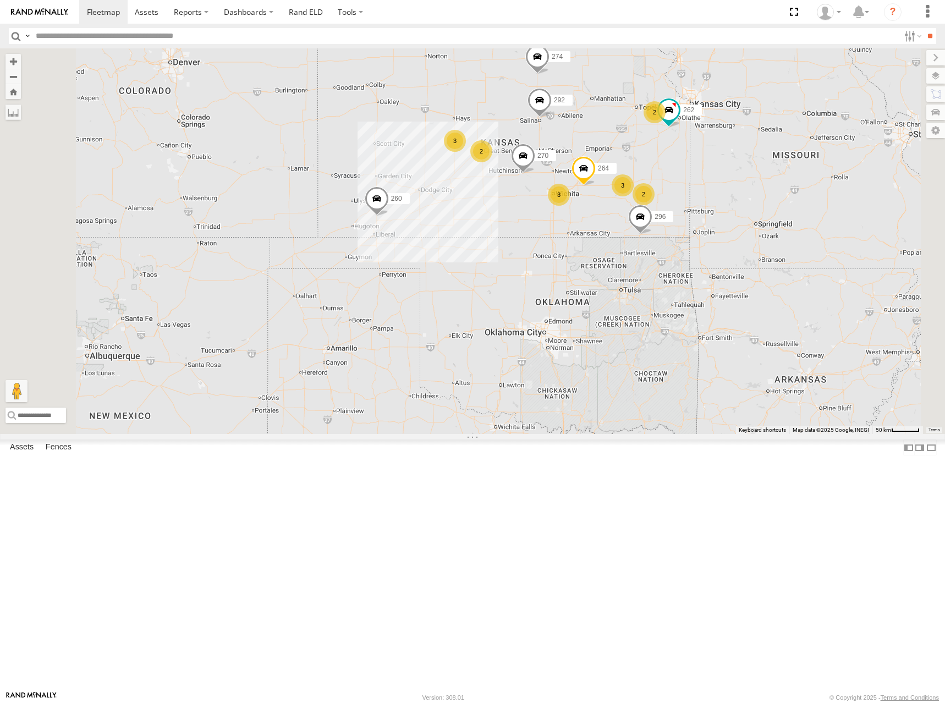
drag, startPoint x: 744, startPoint y: 191, endPoint x: 748, endPoint y: 197, distance: 6.7
click at [748, 197] on div "274 270 262 288 292 232 296 264 260 2 2 3 3 2 2 3" at bounding box center [472, 241] width 945 height 386
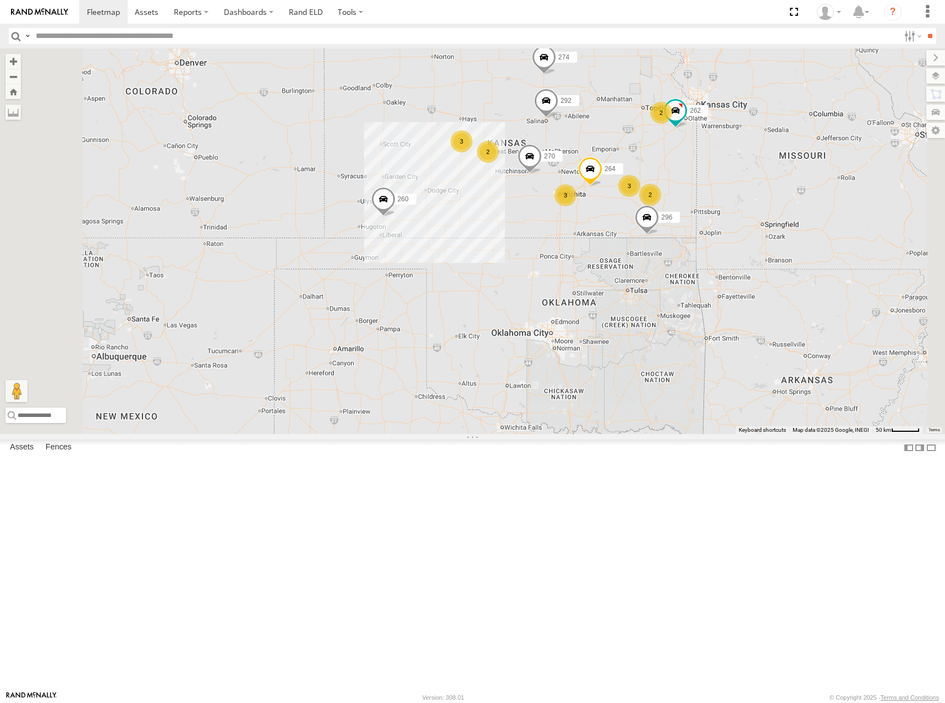
drag, startPoint x: 743, startPoint y: 201, endPoint x: 751, endPoint y: 204, distance: 9.1
click at [751, 204] on div "274 270 262 288 292 232 296 264 260 2 2 3 3 2 2 3" at bounding box center [472, 241] width 945 height 386
click at [749, 185] on div "274 270 262 288 292 232 296 264 260 2 2 3 3 2 2 3" at bounding box center [472, 241] width 945 height 386
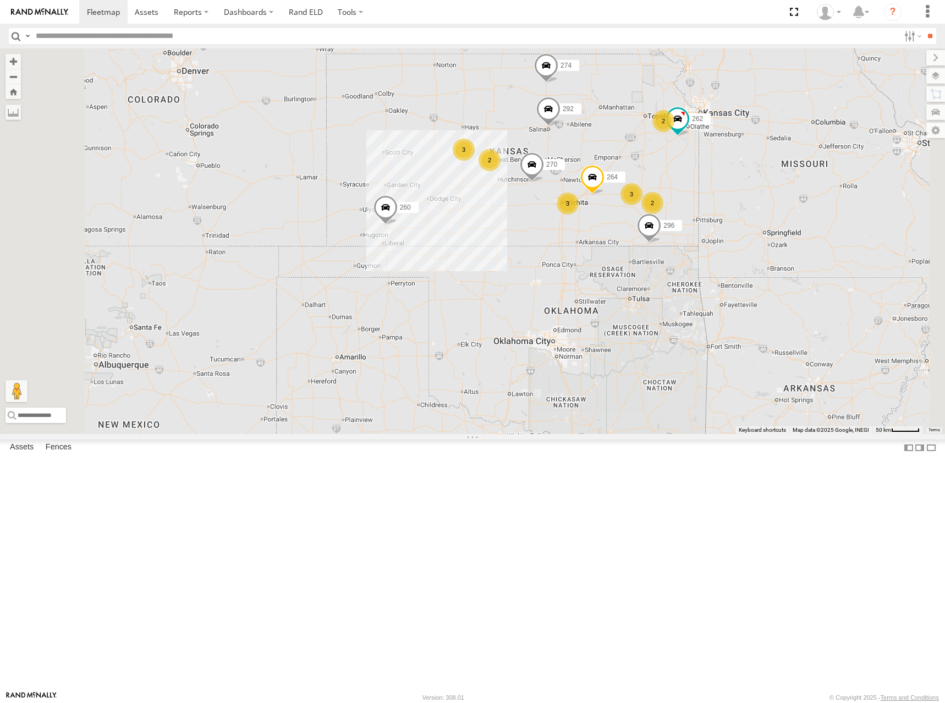
drag, startPoint x: 758, startPoint y: 185, endPoint x: 759, endPoint y: 192, distance: 7.2
click at [759, 192] on div "274 270 262 288 292 232 296 264 260 2 2 3 3 2 2 3" at bounding box center [472, 241] width 945 height 386
click at [757, 192] on div "274 270 262 288 292 232 296 264 260 2 2 3 3 2 2 3" at bounding box center [472, 241] width 945 height 386
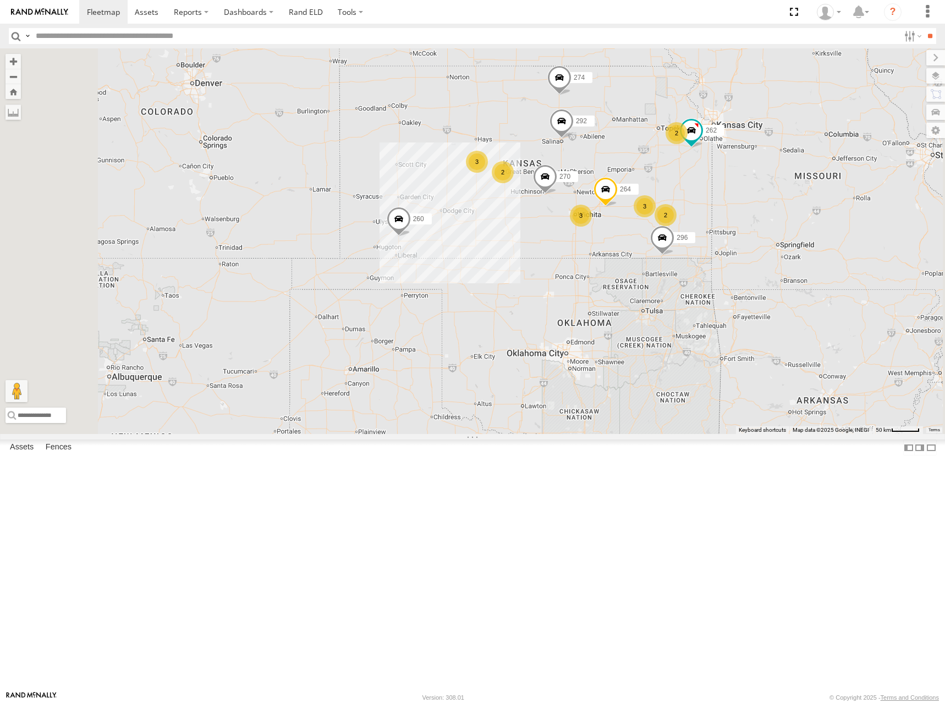
drag, startPoint x: 738, startPoint y: 193, endPoint x: 753, endPoint y: 206, distance: 19.9
click at [753, 206] on div "274 270 262 288 292 232 296 264 260 2 2 3 3 2 2 3" at bounding box center [472, 241] width 945 height 386
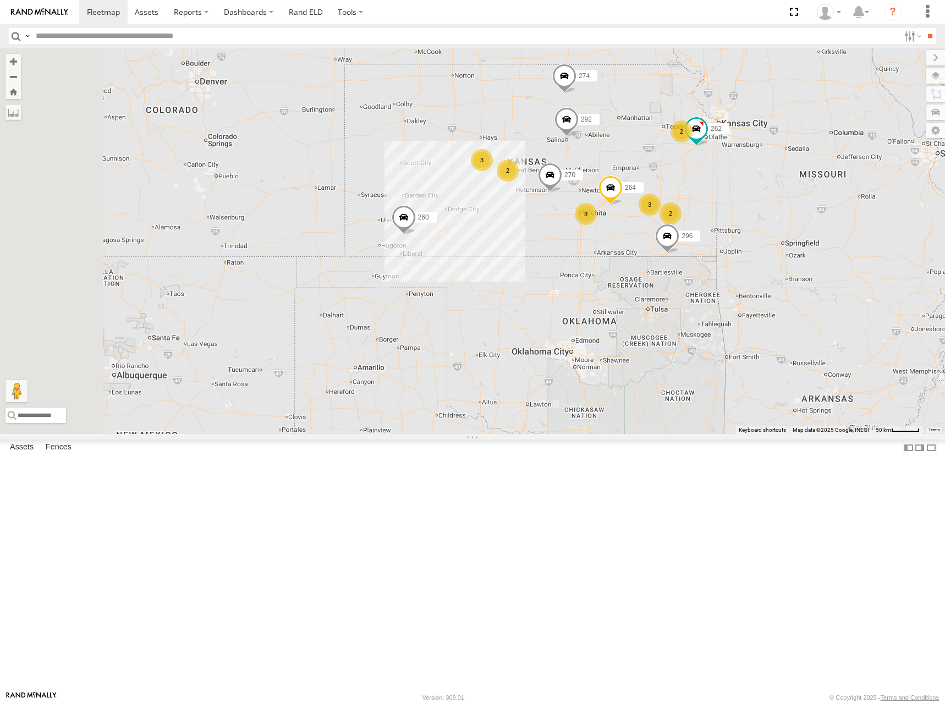
click at [767, 195] on div "274 270 262 288 292 232 296 264 260 2 2 3 3 2 2 3" at bounding box center [472, 241] width 945 height 386
click at [752, 220] on div "274 270 262 288 292 232 296 264 260 2 2 3 3 2 2 3" at bounding box center [472, 241] width 945 height 386
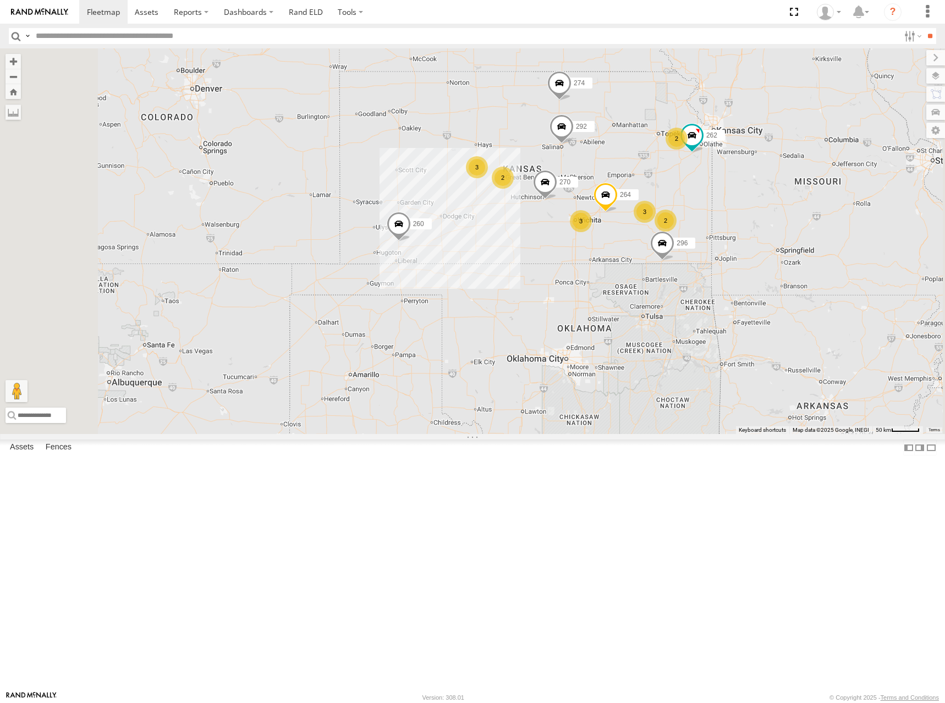
drag, startPoint x: 765, startPoint y: 208, endPoint x: 762, endPoint y: 217, distance: 8.9
click at [762, 217] on div "274 270 262 288 292 232 296 264 260 2 2 3 3 2 2 3" at bounding box center [472, 241] width 945 height 386
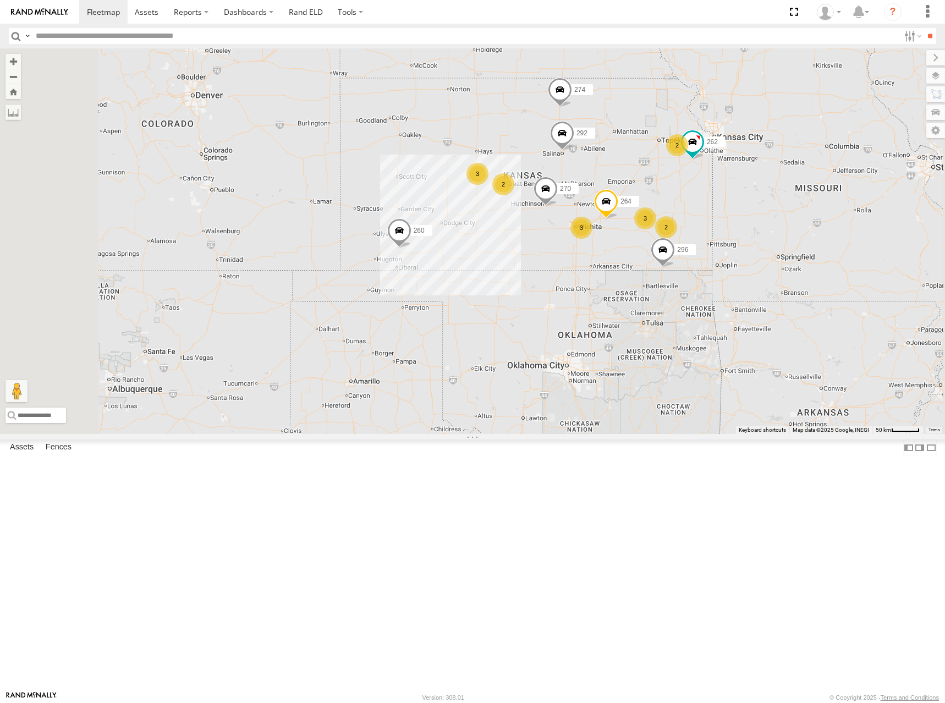
drag, startPoint x: 759, startPoint y: 212, endPoint x: 760, endPoint y: 218, distance: 6.2
click at [760, 218] on div "274 270 262 288 292 232 296 264 260 2 2 3 3 2 2 3" at bounding box center [472, 241] width 945 height 386
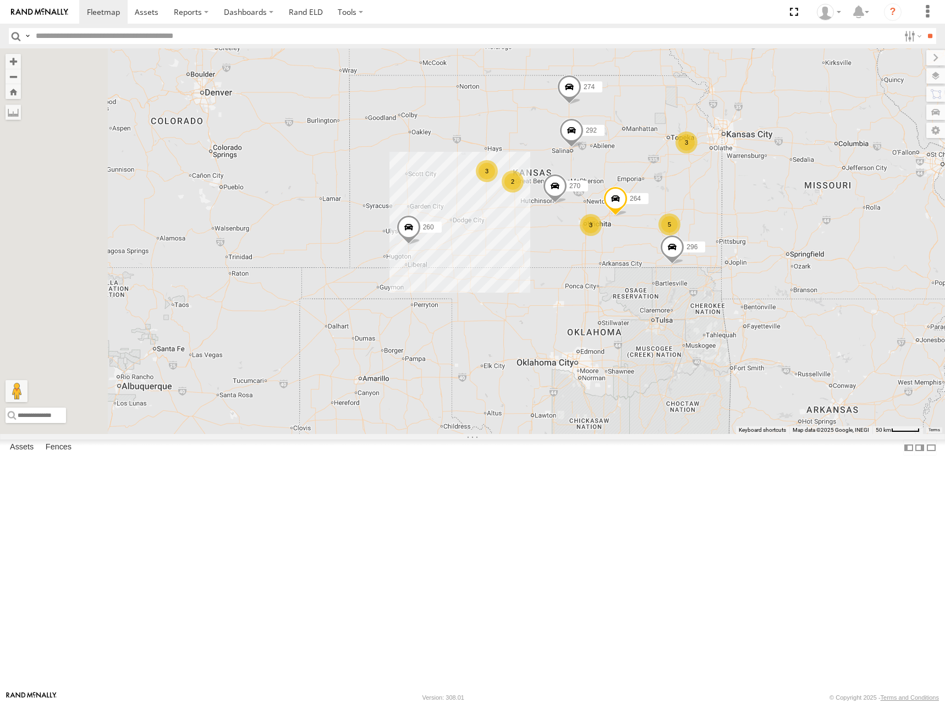
click at [765, 234] on div "274 270 288 292 232 296 264 260 5 3 3 2 2 3" at bounding box center [472, 241] width 945 height 386
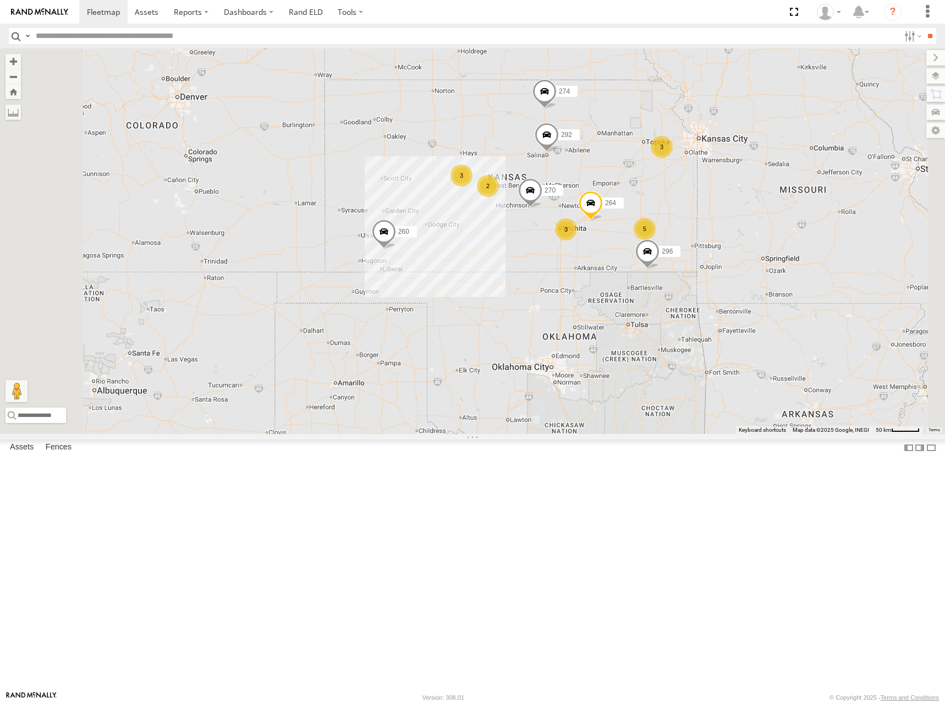
drag, startPoint x: 782, startPoint y: 224, endPoint x: 765, endPoint y: 228, distance: 18.0
click at [765, 228] on div "274 270 288 292 232 296 264 260 5 3 3 2 2 3" at bounding box center [472, 241] width 945 height 386
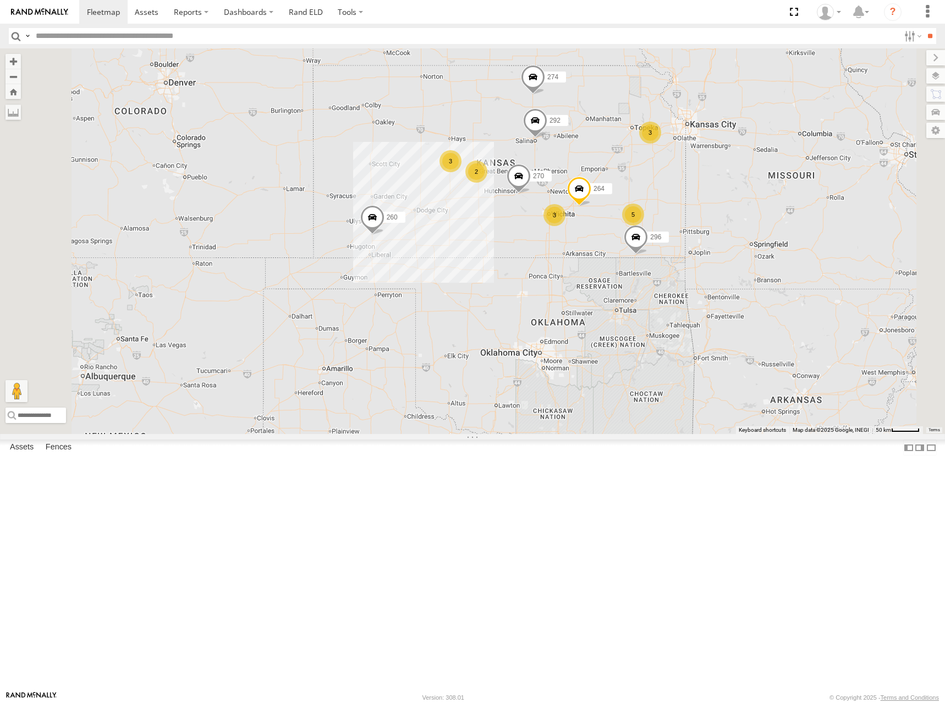
drag, startPoint x: 784, startPoint y: 223, endPoint x: 772, endPoint y: 208, distance: 19.1
click at [772, 208] on div "274 270 288 292 232 296 264 260 5 3 3 2 2 3" at bounding box center [472, 241] width 945 height 386
drag, startPoint x: 772, startPoint y: 219, endPoint x: 773, endPoint y: 224, distance: 5.5
click at [773, 224] on div "274 270 288 292 232 296 264 260 5 3 3 2 2 3" at bounding box center [472, 241] width 945 height 386
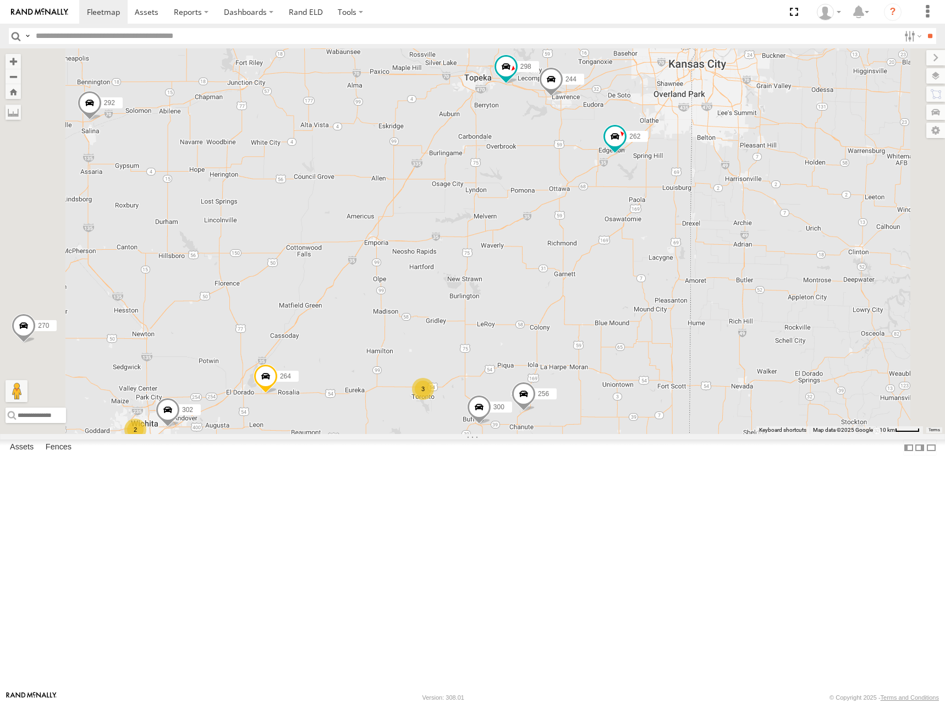
click at [680, 250] on div "274 270 288 292 232 296 264 260 300 244 298 262 3 256 302 2" at bounding box center [472, 241] width 945 height 386
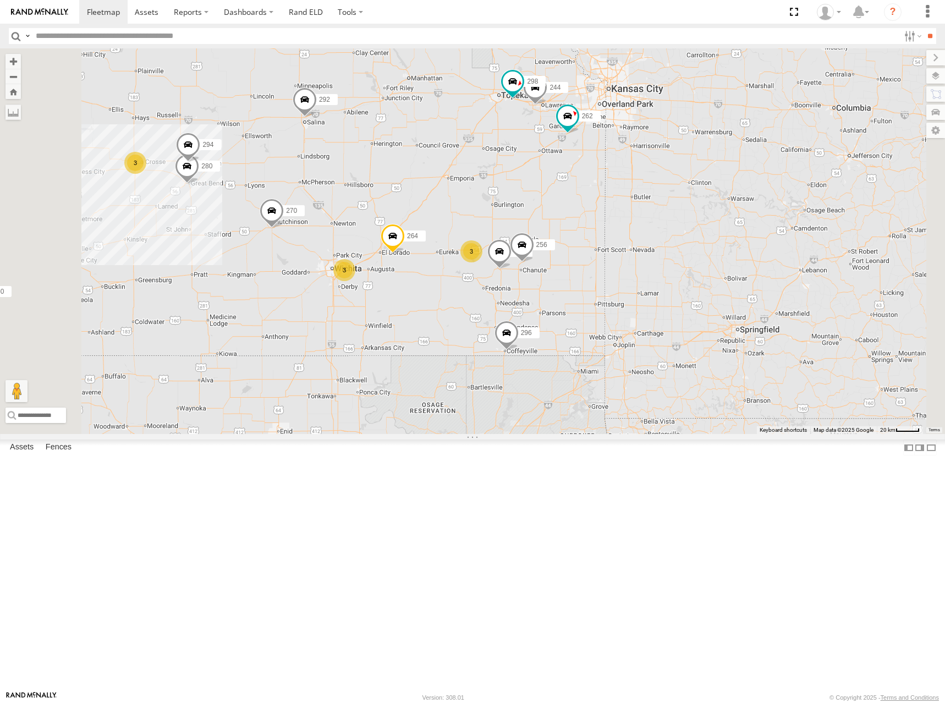
drag, startPoint x: 572, startPoint y: 185, endPoint x: 668, endPoint y: 200, distance: 96.9
click at [668, 200] on div "274 270 288 292 232 296 264 260 300 244 298 262 256 3 3 280 3 294" at bounding box center [472, 241] width 945 height 386
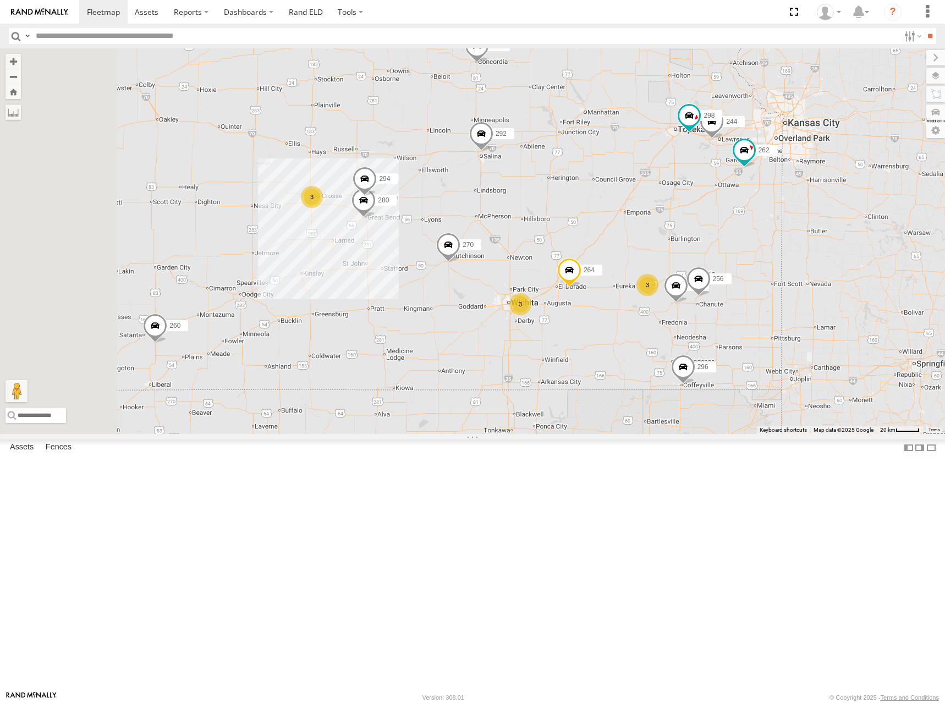
drag, startPoint x: 713, startPoint y: 171, endPoint x: 734, endPoint y: 193, distance: 30.0
click at [734, 193] on div "274 270 288 292 232 296 264 260 300 244 298 262 256 3 3 280 3 294" at bounding box center [472, 241] width 945 height 386
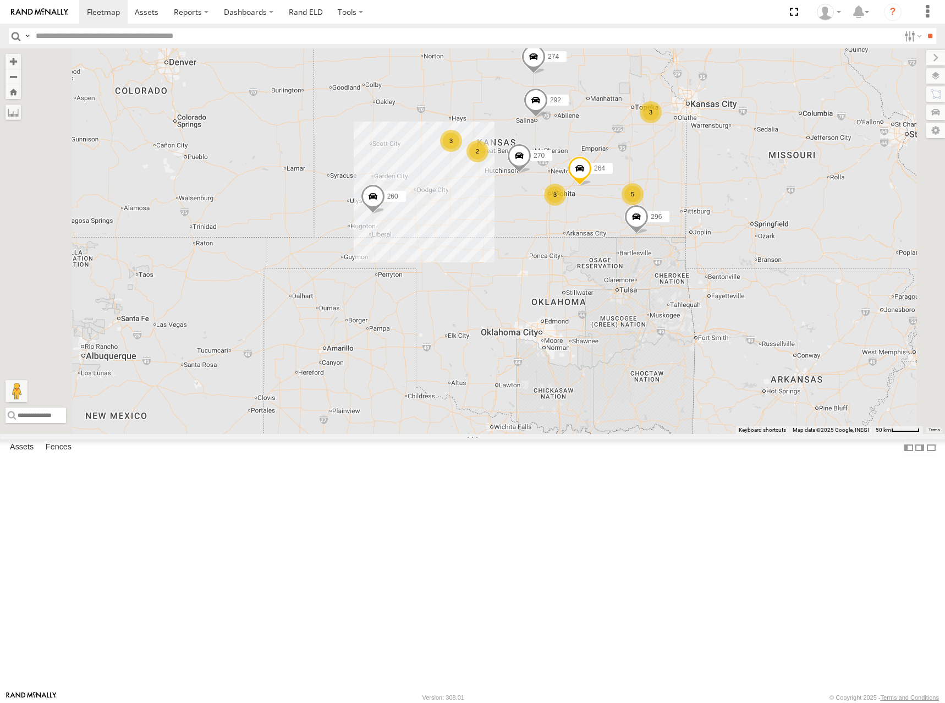
click at [738, 187] on div "274 270 288 292 232 296 264 260 5 3 3 2 2 3" at bounding box center [472, 241] width 945 height 386
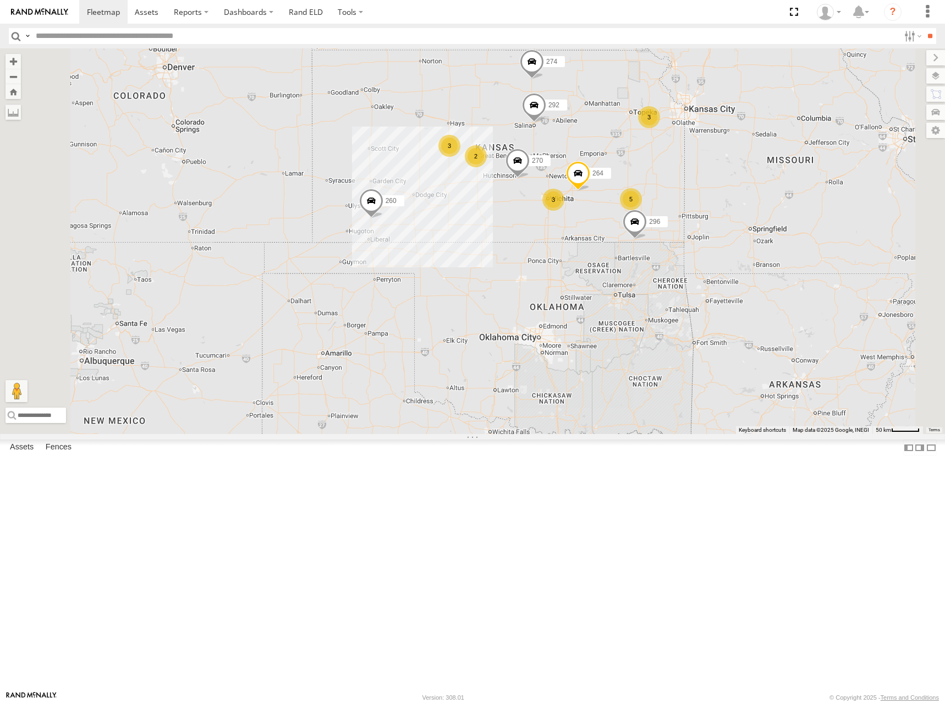
click at [750, 182] on div "274 270 288 292 232 296 264 260 5 3 3 2 2 3" at bounding box center [472, 241] width 945 height 386
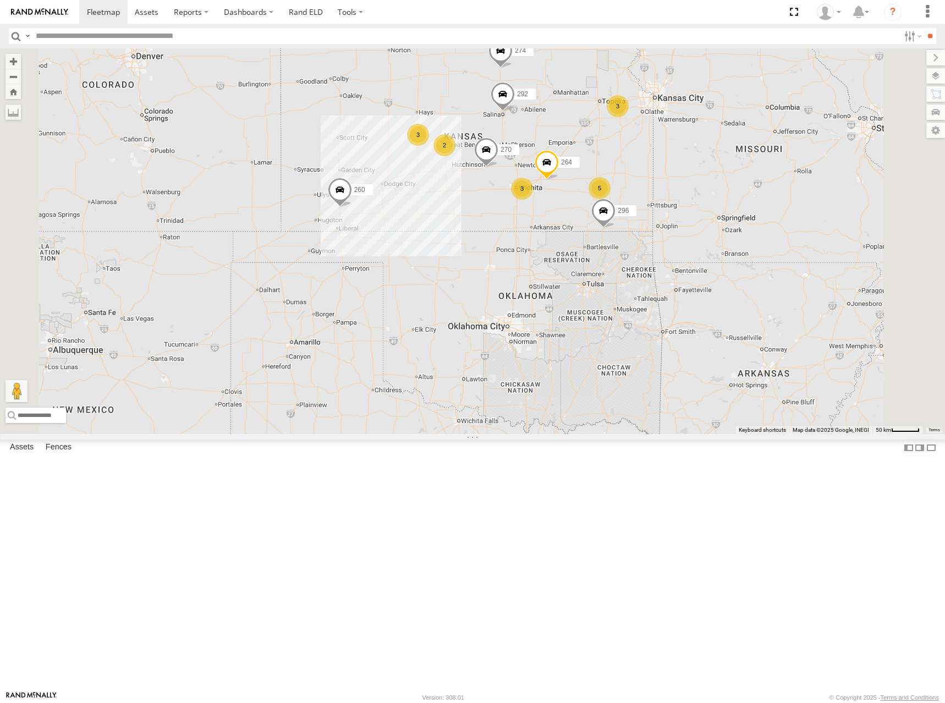
drag, startPoint x: 745, startPoint y: 187, endPoint x: 721, endPoint y: 172, distance: 29.2
click at [721, 172] on div "274 270 288 292 232 296 264 260 5 3 3 2 2 3" at bounding box center [472, 241] width 945 height 386
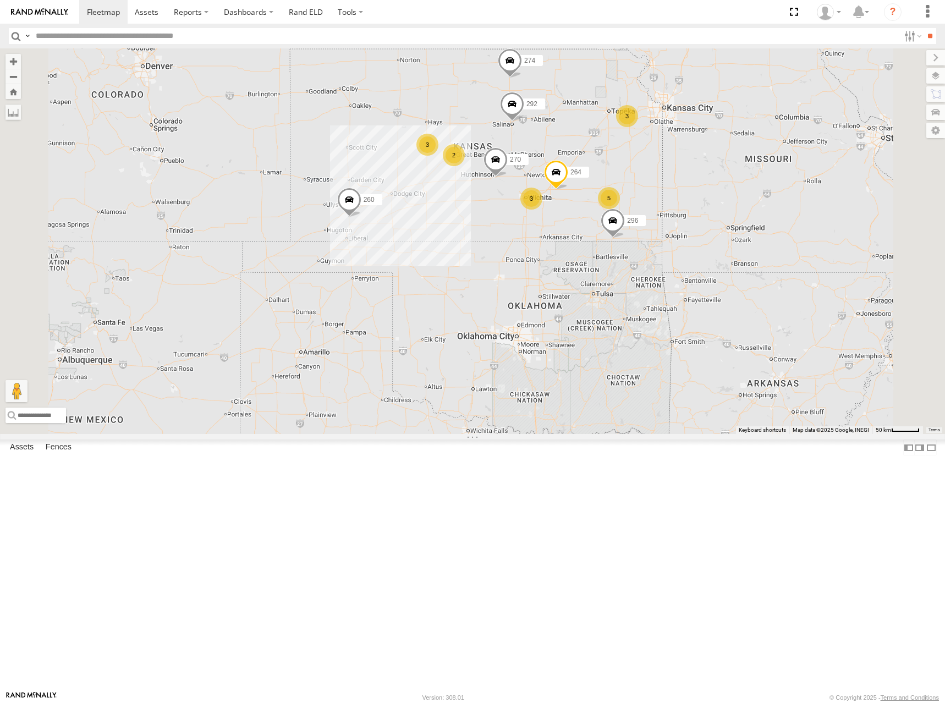
drag, startPoint x: 710, startPoint y: 173, endPoint x: 721, endPoint y: 183, distance: 15.2
click at [721, 183] on div "274 270 288 292 232 296 264 260 5 3 3 2 2 3" at bounding box center [472, 241] width 945 height 386
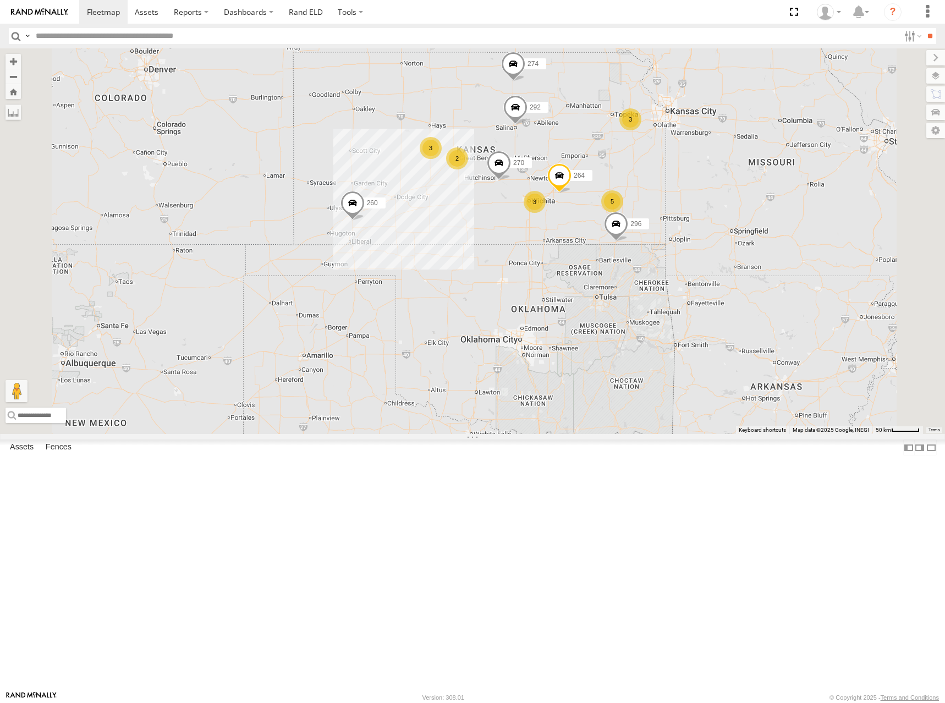
drag, startPoint x: 728, startPoint y: 163, endPoint x: 733, endPoint y: 168, distance: 7.0
click at [733, 168] on div "274 270 288 292 232 296 264 260 5 3 3 2 2 3" at bounding box center [472, 241] width 945 height 386
click at [722, 196] on div "274 270 288 292 232 296 264 260 5 3 3 2 2 3" at bounding box center [472, 241] width 945 height 386
drag, startPoint x: 746, startPoint y: 180, endPoint x: 748, endPoint y: 187, distance: 7.5
click at [747, 184] on div "274 270 288 292 232 296 264 260 5 3 3 2 2 3" at bounding box center [472, 241] width 945 height 386
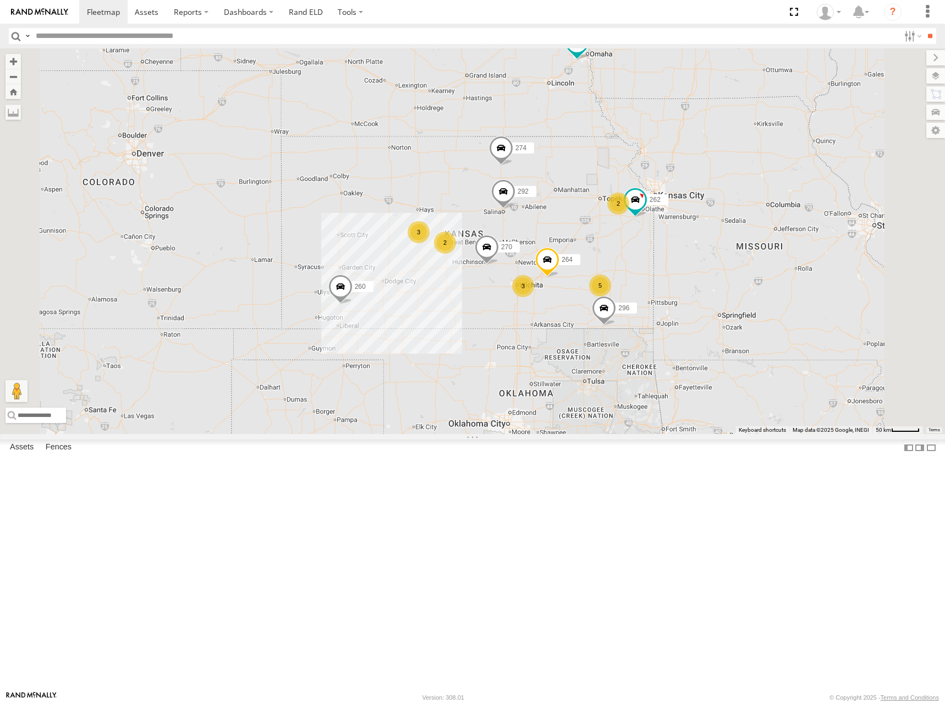
drag, startPoint x: 623, startPoint y: 276, endPoint x: 686, endPoint y: 370, distance: 113.8
click at [686, 370] on div "274 270 288 292 232 296 264 260 262 5 2 3 2 2 3" at bounding box center [472, 241] width 945 height 386
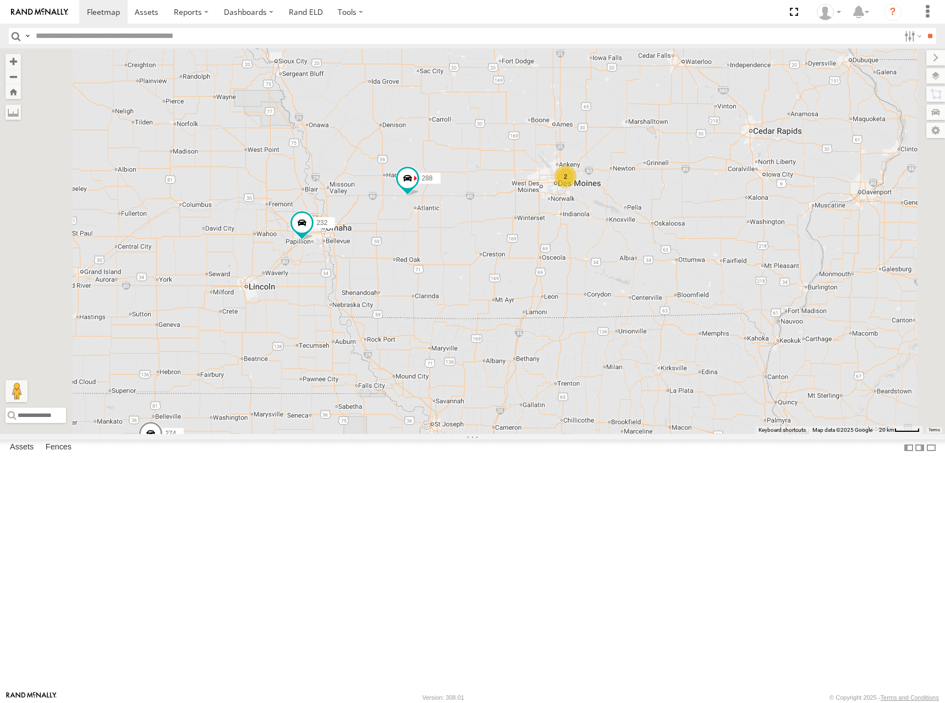
drag, startPoint x: 795, startPoint y: 207, endPoint x: 792, endPoint y: 214, distance: 7.4
click at [792, 214] on div "274 270 288 292 232 296 260 262 264 244 298 2" at bounding box center [472, 241] width 945 height 386
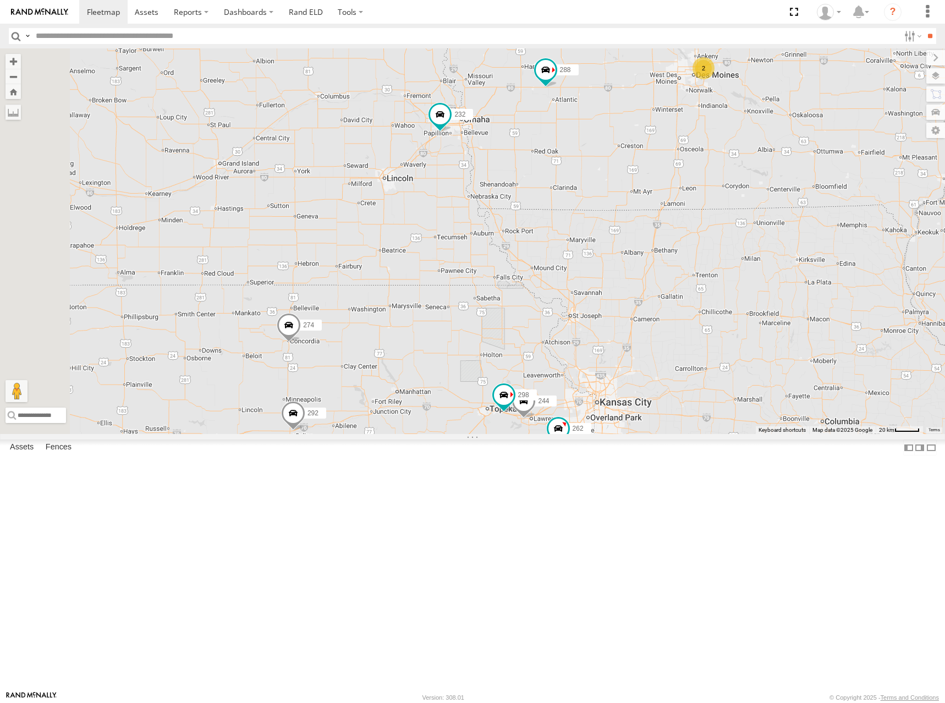
drag, startPoint x: 495, startPoint y: 318, endPoint x: 654, endPoint y: 194, distance: 202.2
click at [654, 194] on div "274 270 288 292 232 296 260 262 264 244 298 2" at bounding box center [472, 241] width 945 height 386
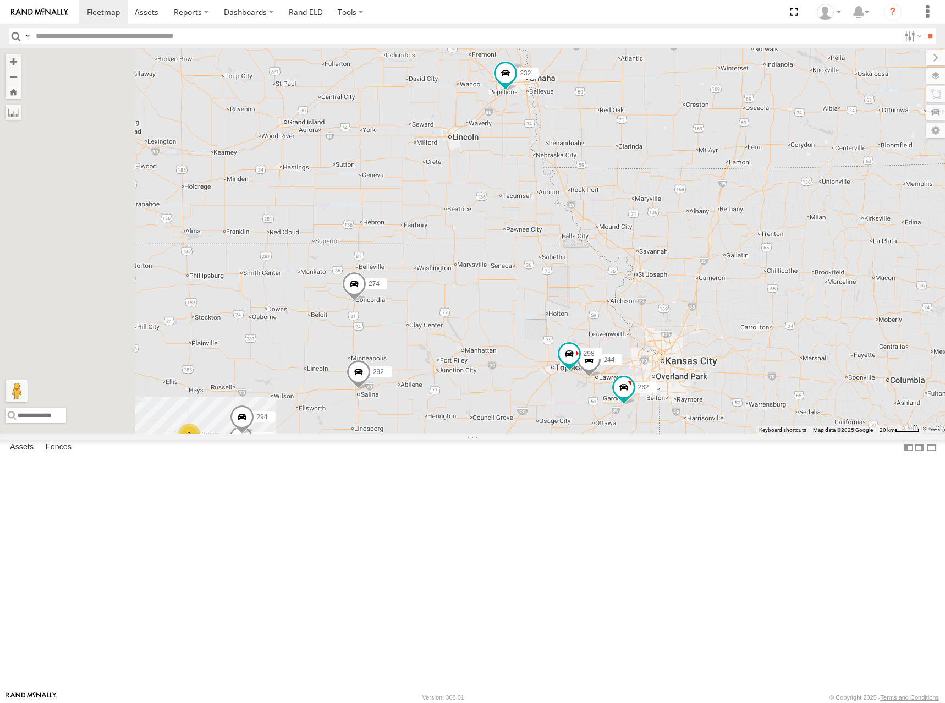
drag, startPoint x: 587, startPoint y: 338, endPoint x: 673, endPoint y: 281, distance: 103.4
click at [670, 285] on div "274 270 288 292 232 296 260 262 264 244 298 2 300 3 3 280 256 3 294" at bounding box center [472, 241] width 945 height 386
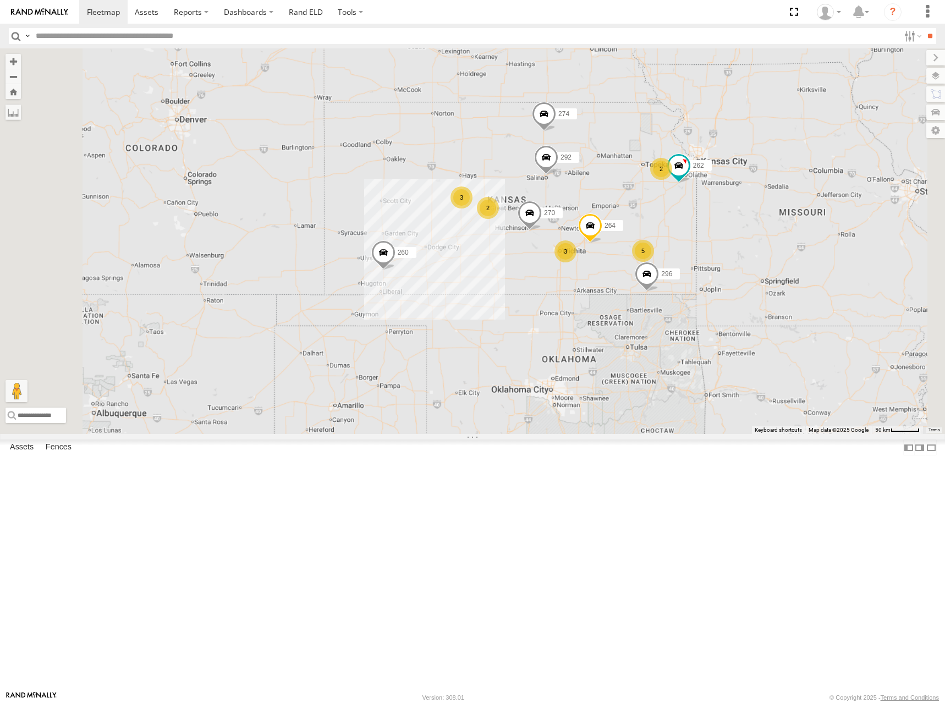
drag, startPoint x: 664, startPoint y: 367, endPoint x: 741, endPoint y: 284, distance: 113.7
click at [741, 284] on div "274 270 288 292 232 296 260 262 264 5 2 3 2 2 3" at bounding box center [472, 241] width 945 height 386
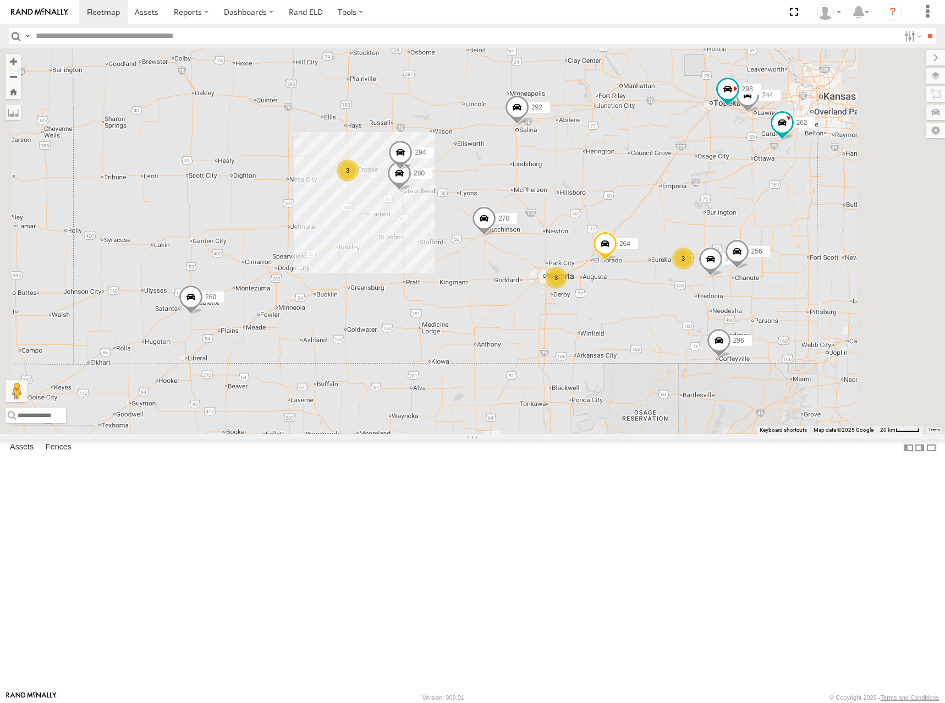
drag, startPoint x: 740, startPoint y: 339, endPoint x: 744, endPoint y: 288, distance: 50.8
click at [744, 288] on div "274 270 288 292 232 296 260 262 264 300 244 3 298 3 280 256 3 294" at bounding box center [472, 241] width 945 height 386
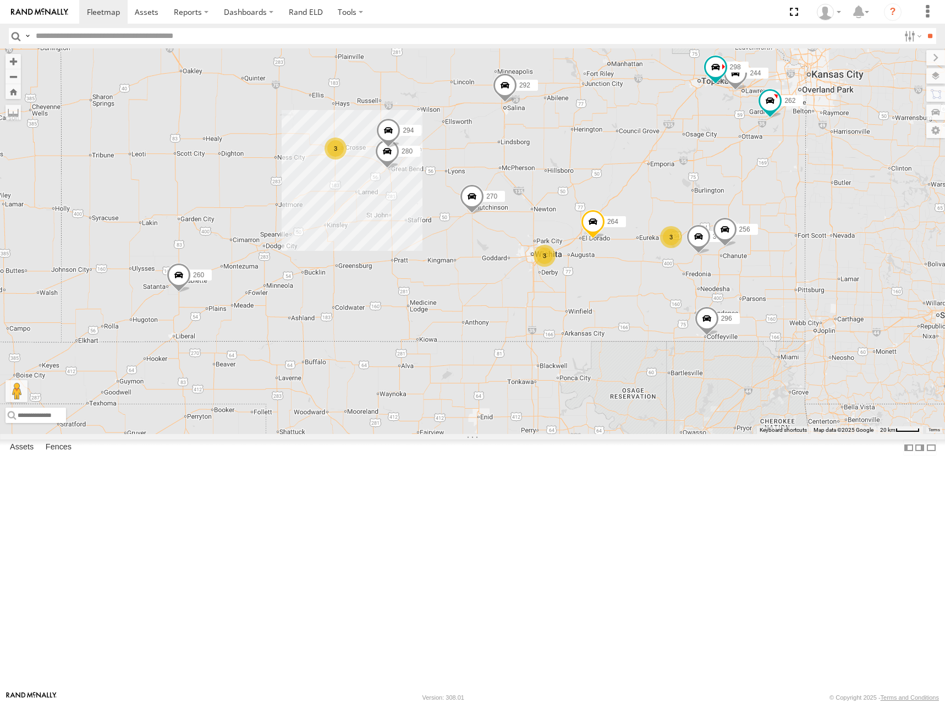
drag, startPoint x: 611, startPoint y: 294, endPoint x: 677, endPoint y: 289, distance: 66.2
click at [677, 289] on div "274 270 288 292 232 296 260 262 264 300 244 298 280 256 294 3 3 3" at bounding box center [472, 241] width 945 height 386
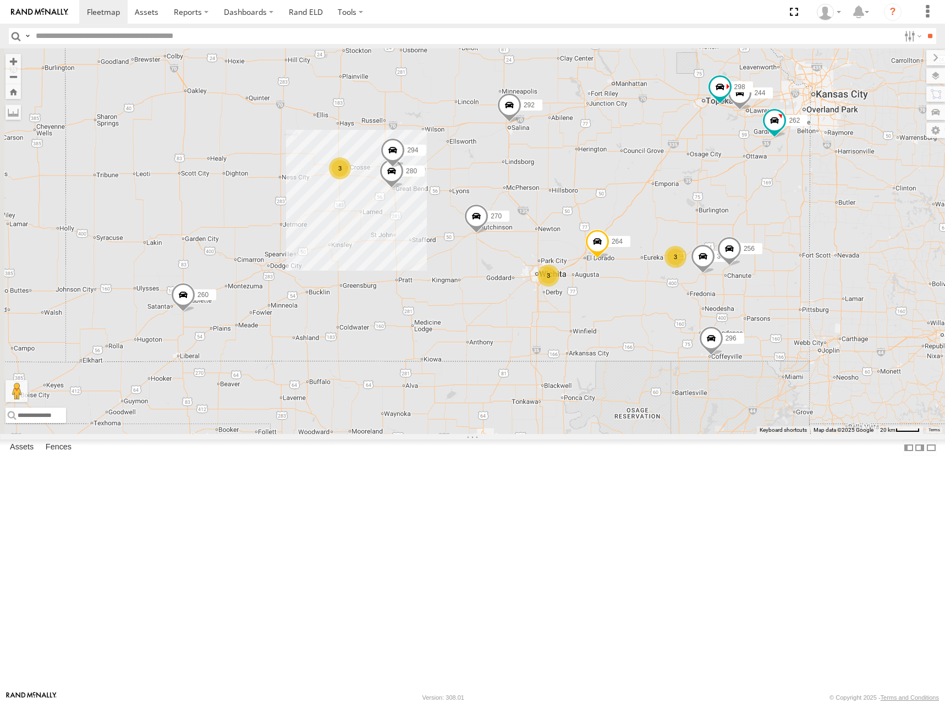
drag, startPoint x: 702, startPoint y: 279, endPoint x: 707, endPoint y: 301, distance: 22.6
click at [707, 301] on div "274 270 288 292 232 296 260 262 264 300 244 298 280 256 294 3 3 3" at bounding box center [472, 241] width 945 height 386
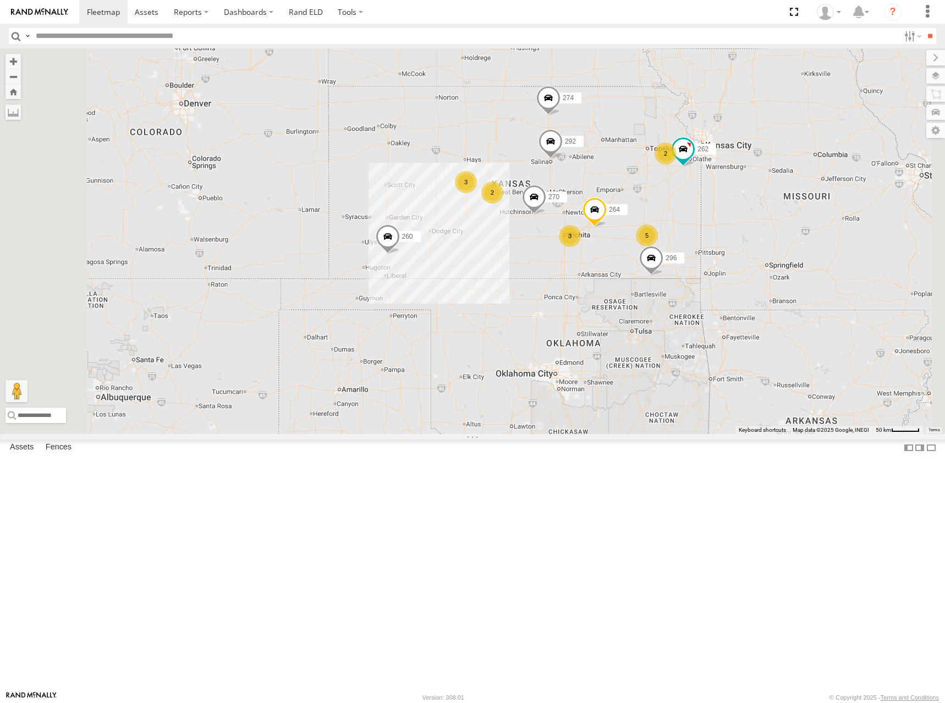
drag, startPoint x: 598, startPoint y: 250, endPoint x: 756, endPoint y: 228, distance: 159.4
click at [614, 259] on div "274 270 288 292 232 296 260 262 264 5 2 3 2 2 3" at bounding box center [472, 241] width 945 height 386
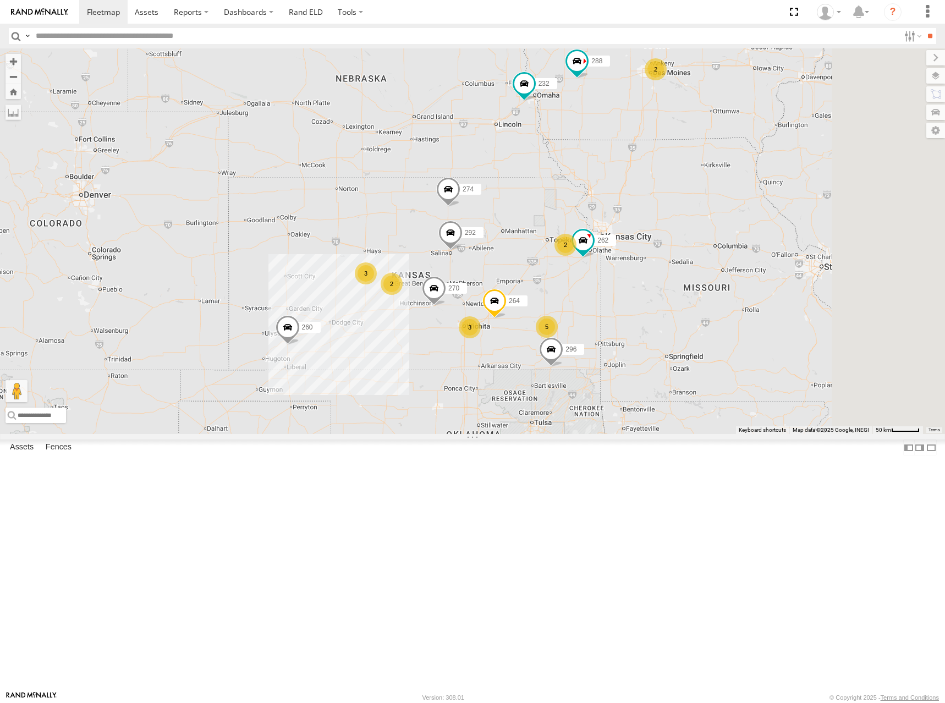
drag, startPoint x: 844, startPoint y: 169, endPoint x: 737, endPoint y: 263, distance: 142.7
click at [735, 264] on div "274 270 288 292 232 296 260 262 264 5 2 3 2 2 3" at bounding box center [472, 241] width 945 height 386
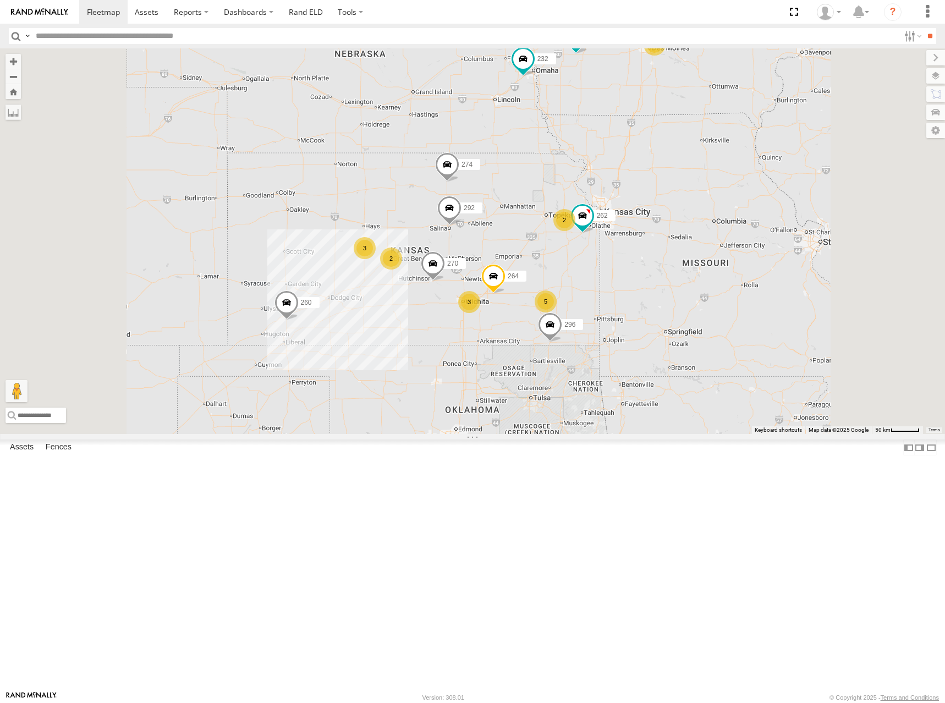
drag, startPoint x: 696, startPoint y: 278, endPoint x: 712, endPoint y: 248, distance: 34.2
click at [712, 248] on div "274 270 288 292 232 296 260 262 264 5 2 3 2 2 3" at bounding box center [472, 241] width 945 height 386
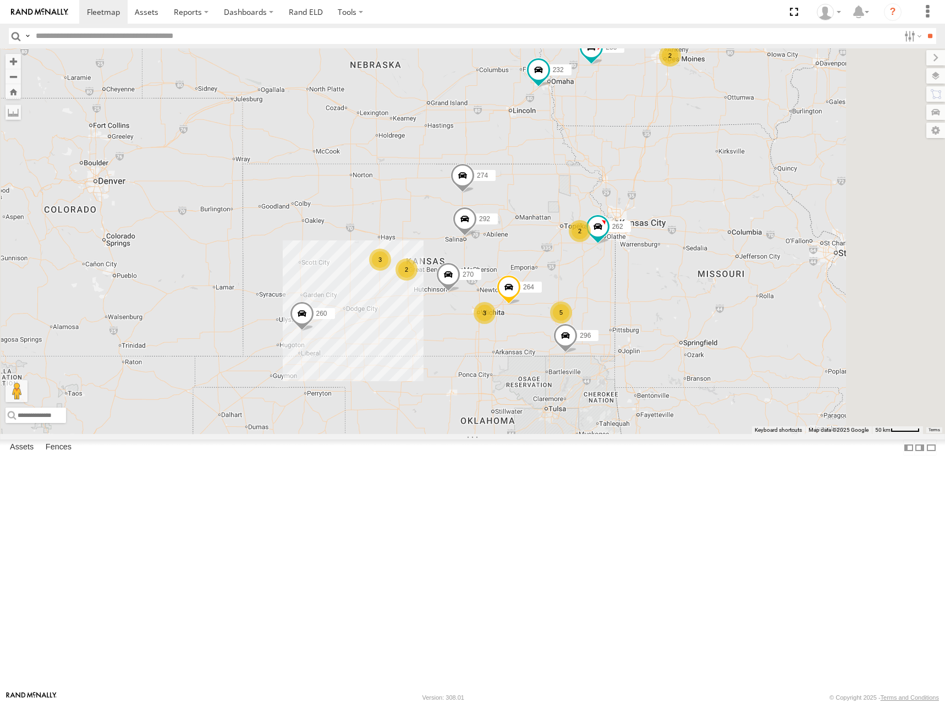
drag, startPoint x: 739, startPoint y: 246, endPoint x: 754, endPoint y: 257, distance: 18.9
click at [754, 257] on div "274 270 288 292 232 296 260 262 264 5 2 3 2 2 3" at bounding box center [472, 241] width 945 height 386
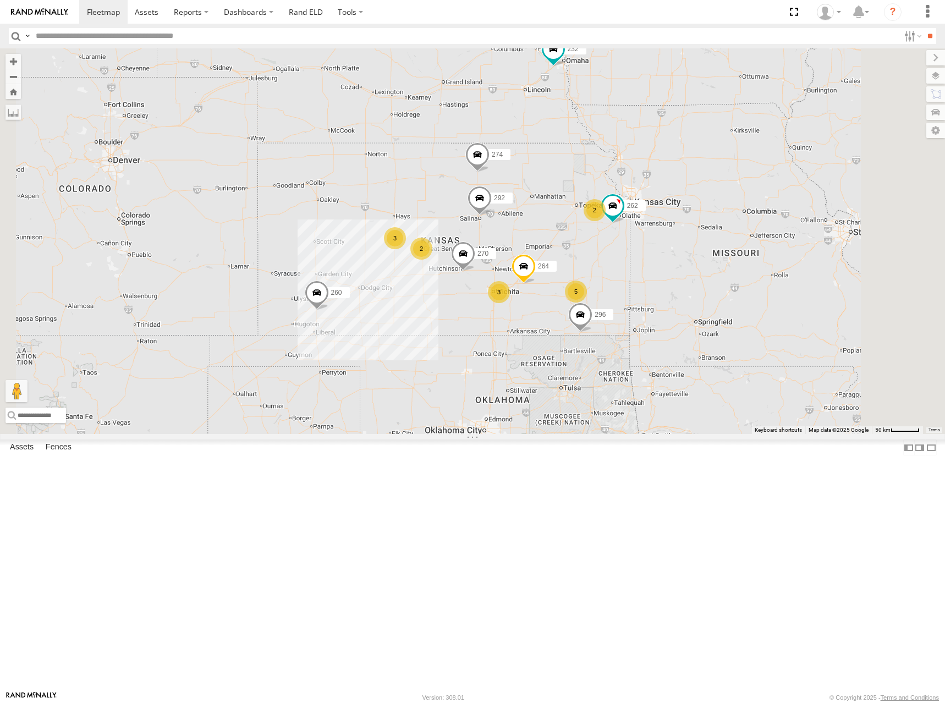
drag, startPoint x: 758, startPoint y: 272, endPoint x: 778, endPoint y: 244, distance: 34.7
click at [778, 244] on div "274 270 288 292 232 296 260 262 264 5 2 3 2 2 3" at bounding box center [472, 241] width 945 height 386
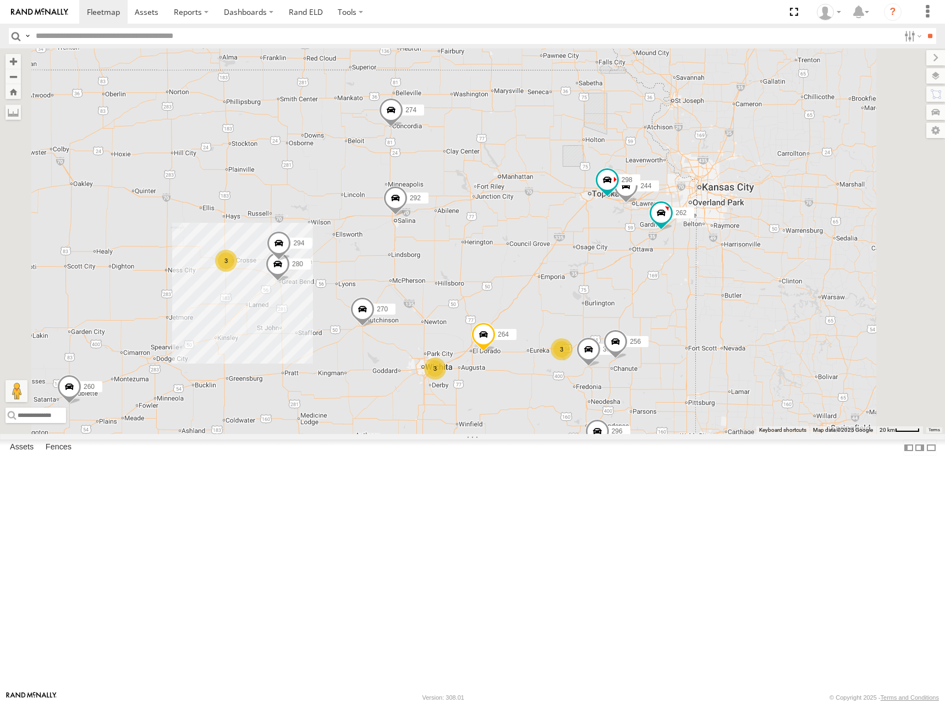
drag, startPoint x: 733, startPoint y: 305, endPoint x: 745, endPoint y: 278, distance: 29.5
click at [745, 278] on div "274 270 288 292 232 296 260 262 264 244 298 300 3 3 280 256 3 294" at bounding box center [472, 241] width 945 height 386
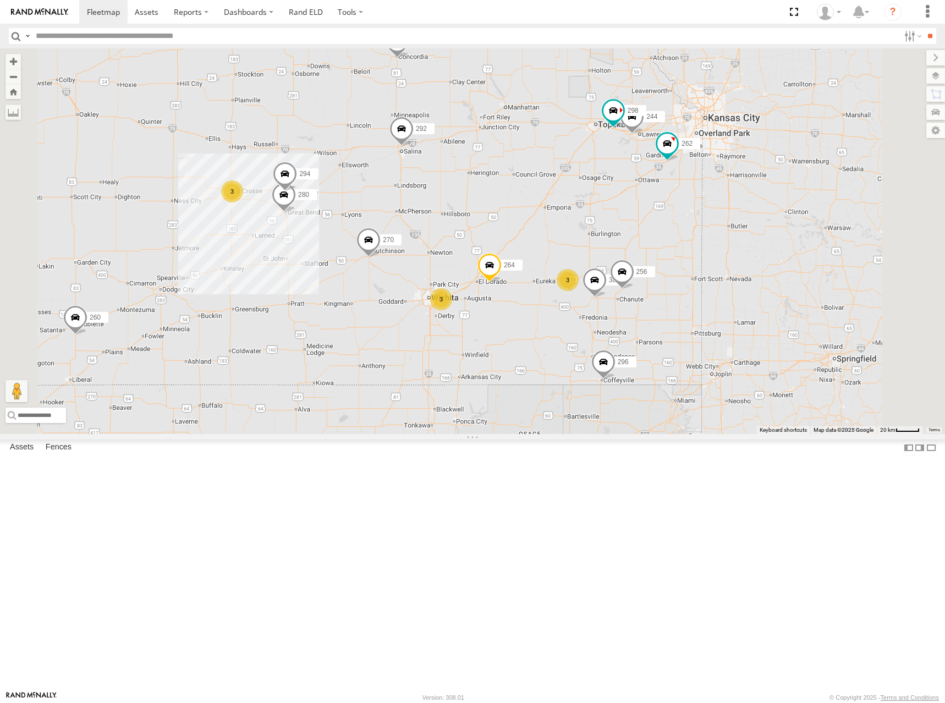
drag, startPoint x: 675, startPoint y: 307, endPoint x: 682, endPoint y: 237, distance: 70.7
click at [682, 237] on div "274 270 288 292 232 296 260 262 264 244 298 300 3 3 280 256 3 294" at bounding box center [472, 241] width 945 height 386
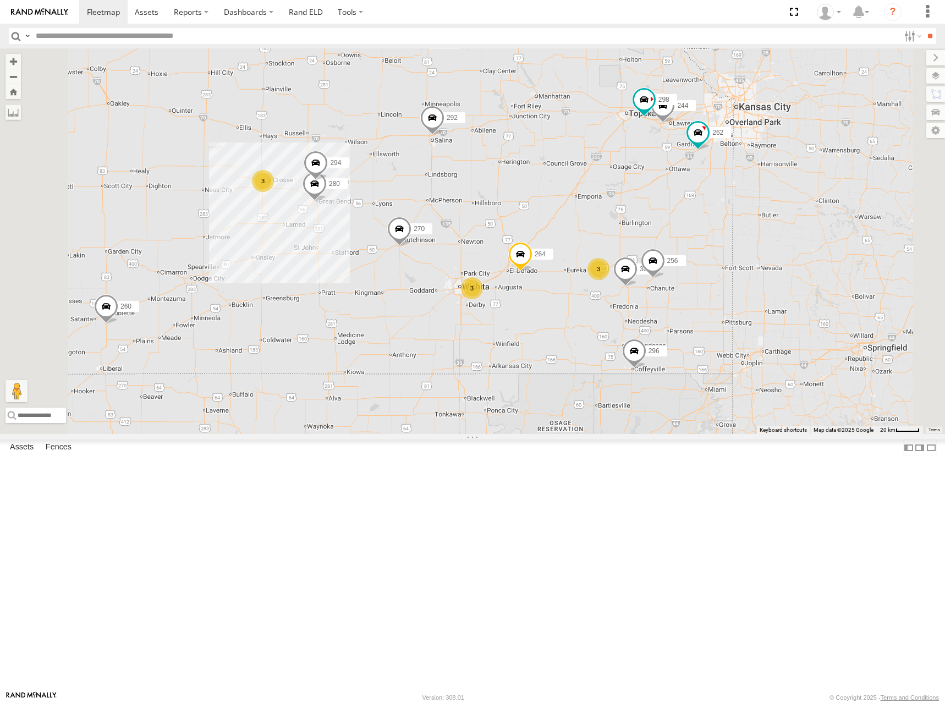
drag, startPoint x: 628, startPoint y: 238, endPoint x: 661, endPoint y: 226, distance: 34.6
click at [661, 226] on div "274 270 288 292 232 296 260 262 264 244 298 300 3 3 280 256 3 294" at bounding box center [472, 241] width 945 height 386
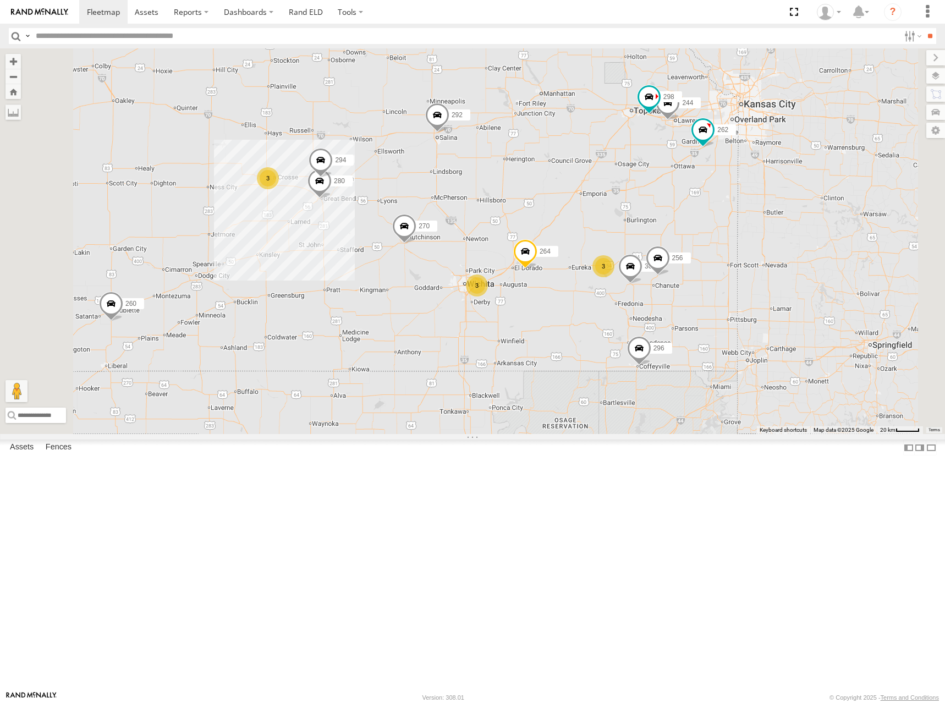
drag, startPoint x: 649, startPoint y: 257, endPoint x: 677, endPoint y: 243, distance: 31.3
click at [677, 243] on div "274 270 288 292 232 296 260 262 264 244 298 300 3 3 280 256 3 294" at bounding box center [472, 241] width 945 height 386
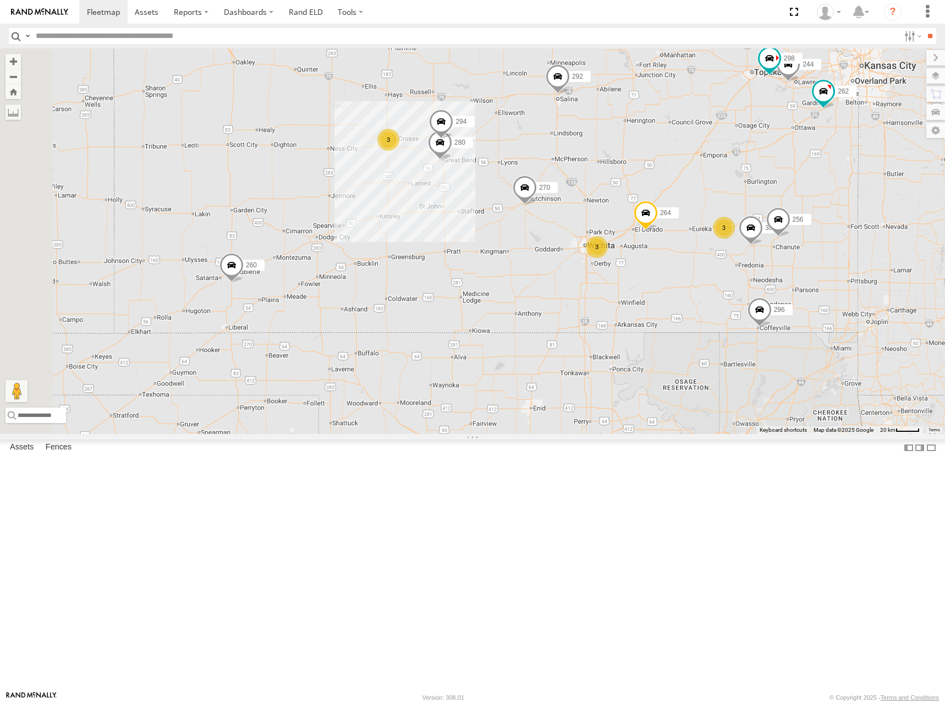
drag, startPoint x: 517, startPoint y: 311, endPoint x: 618, endPoint y: 284, distance: 105.3
click at [618, 284] on div "274 270 288 292 232 296 260 262 264 244 298 300 3 3 280 256 3 294" at bounding box center [472, 241] width 945 height 386
